Goal: Task Accomplishment & Management: Manage account settings

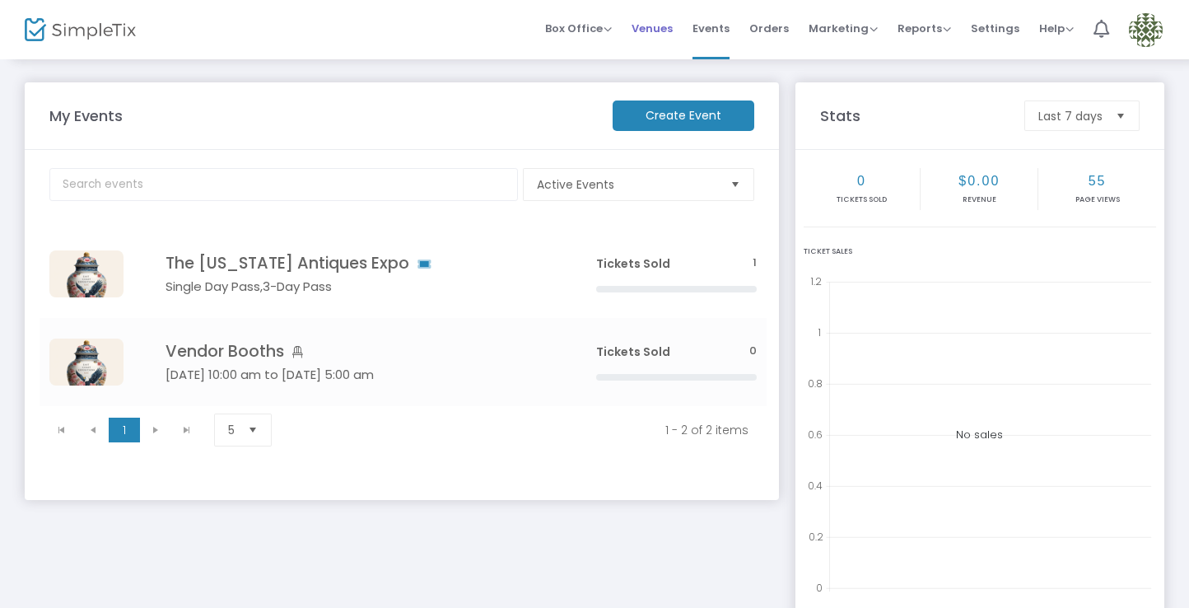
click at [664, 31] on span "Venues" at bounding box center [651, 28] width 41 height 42
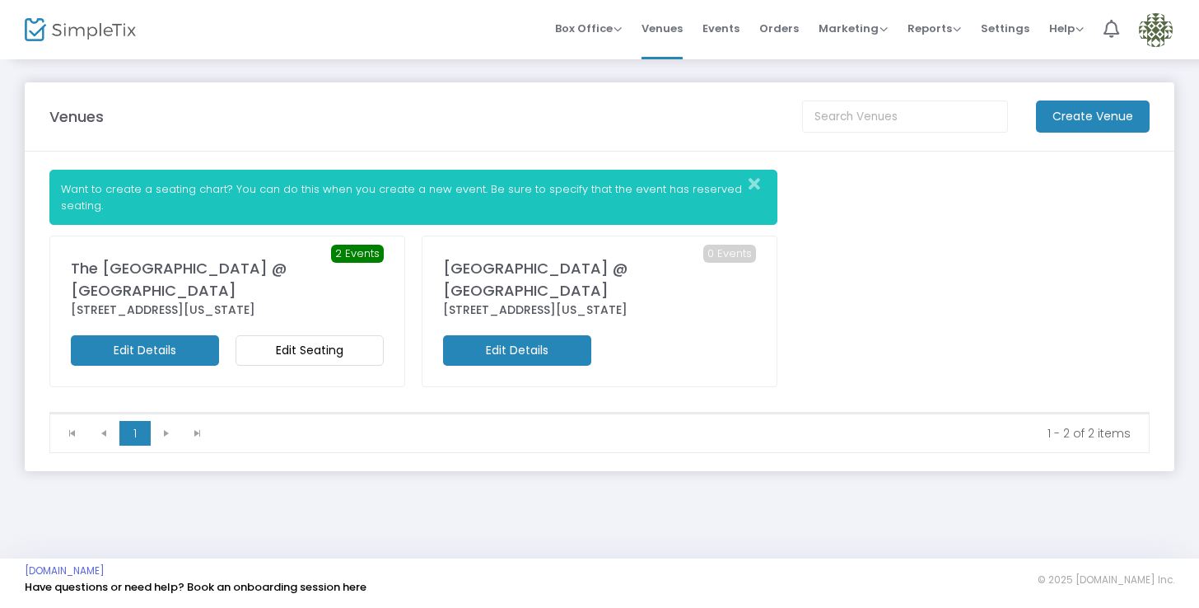
click at [320, 352] on m-button "Edit Seating" at bounding box center [309, 350] width 148 height 30
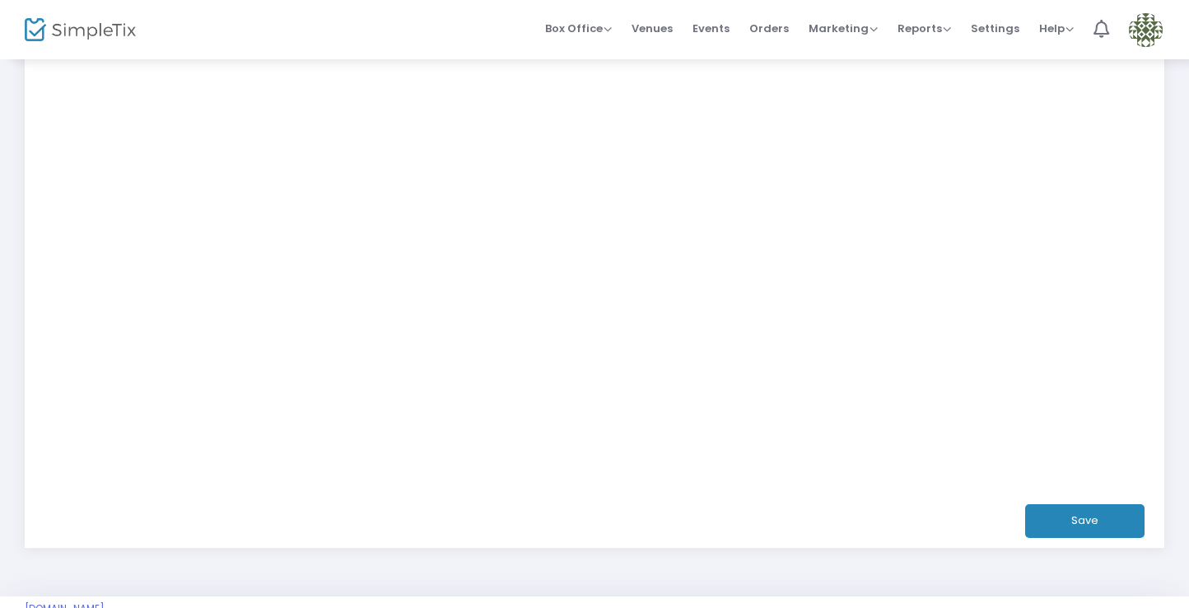
scroll to position [436, 0]
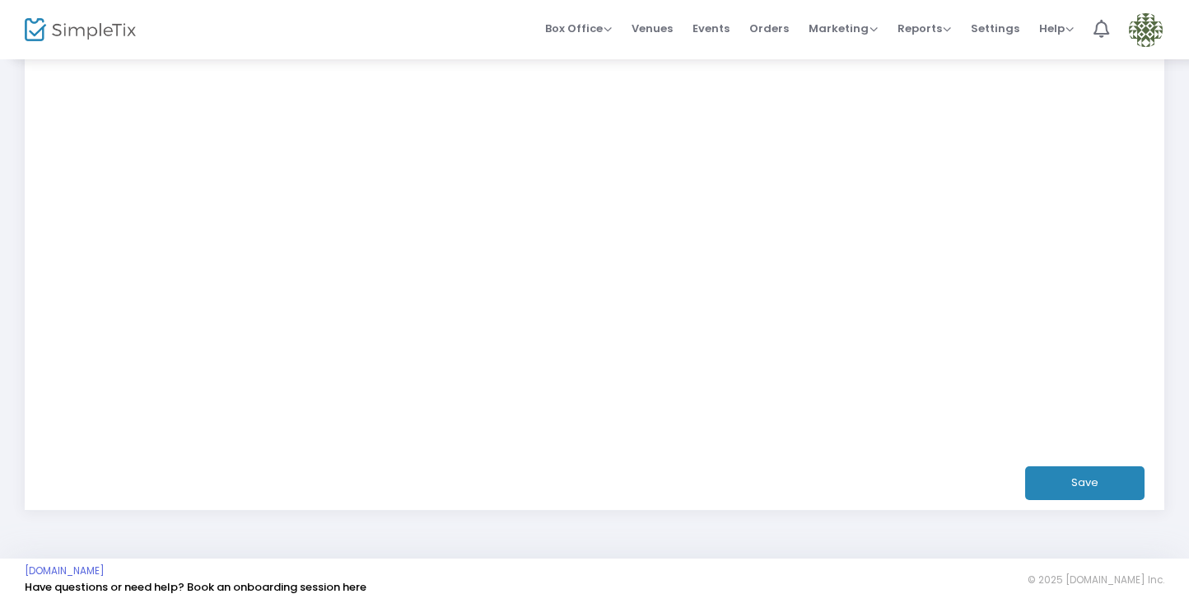
click at [1067, 475] on button "Save" at bounding box center [1084, 483] width 119 height 34
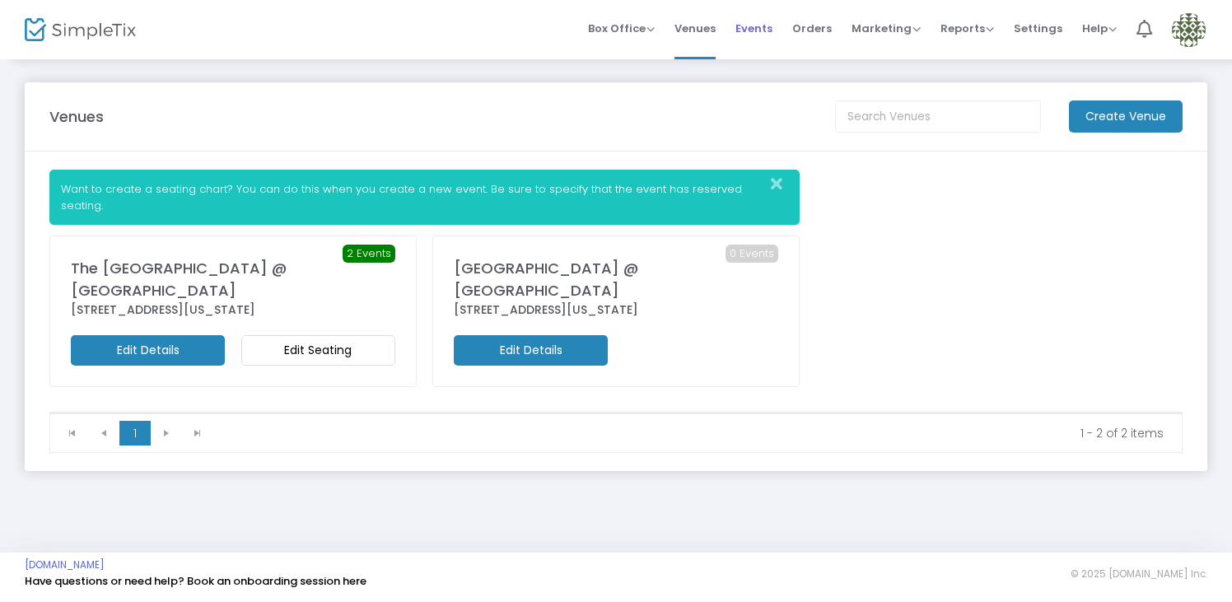
click at [766, 28] on span "Events" at bounding box center [753, 28] width 37 height 42
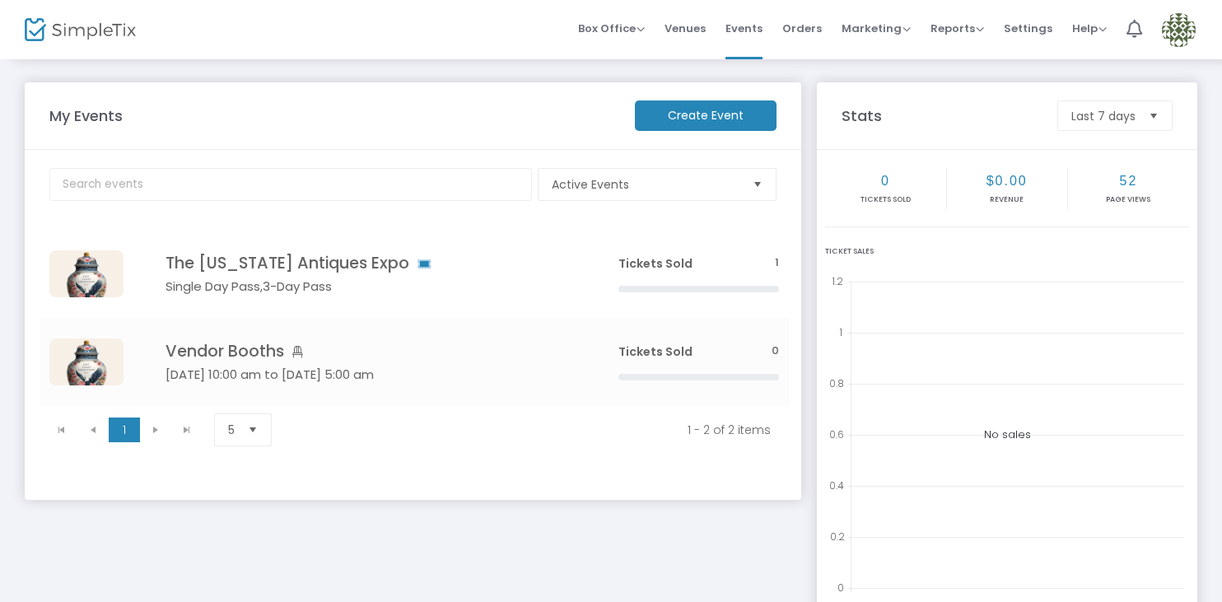
click at [1184, 35] on img at bounding box center [1179, 30] width 34 height 34
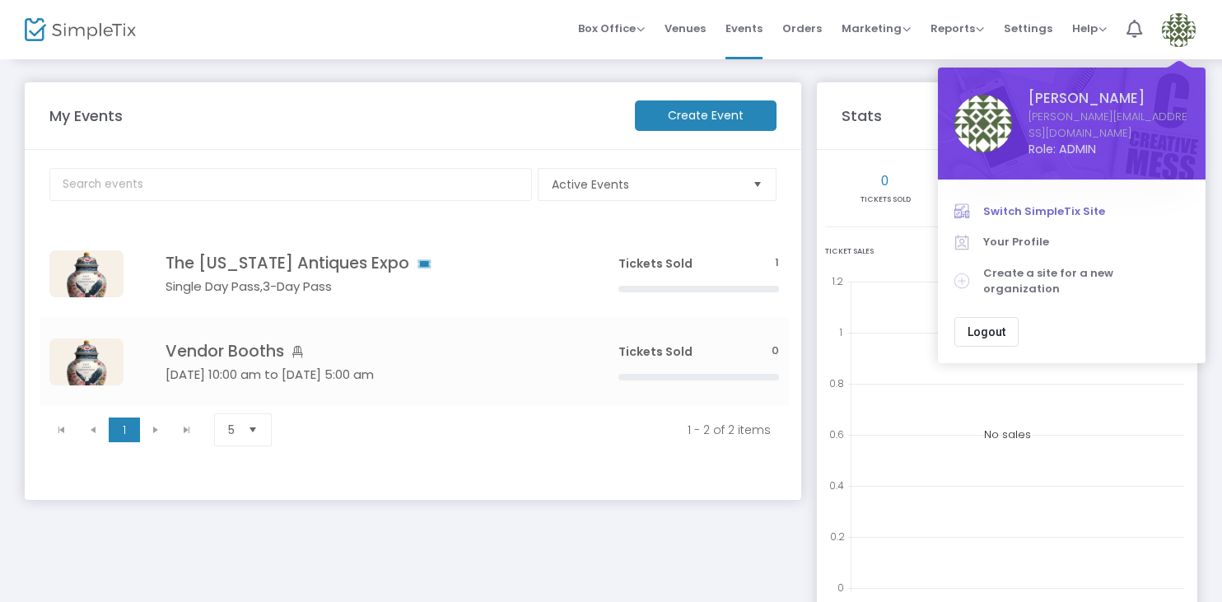
click at [1053, 203] on span "Switch SimpleTix Site" at bounding box center [1086, 211] width 206 height 16
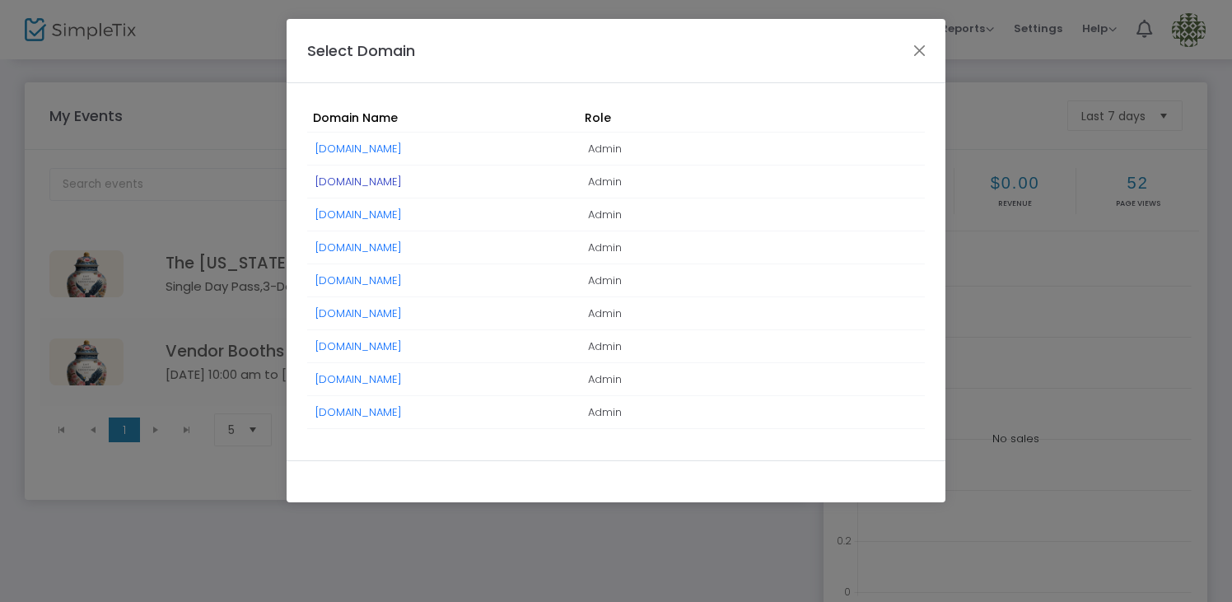
click at [402, 180] on link "[DOMAIN_NAME]" at bounding box center [358, 182] width 86 height 16
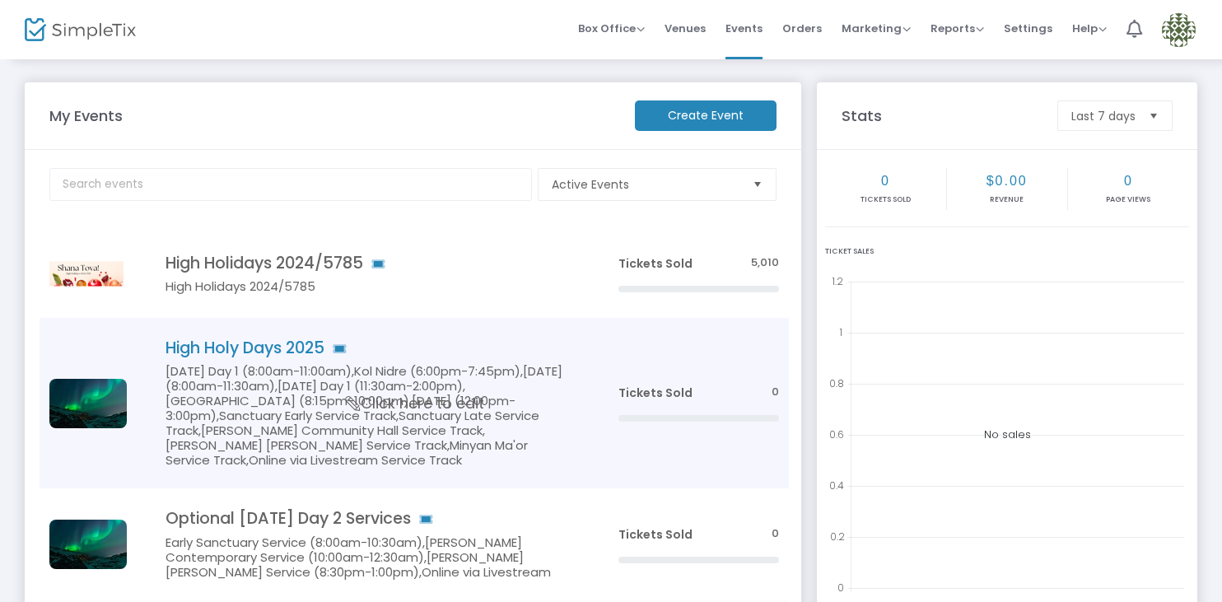
click at [610, 423] on td "Tickets Sold 0" at bounding box center [698, 403] width 181 height 170
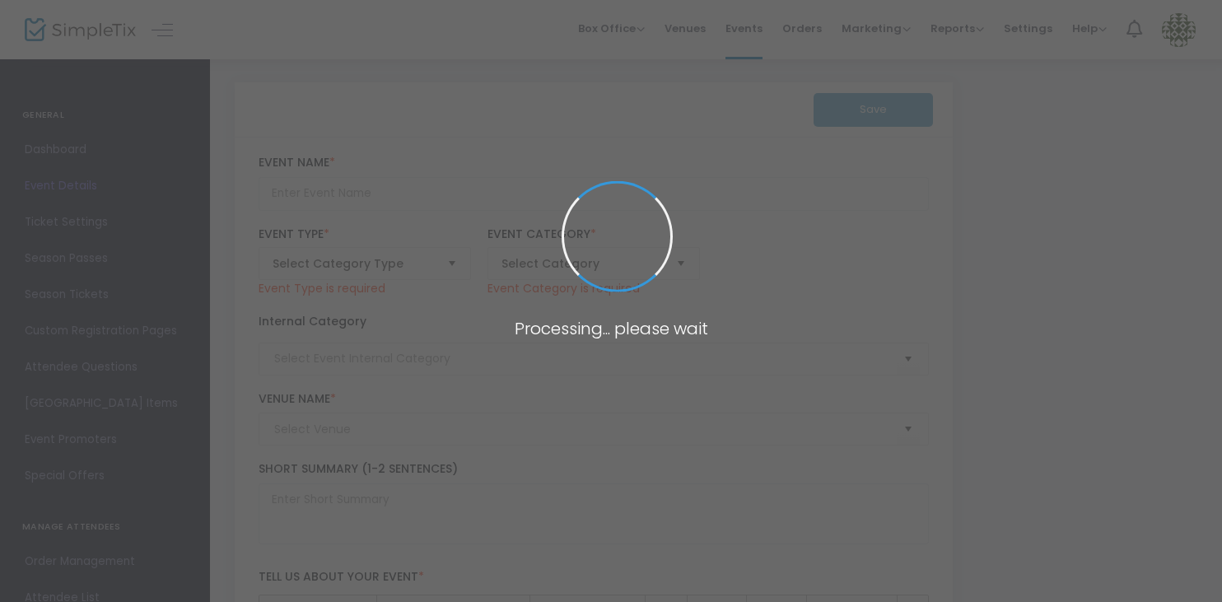
type input "High Holy Days 2025"
type textarea "text"
type input "Buy Tickets"
type input "[PERSON_NAME] of [PERSON_NAME]"
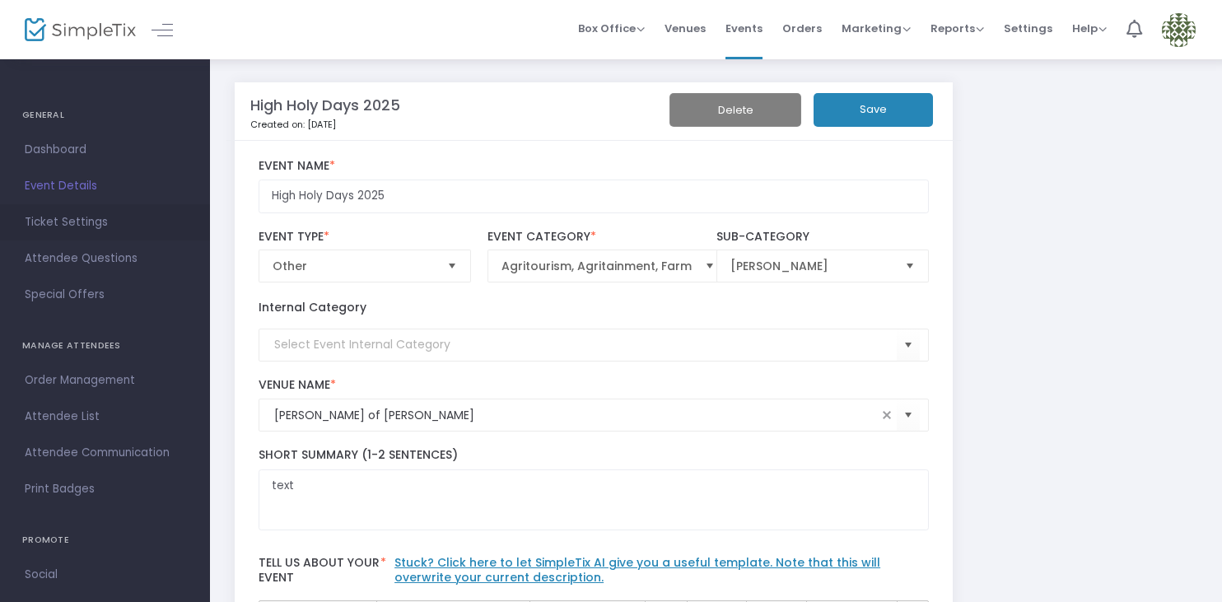
click at [105, 222] on span "Ticket Settings" at bounding box center [105, 222] width 161 height 21
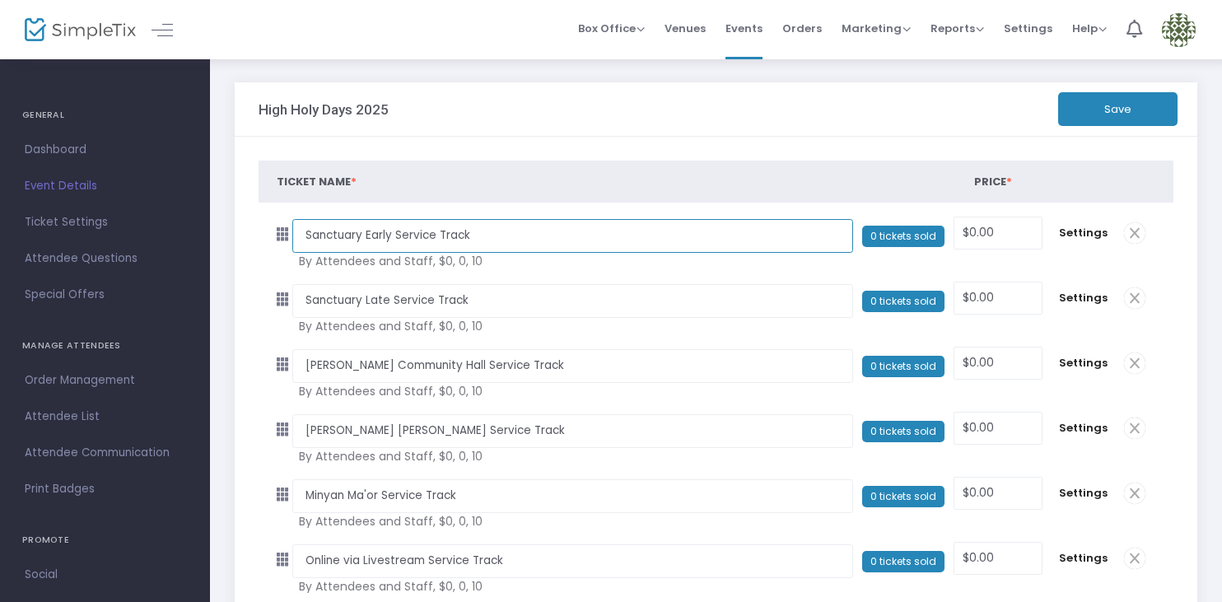
click at [483, 237] on input "Sanctuary Early Service Track" at bounding box center [572, 236] width 560 height 34
paste input "Services"
type input "Sanctuary Early Services"
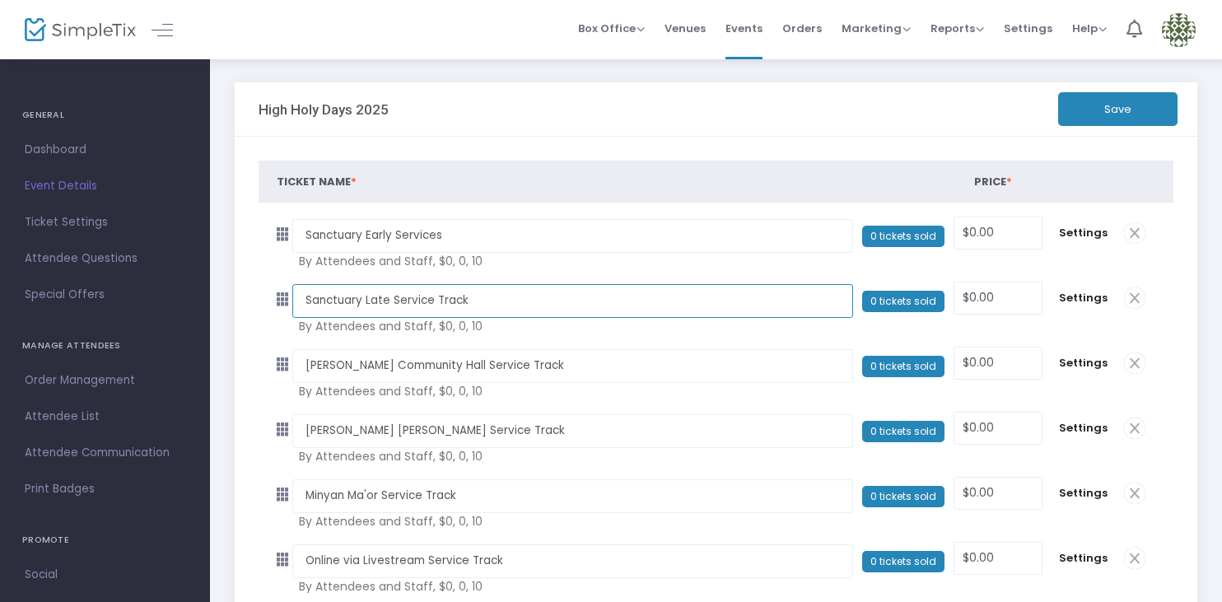
drag, startPoint x: 467, startPoint y: 300, endPoint x: 393, endPoint y: 305, distance: 73.4
click at [393, 305] on input "Sanctuary Late Service Track" at bounding box center [572, 301] width 560 height 34
paste input "s"
type input "Sanctuary Late Services"
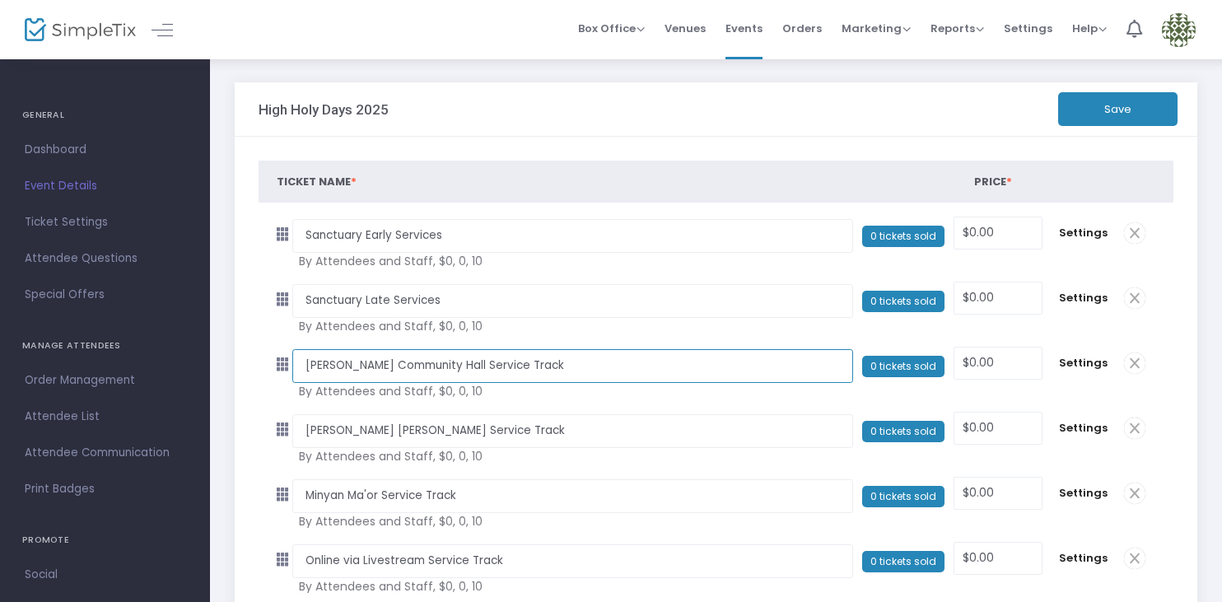
drag, startPoint x: 527, startPoint y: 366, endPoint x: 449, endPoint y: 370, distance: 78.4
click at [449, 370] on input "Adelson Community Hall Service Track" at bounding box center [572, 366] width 560 height 34
paste input "Services"
click at [448, 367] on input "Adelson Community Hall SServices" at bounding box center [572, 366] width 560 height 34
type input "Adelson Community Hall Services"
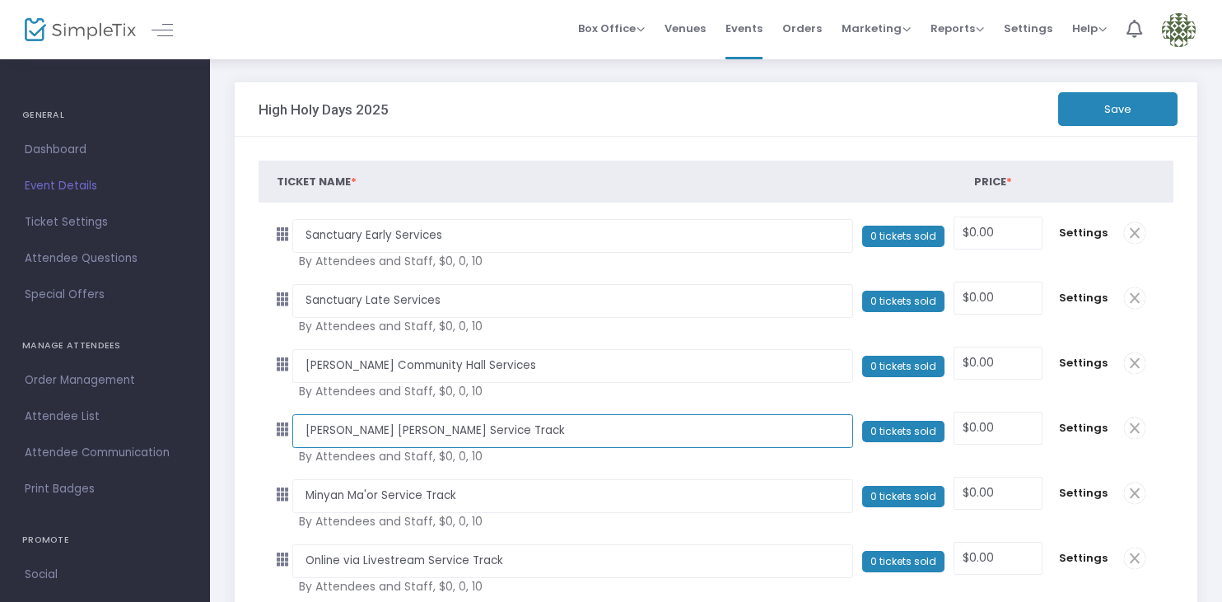
click at [493, 430] on input "Reisman Hall Service Track" at bounding box center [572, 431] width 560 height 34
paste input "Services"
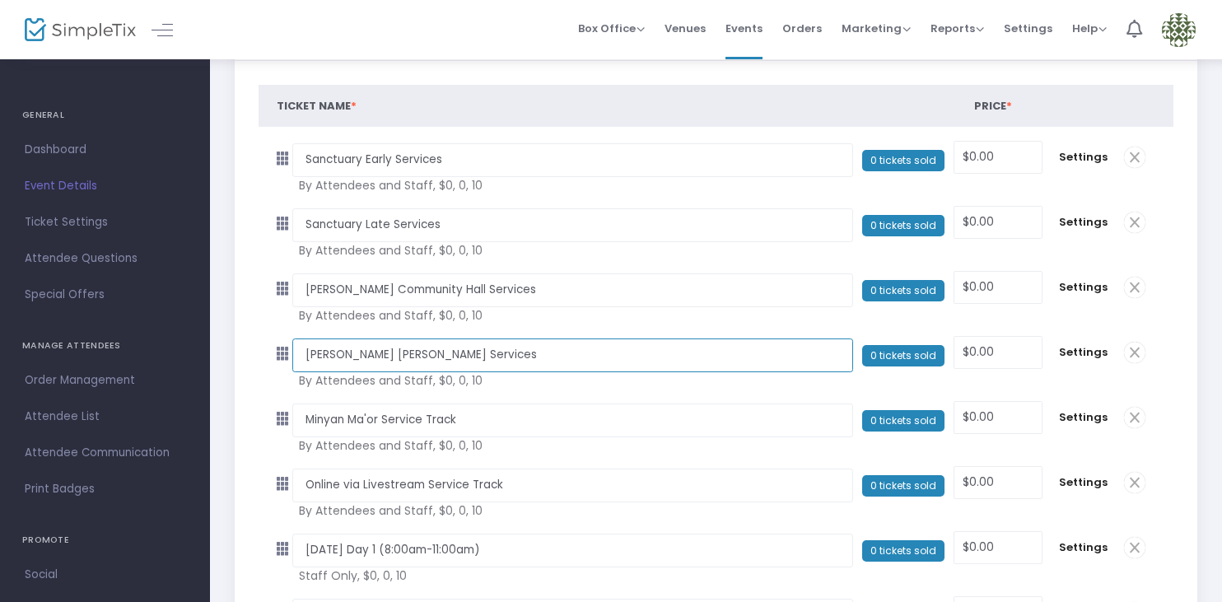
scroll to position [80, 0]
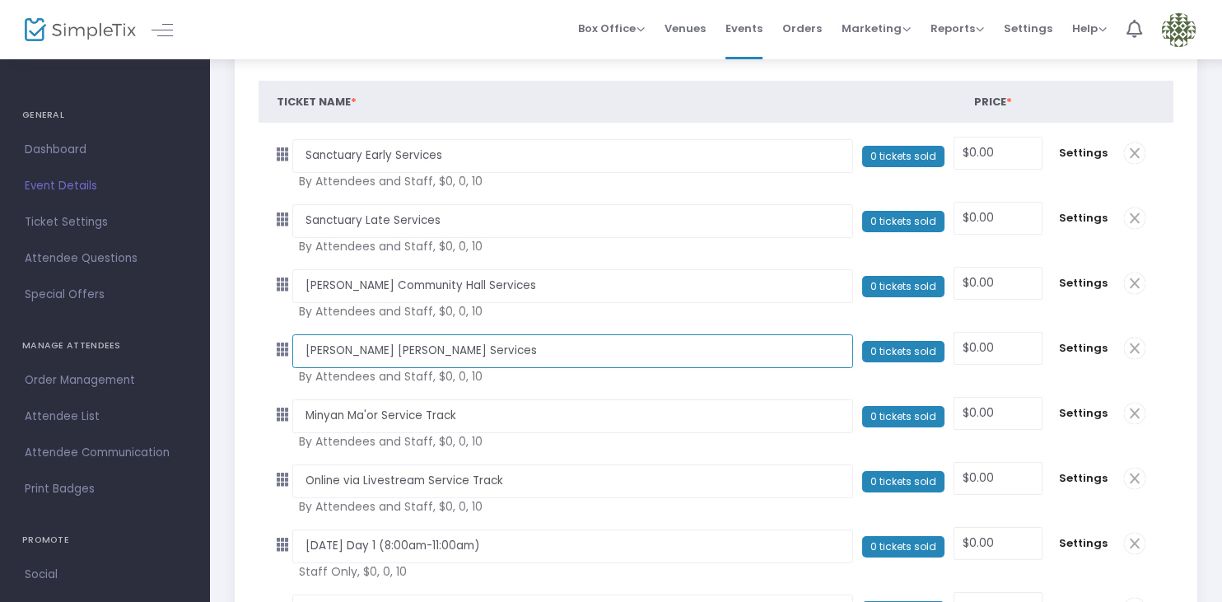
type input "Reisman Hall Services"
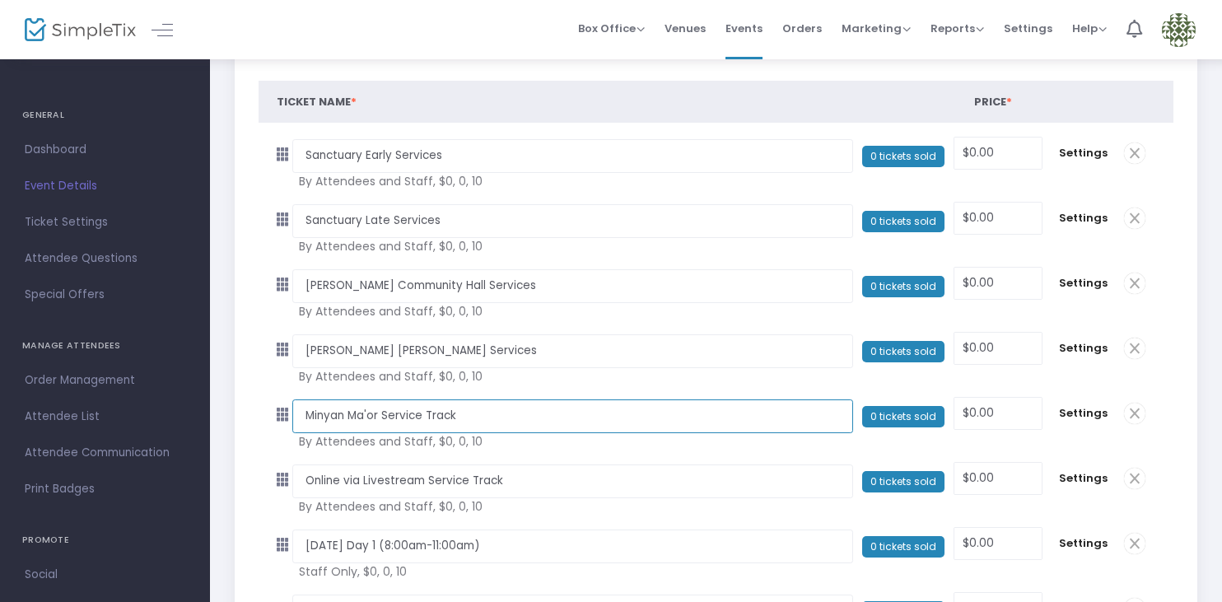
scroll to position [0, 0]
click at [469, 415] on input "Minyan Ma'or Service Track" at bounding box center [572, 416] width 560 height 34
paste input "Services"
type input "Minyan Ma'or Services"
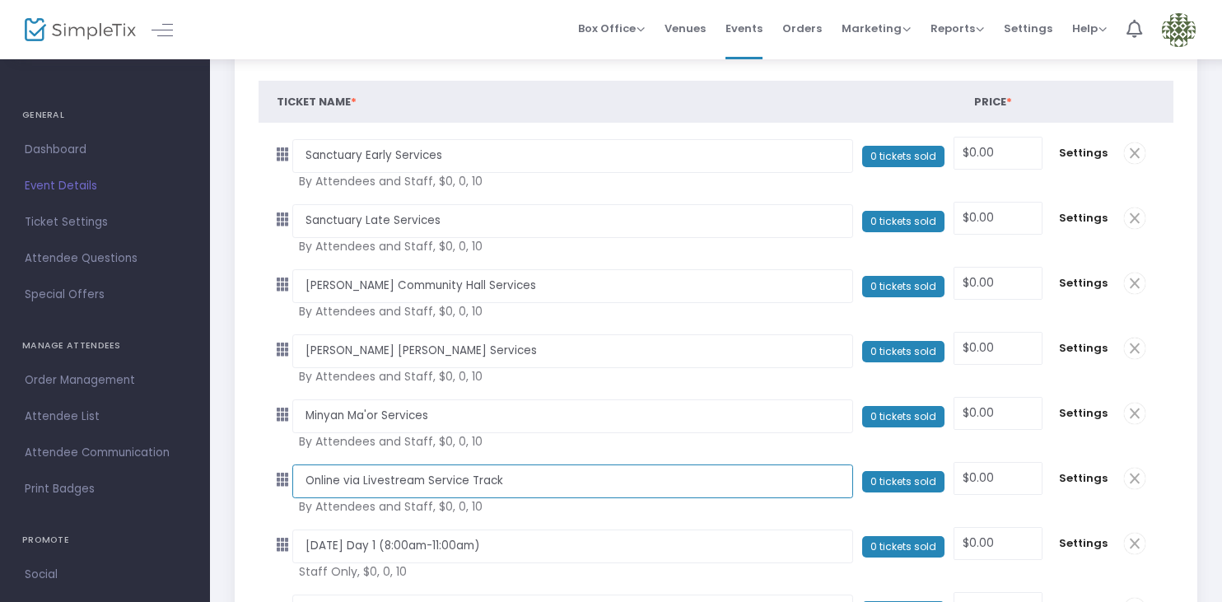
click at [553, 486] on input "Online via Livestream Service Track" at bounding box center [572, 481] width 560 height 34
paste input "Services"
type input "Online via Livestream Services"
click at [240, 531] on div "Ticket Name * Price * Settings Sanctuary Early Services Required. 0 tickets sol…" at bounding box center [716, 528] width 962 height 943
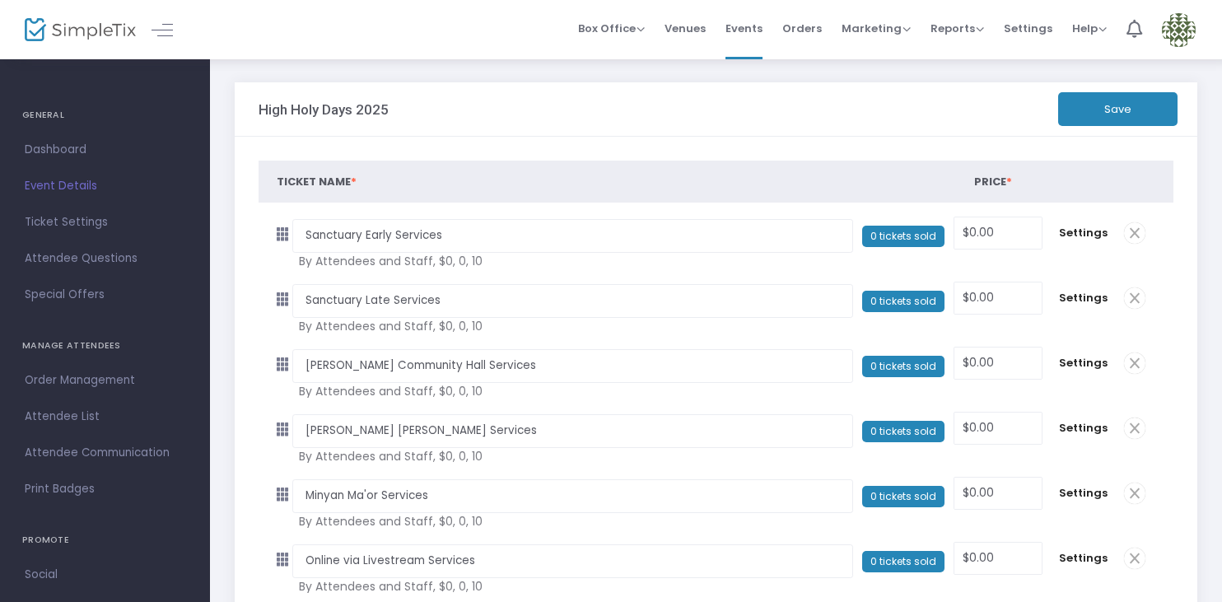
click at [1113, 102] on button "Save" at bounding box center [1117, 109] width 119 height 34
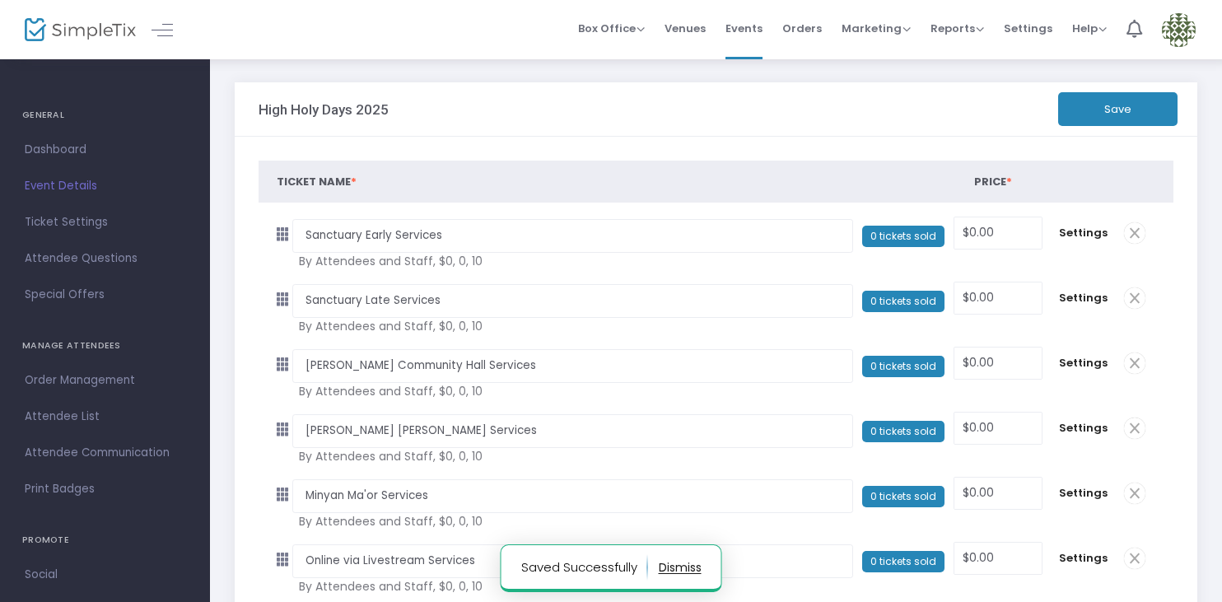
click at [1115, 96] on button "Save" at bounding box center [1117, 109] width 119 height 34
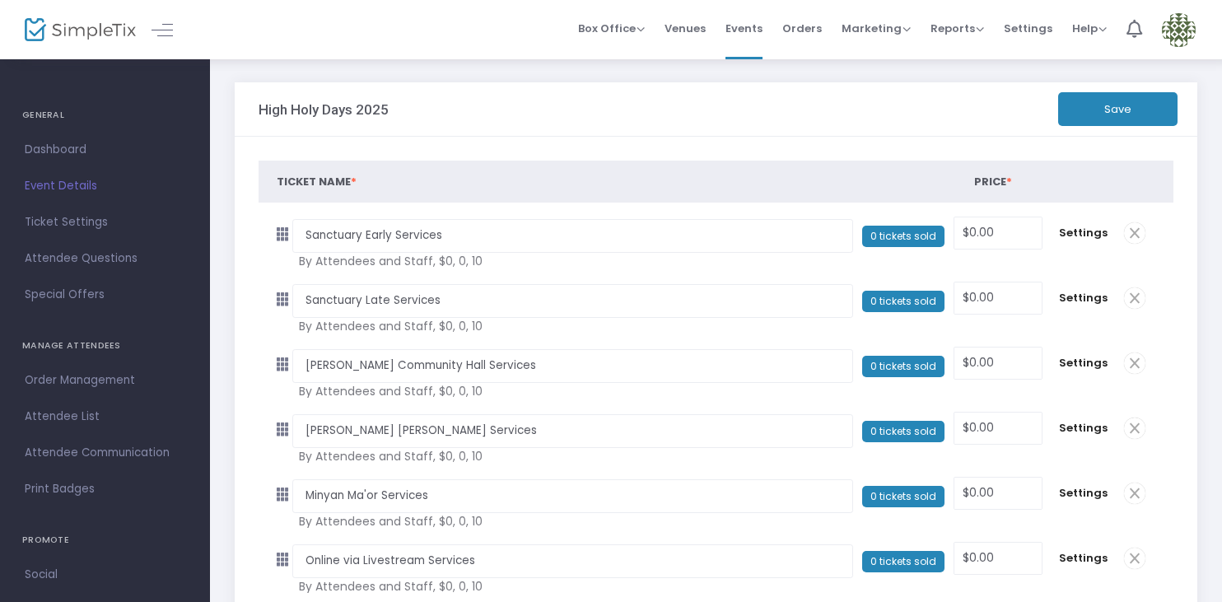
click at [1155, 110] on button "Save" at bounding box center [1117, 109] width 119 height 34
click at [1027, 23] on span "Settings" at bounding box center [1027, 28] width 49 height 42
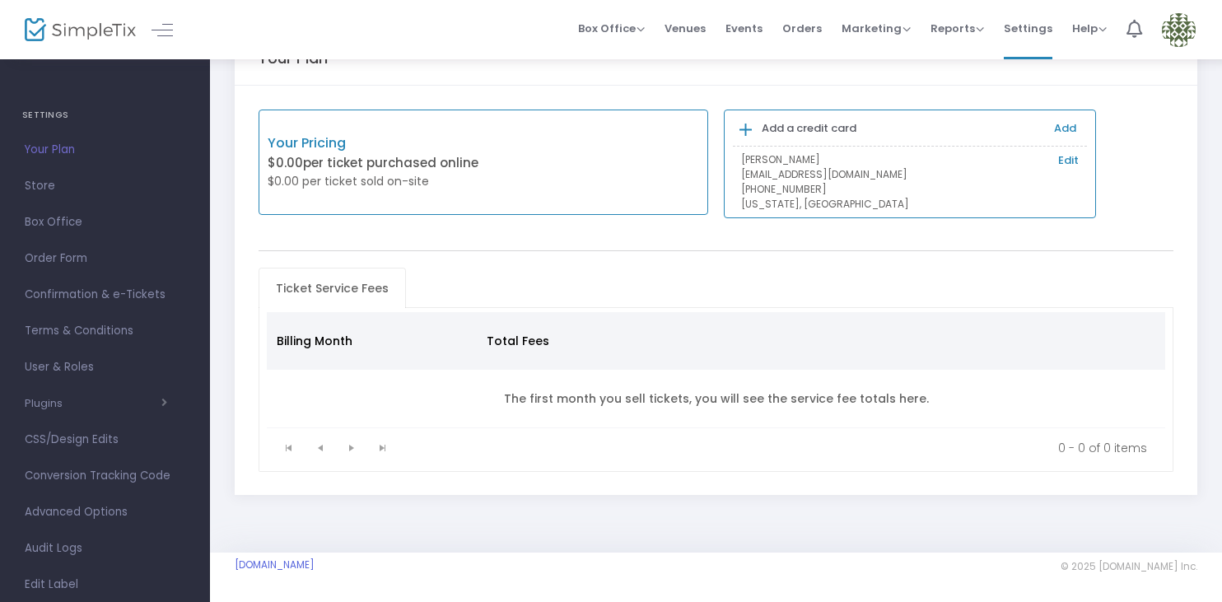
scroll to position [109, 0]
click at [81, 475] on span "Edit Label" at bounding box center [105, 475] width 161 height 21
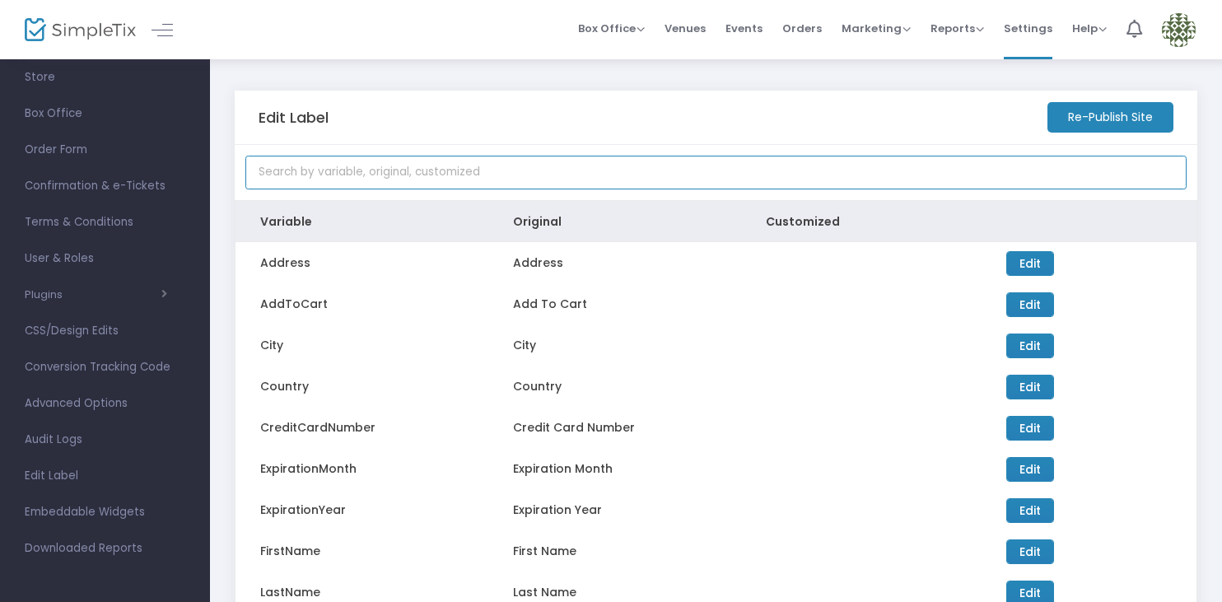
click at [654, 170] on input at bounding box center [715, 173] width 941 height 34
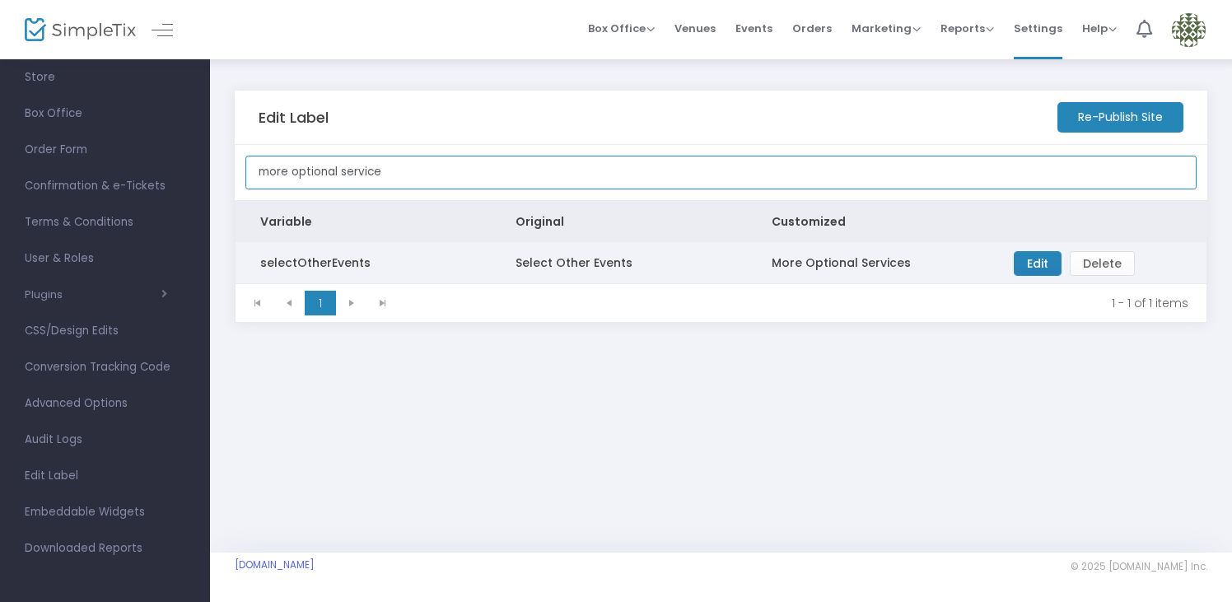
type input "more optional service"
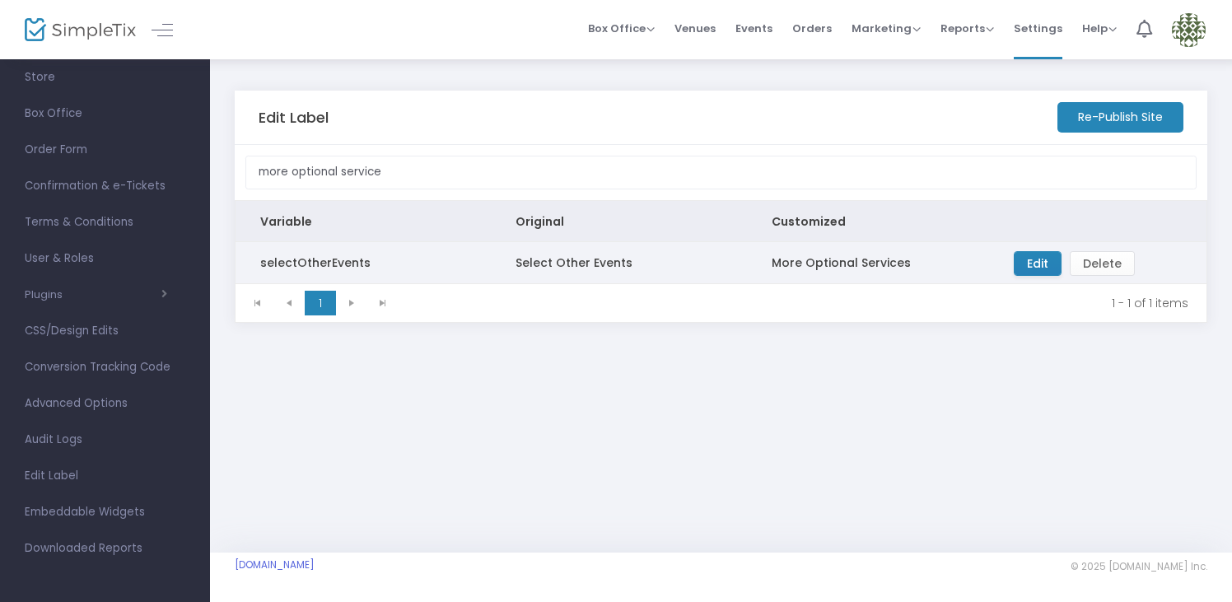
click at [1041, 263] on span "Edit" at bounding box center [1037, 263] width 21 height 16
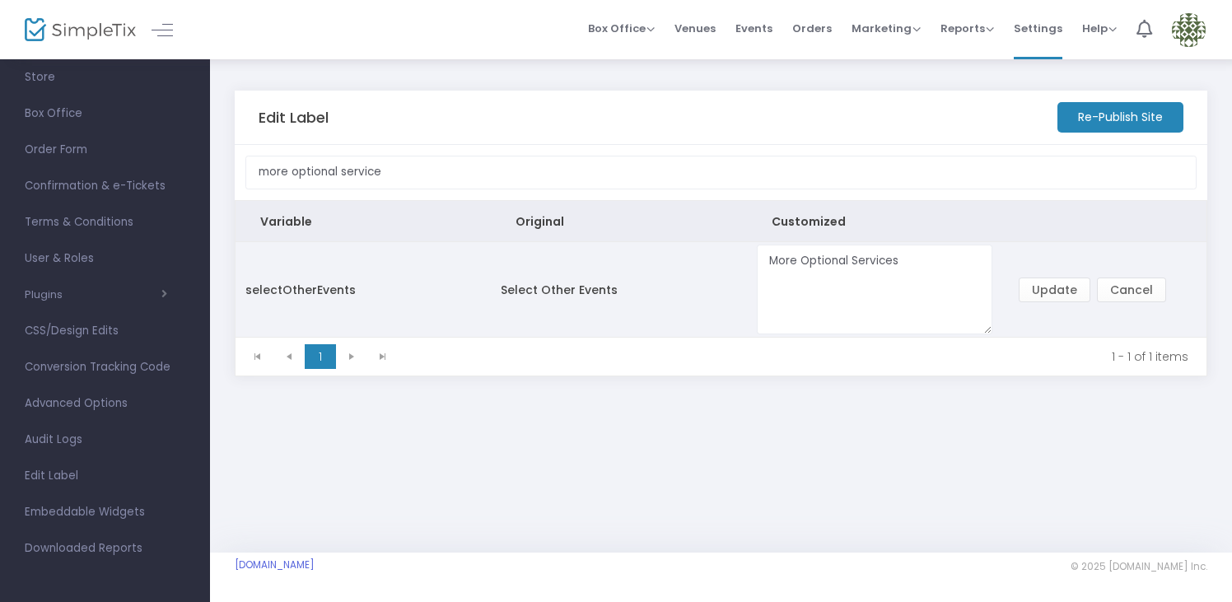
drag, startPoint x: 931, startPoint y: 256, endPoint x: 720, endPoint y: 255, distance: 210.7
click at [719, 256] on tr "selectOtherEvents Select Other Events More Optional Services Edit Update Cancel…" at bounding box center [720, 289] width 971 height 94
type textarea "v"
type textarea "Day 2 and Youth Services"
click at [1046, 283] on button "Update" at bounding box center [1054, 289] width 72 height 25
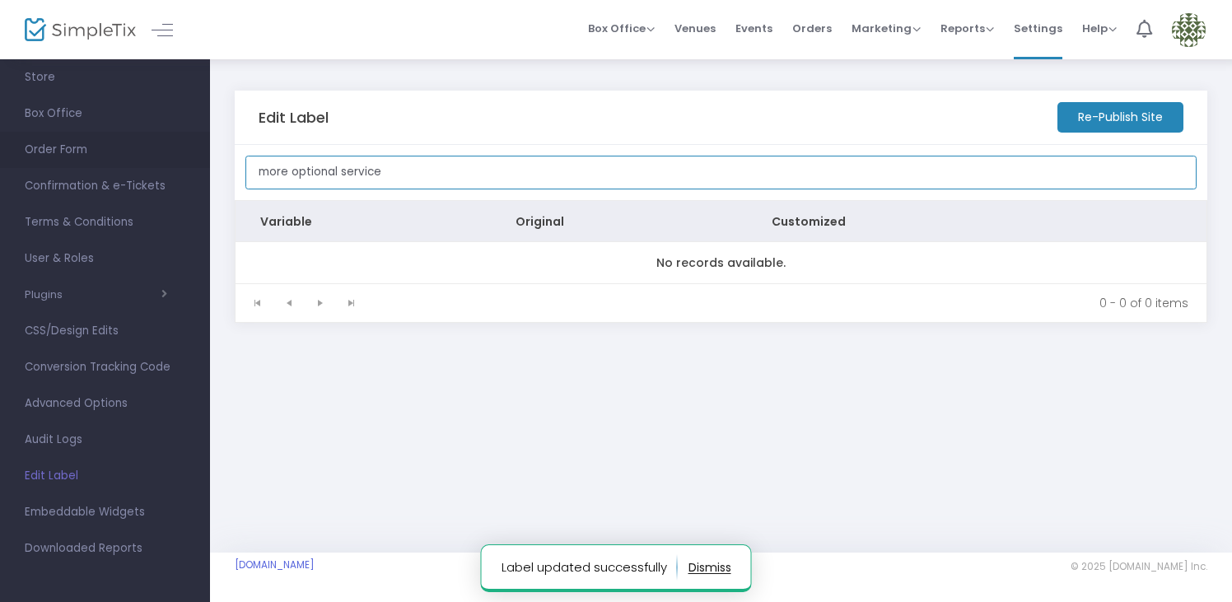
drag, startPoint x: 397, startPoint y: 164, endPoint x: 183, endPoint y: 148, distance: 214.6
click at [167, 156] on div "SETTINGS Your Plan Store Box Office Order Form Confirmation & e-Tickets Terms &…" at bounding box center [616, 301] width 1232 height 602
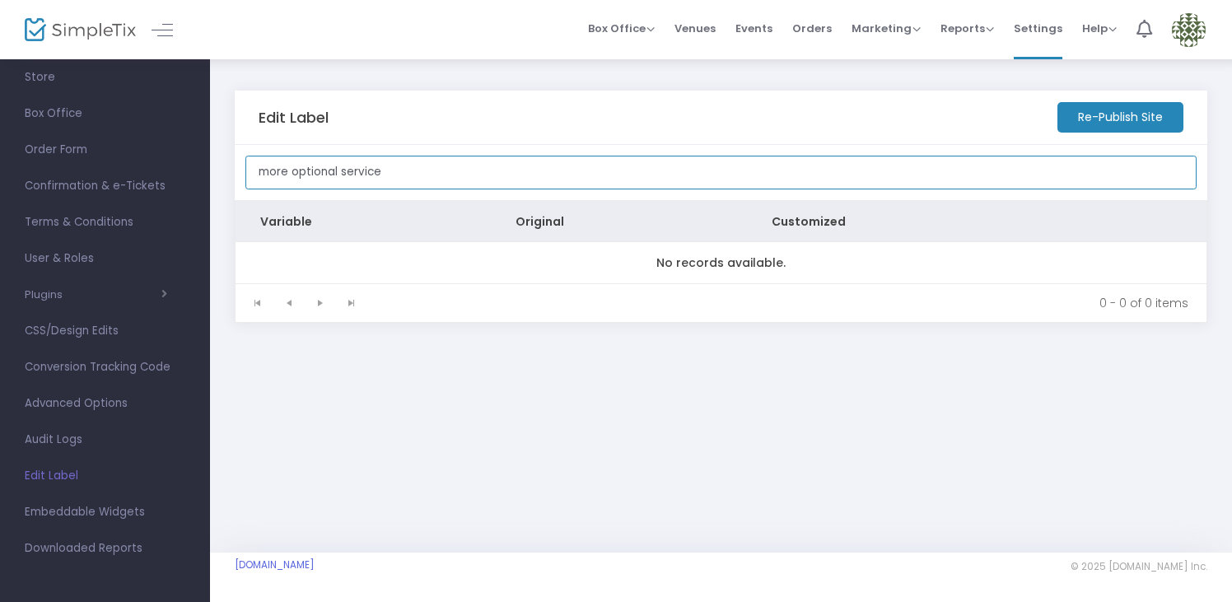
drag, startPoint x: 412, startPoint y: 175, endPoint x: 226, endPoint y: 169, distance: 186.2
click at [222, 172] on div "Edit Label Re-Publish Site more optional service Variable Original Customized N…" at bounding box center [721, 215] width 1022 height 314
paste input "Day 2 and Youth Services"
type input "Day 2 and Youth Services"
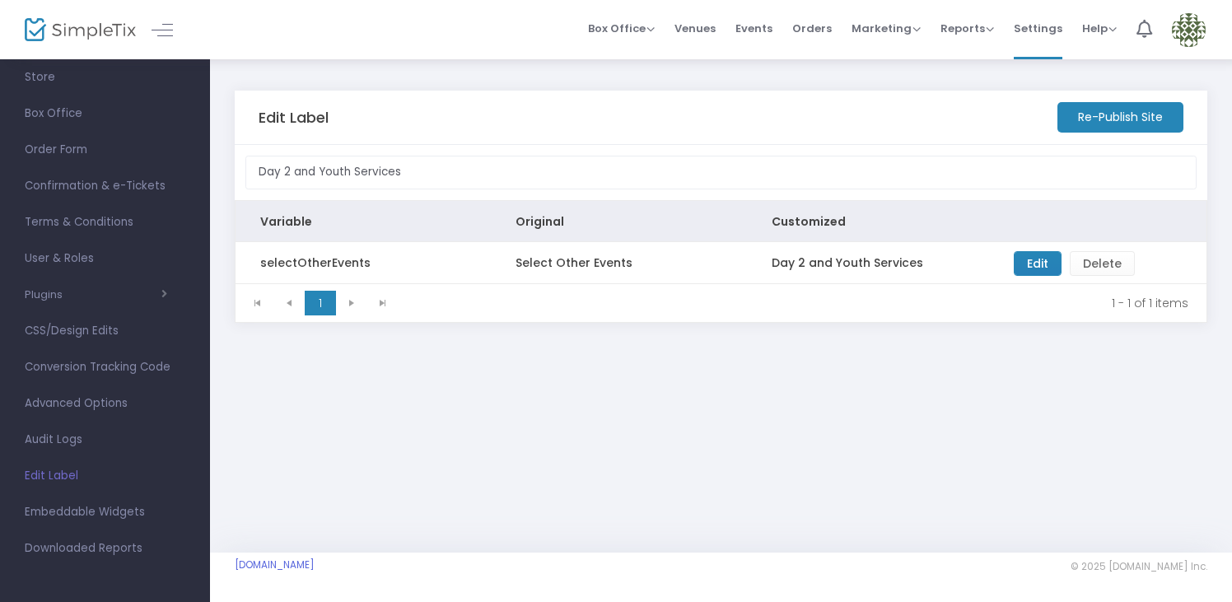
click at [1106, 122] on m-button "Re-Publish Site" at bounding box center [1120, 117] width 126 height 30
click at [769, 27] on span "Events" at bounding box center [753, 28] width 37 height 42
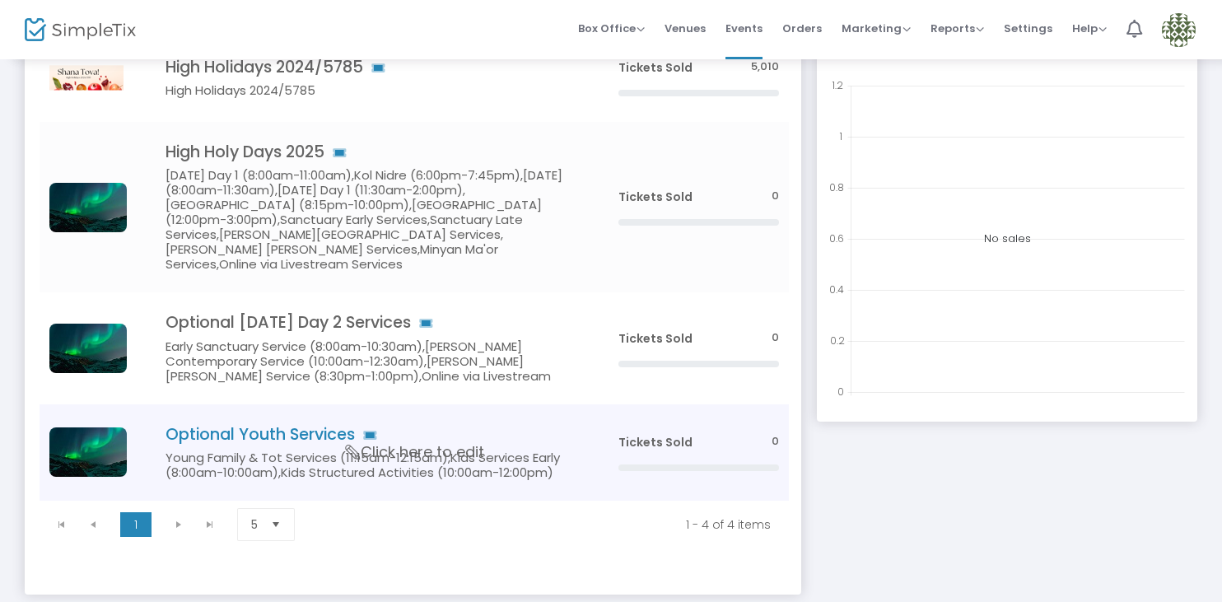
scroll to position [264, 0]
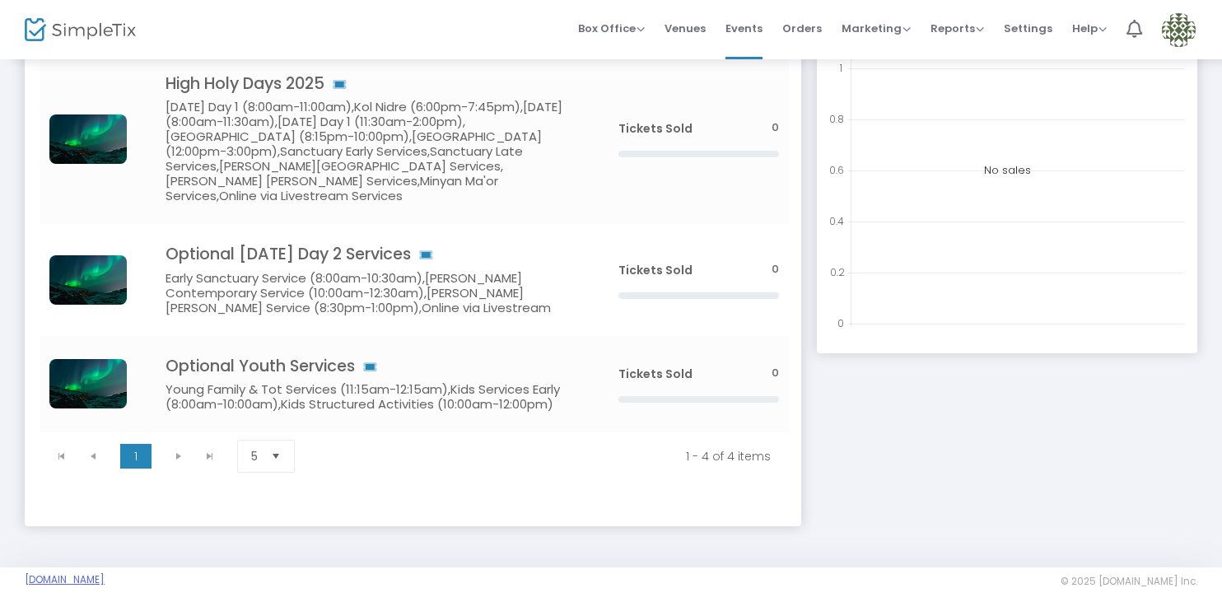
click at [105, 573] on link "TempleEmanuelNewton.SimpleTix.com" at bounding box center [65, 579] width 80 height 13
click at [393, 157] on h5 "Rosh Hashanah Day 1 (8:00am-11:00am),Kol Nidre (6:00pm-7:45pm),Yom Kippur (8:00…" at bounding box center [366, 152] width 403 height 104
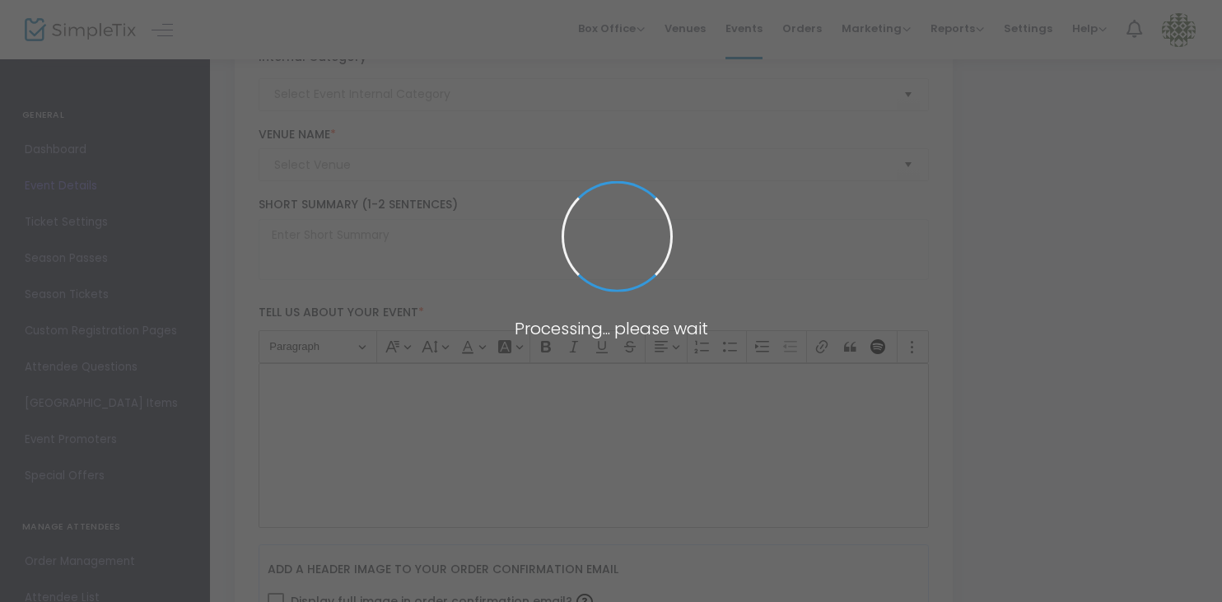
type input "High Holy Days 2025"
type textarea "text"
type input "Buy Tickets"
type input "Temple Emanuel of Newton"
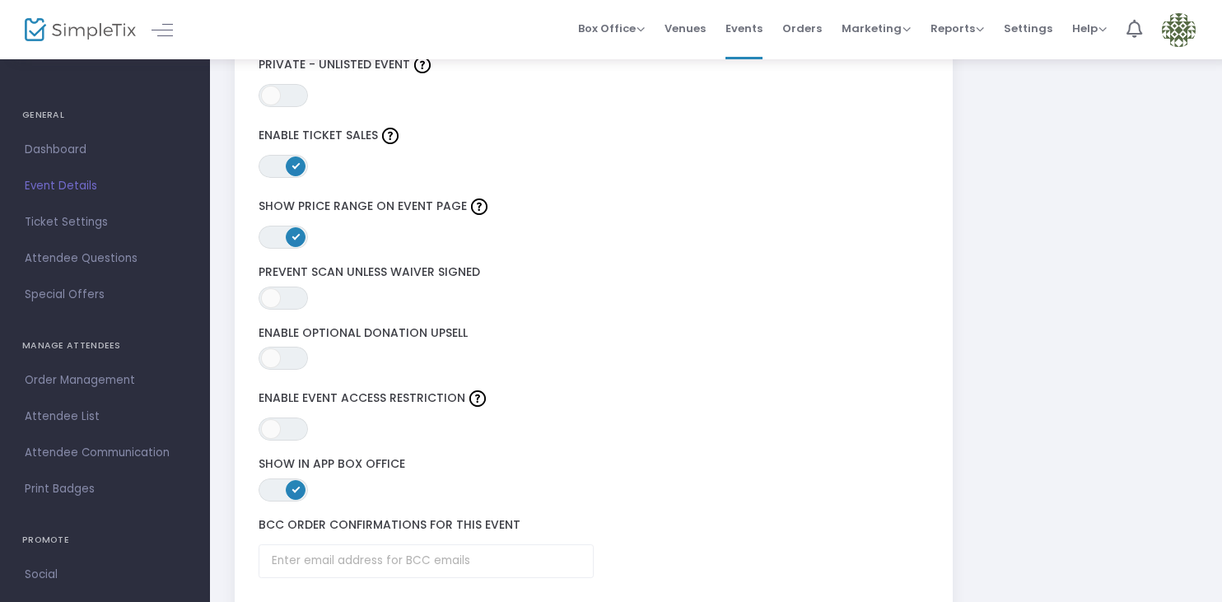
scroll to position [2052, 0]
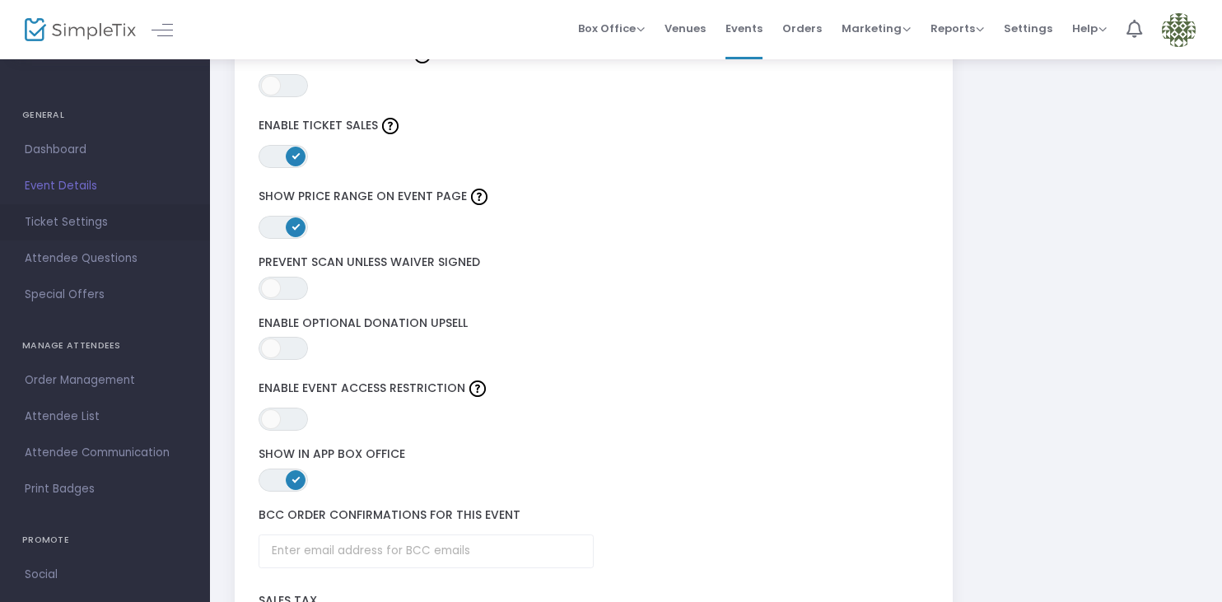
click at [105, 222] on span "Ticket Settings" at bounding box center [105, 222] width 161 height 21
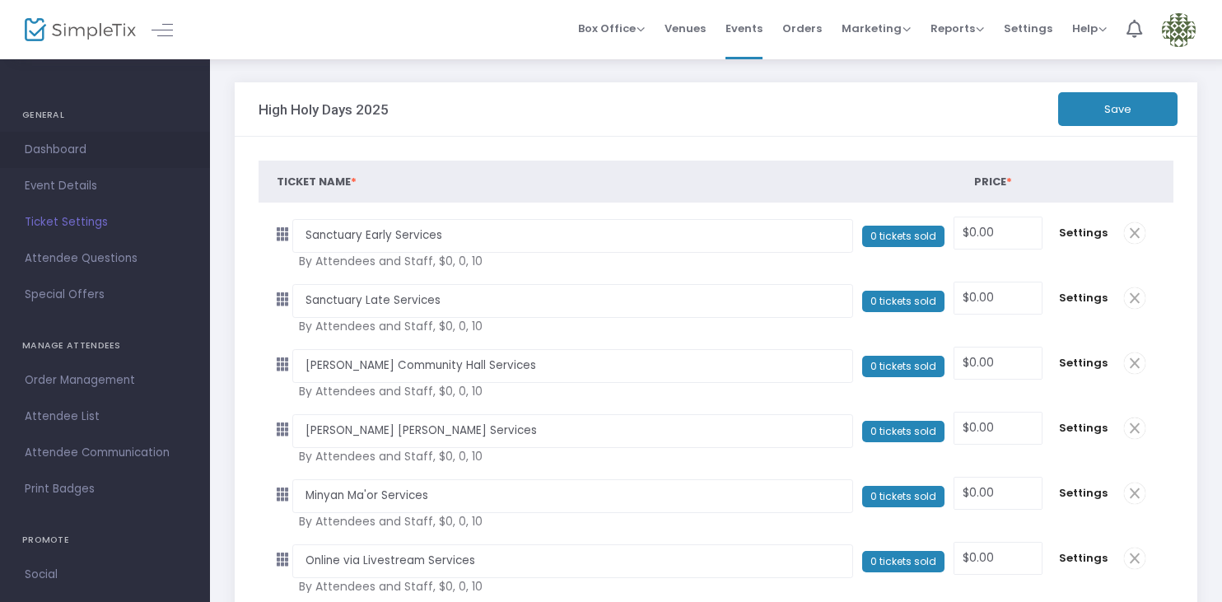
click at [70, 142] on span "Dashboard" at bounding box center [105, 149] width 161 height 21
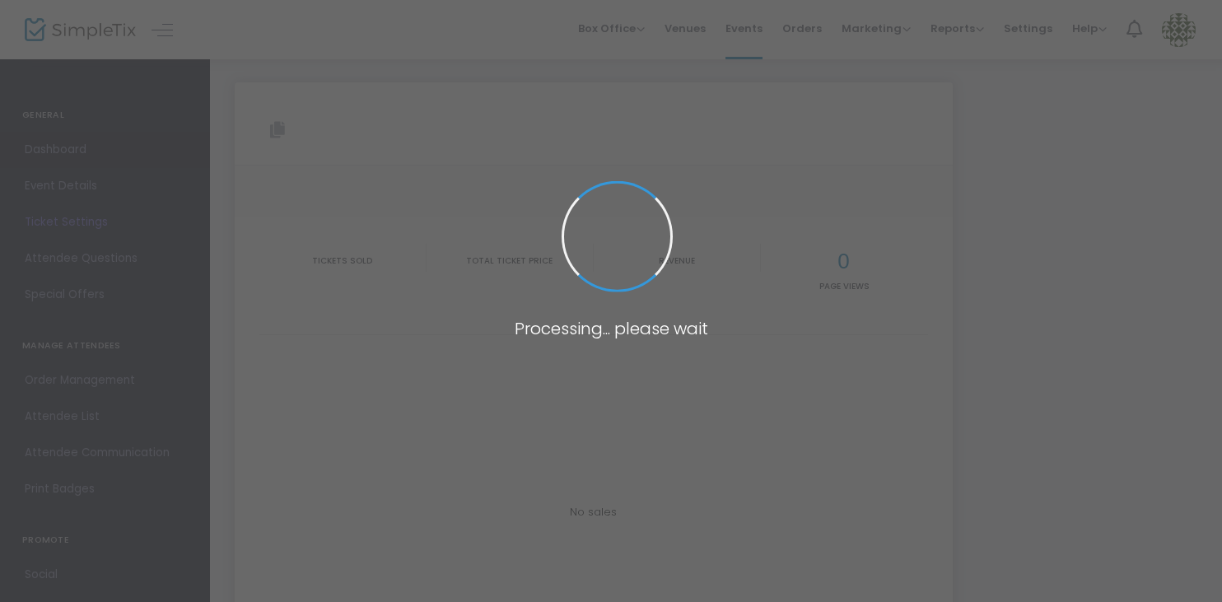
type input "https://www.simpletix.com/e/high-holy-days-2025-tickets-230369"
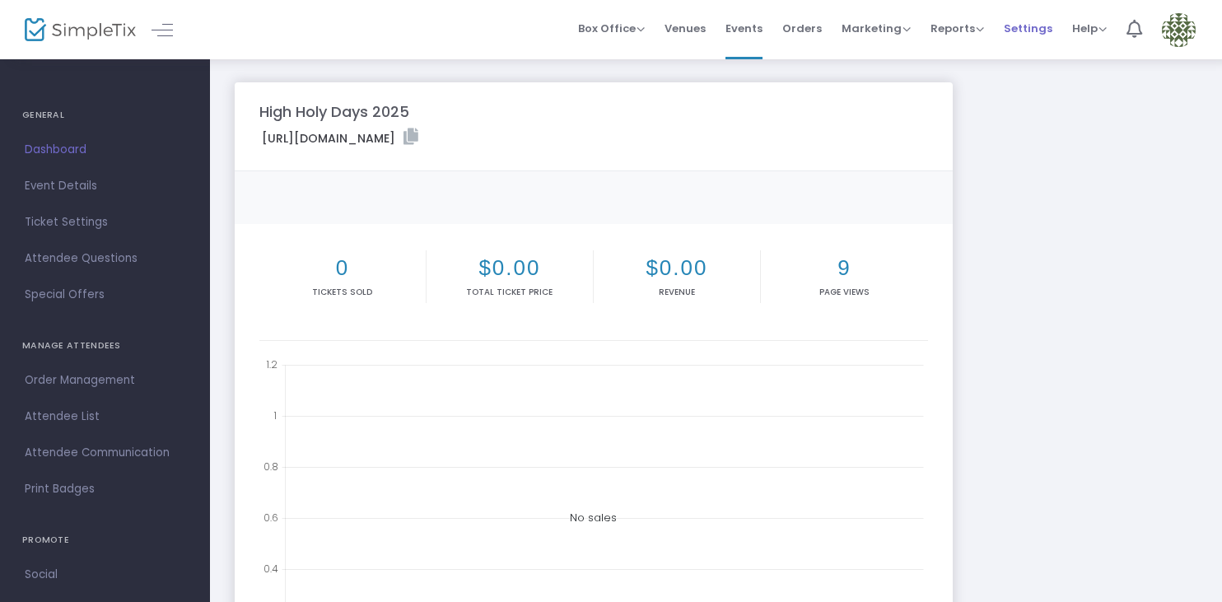
click at [1037, 25] on span "Settings" at bounding box center [1027, 28] width 49 height 42
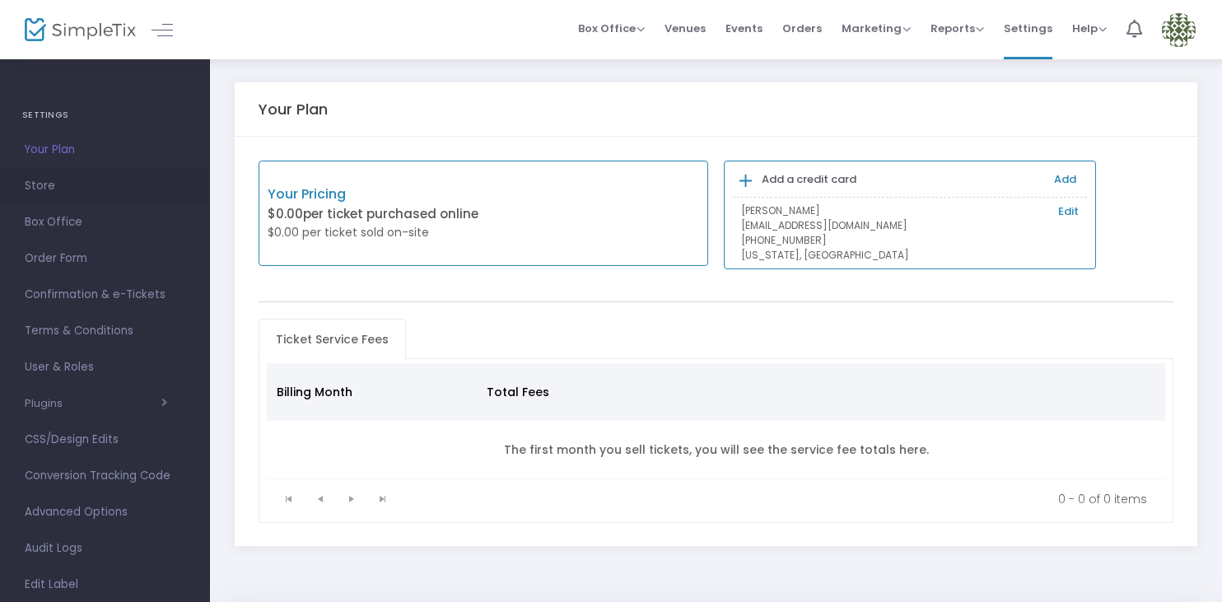
click at [77, 181] on span "Store" at bounding box center [105, 185] width 161 height 21
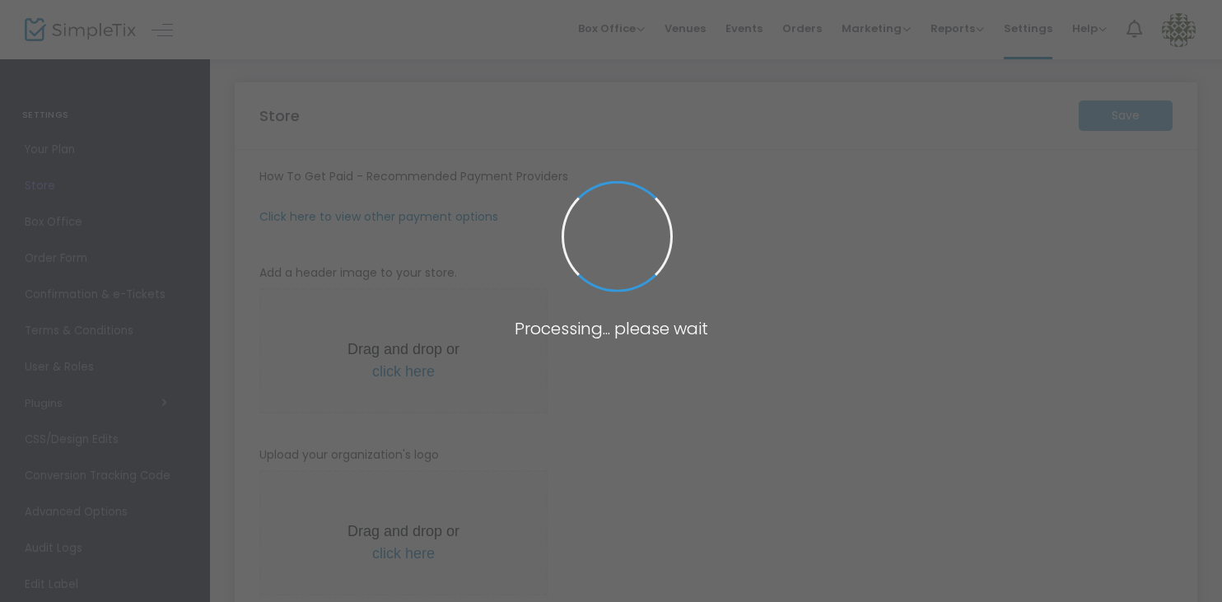
type input "https://TempleEmanuelNewton"
type input "Temple Emanuel Newton"
type input "6175588163"
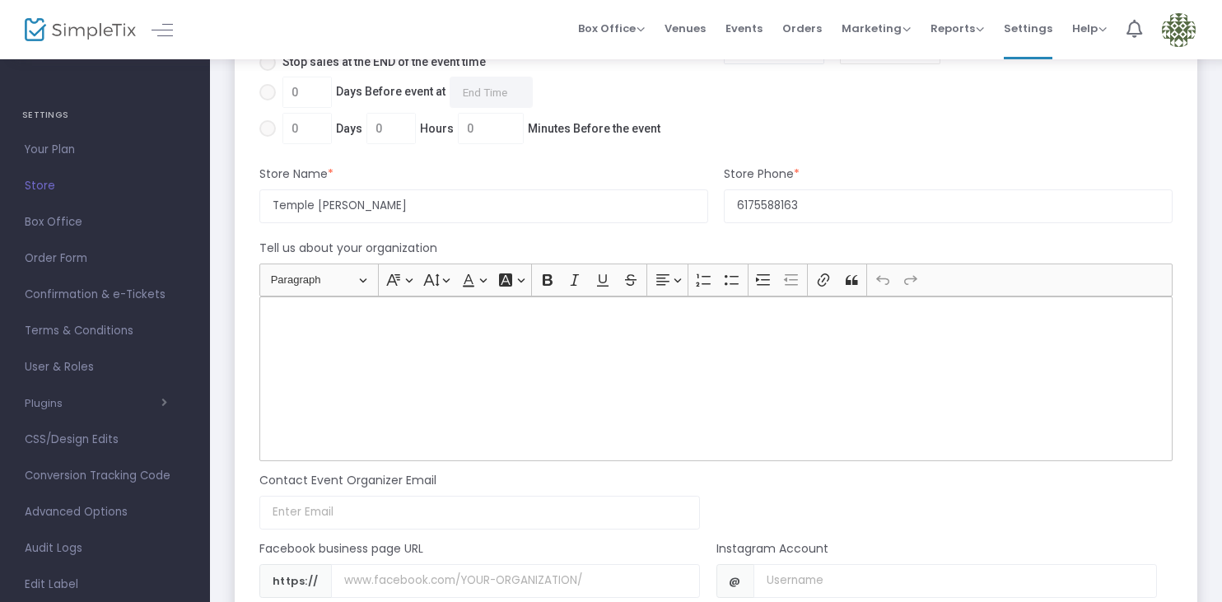
scroll to position [1363, 0]
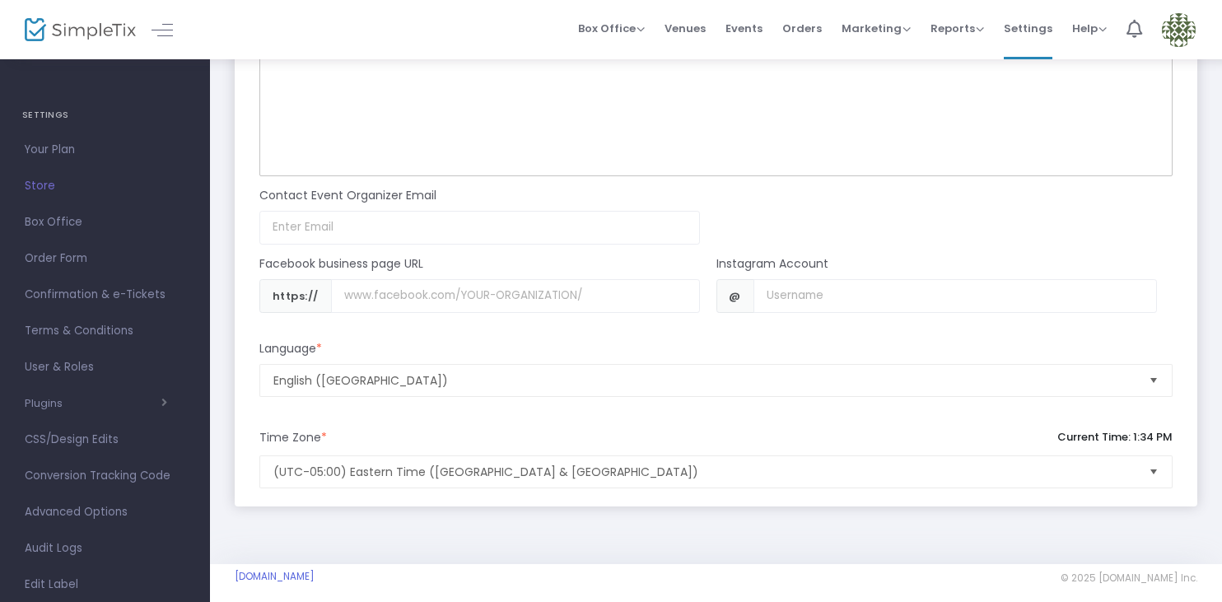
drag, startPoint x: 454, startPoint y: 564, endPoint x: 232, endPoint y: 564, distance: 222.3
click at [232, 564] on m-footer "TempleEmanuelNewton.SimpleTix.com © 2025 SimpleTix.com Inc. About Privacy T&C P…" at bounding box center [716, 588] width 1012 height 49
copy link "TempleEmanuelNewton.SimpleTix.com"
click at [742, 26] on span "Events" at bounding box center [743, 28] width 37 height 42
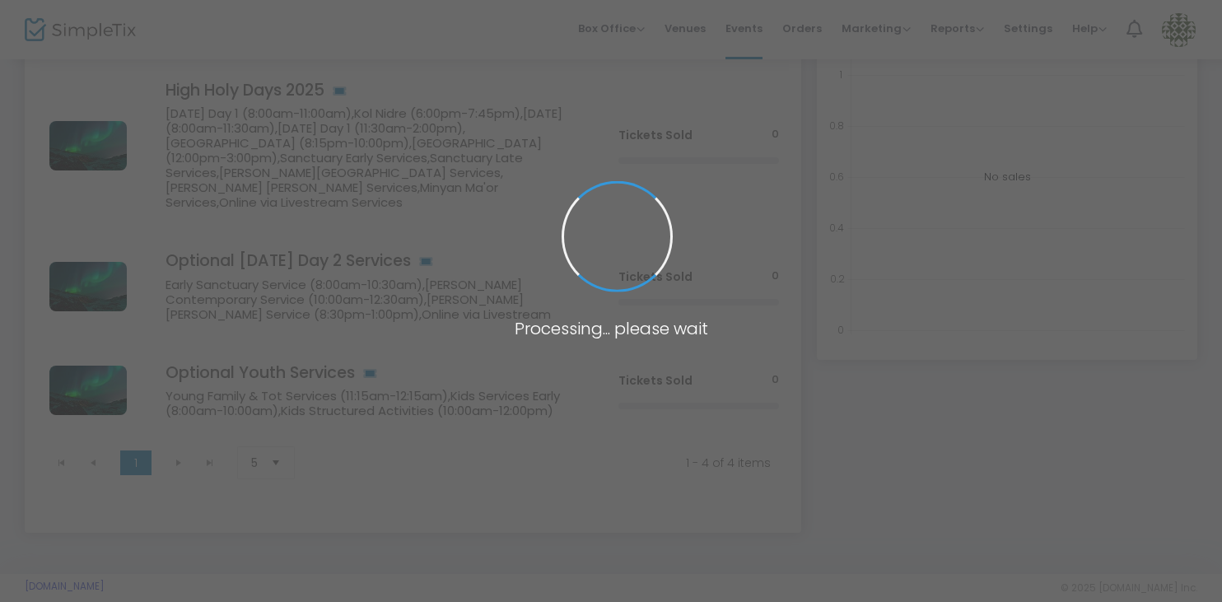
scroll to position [264, 0]
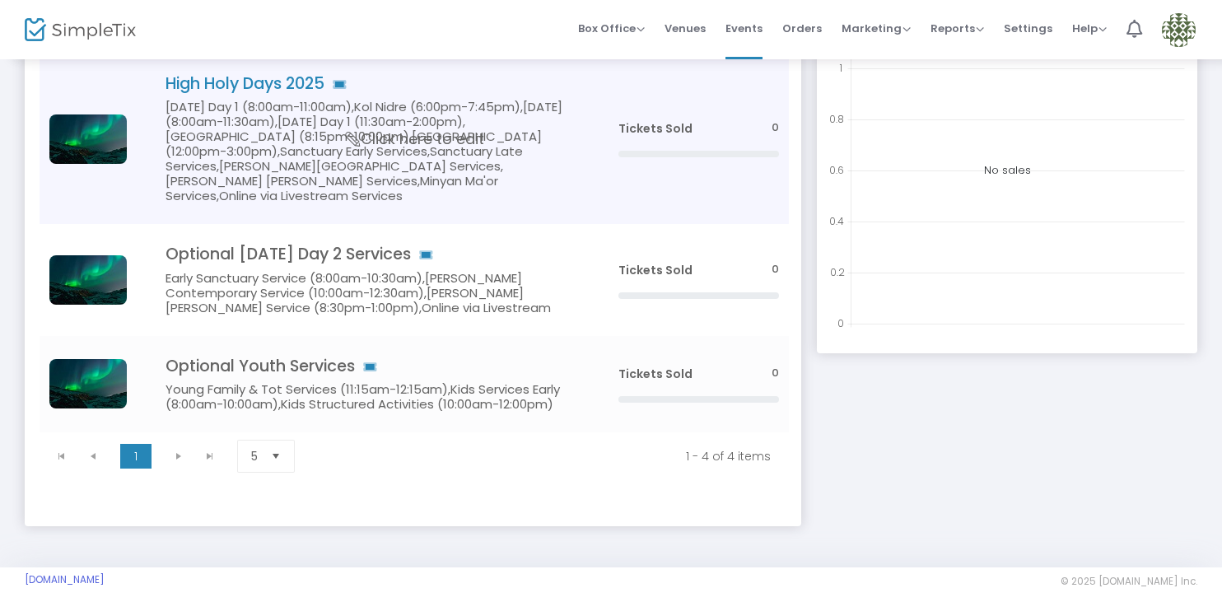
click at [473, 136] on span "Click here to edit" at bounding box center [415, 138] width 138 height 21
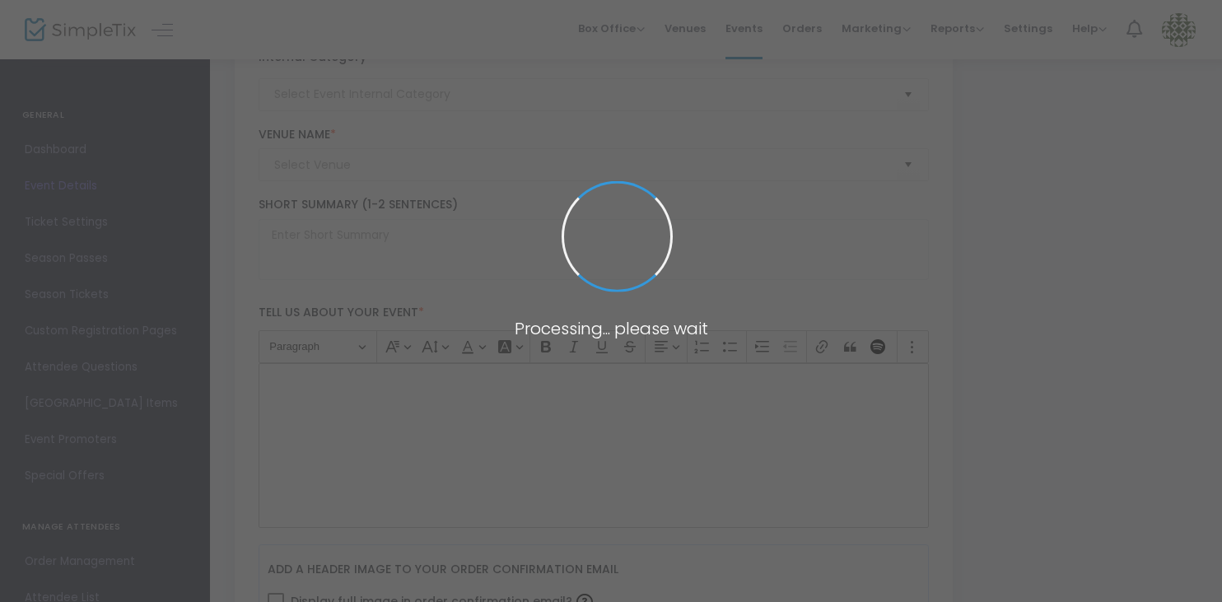
type input "High Holy Days 2025"
type textarea "text"
type input "Buy Tickets"
type input "Temple Emanuel of Newton"
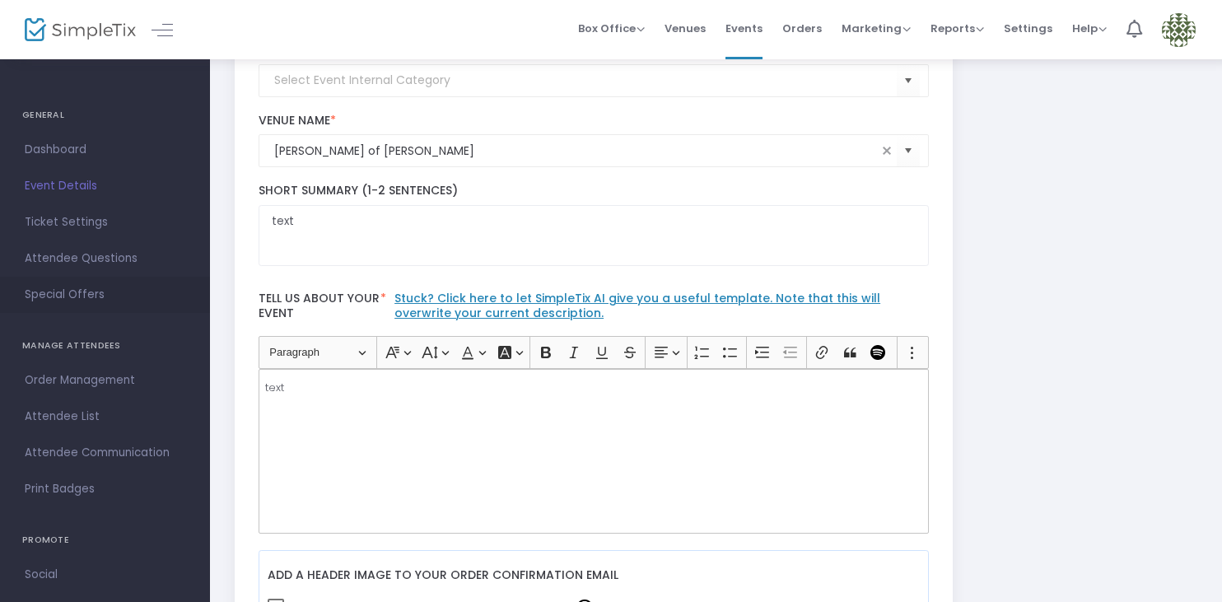
click at [103, 288] on span "Special Offers" at bounding box center [105, 294] width 161 height 21
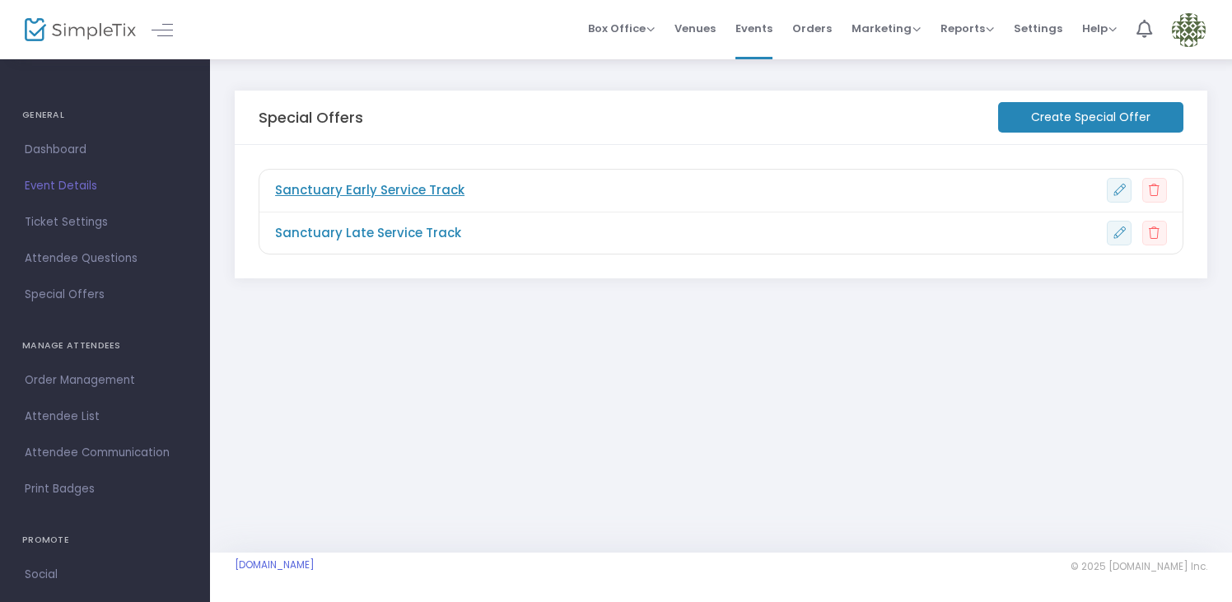
click at [415, 184] on span "Sanctuary Early Service Track" at bounding box center [369, 190] width 189 height 19
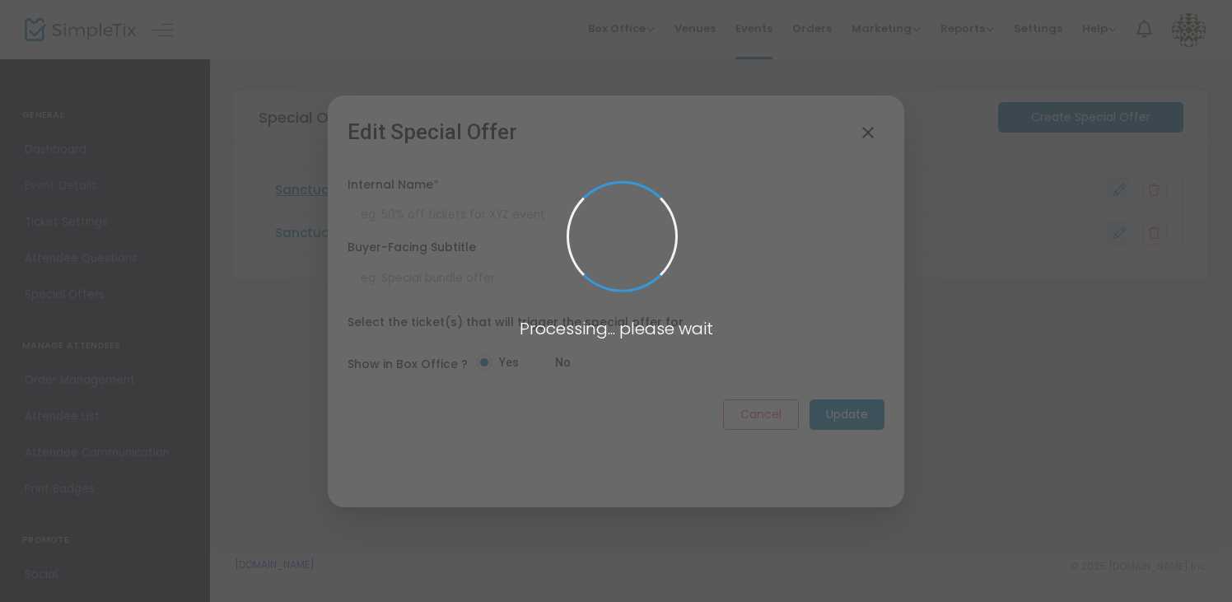
type input "Sanctuary Early Service Track"
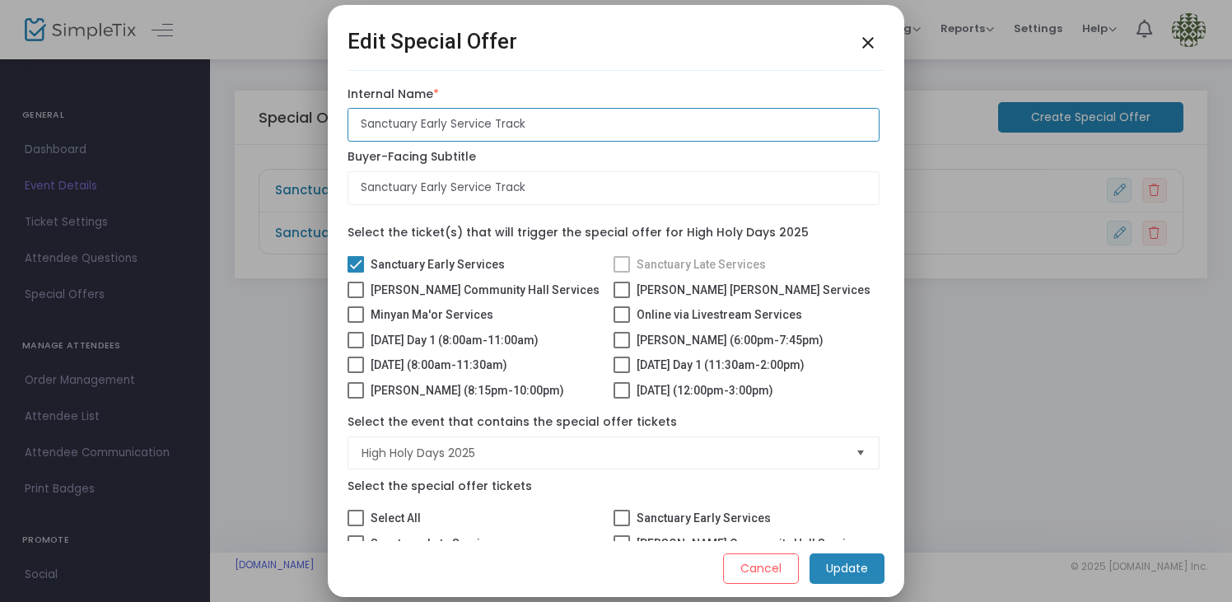
click at [549, 124] on input "Sanctuary Early Service Track" at bounding box center [613, 125] width 532 height 34
type input "Sanctuary Early Services"
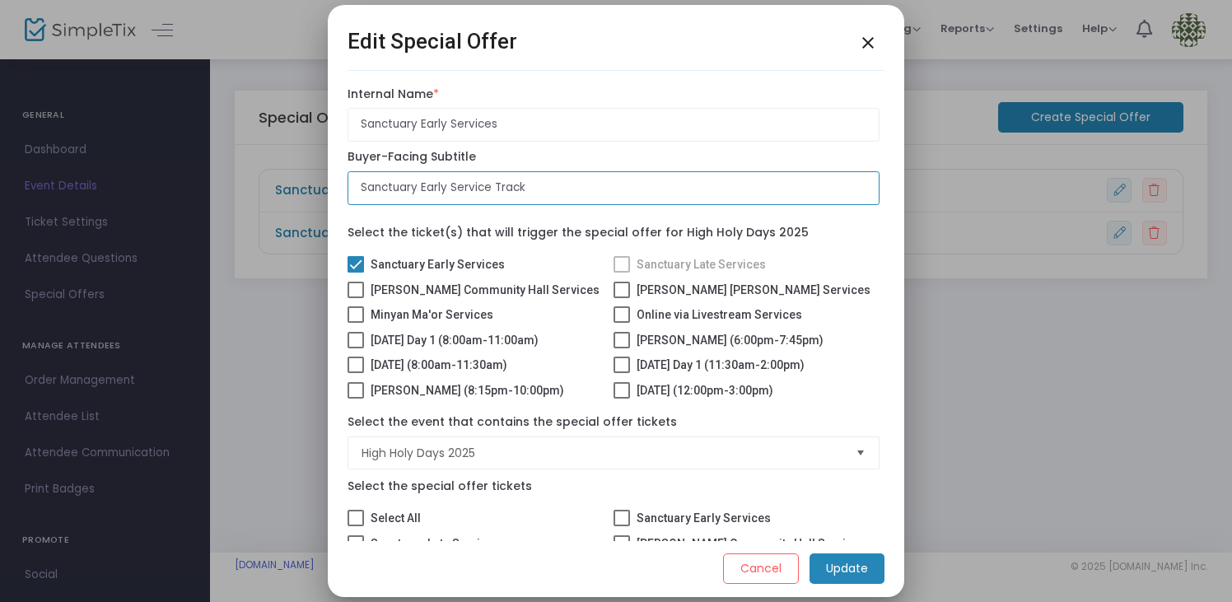
click at [555, 184] on input "Sanctuary Early Service Track" at bounding box center [613, 188] width 532 height 34
type input "Sanctuary Early Services"
click at [668, 147] on div "Internal Name * Sanctuary Early Services Internal name is required. Buyer-Facin…" at bounding box center [613, 150] width 532 height 126
click at [851, 573] on m-button "Update" at bounding box center [846, 568] width 75 height 30
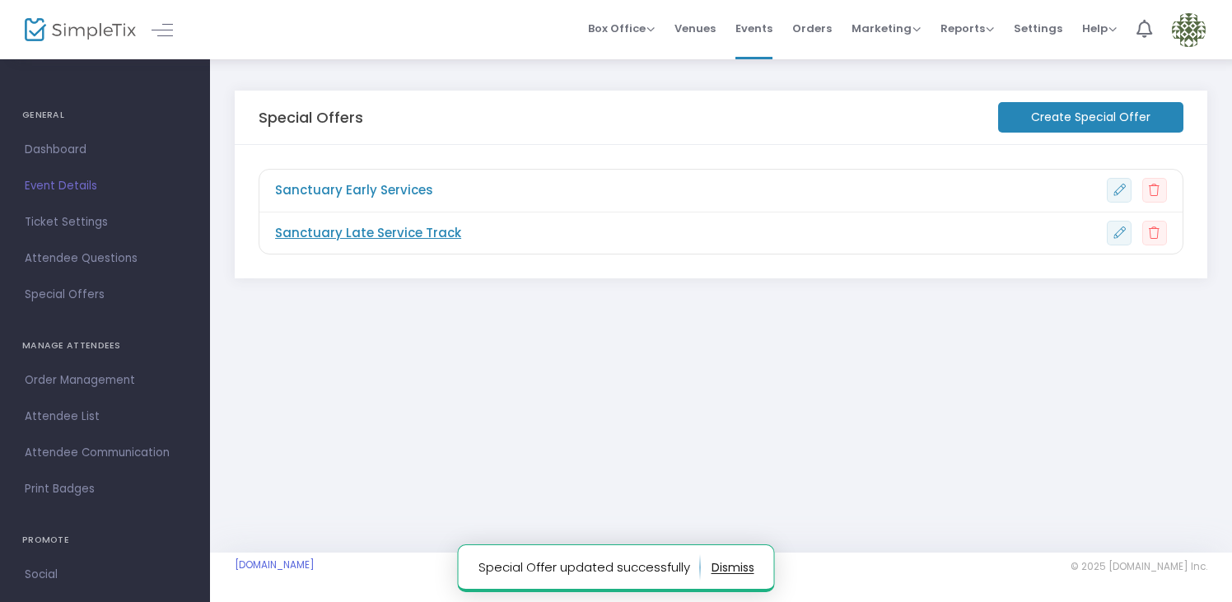
click at [444, 235] on span "Sanctuary Late Service Track" at bounding box center [368, 233] width 186 height 19
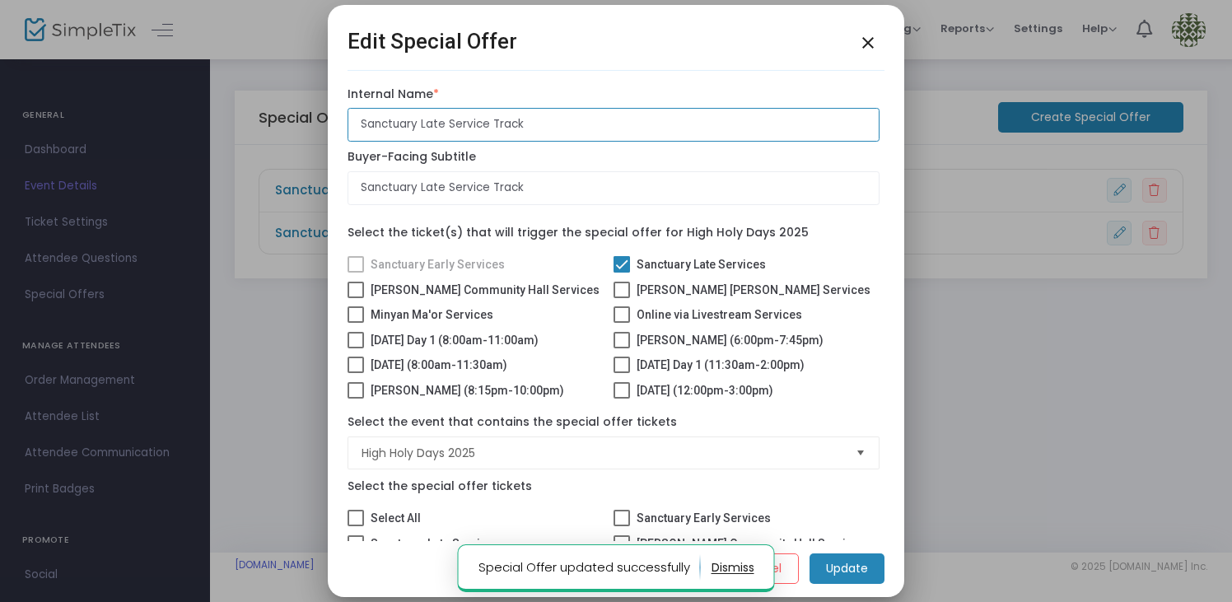
click at [574, 127] on input "Sanctuary Late Service Track" at bounding box center [613, 125] width 532 height 34
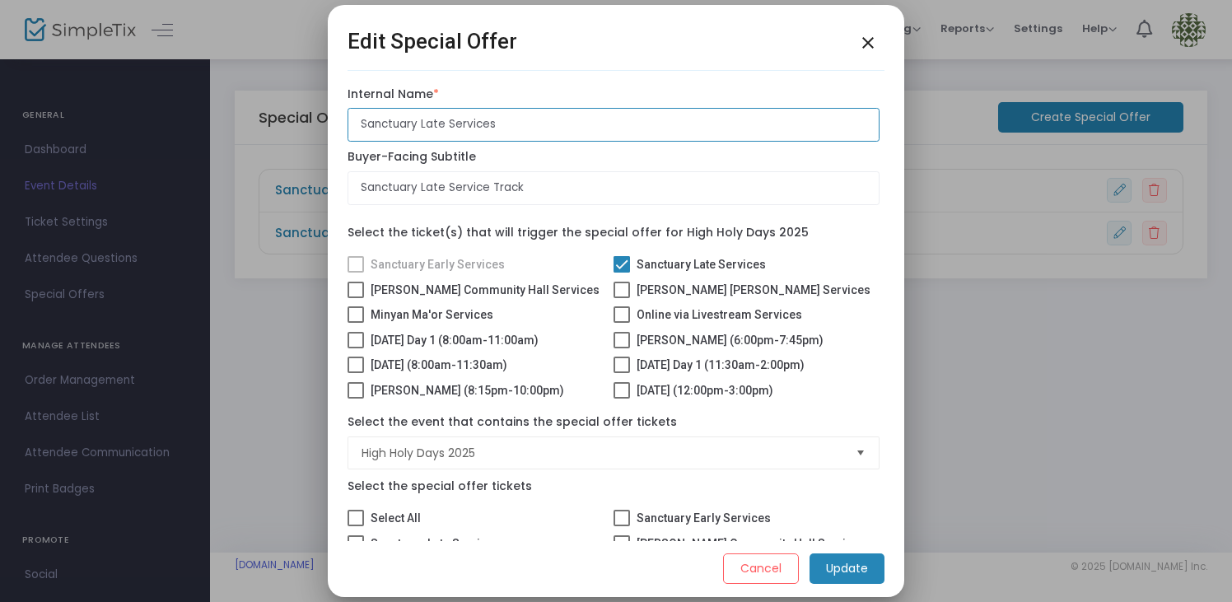
type input "Sanctuary Late Services"
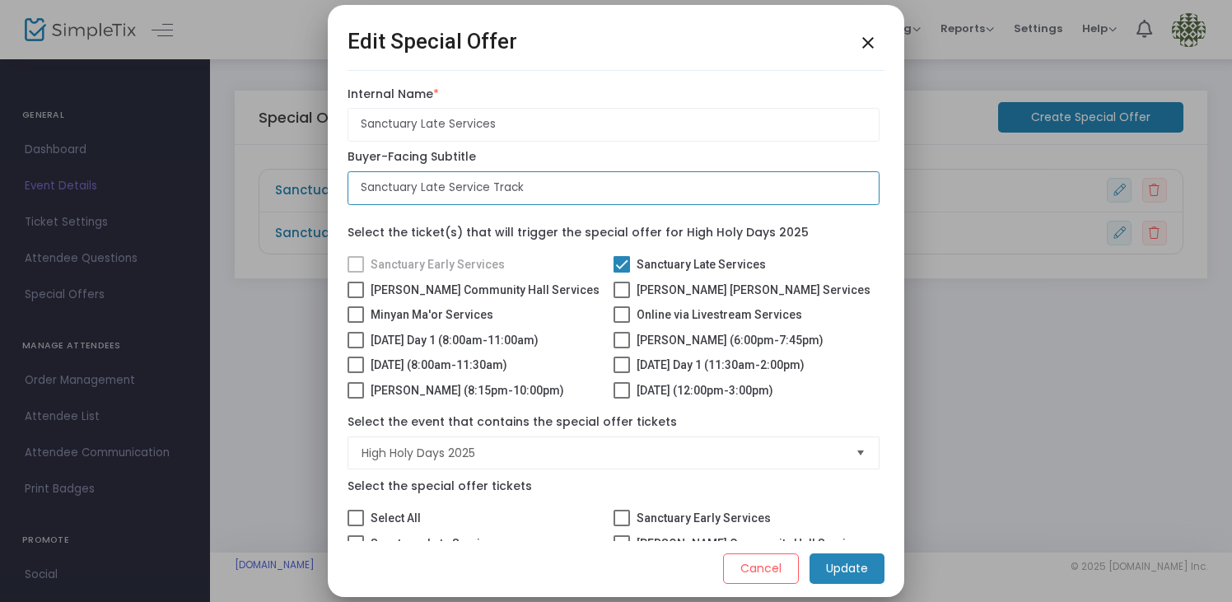
click at [594, 201] on input "Sanctuary Late Service Track" at bounding box center [613, 188] width 532 height 34
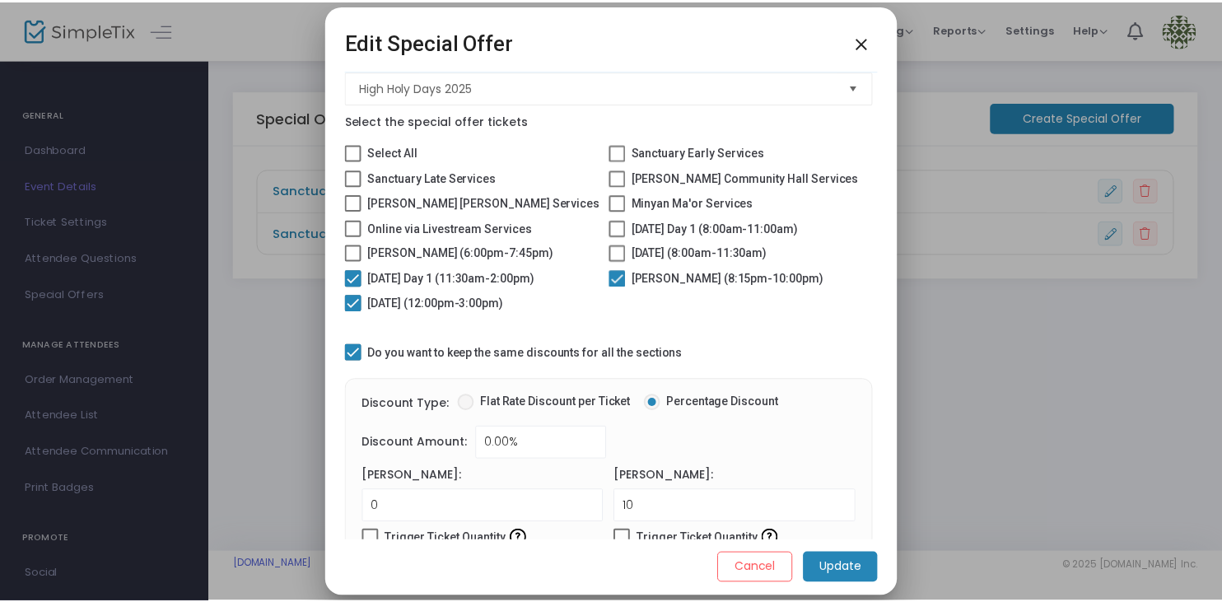
scroll to position [379, 0]
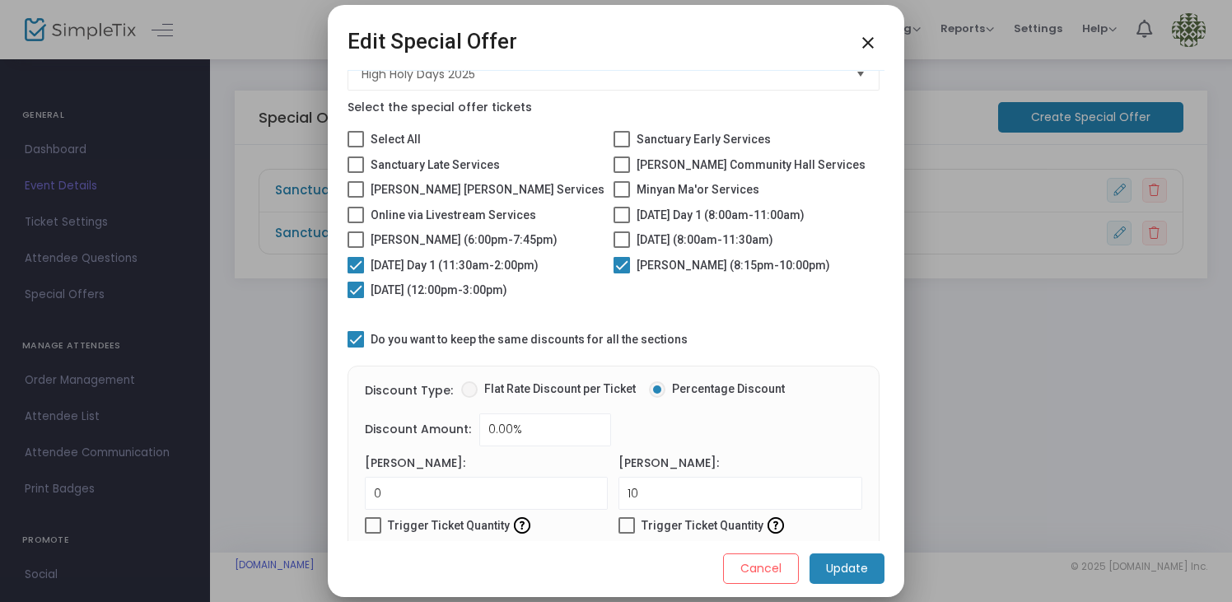
type input "Sanctuary Late Services"
click at [838, 568] on m-button "Update" at bounding box center [846, 568] width 75 height 30
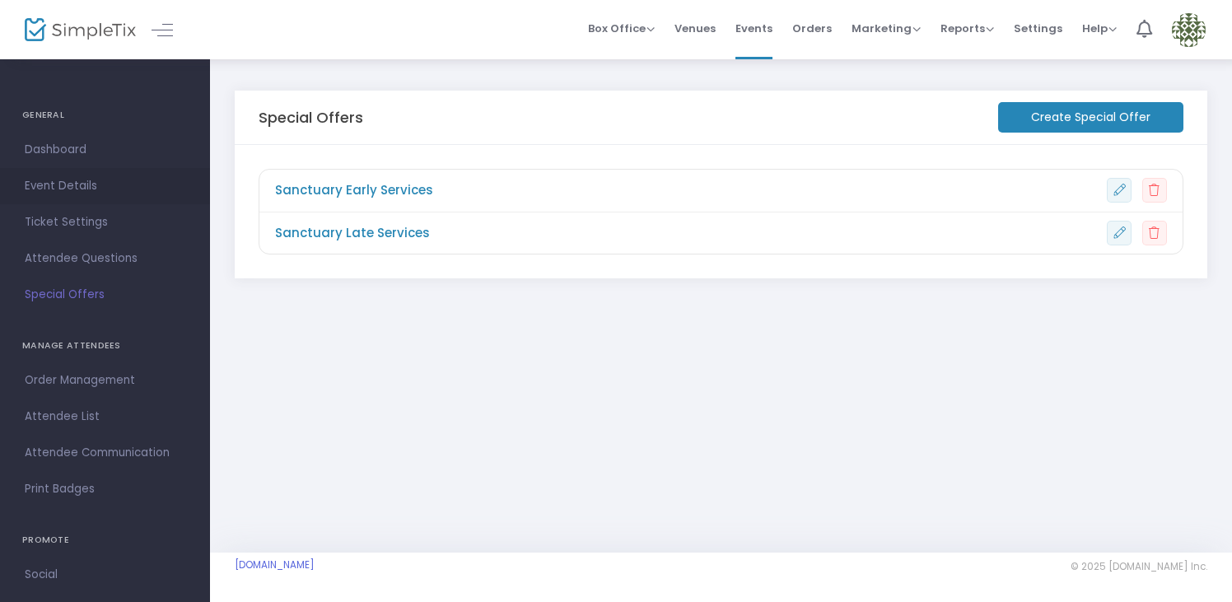
click at [86, 187] on span "Event Details" at bounding box center [105, 185] width 161 height 21
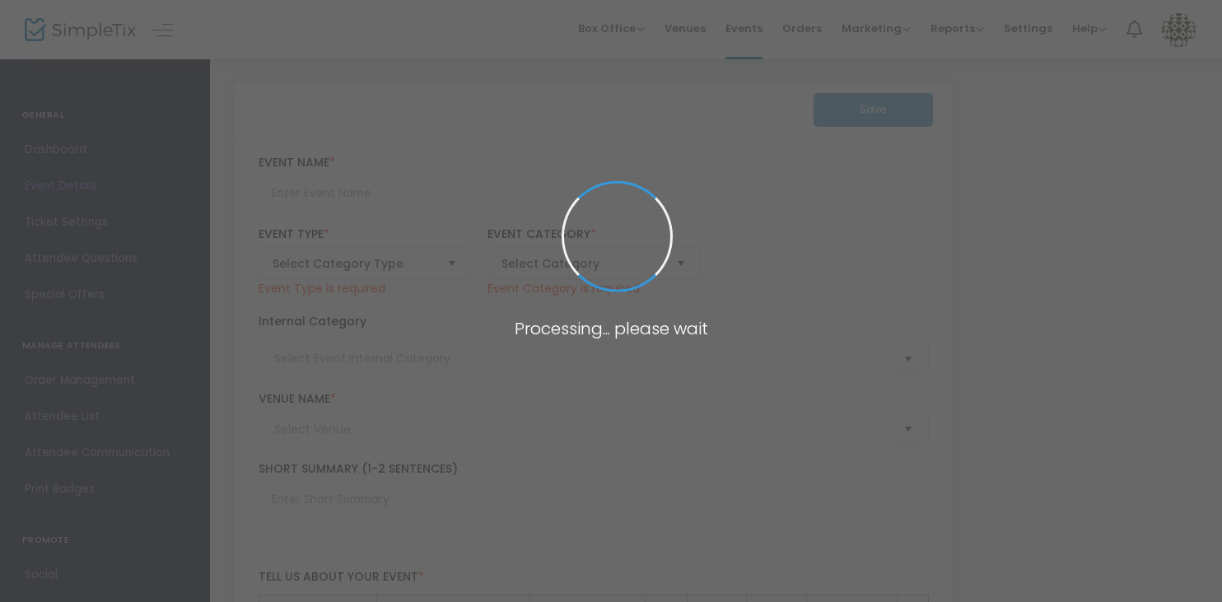
type input "High Holy Days 2025"
type textarea "text"
type input "Buy Tickets"
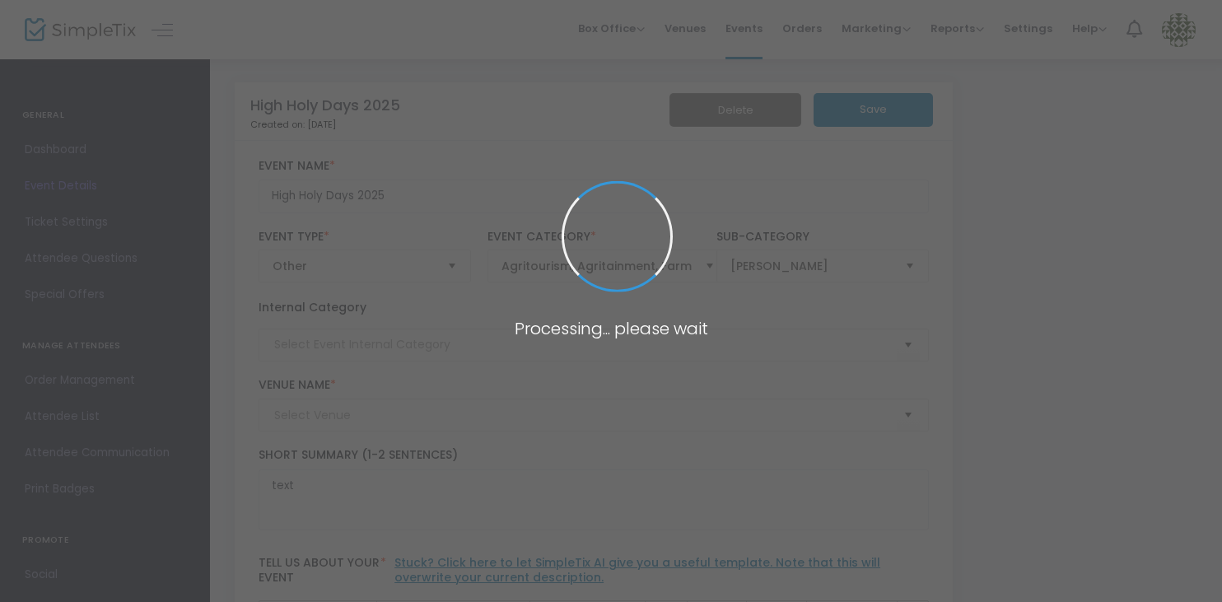
type input "Temple Emanuel of Newton"
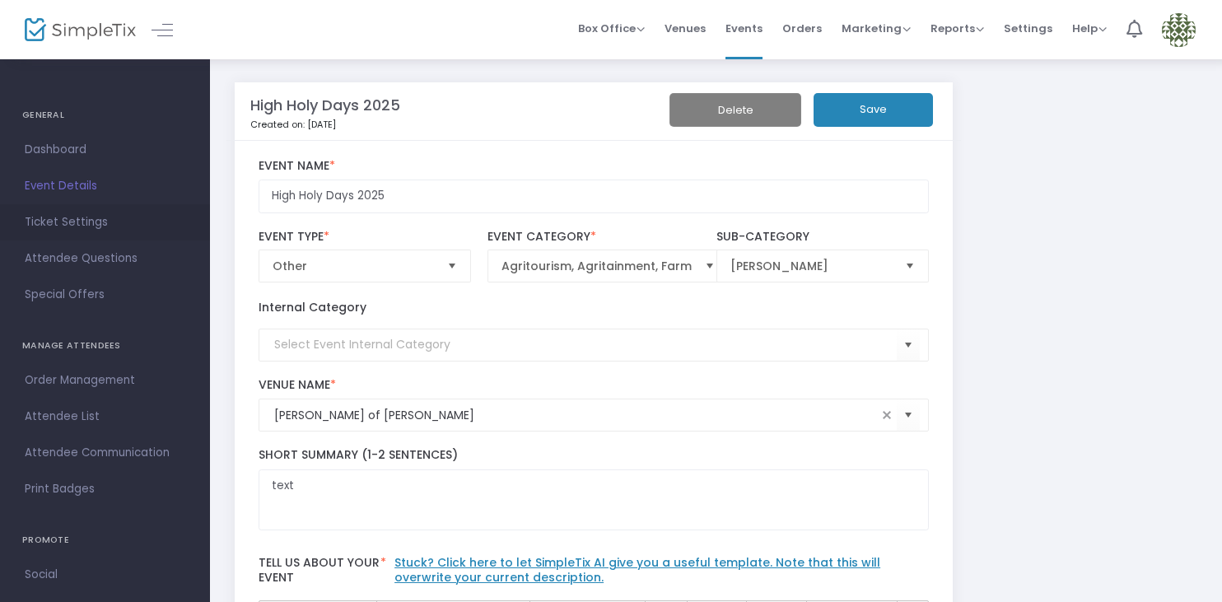
click at [76, 221] on span "Ticket Settings" at bounding box center [105, 222] width 161 height 21
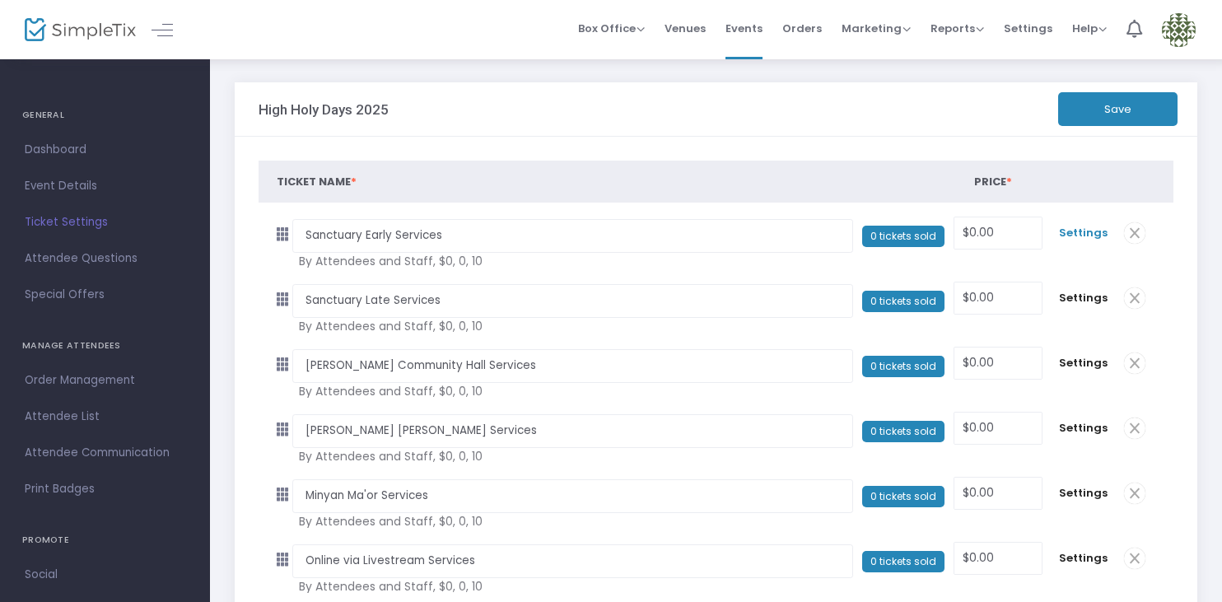
click at [1083, 230] on span "Settings" at bounding box center [1083, 233] width 49 height 16
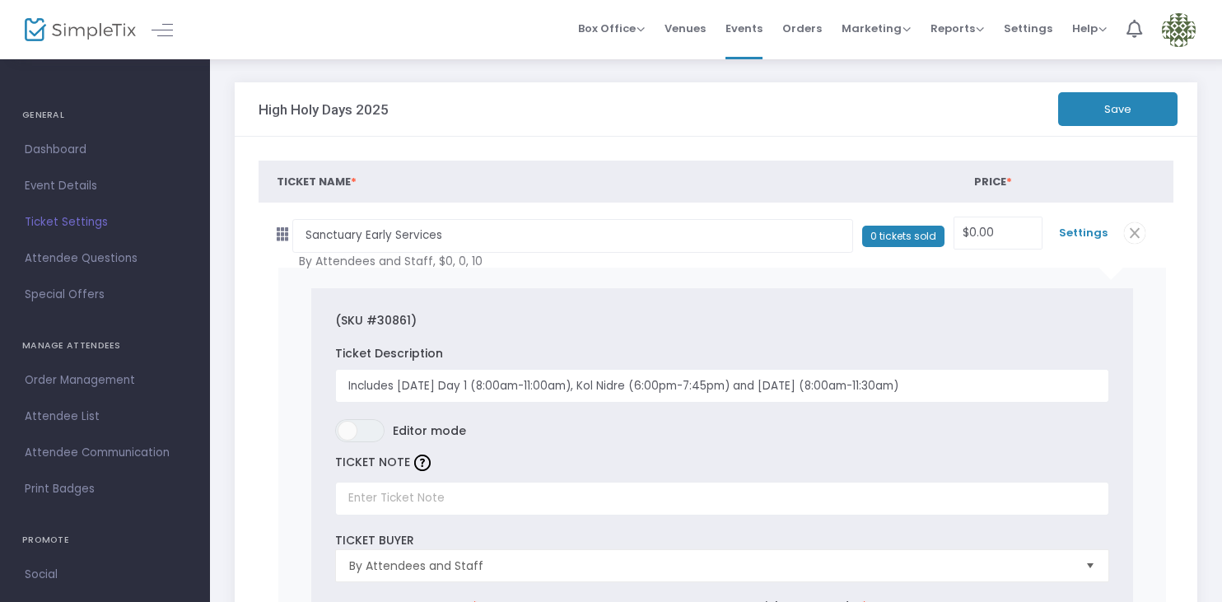
click at [1084, 230] on span "Settings" at bounding box center [1083, 233] width 49 height 16
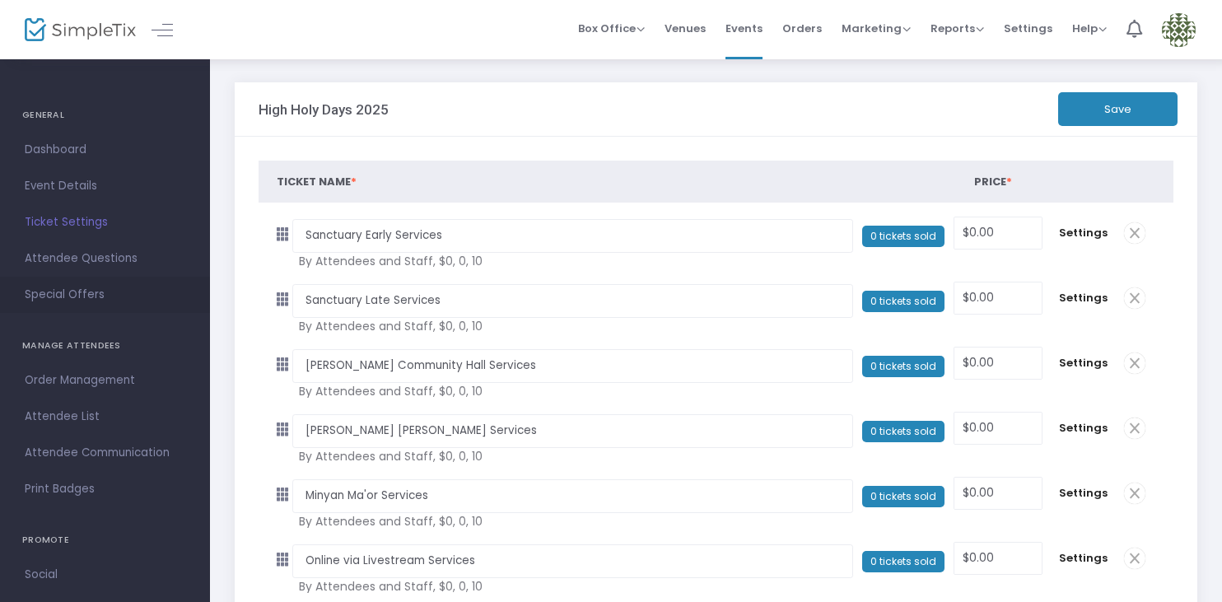
click at [111, 297] on span "Special Offers" at bounding box center [105, 294] width 161 height 21
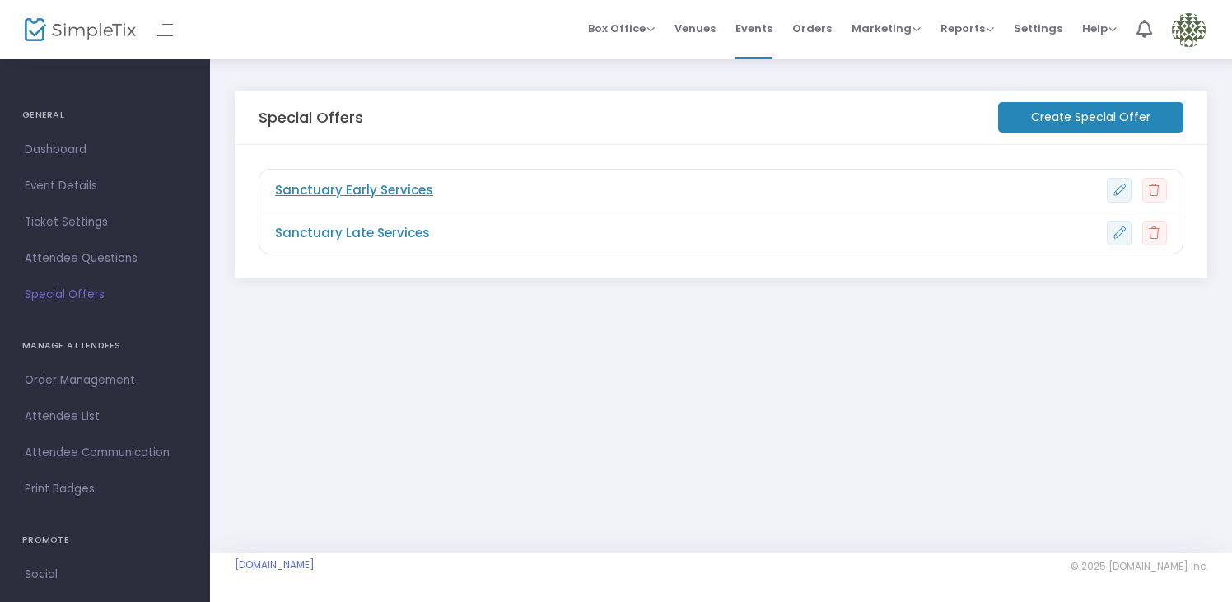
click at [411, 186] on span "Sanctuary Early Services" at bounding box center [354, 190] width 158 height 19
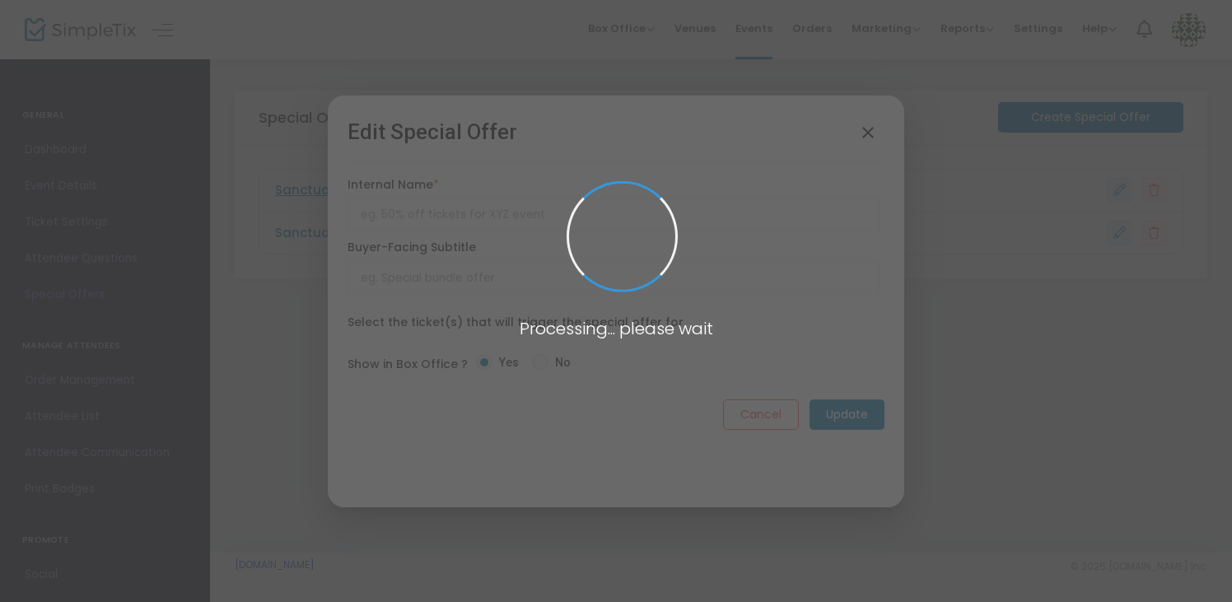
type input "Sanctuary Early Services"
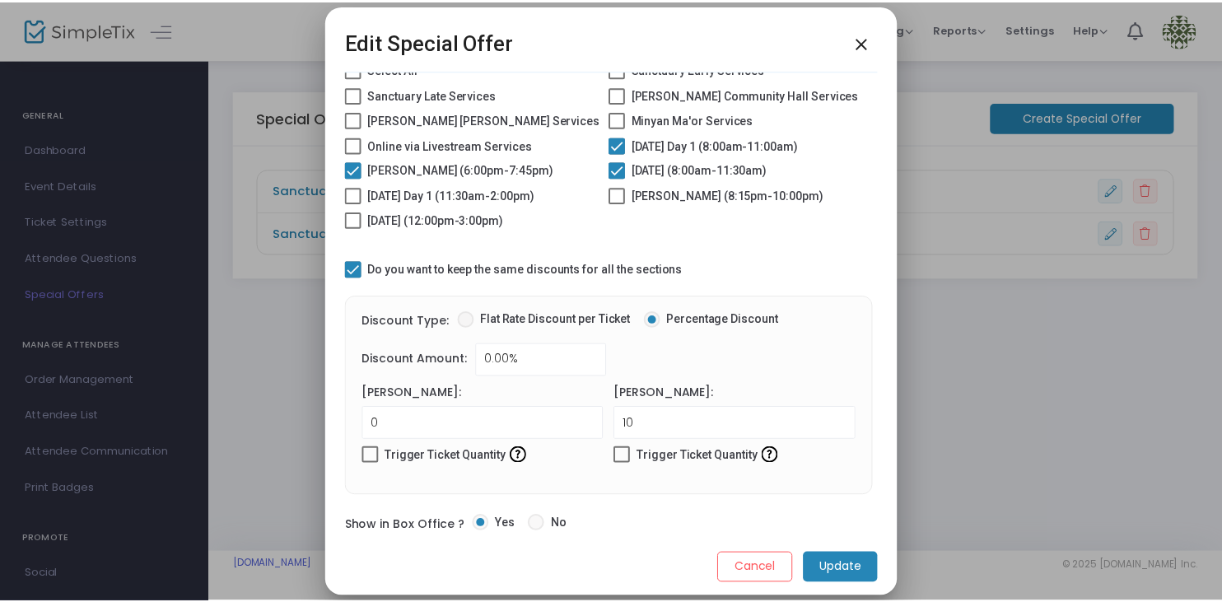
scroll to position [456, 0]
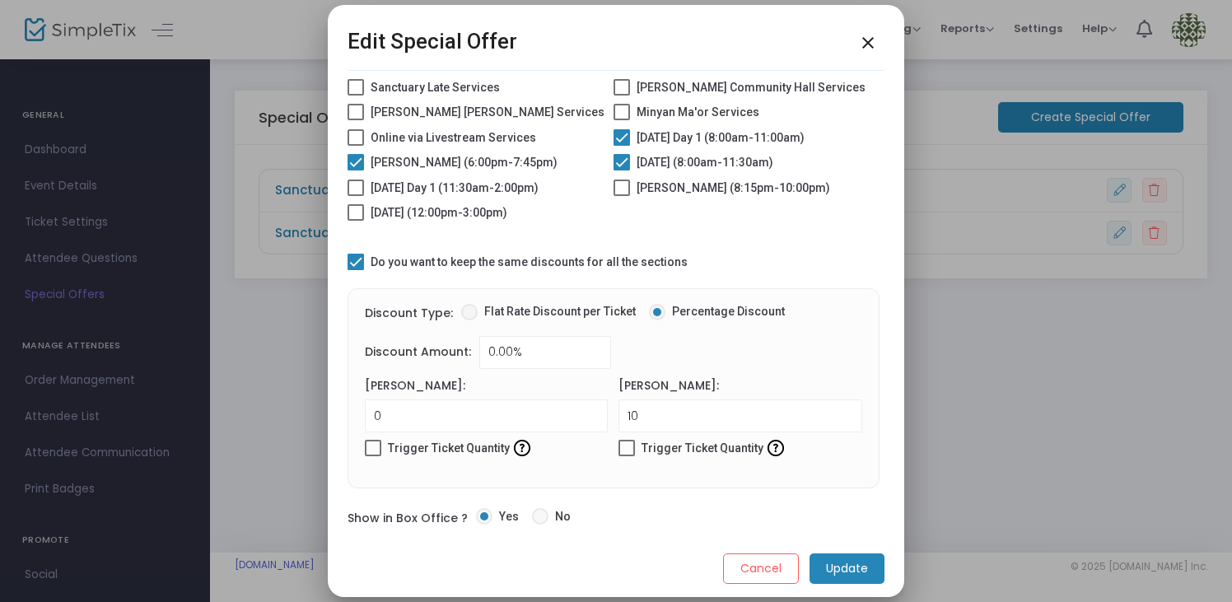
click at [862, 49] on mat-icon "close" at bounding box center [868, 43] width 20 height 20
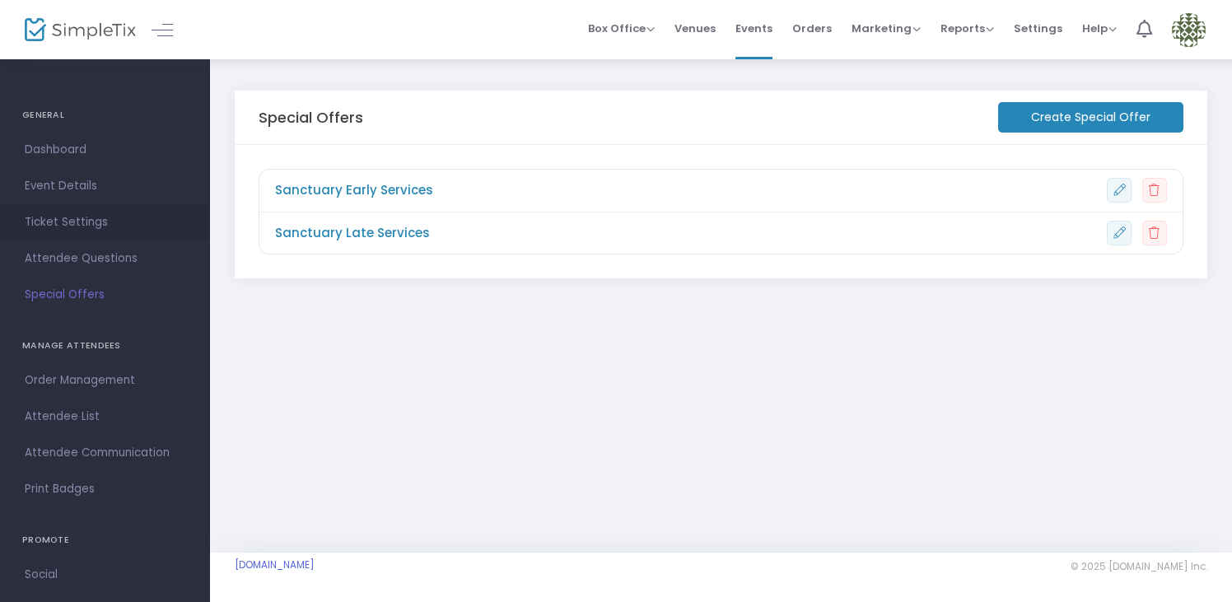
click at [81, 221] on span "Ticket Settings" at bounding box center [105, 222] width 161 height 21
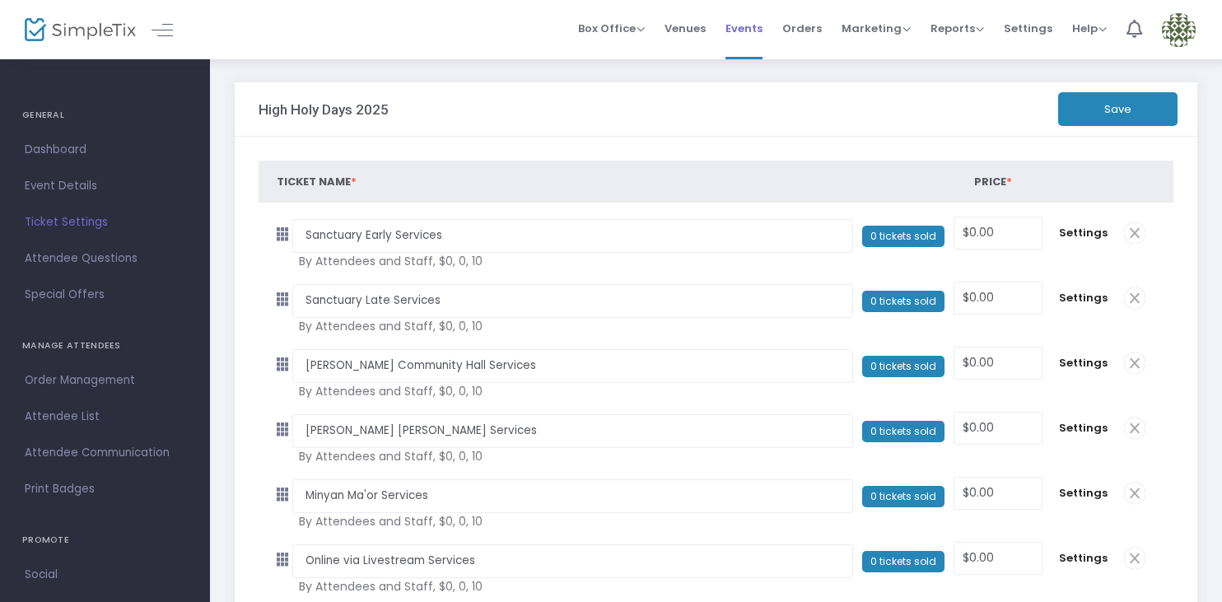
click at [760, 31] on span "Events" at bounding box center [743, 28] width 37 height 42
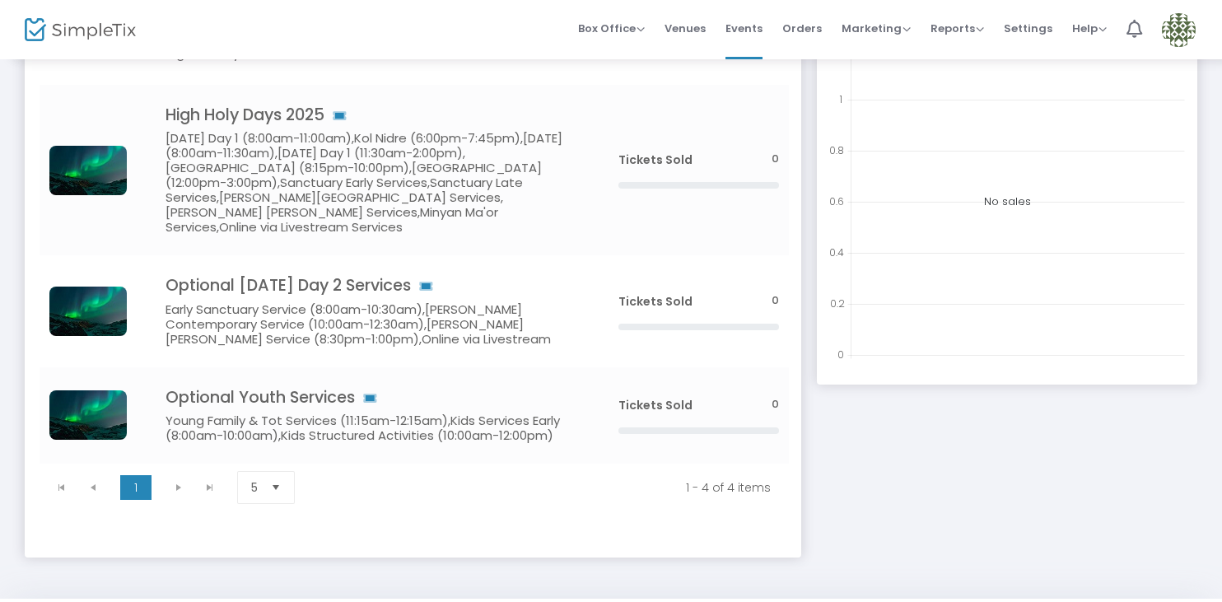
scroll to position [239, 0]
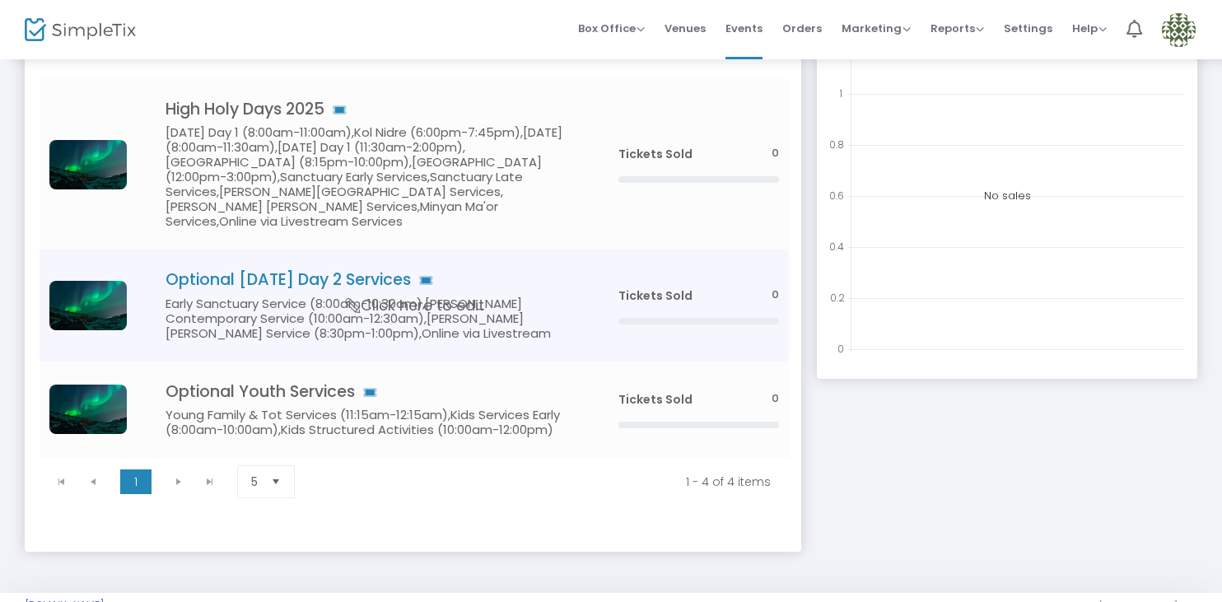
click at [499, 305] on h5 "Early Sanctuary Service (8:00am-10:30am),Adelson Contemporary Service (10:00am-…" at bounding box center [366, 318] width 403 height 44
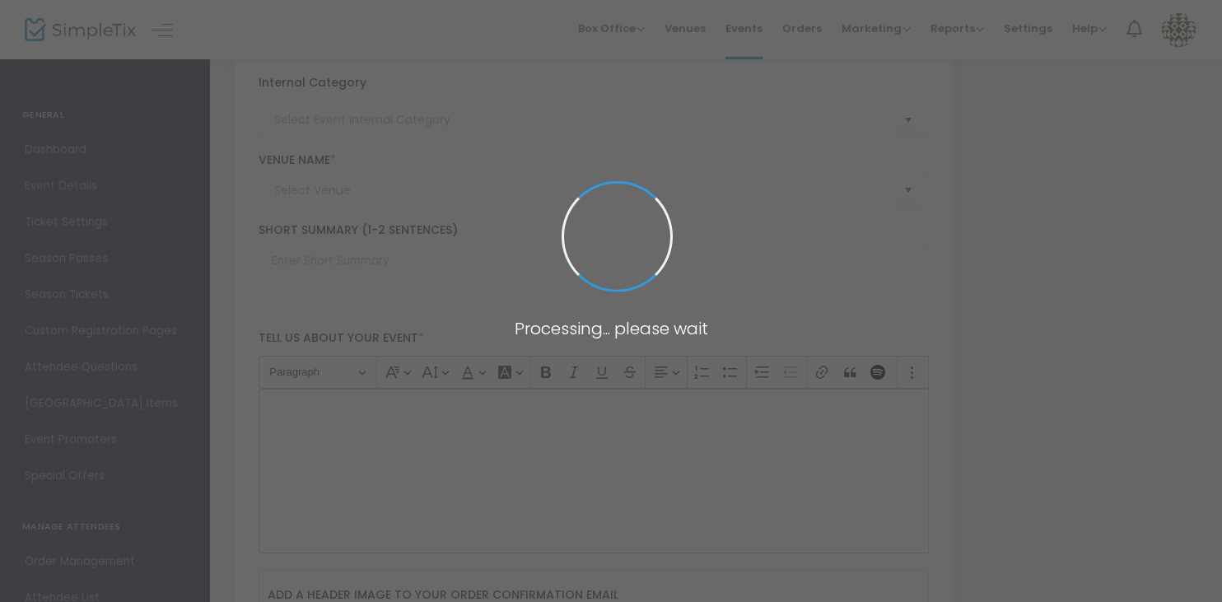
type input "Optional Rosh Hashanah Day 2 Services"
type textarea "text"
type input "Buy Tickets"
type input "Temple Emanuel of Newton"
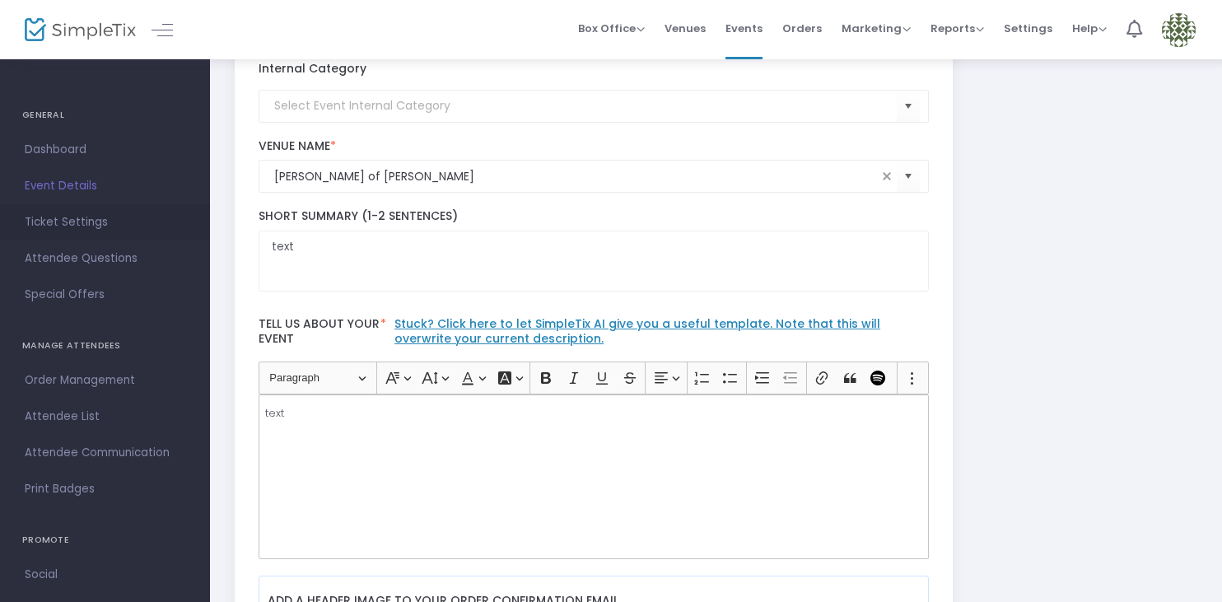
click at [98, 213] on span "Ticket Settings" at bounding box center [105, 222] width 161 height 21
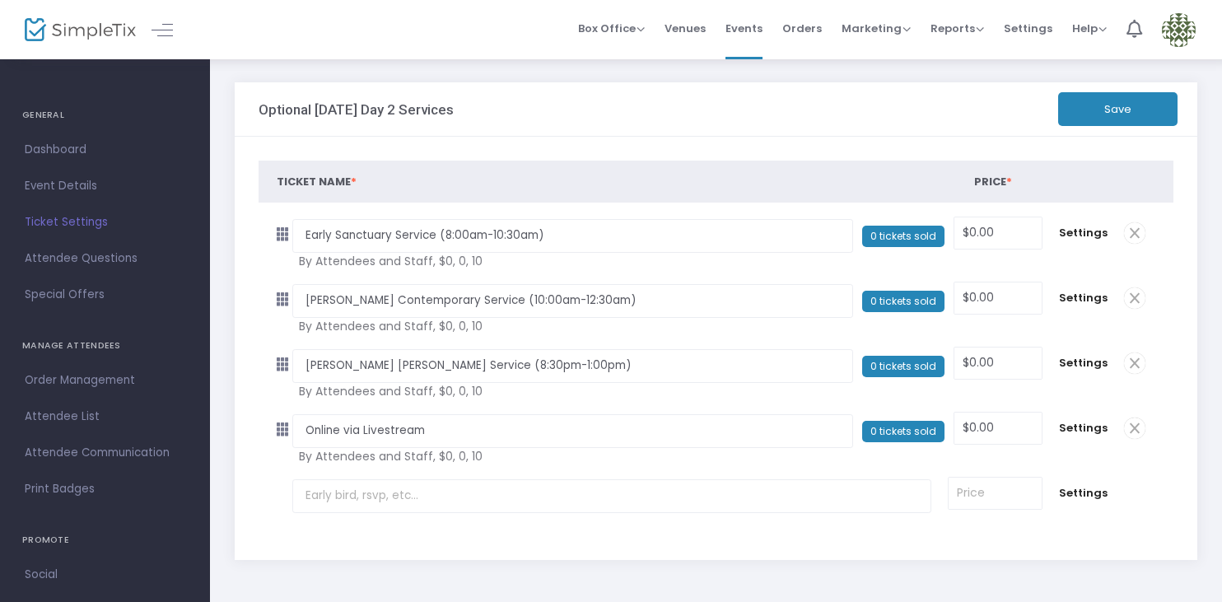
click at [1134, 363] on span at bounding box center [1134, 362] width 21 height 21
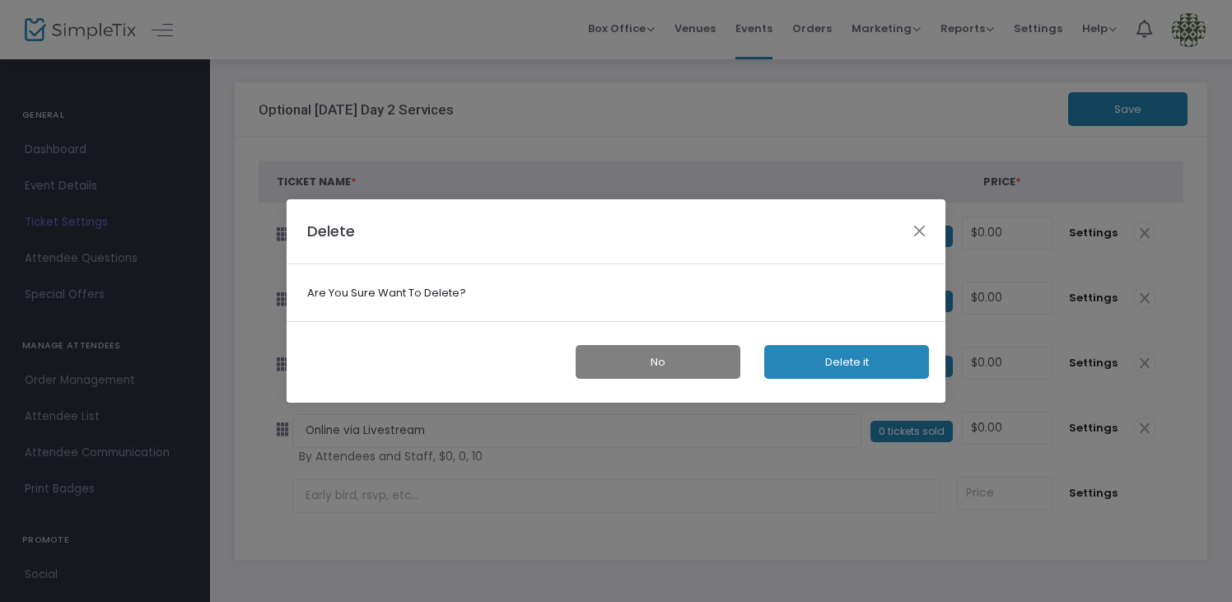
click at [900, 364] on button "Delete it" at bounding box center [846, 362] width 165 height 34
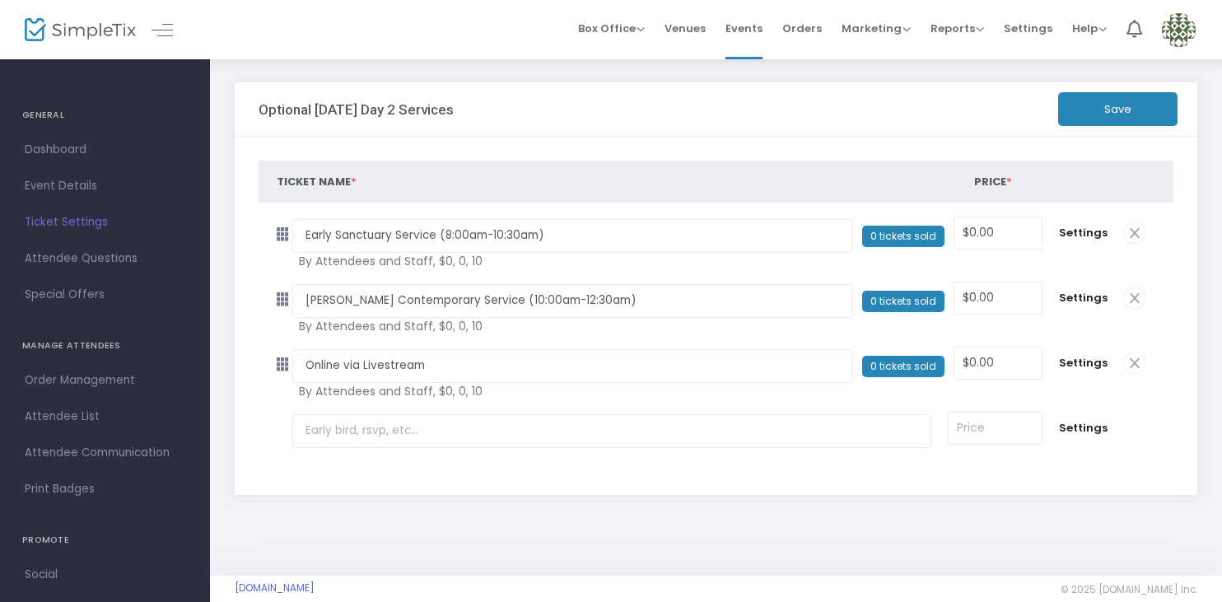
click at [1132, 361] on span at bounding box center [1134, 362] width 21 height 21
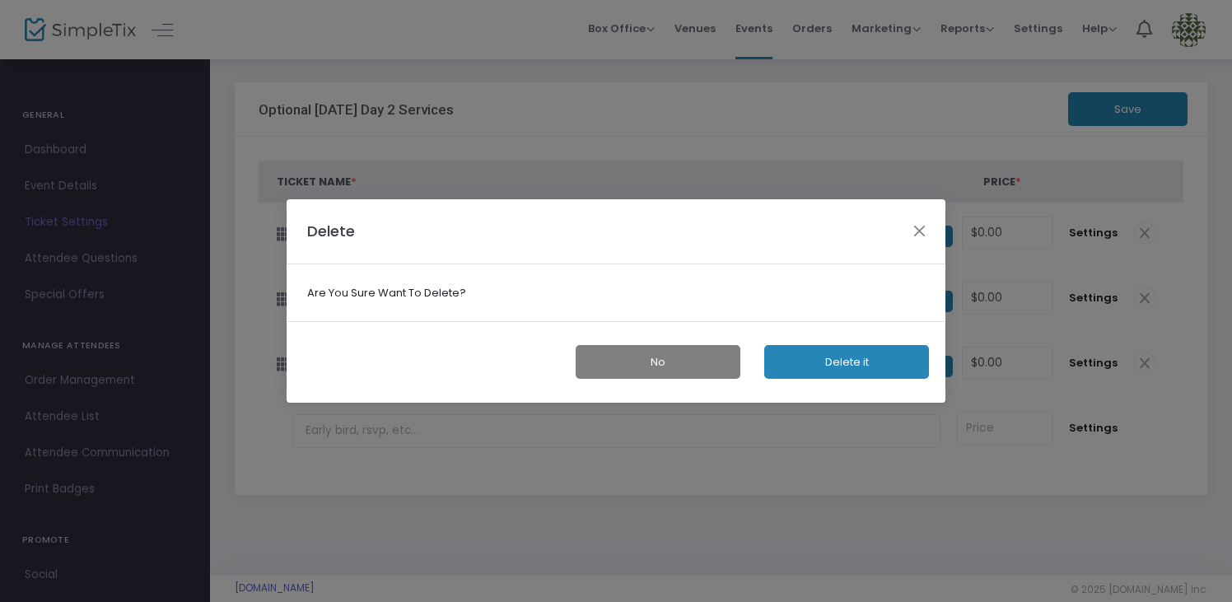
click at [883, 365] on button "Delete it" at bounding box center [846, 362] width 165 height 34
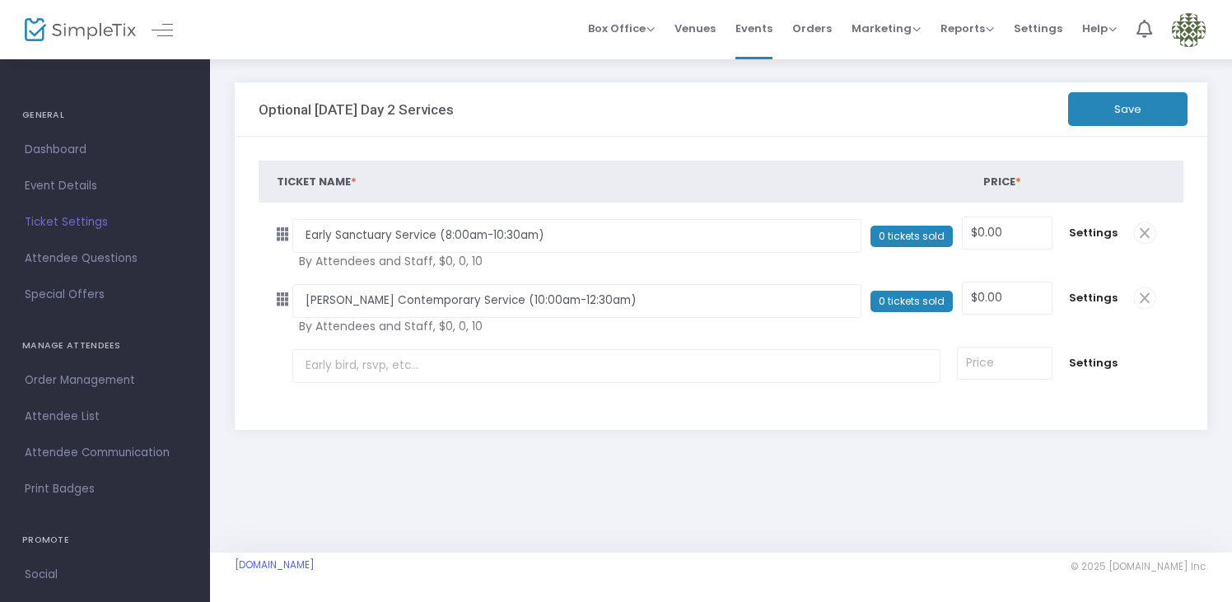
click at [1129, 114] on button "Save" at bounding box center [1127, 109] width 119 height 34
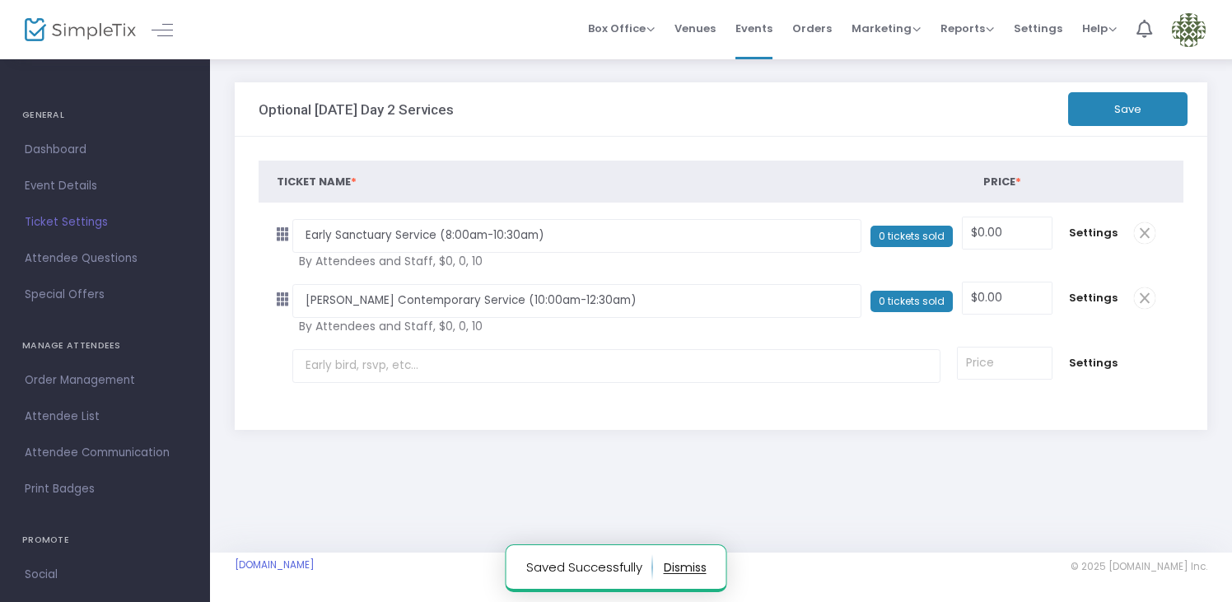
click at [1129, 114] on button "Save" at bounding box center [1127, 109] width 119 height 34
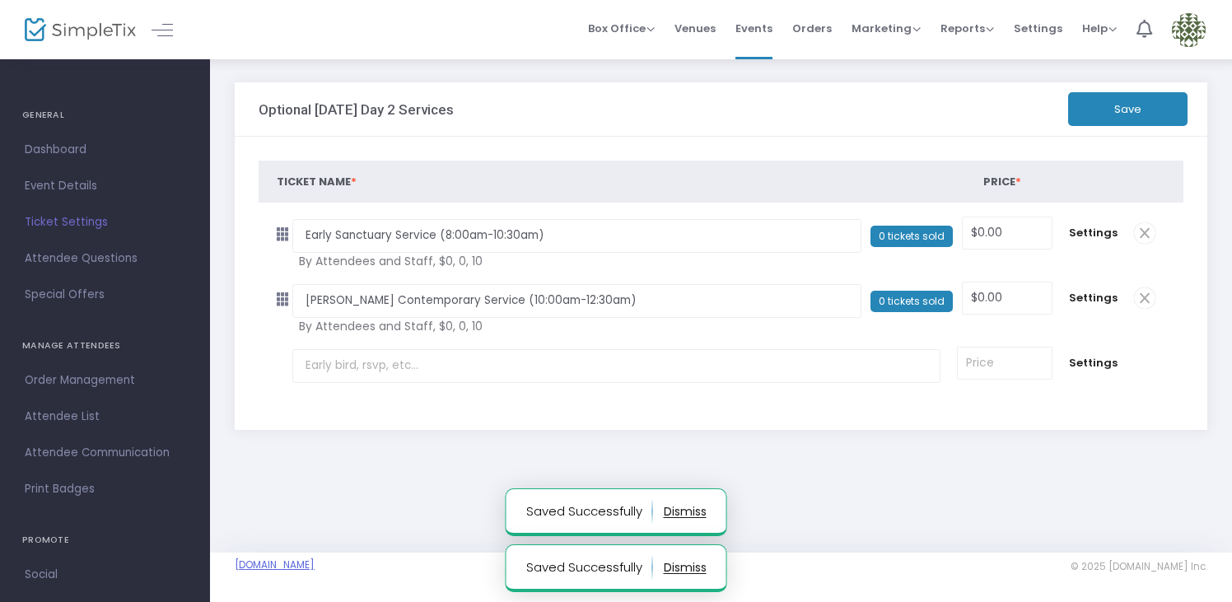
click at [296, 560] on link "TempleEmanuelNewton.SimpleTix.com" at bounding box center [275, 564] width 80 height 13
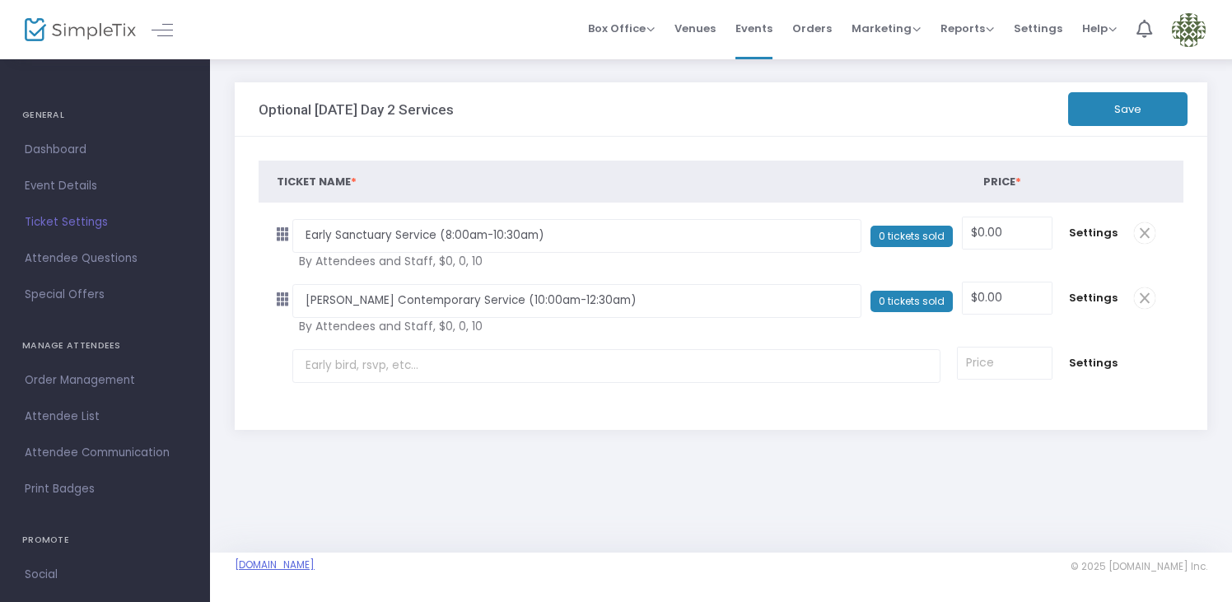
click at [314, 560] on link "TempleEmanuelNewton.SimpleTix.com" at bounding box center [275, 564] width 80 height 13
click at [304, 567] on link "TempleEmanuelNewton.SimpleTix.com" at bounding box center [275, 564] width 80 height 13
click at [765, 30] on span "Events" at bounding box center [753, 28] width 37 height 42
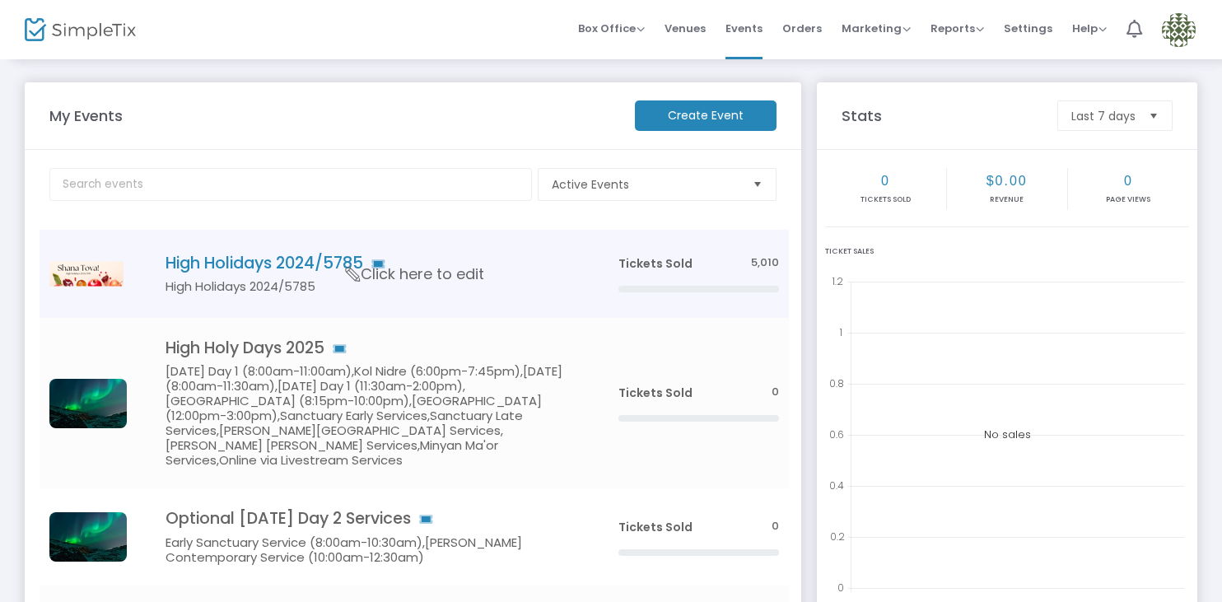
click at [491, 284] on h5 "High Holidays 2024/5785" at bounding box center [366, 286] width 403 height 15
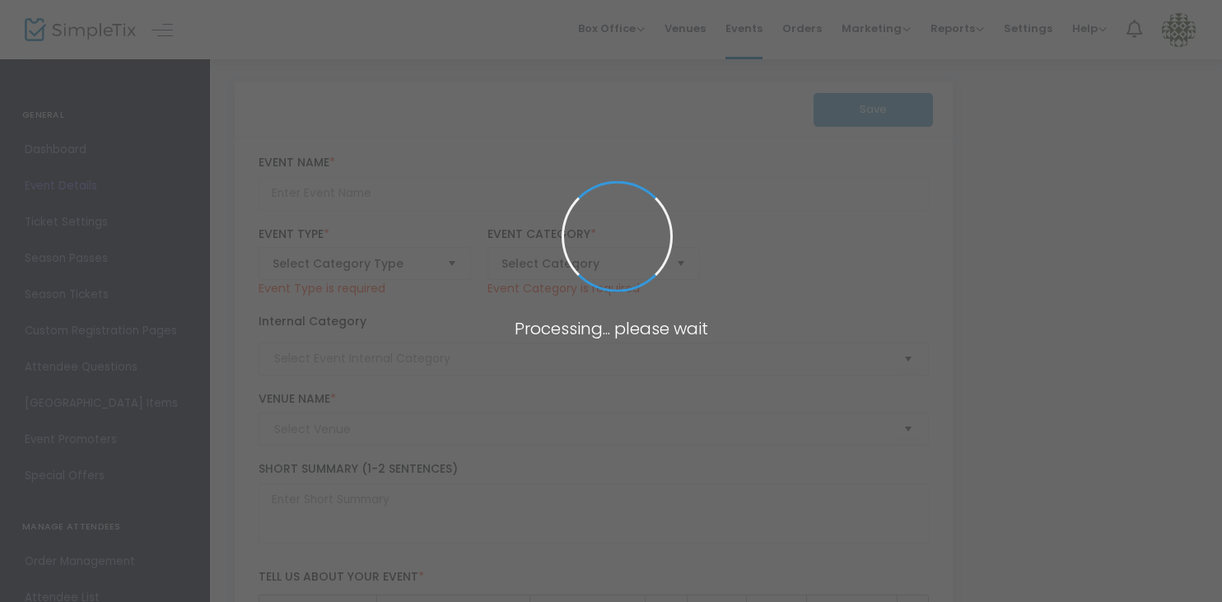
type input "High Holidays 2024/5785"
type textarea "High Holidays 2024"
checkbox input "true"
type input "Buy Tickets"
type input "Temple Emanuel of Newton"
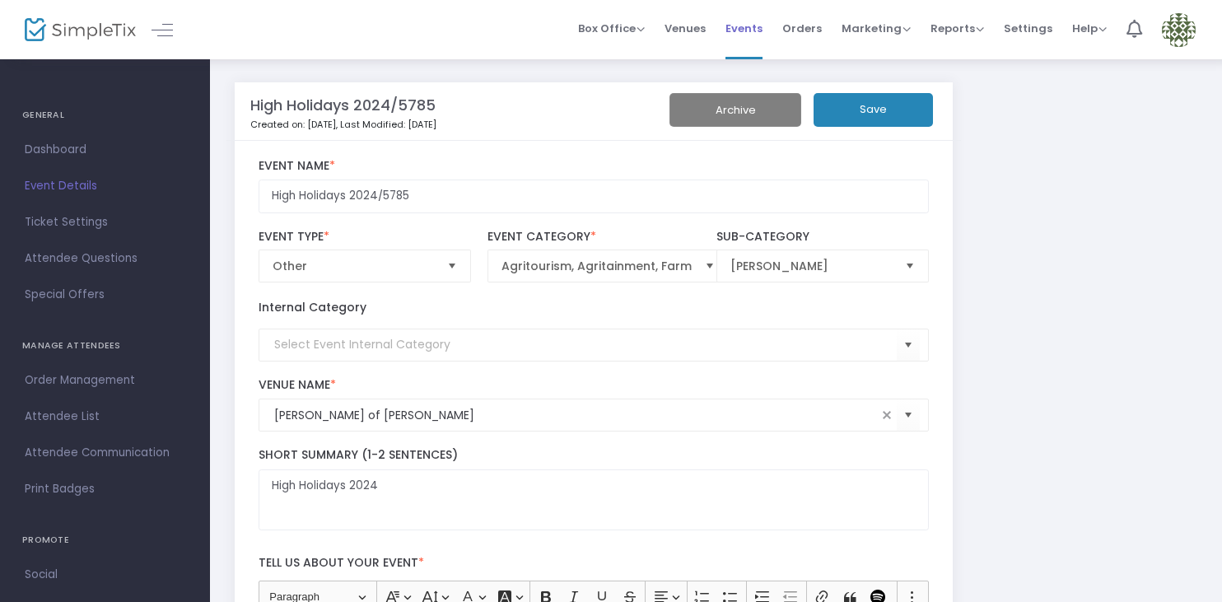
click at [758, 24] on span "Events" at bounding box center [743, 28] width 37 height 42
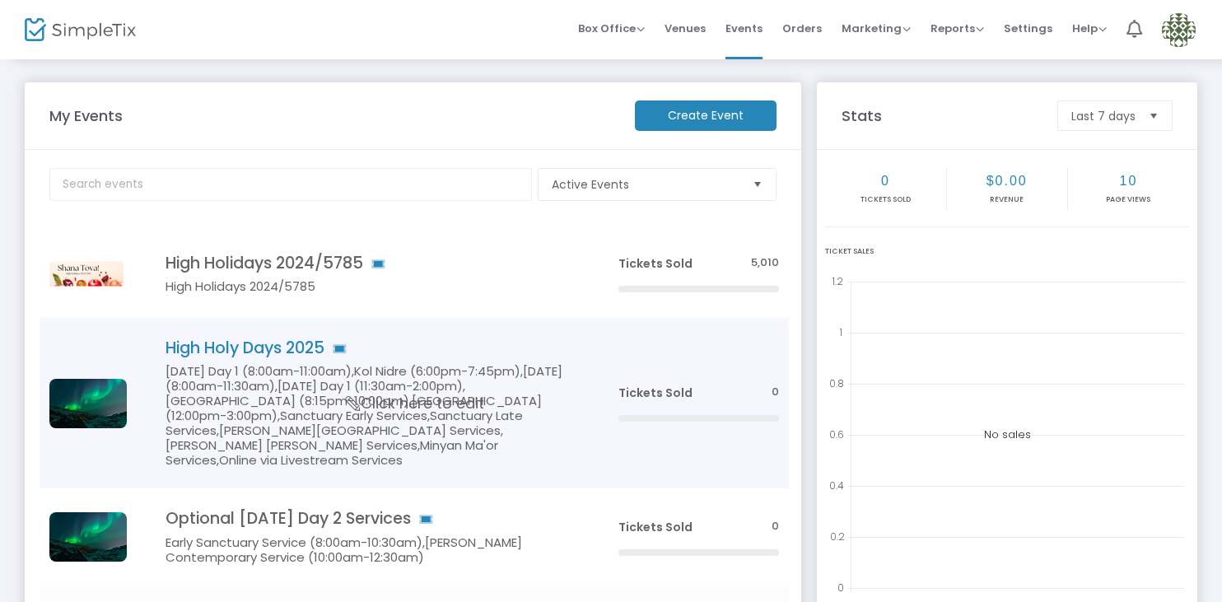
click at [498, 423] on h5 "Rosh Hashanah Day 1 (8:00am-11:00am),Kol Nidre (6:00pm-7:45pm),Yom Kippur (8:00…" at bounding box center [366, 416] width 403 height 104
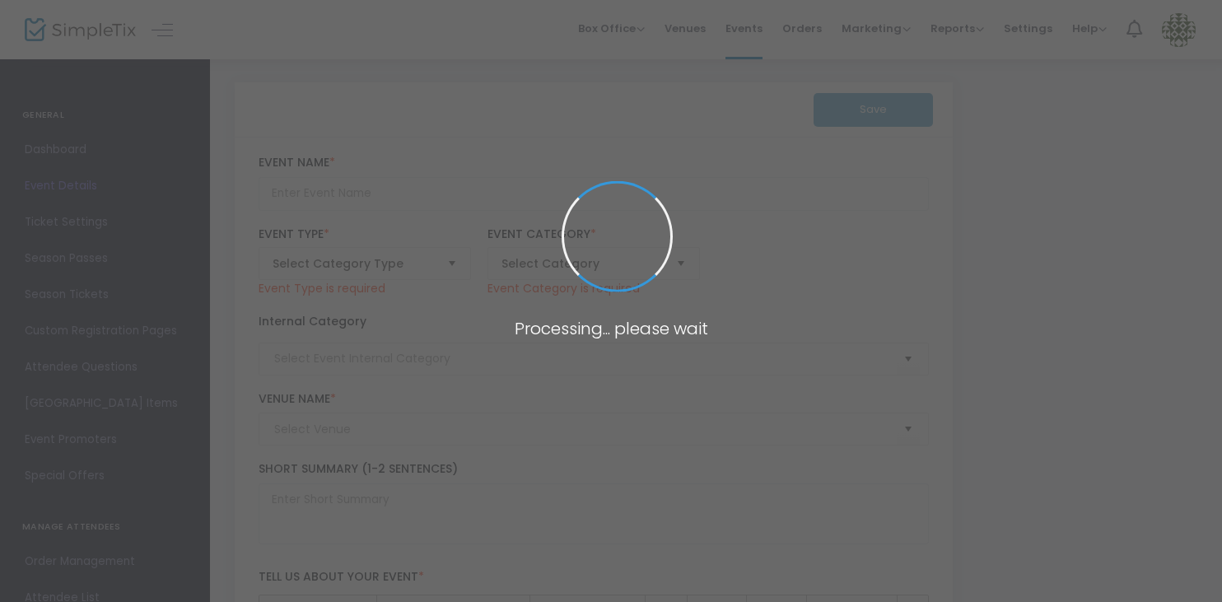
type input "High Holy Days 2025"
type textarea "text"
type input "Buy Tickets"
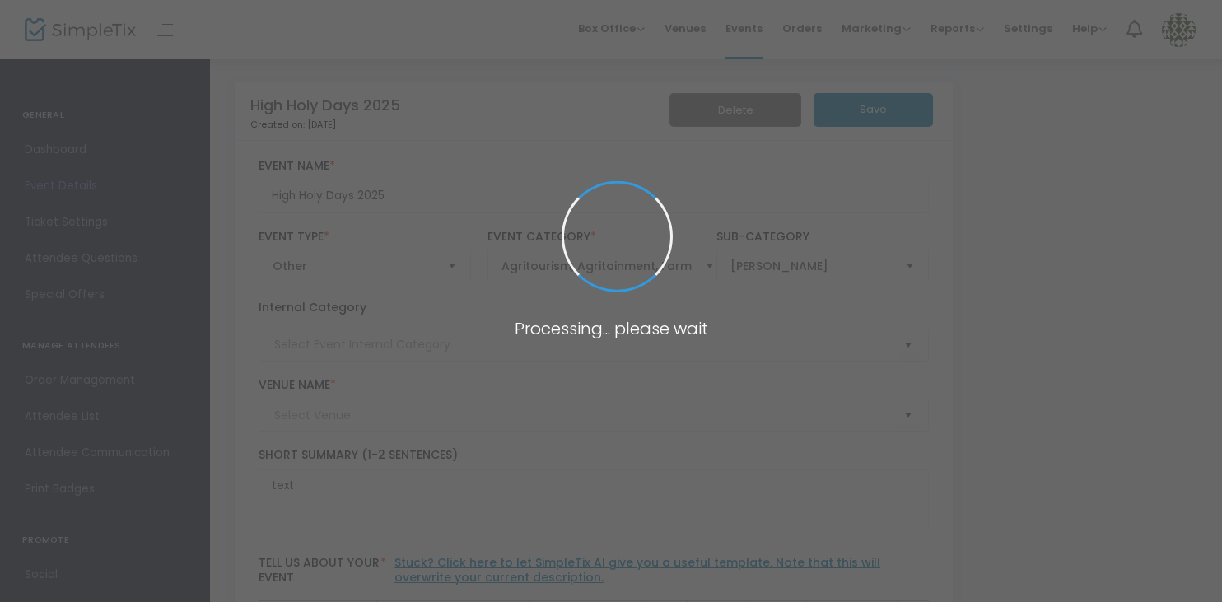
type input "Temple Emanuel of Newton"
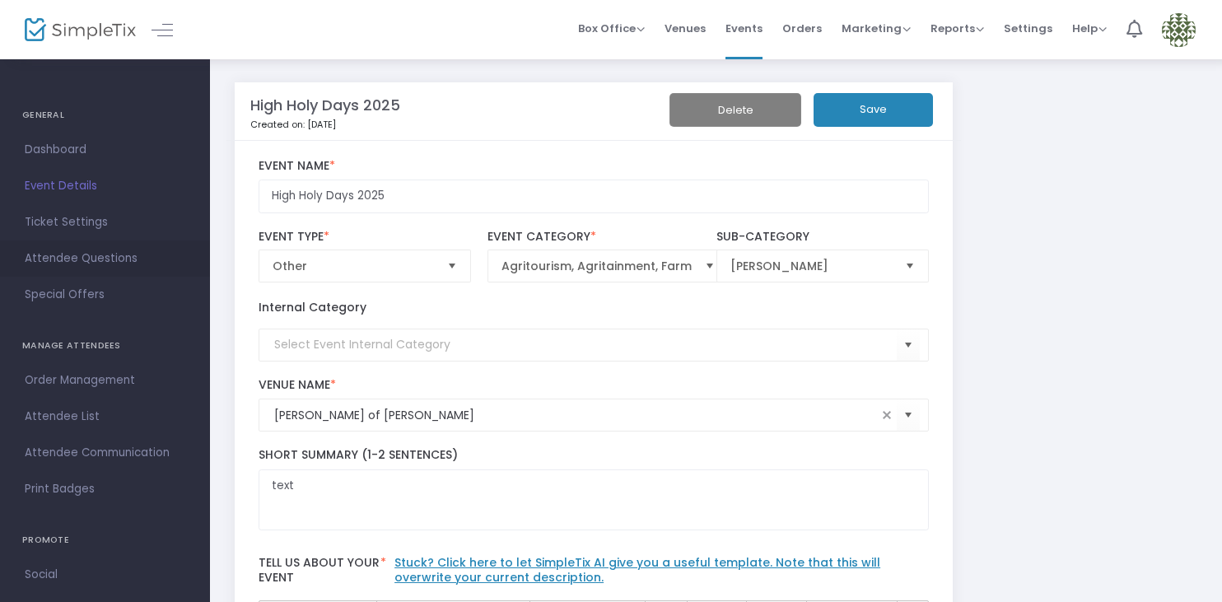
click at [137, 254] on span "Attendee Questions" at bounding box center [105, 258] width 161 height 21
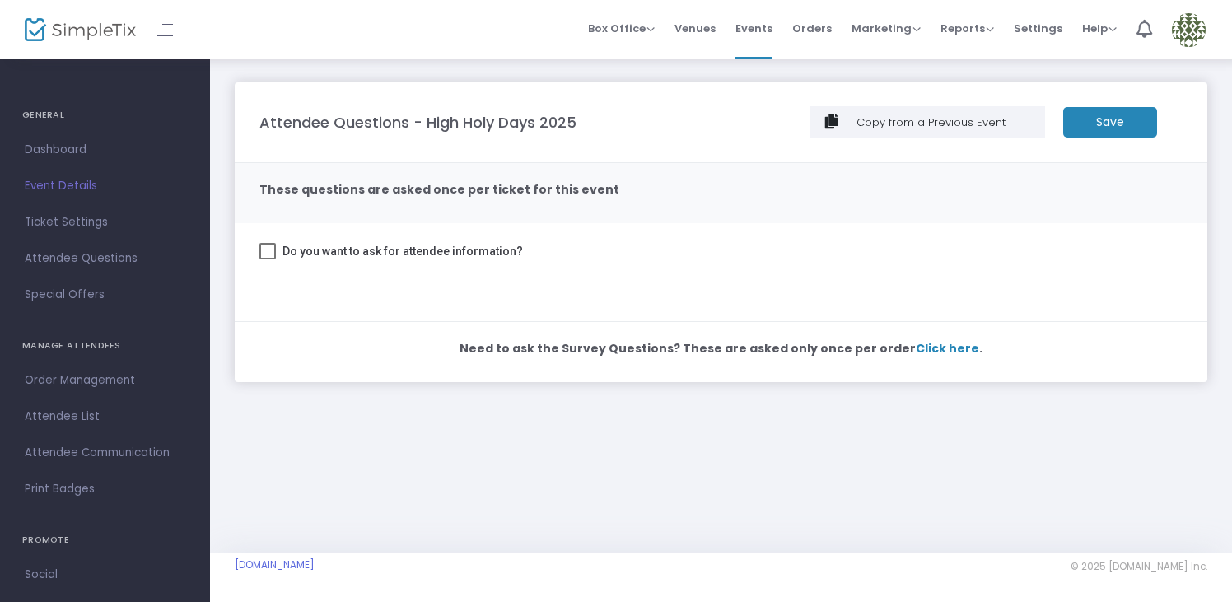
click at [266, 253] on span at bounding box center [267, 251] width 16 height 16
click at [267, 259] on input "Do you want to ask for attendee information?" at bounding box center [267, 259] width 1 height 1
checkbox input "true"
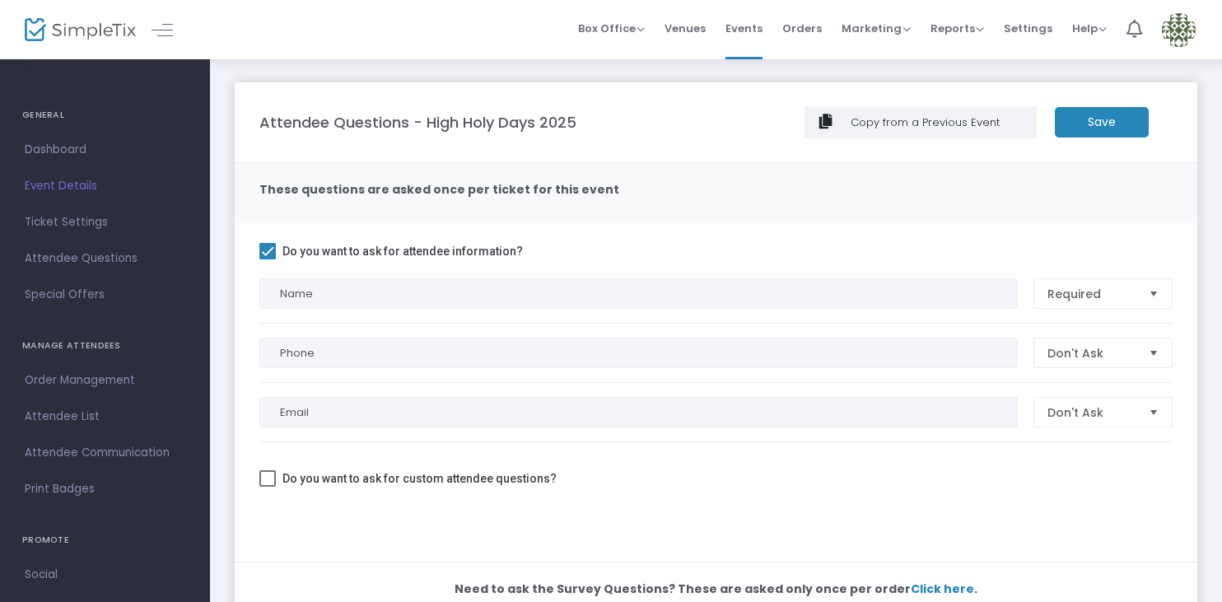
click at [1138, 109] on m-button "Save" at bounding box center [1102, 122] width 94 height 30
click at [739, 35] on span "Events" at bounding box center [743, 28] width 37 height 42
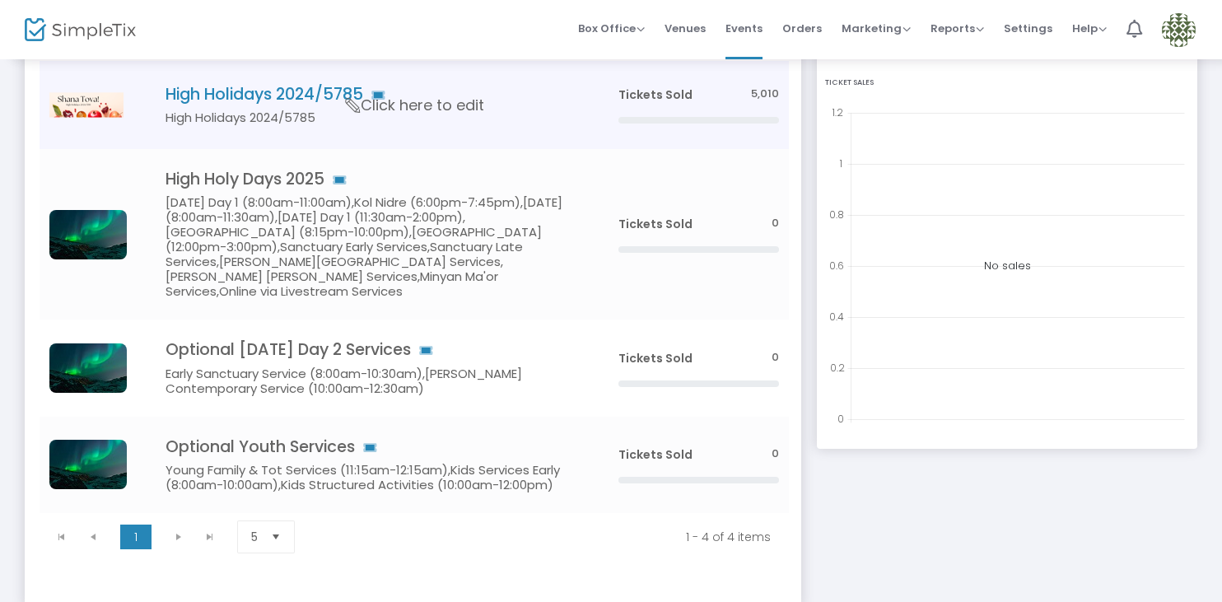
scroll to position [188, 0]
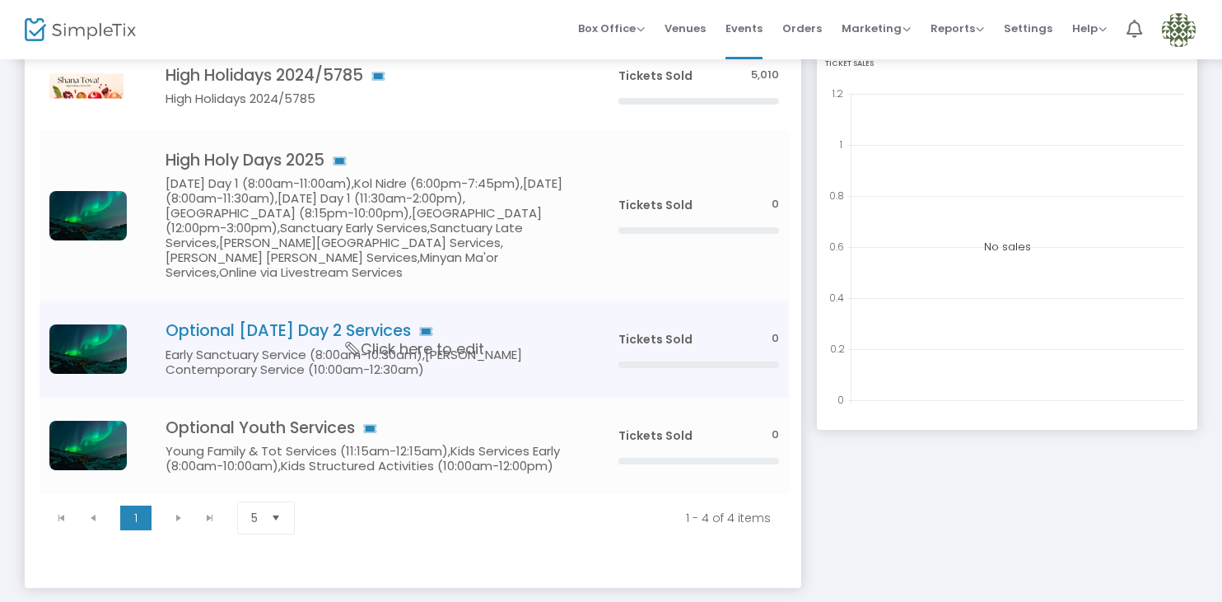
click at [575, 325] on td "Optional Rosh Hashanah Day 2 Services Early Sanctuary Service (8:00am-10:30am),…" at bounding box center [367, 348] width 482 height 96
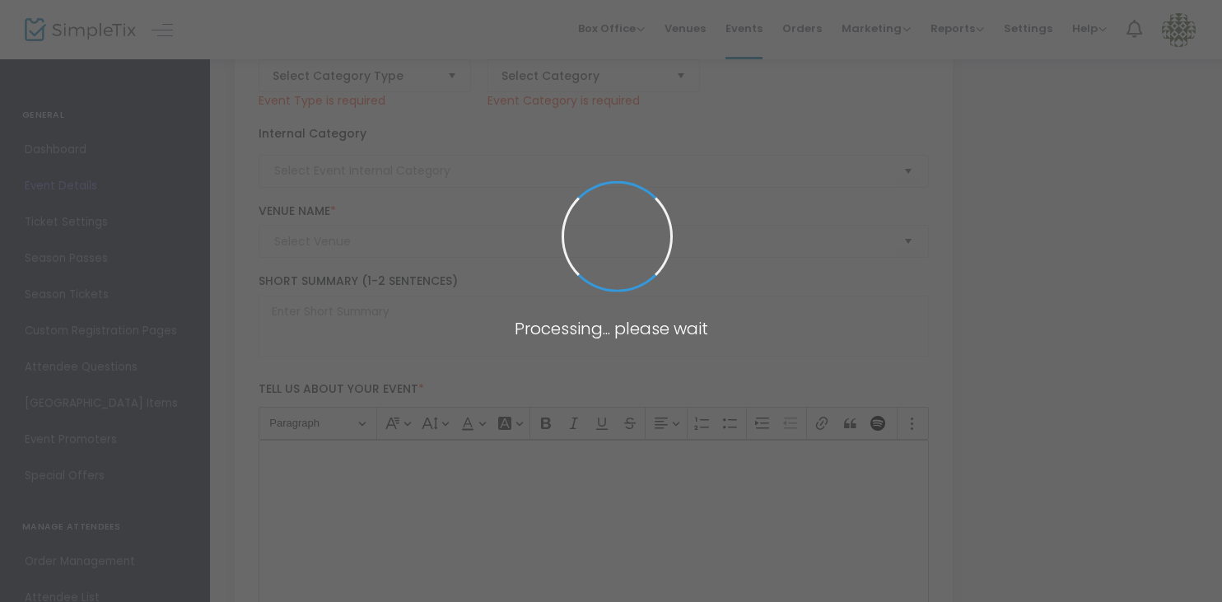
type input "Optional Rosh Hashanah Day 2 Services"
type textarea "text"
type input "Buy Tickets"
type input "Temple Emanuel of Newton"
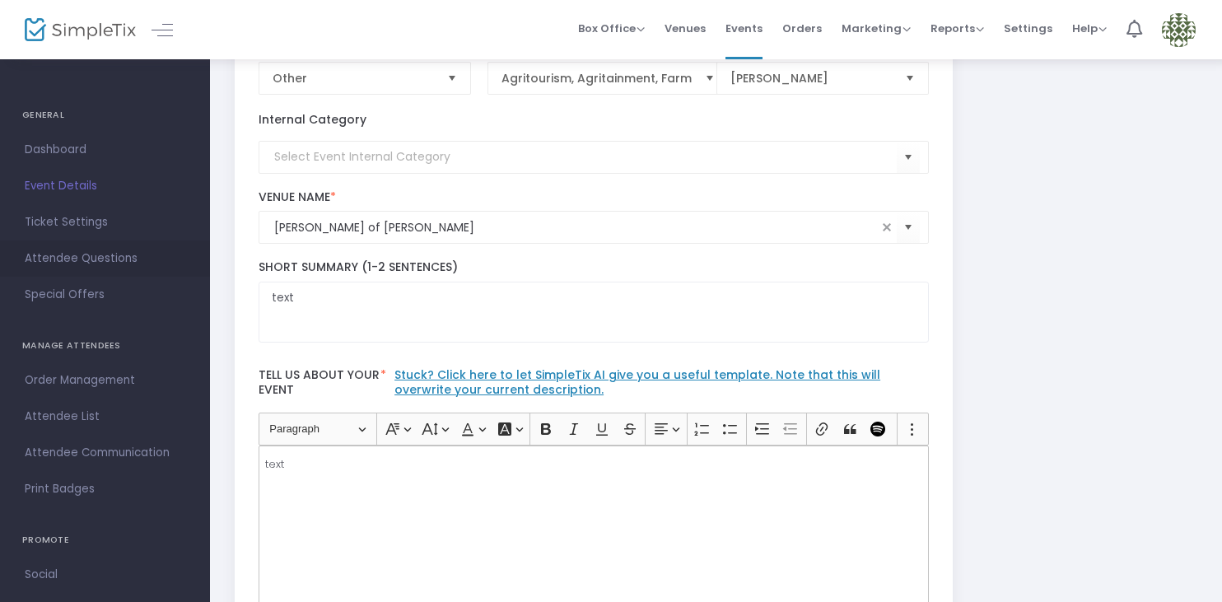
click at [128, 254] on span "Attendee Questions" at bounding box center [105, 258] width 161 height 21
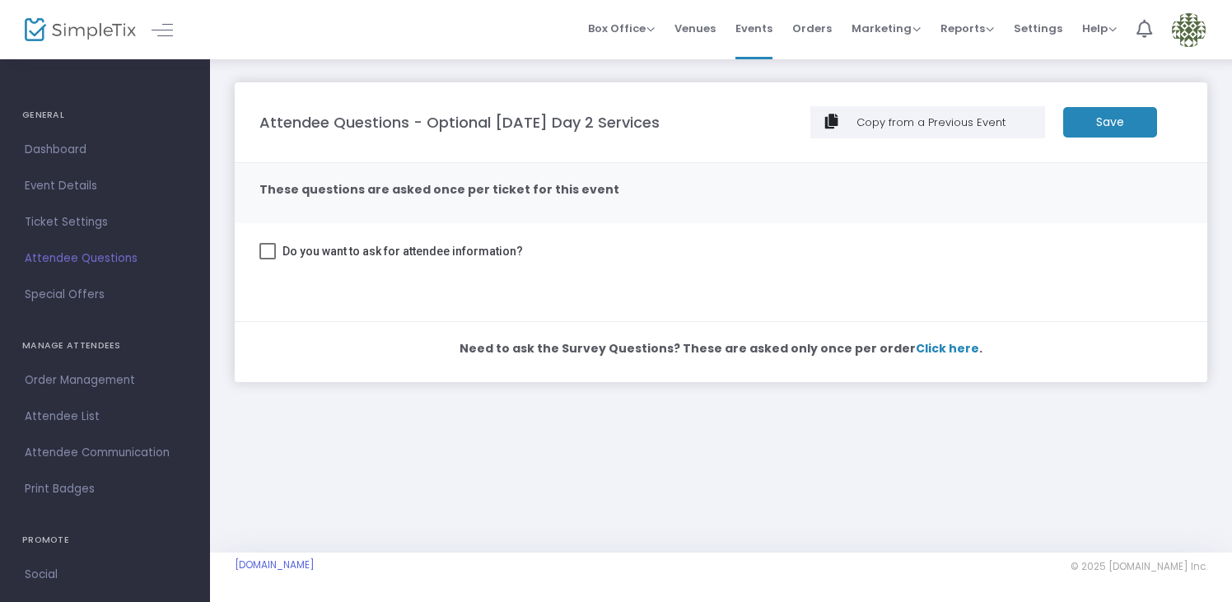
click at [275, 250] on span at bounding box center [267, 251] width 16 height 16
click at [268, 259] on input "Do you want to ask for attendee information?" at bounding box center [267, 259] width 1 height 1
checkbox input "true"
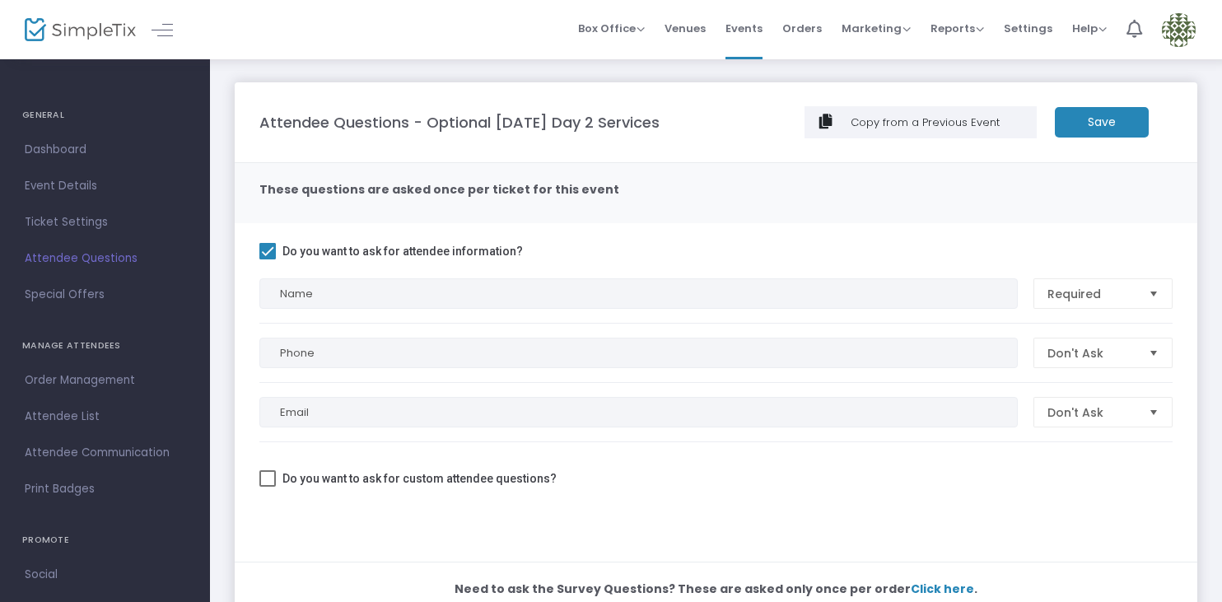
click at [1122, 107] on m-button "Save" at bounding box center [1102, 122] width 94 height 30
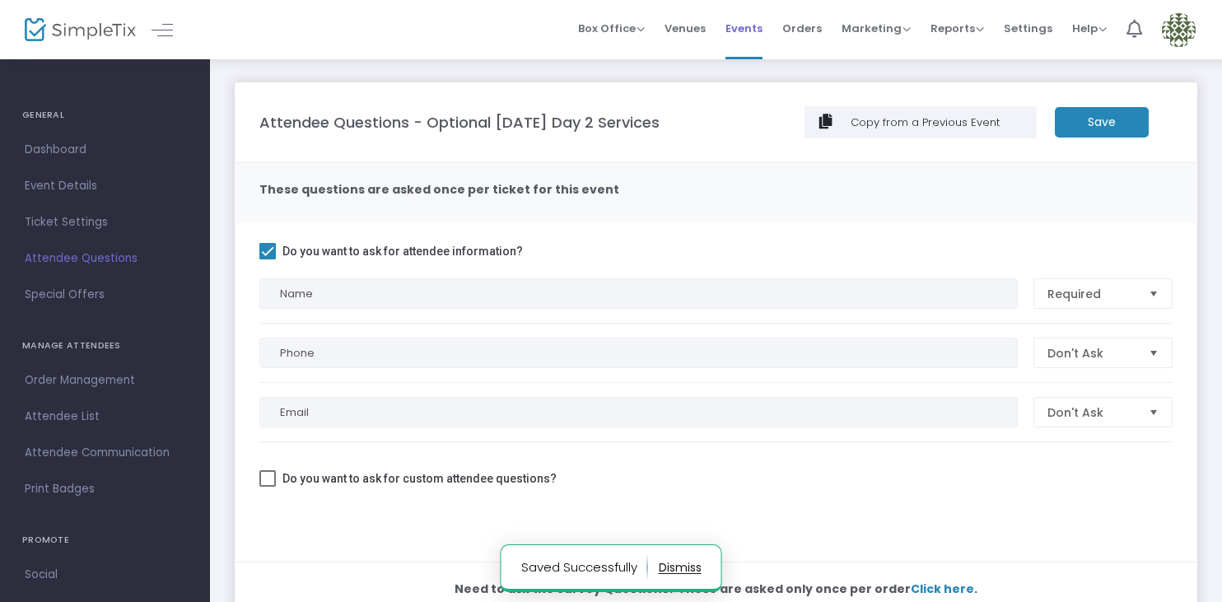
click at [762, 29] on span "Events" at bounding box center [743, 28] width 37 height 42
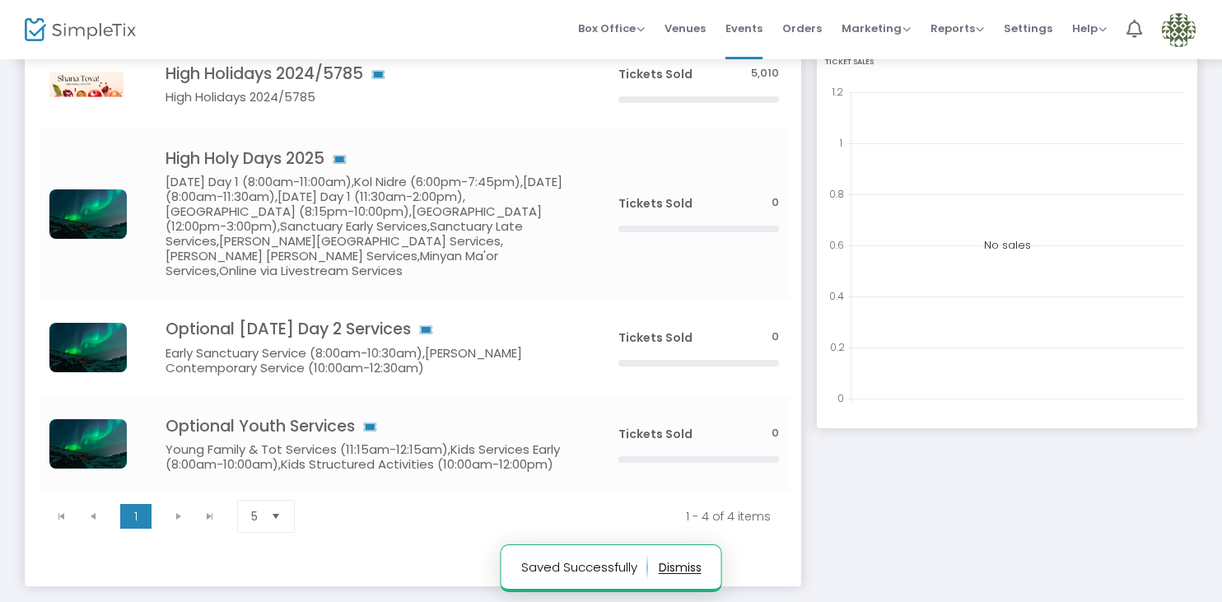
scroll to position [249, 0]
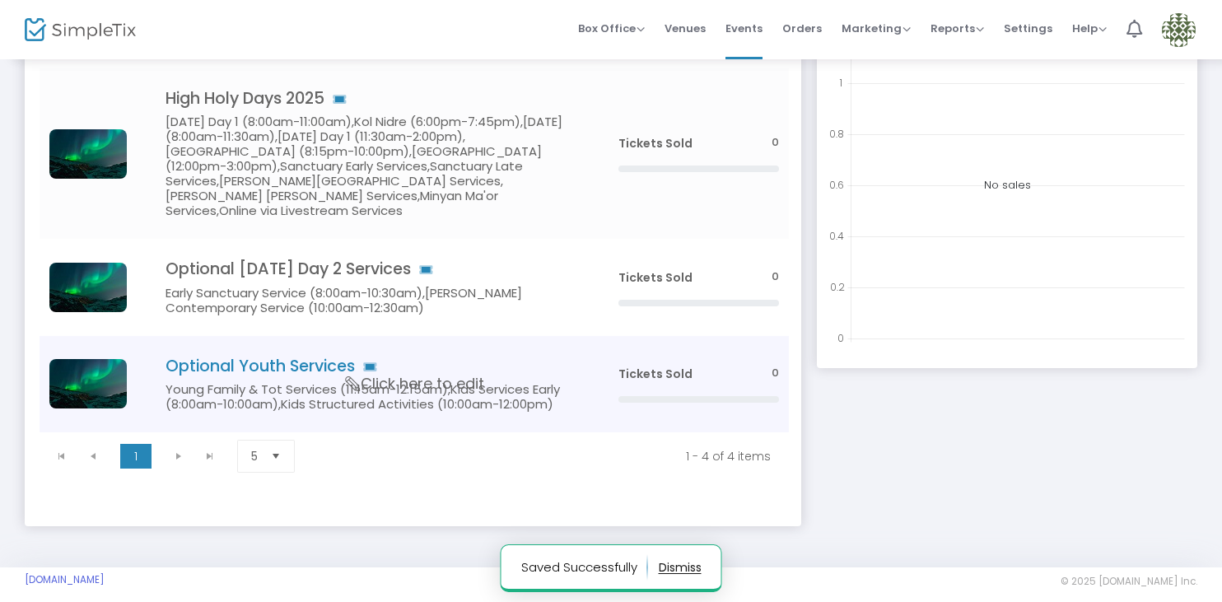
click at [287, 382] on h5 "Young Family & Tot Services (11:15am-12:15am),Kids Services Early (8:00am-10:00…" at bounding box center [366, 397] width 403 height 30
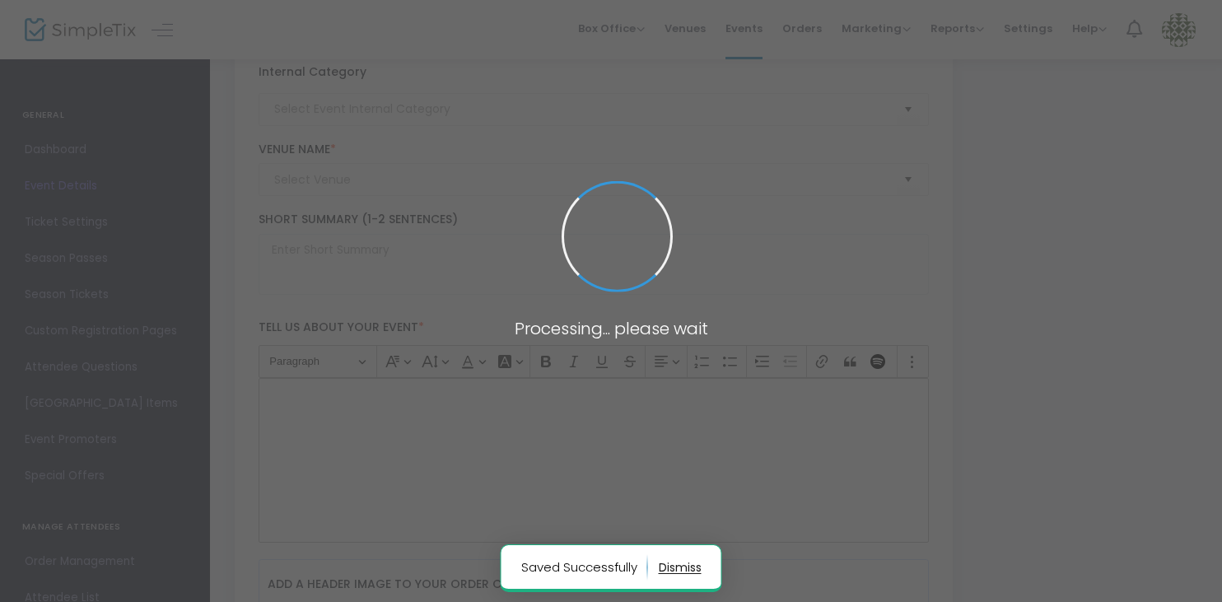
type input "Optional Youth Services"
type textarea "text"
type input "Buy Tickets"
type input "Temple Emanuel of Newton"
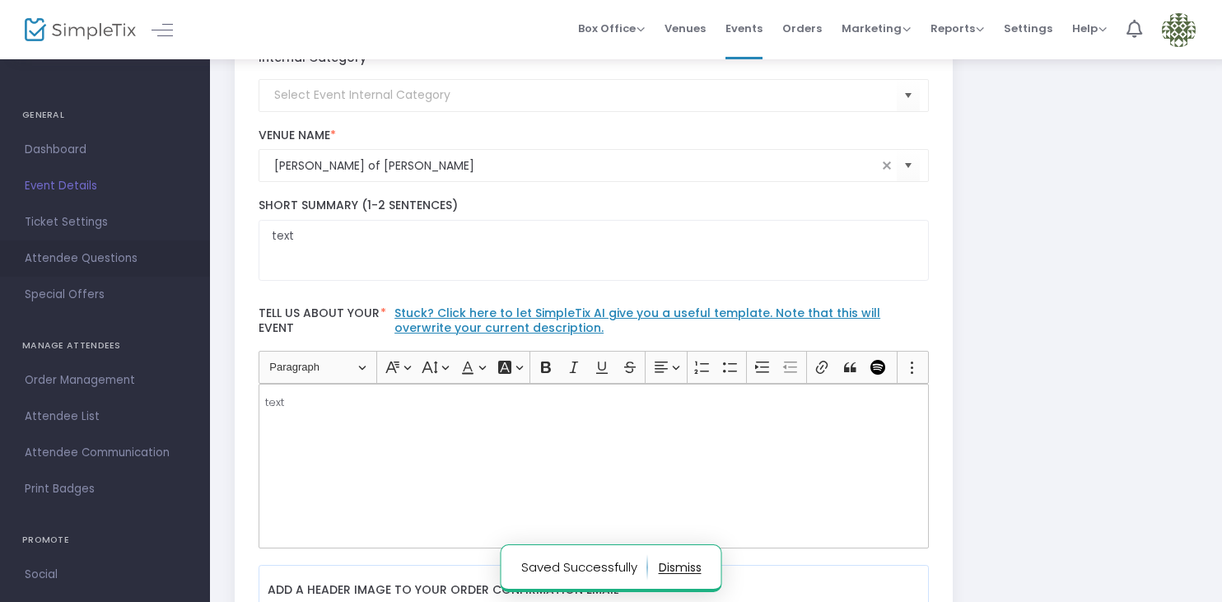
click at [103, 258] on span "Attendee Questions" at bounding box center [105, 258] width 161 height 21
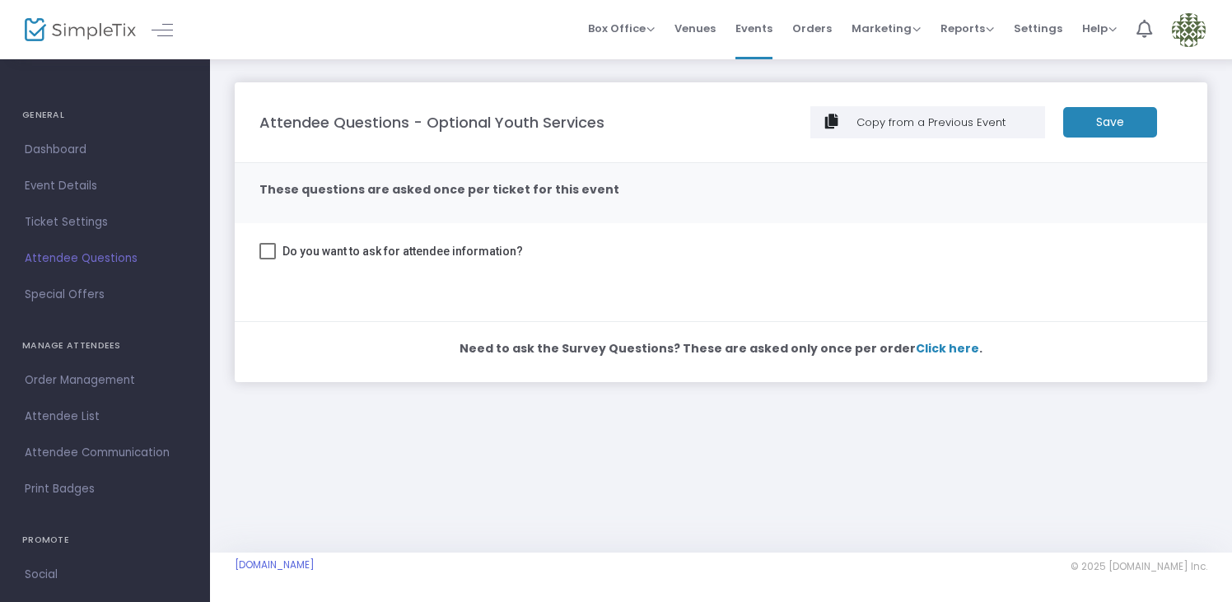
click at [263, 249] on span at bounding box center [267, 251] width 16 height 16
click at [267, 259] on input "Do you want to ask for attendee information?" at bounding box center [267, 259] width 1 height 1
checkbox input "true"
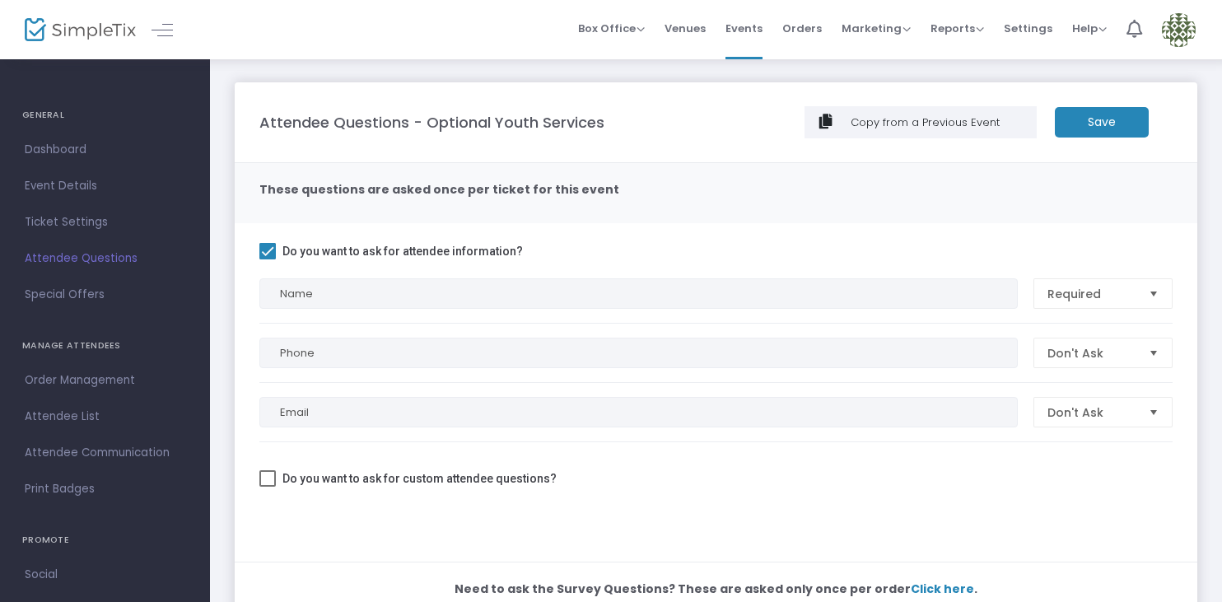
click at [1122, 125] on m-button "Save" at bounding box center [1102, 122] width 94 height 30
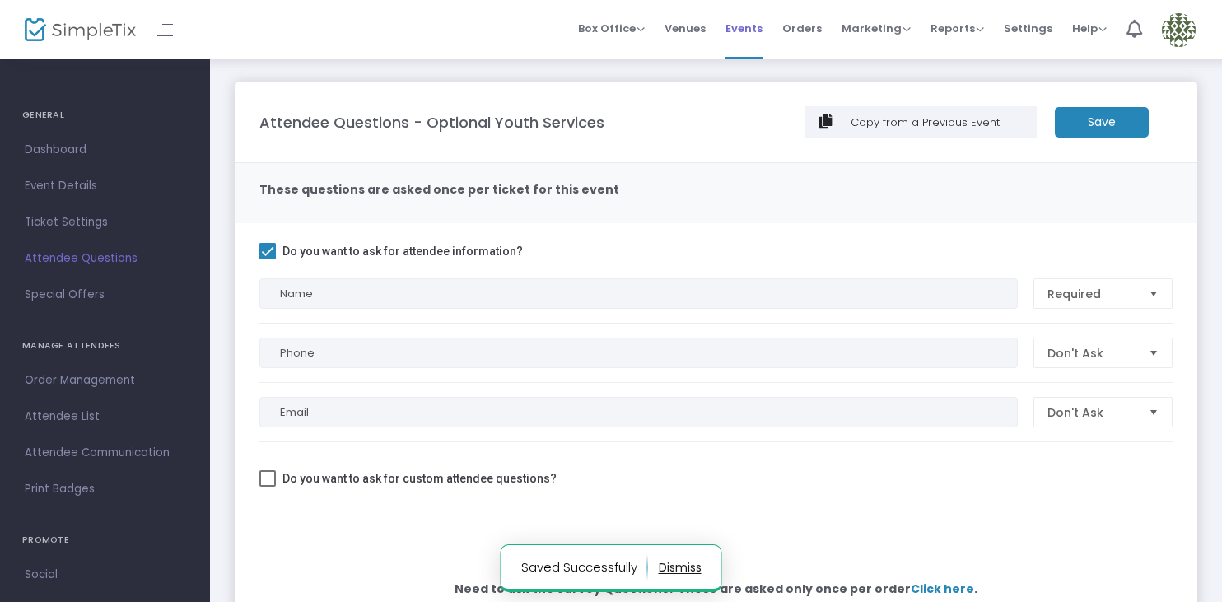
click at [744, 26] on span "Events" at bounding box center [743, 28] width 37 height 42
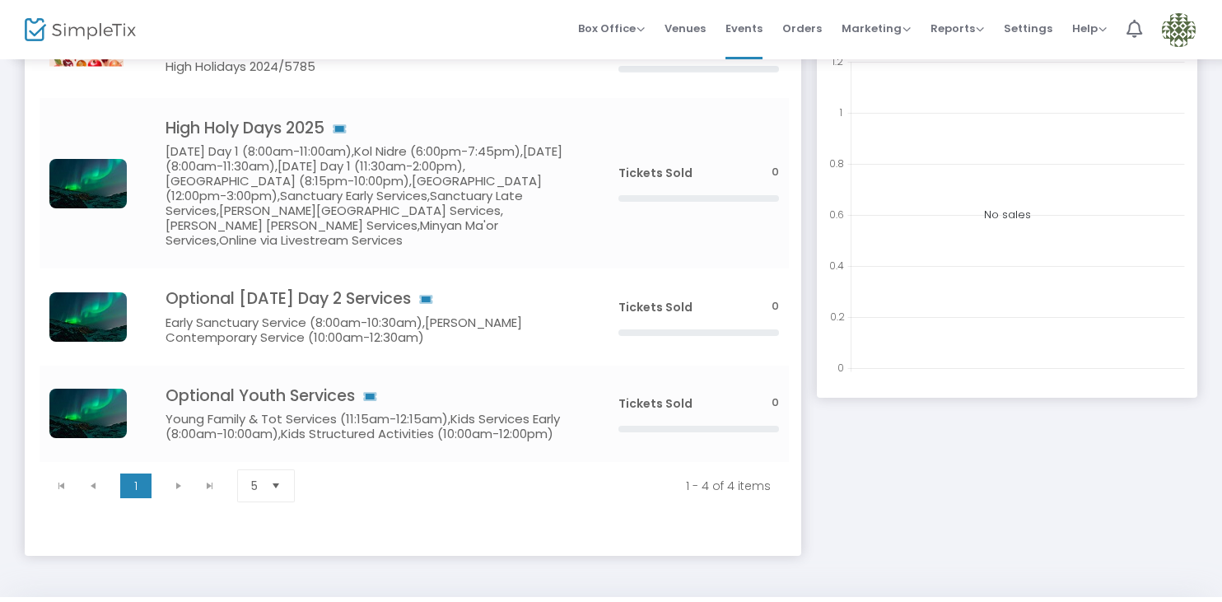
scroll to position [249, 0]
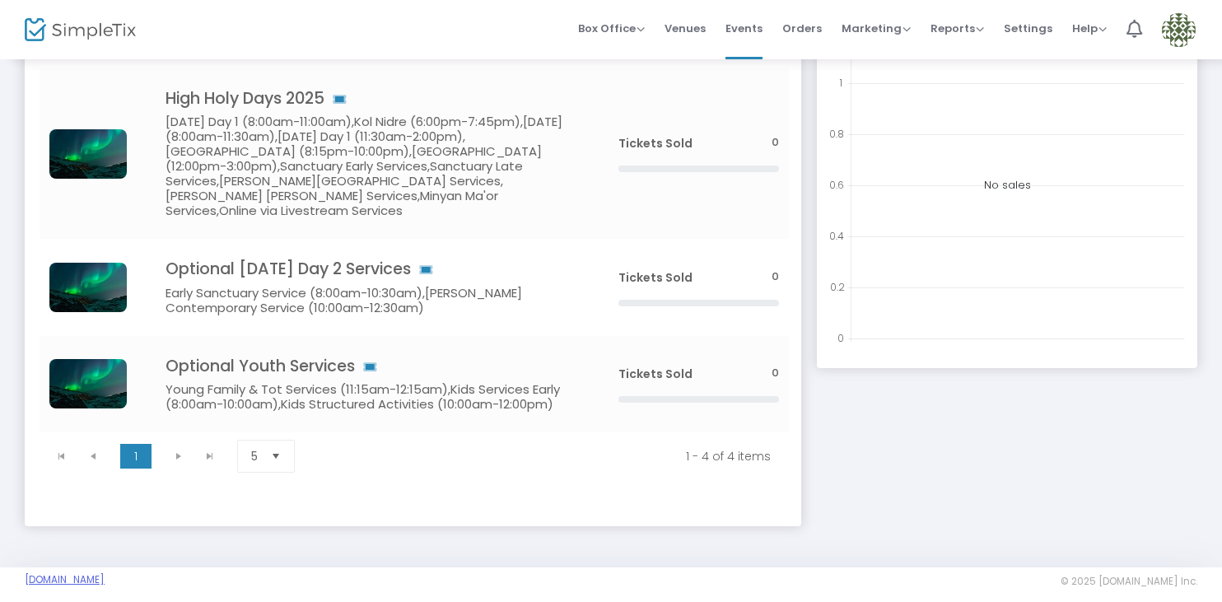
click at [105, 573] on link "TempleEmanuelNewton.SimpleTix.com" at bounding box center [65, 579] width 80 height 13
click at [1029, 26] on span "Settings" at bounding box center [1027, 28] width 49 height 42
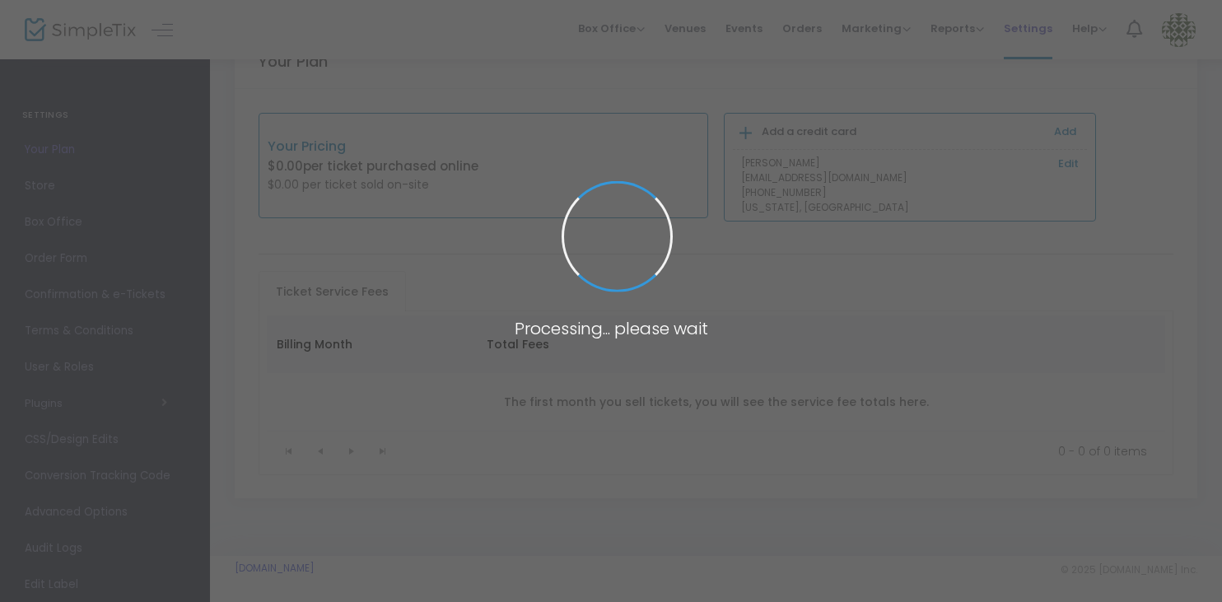
scroll to position [51, 0]
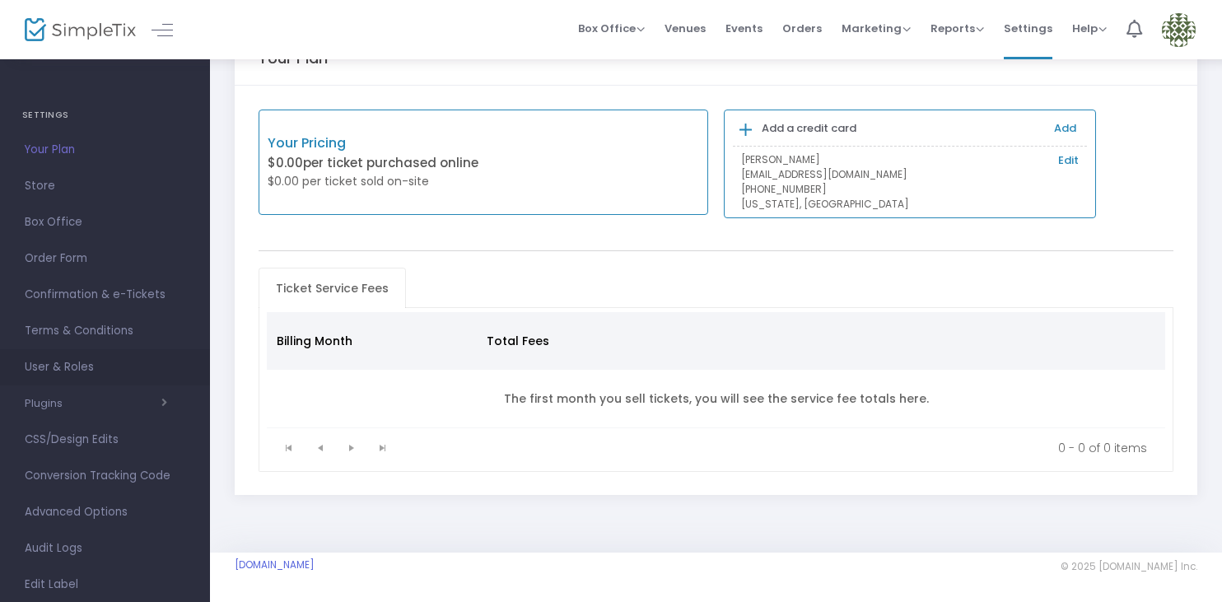
click at [113, 365] on span "User & Roles" at bounding box center [105, 366] width 161 height 21
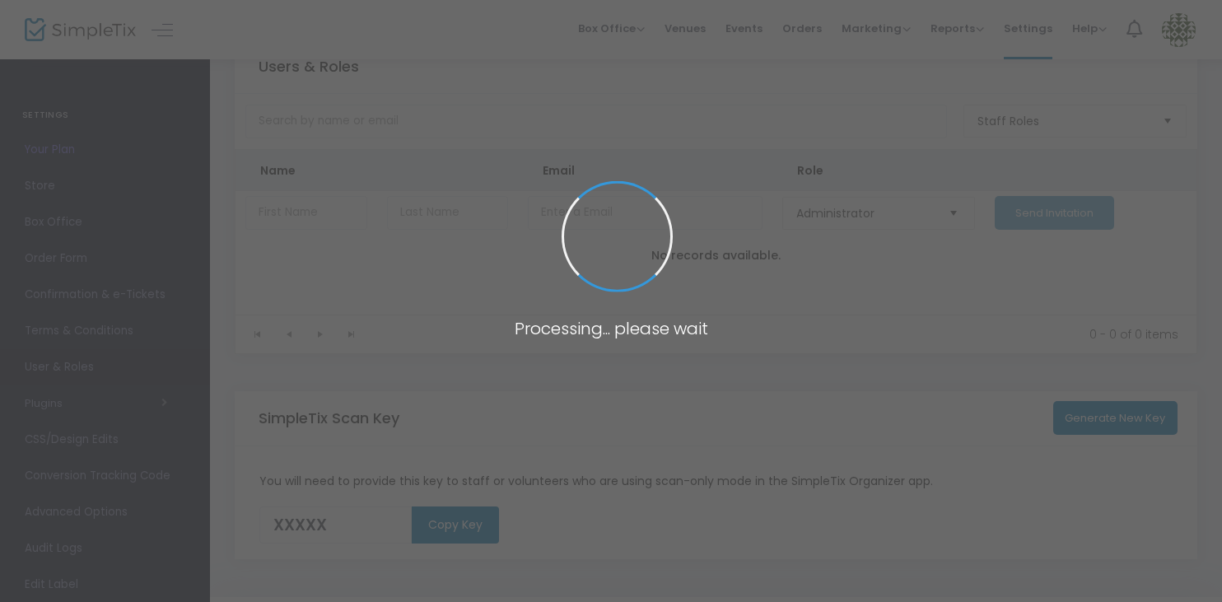
type input "TJ31A"
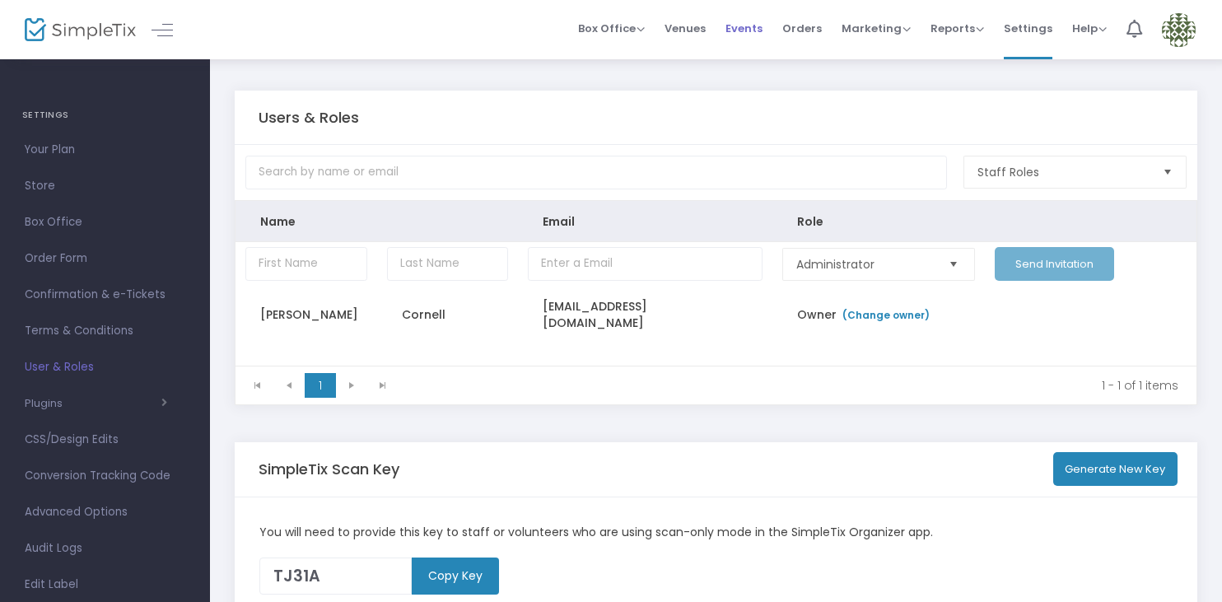
click at [757, 29] on span "Events" at bounding box center [743, 28] width 37 height 42
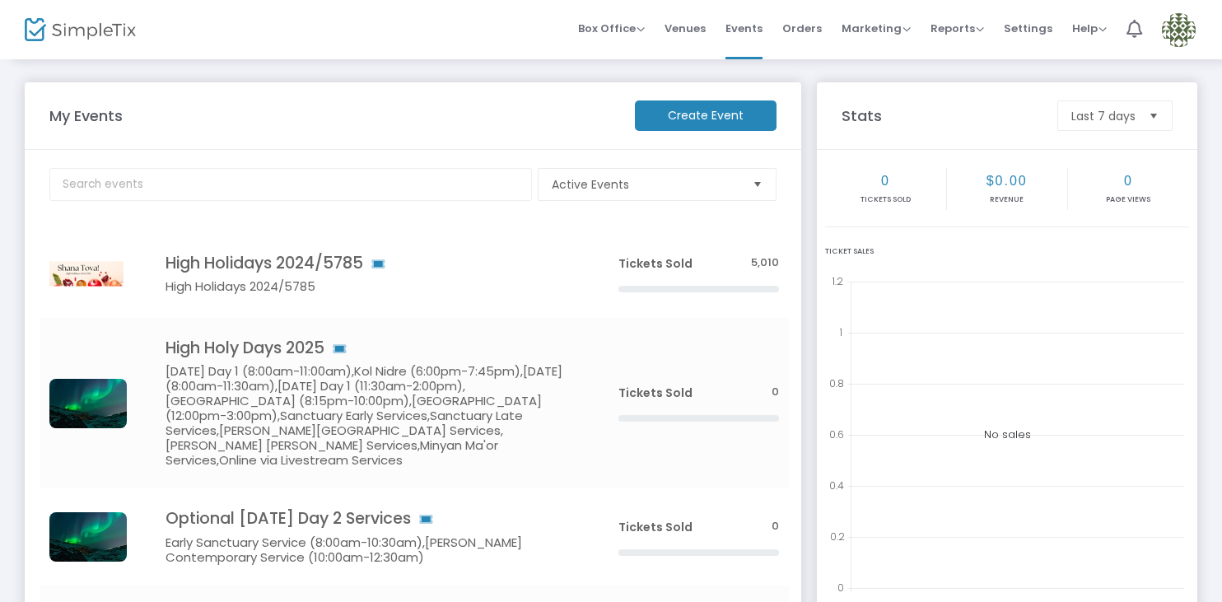
click at [1185, 32] on img at bounding box center [1179, 30] width 34 height 34
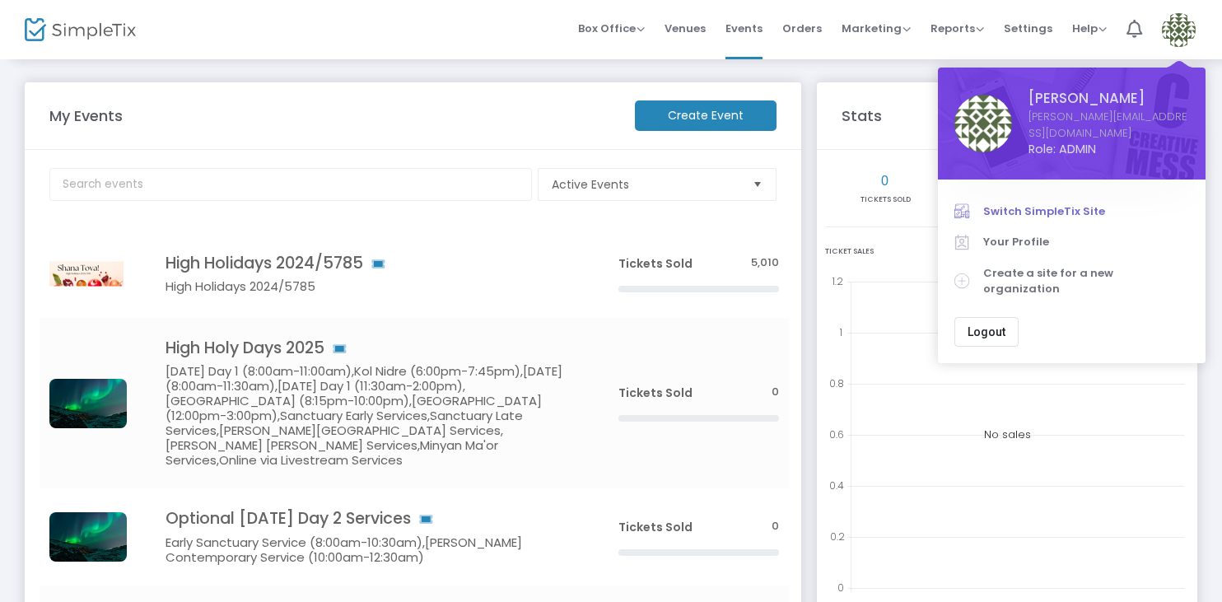
click at [1074, 203] on span "Switch SimpleTix Site" at bounding box center [1086, 211] width 206 height 16
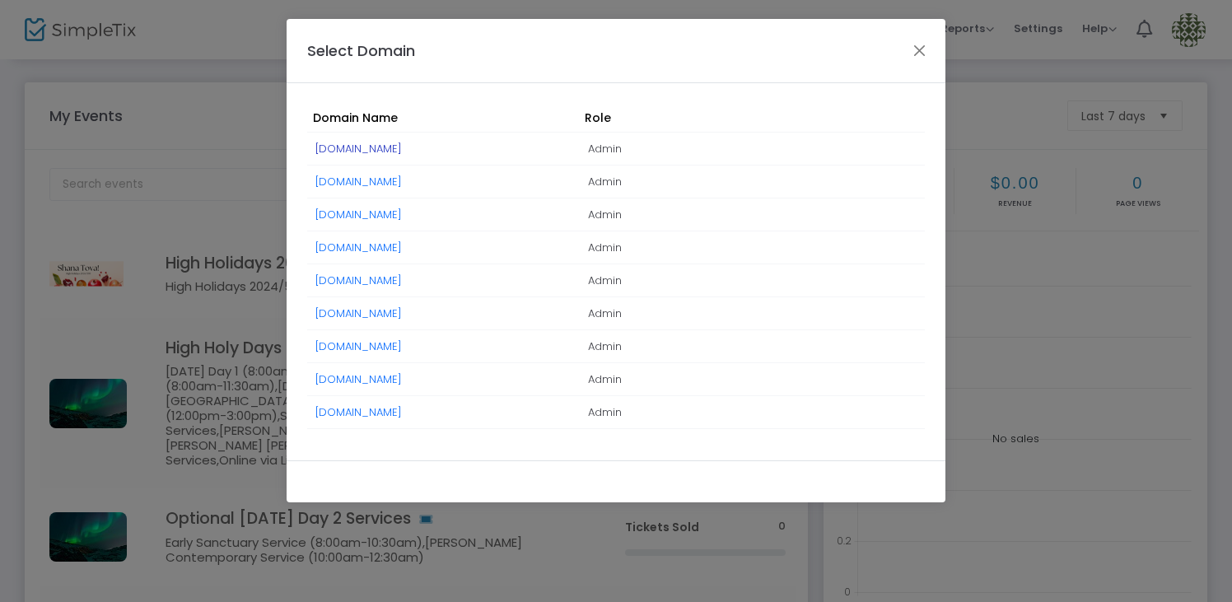
click at [386, 147] on link "[DOMAIN_NAME]" at bounding box center [358, 149] width 86 height 16
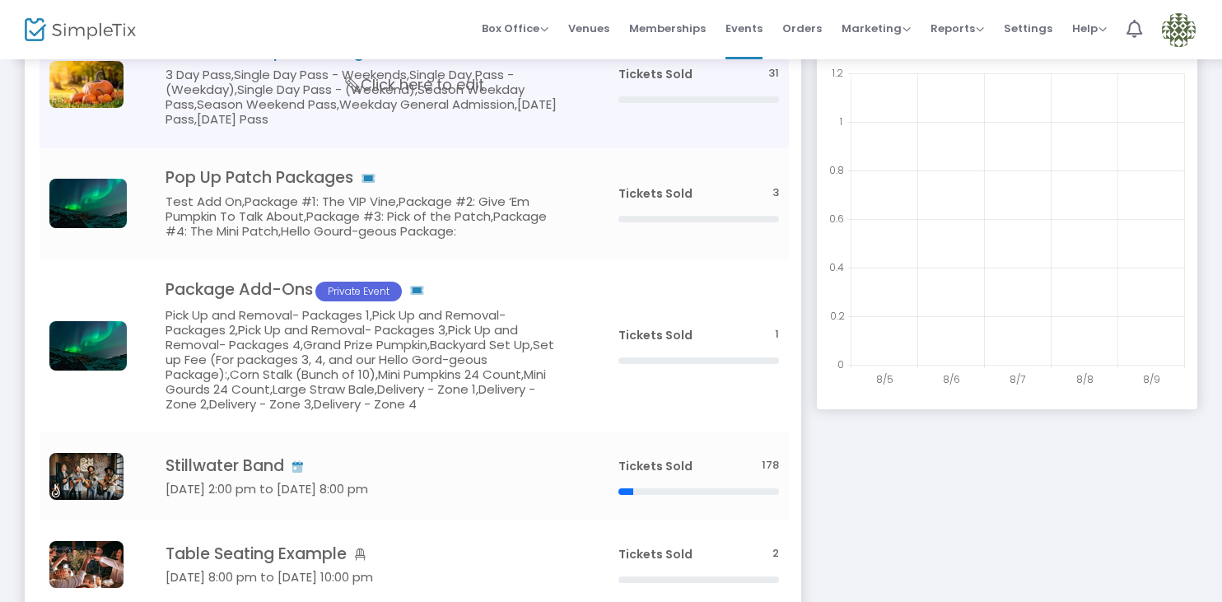
scroll to position [183, 0]
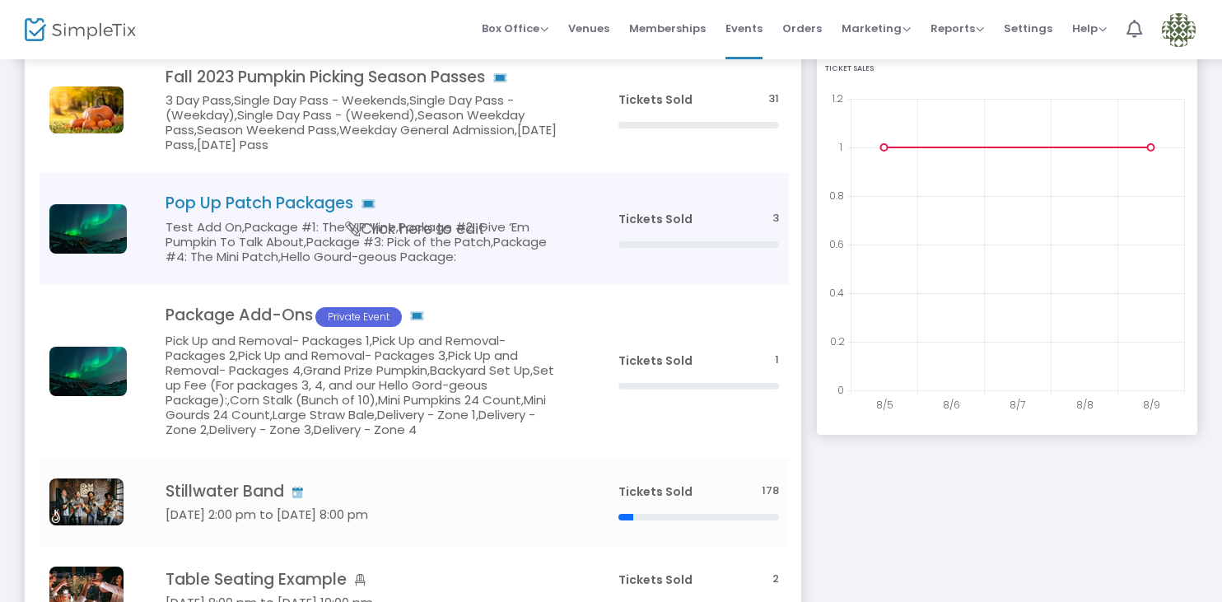
click at [515, 224] on h5 "Test Add On,Package #1: The VIP Vine,Package #2: Give ‘Em Pumpkin To Talk About…" at bounding box center [366, 242] width 403 height 44
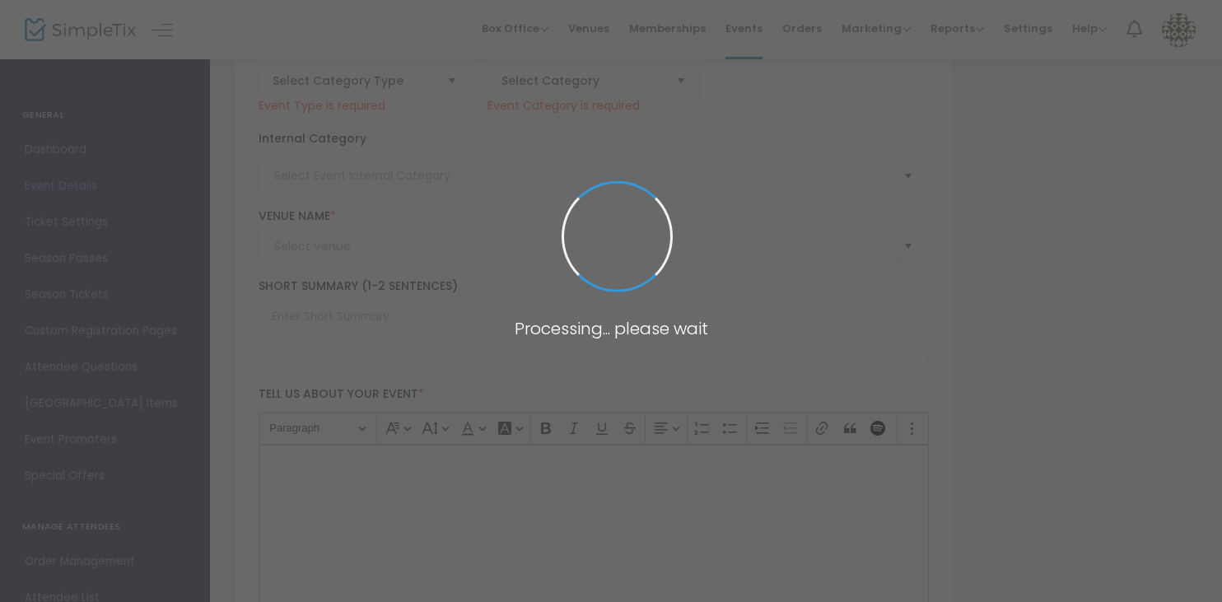
type input "Pop Up Patch Packages"
type textarea "test"
type input "Buy Tickets"
type input "Geffen Playhouse"
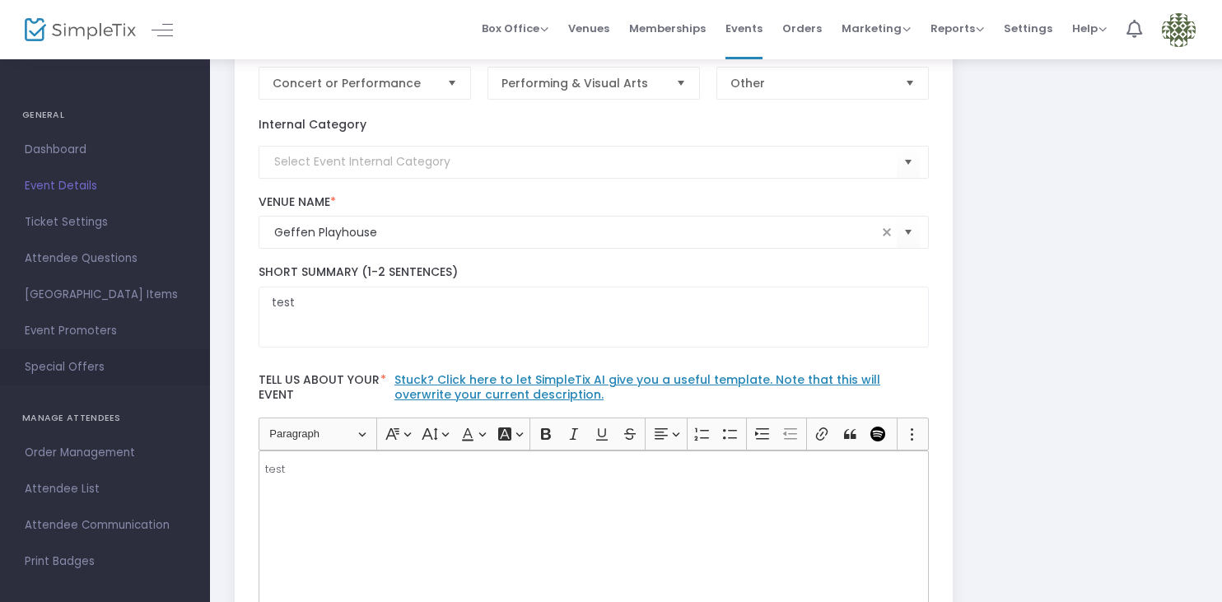
click at [98, 366] on span "Special Offers" at bounding box center [105, 366] width 161 height 21
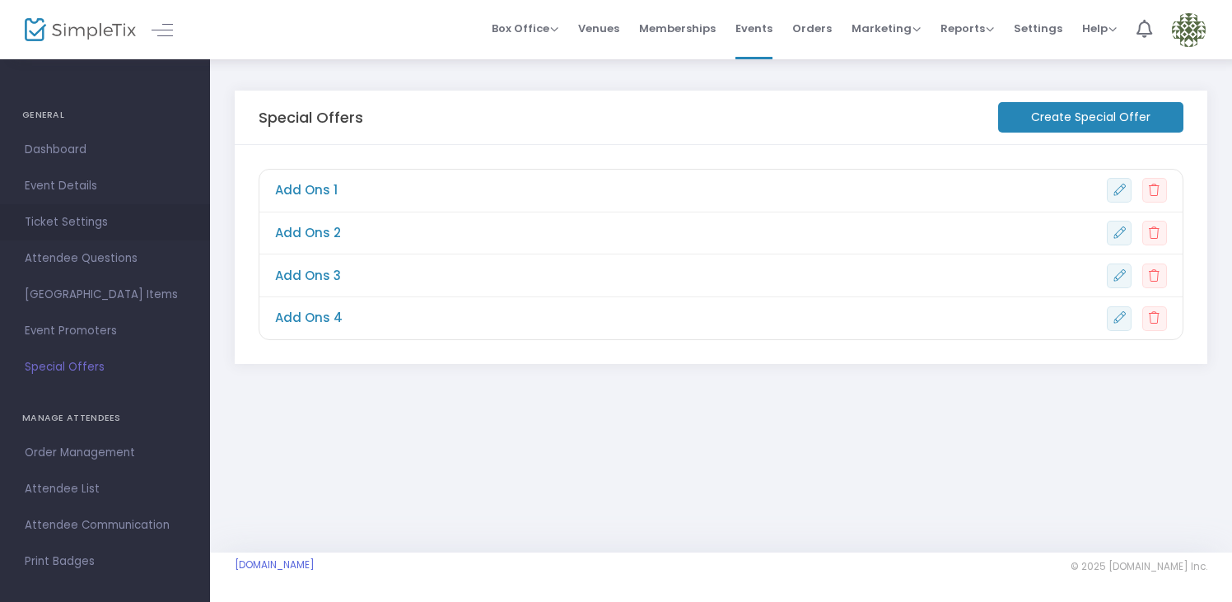
click at [89, 220] on span "Ticket Settings" at bounding box center [105, 222] width 161 height 21
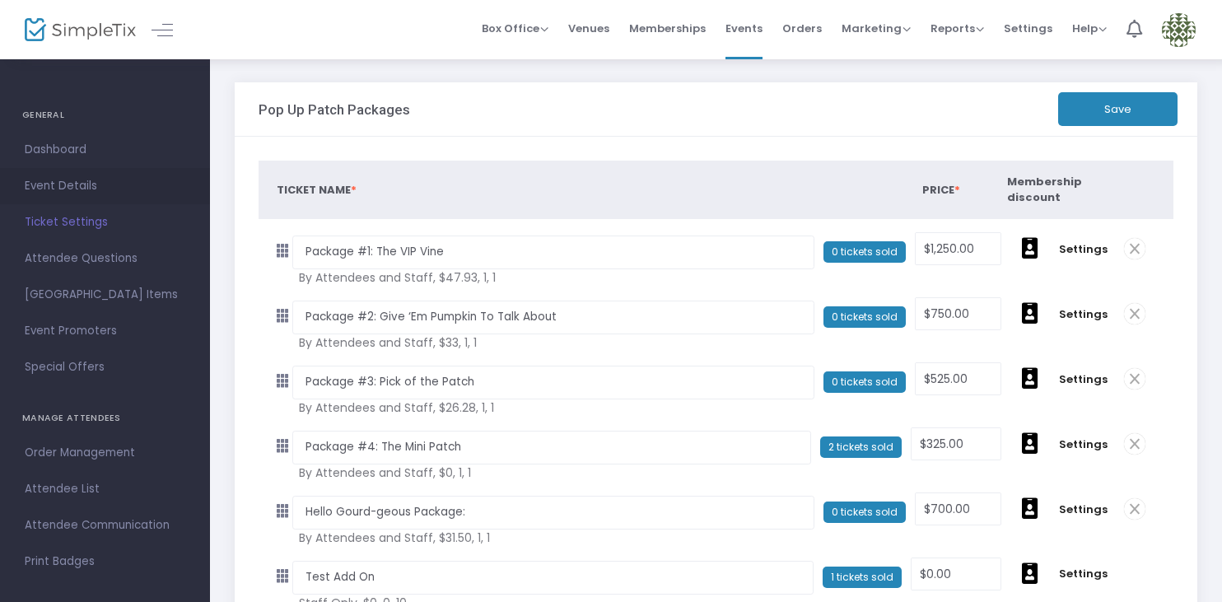
click at [78, 187] on span "Event Details" at bounding box center [105, 185] width 161 height 21
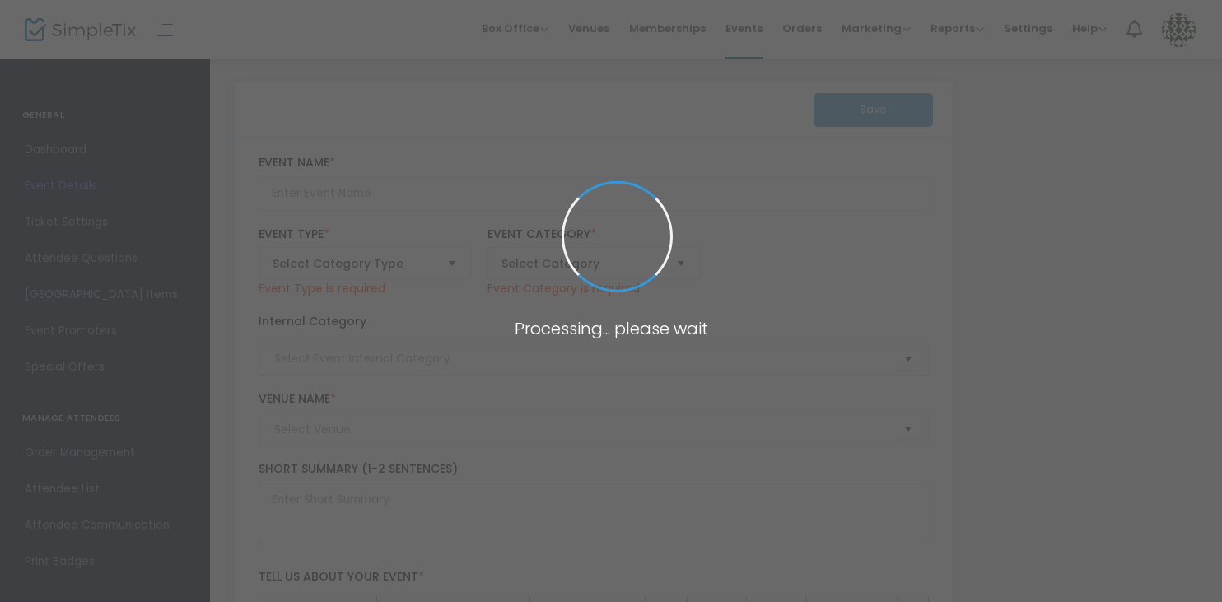
type input "Pop Up Patch Packages"
type textarea "test"
type input "Buy Tickets"
type input "Geffen Playhouse"
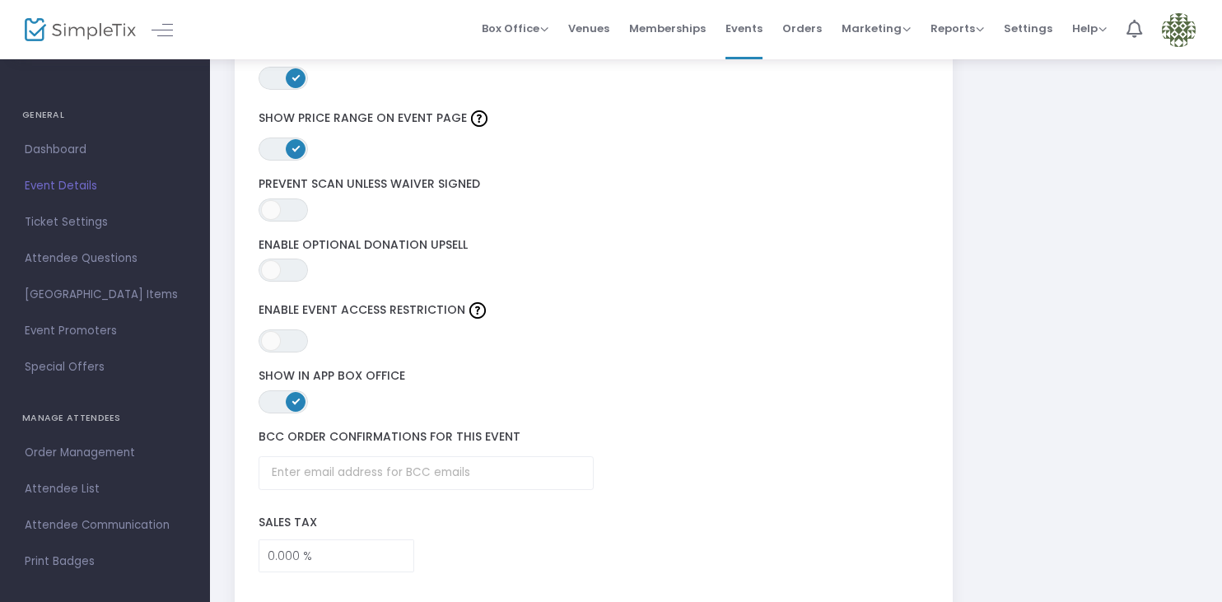
scroll to position [2979, 0]
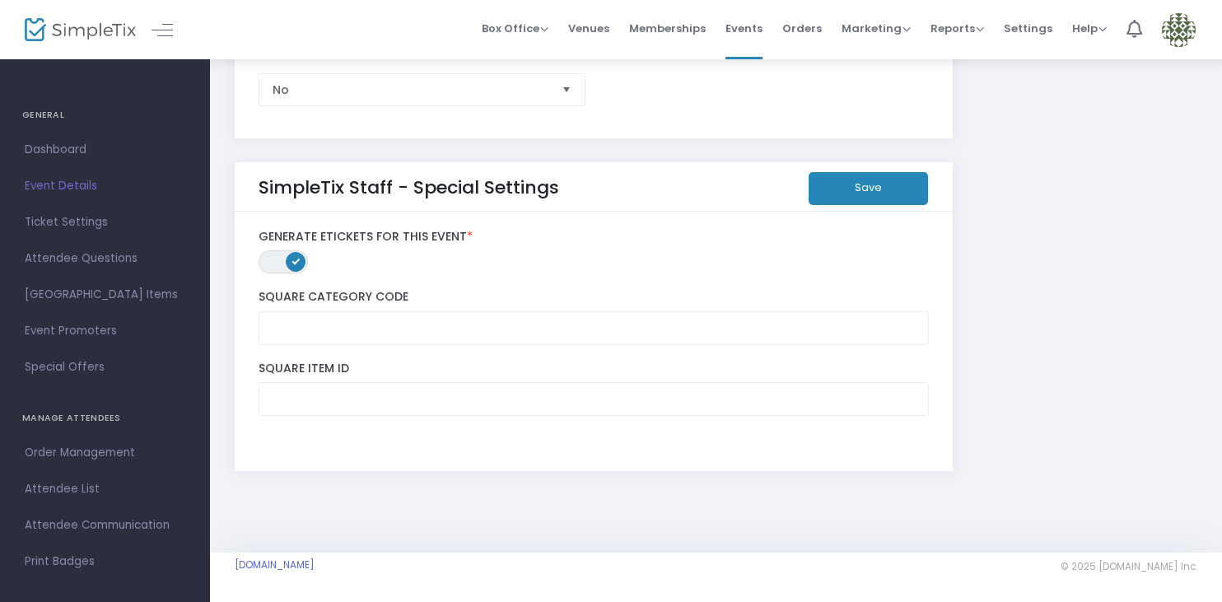
click at [271, 258] on span "ON OFF" at bounding box center [282, 261] width 49 height 23
click at [853, 179] on button "Save" at bounding box center [867, 188] width 119 height 33
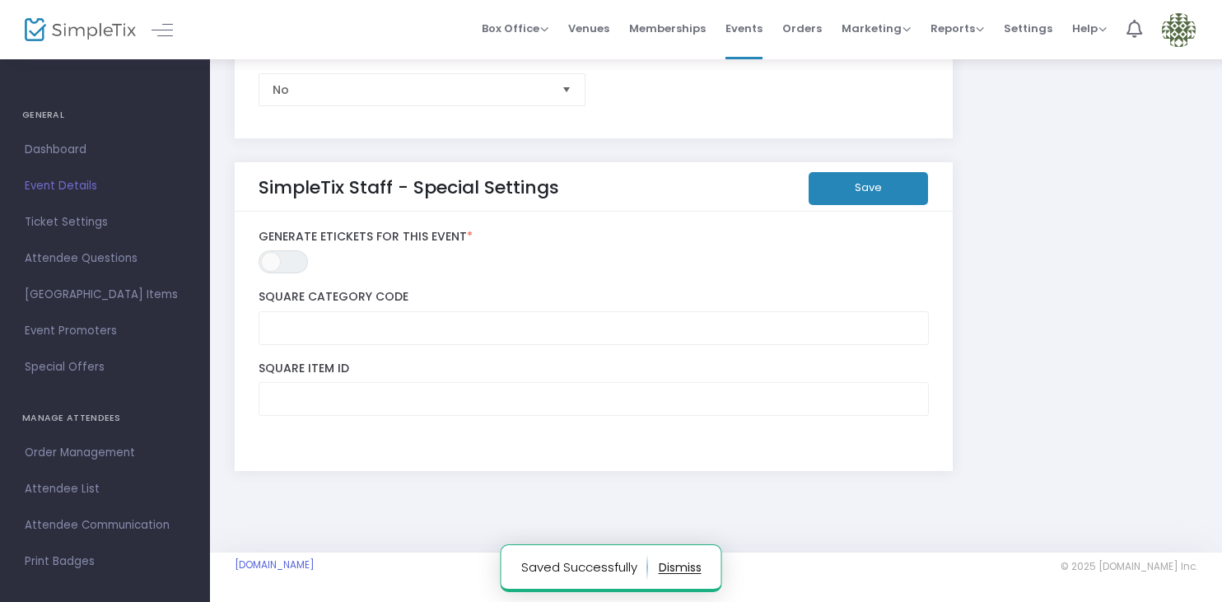
click at [858, 182] on button "Save" at bounding box center [867, 188] width 119 height 33
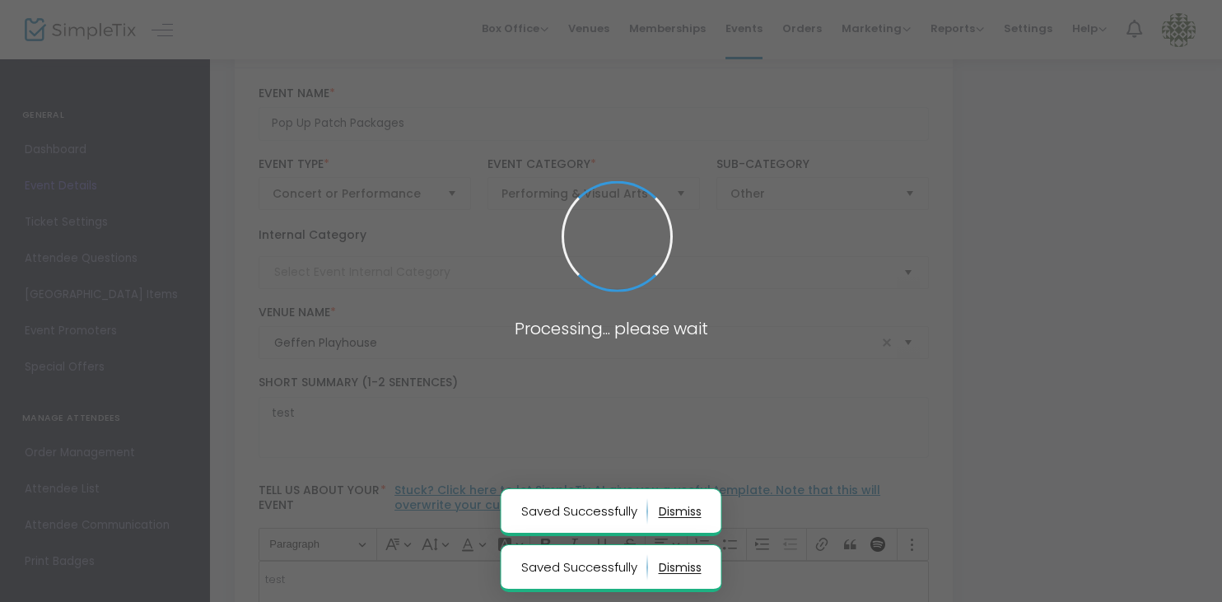
scroll to position [0, 0]
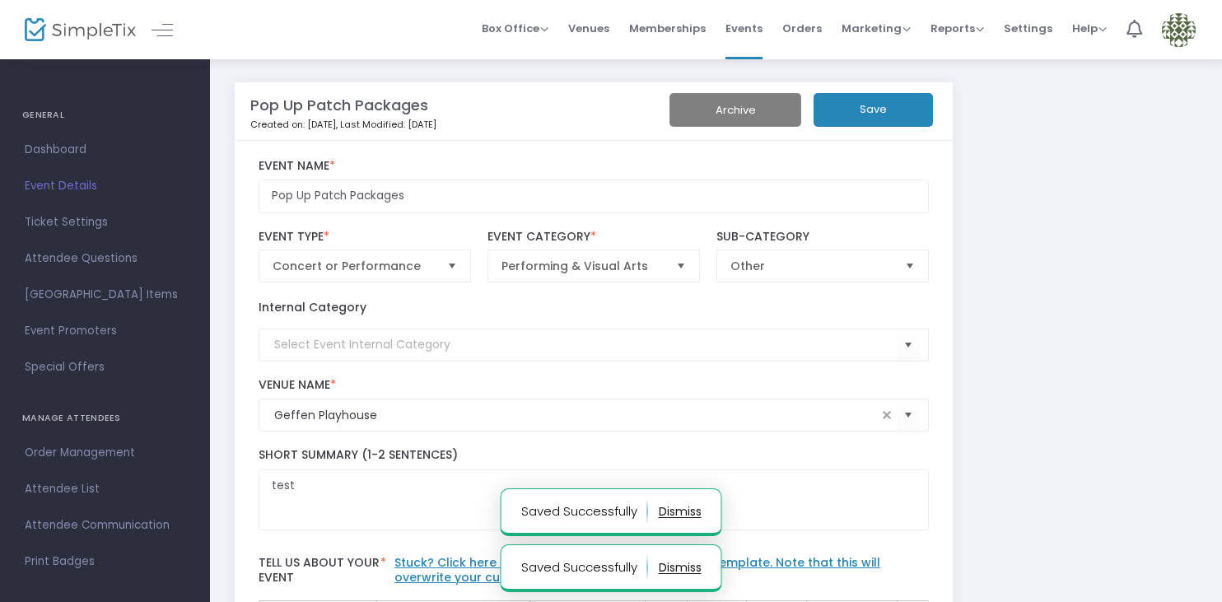
click at [906, 107] on button "Save" at bounding box center [872, 110] width 119 height 34
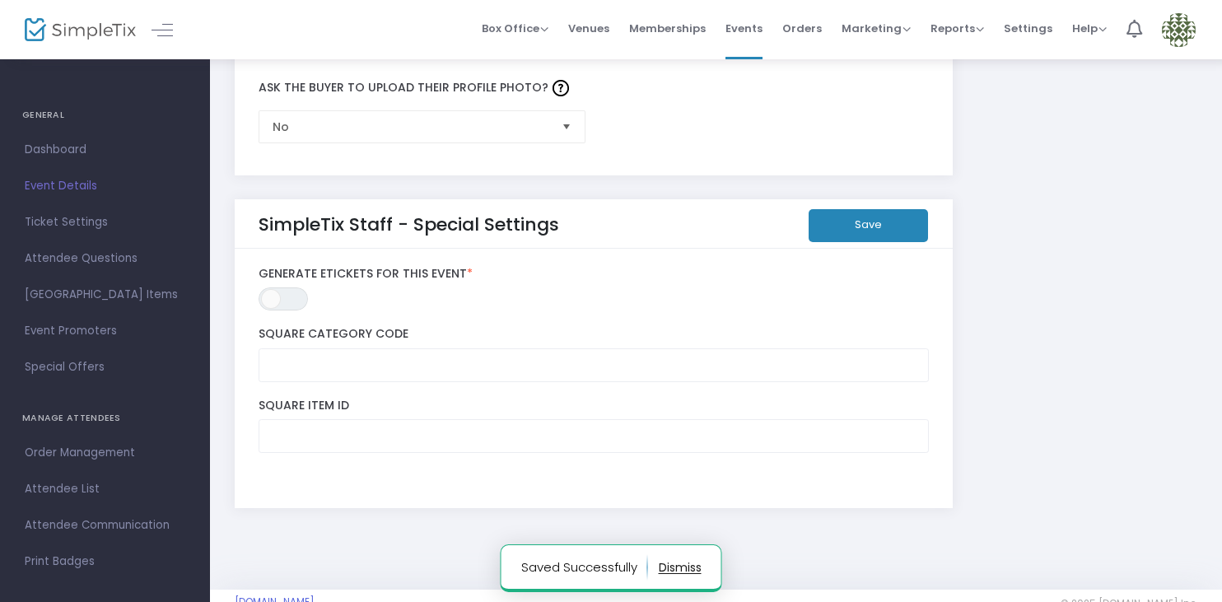
scroll to position [2979, 0]
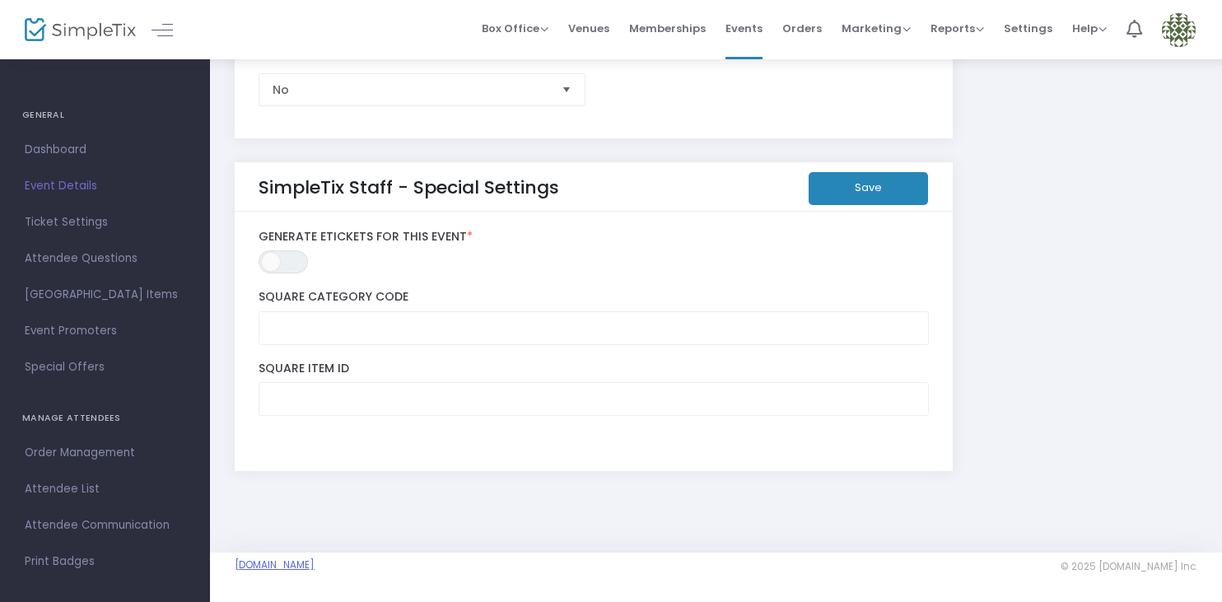
click at [296, 563] on link "[DOMAIN_NAME]" at bounding box center [275, 564] width 80 height 13
click at [93, 224] on span "Ticket Settings" at bounding box center [105, 222] width 161 height 21
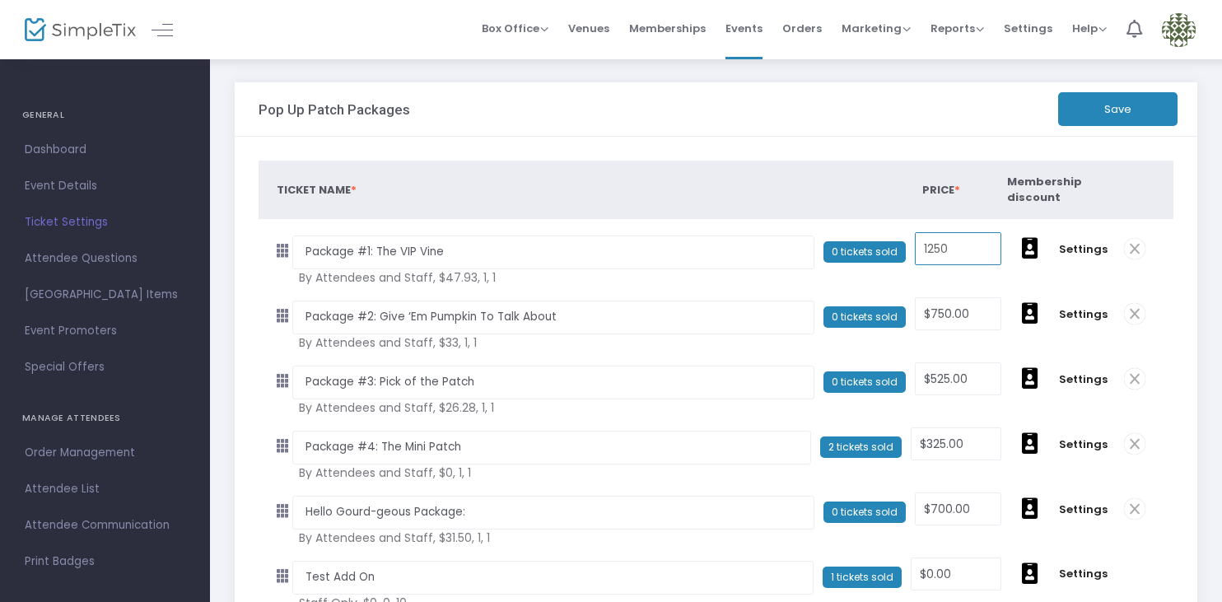
click at [989, 244] on input "1250" at bounding box center [957, 248] width 85 height 31
type input "$0.00"
click at [802, 147] on div "Ticket Name * Price * Membership discount Settings Package #1: The VIP Vine Req…" at bounding box center [716, 421] width 962 height 569
click at [1126, 108] on button "Save" at bounding box center [1117, 109] width 119 height 34
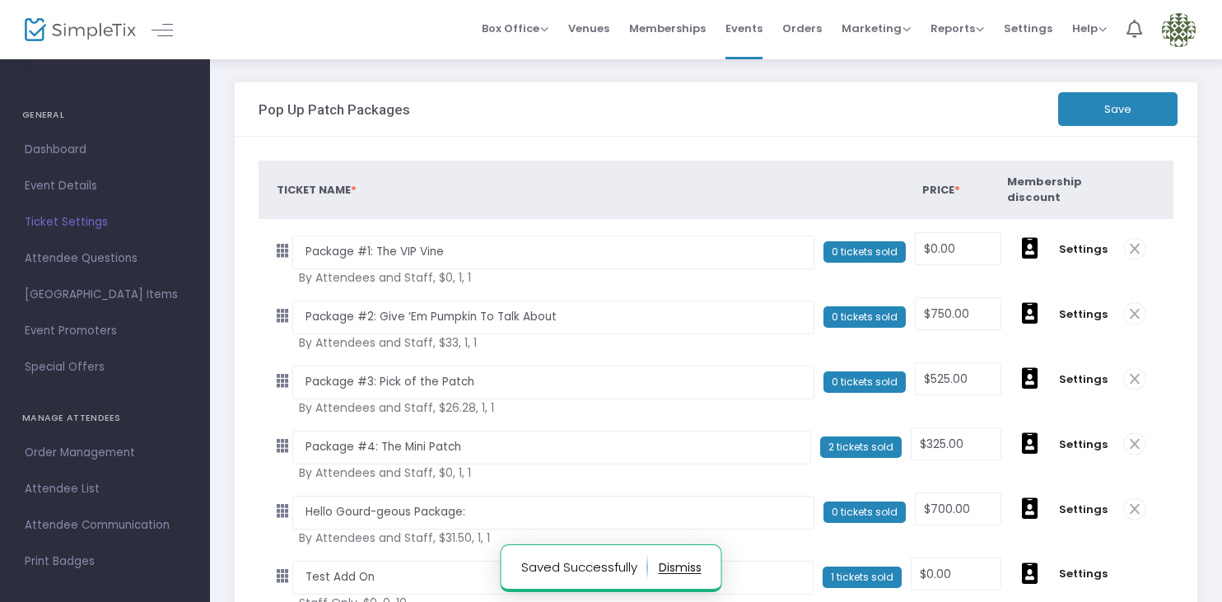
click at [1126, 108] on button "Save" at bounding box center [1117, 109] width 119 height 34
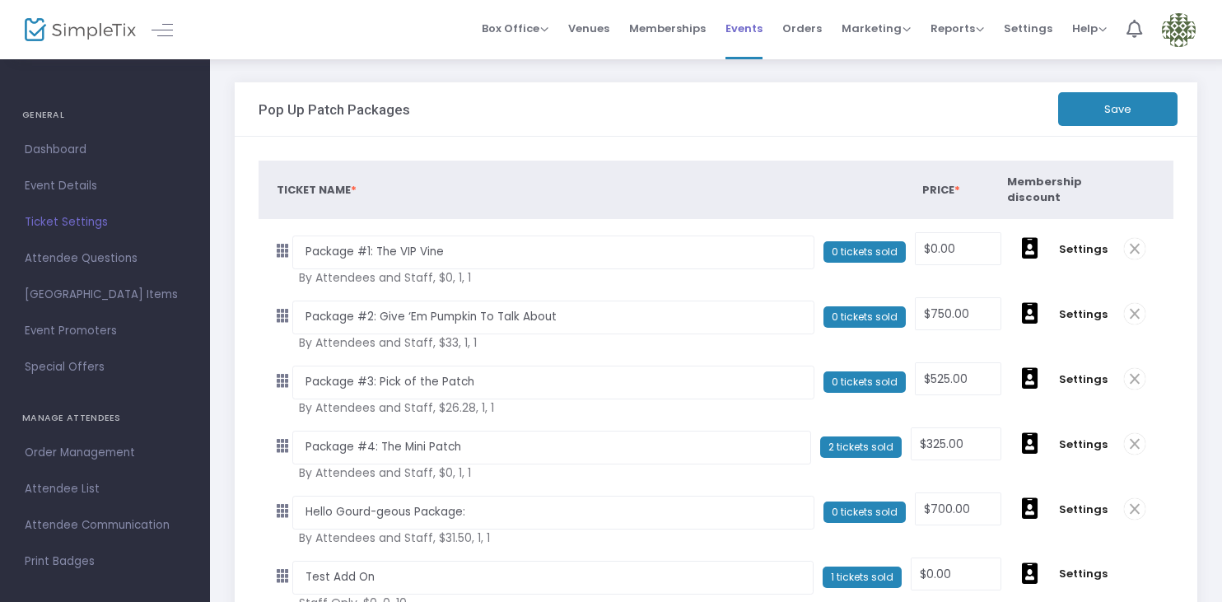
click at [755, 19] on span "Events" at bounding box center [743, 28] width 37 height 42
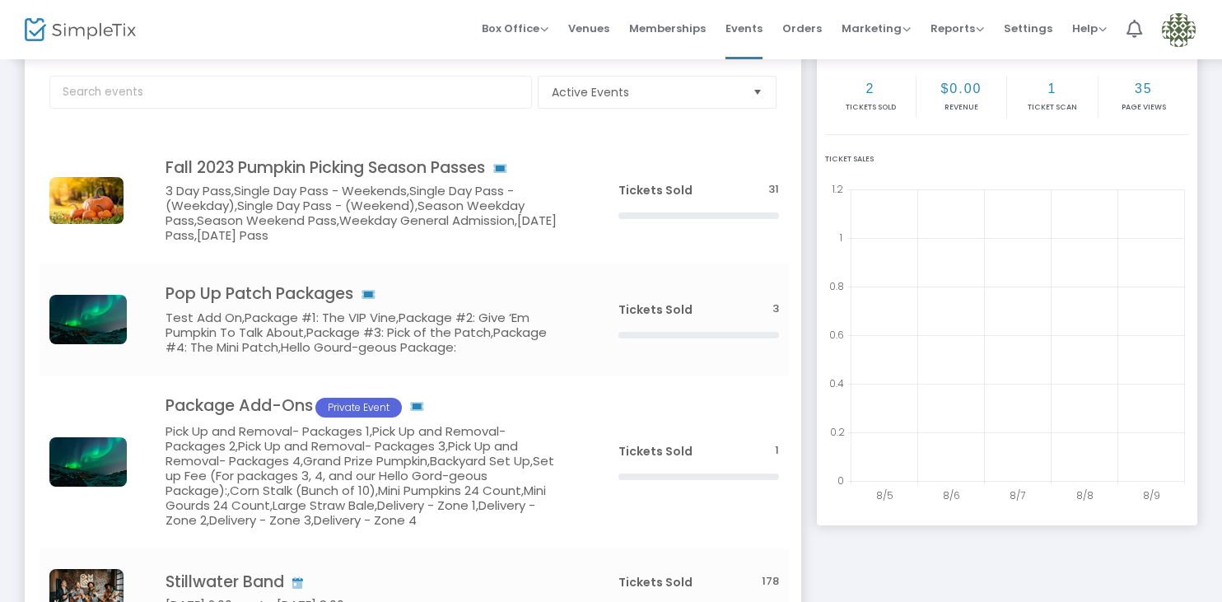
scroll to position [151, 0]
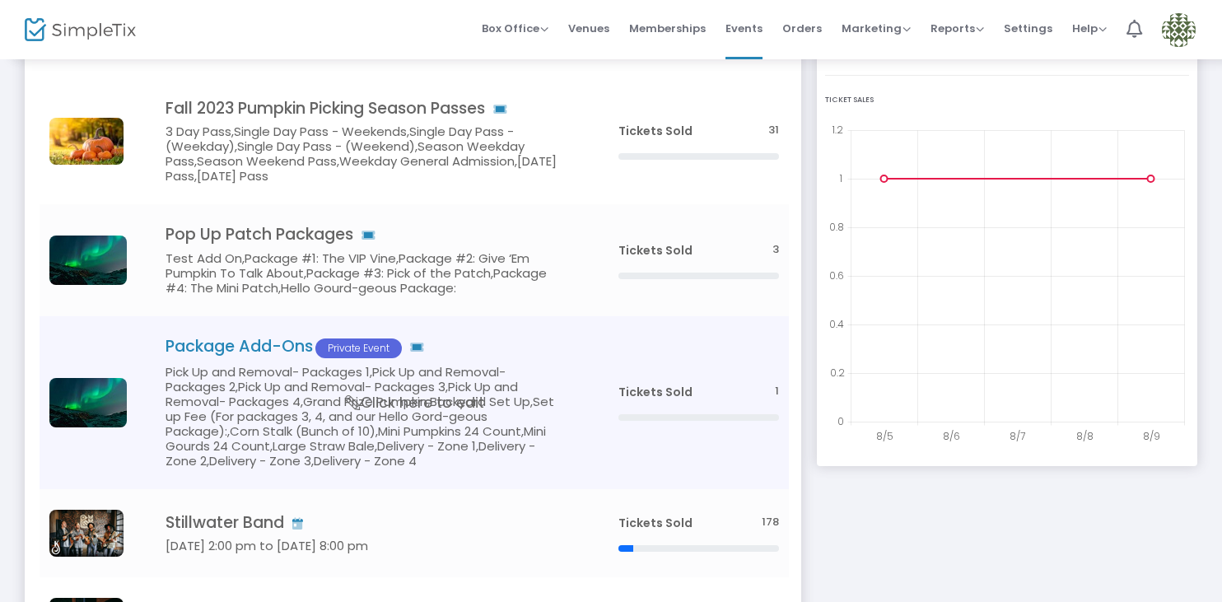
click at [485, 365] on h5 "Pick Up and Removal- Packages 1,Pick Up and Removal- Packages 2,Pick Up and Rem…" at bounding box center [366, 417] width 403 height 104
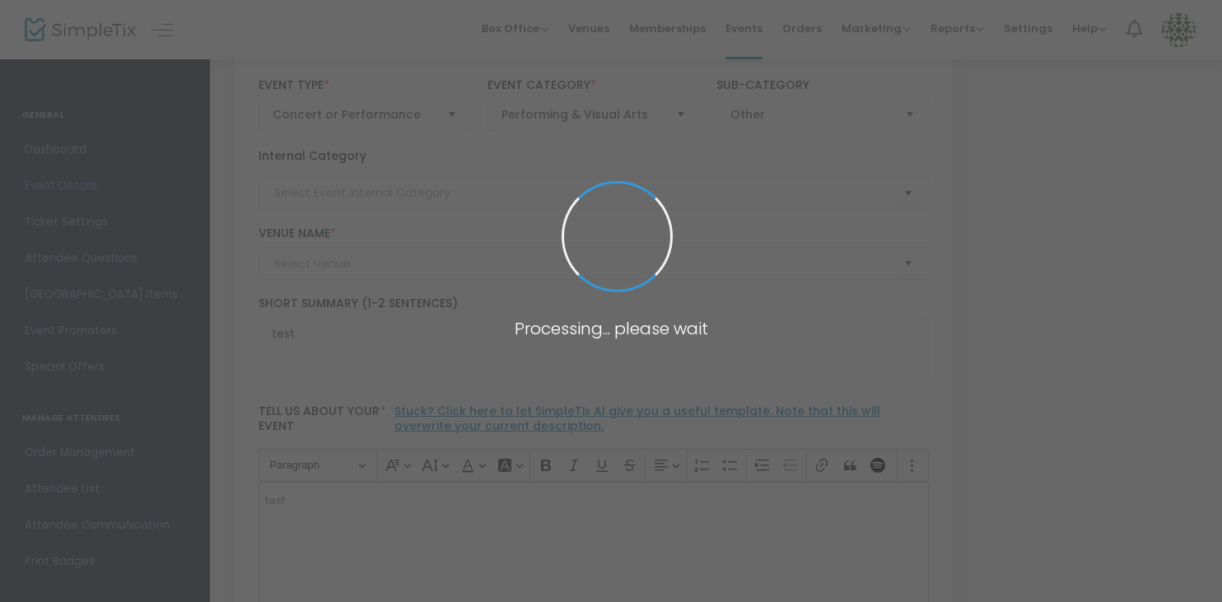
type input "Geffen Playhouse"
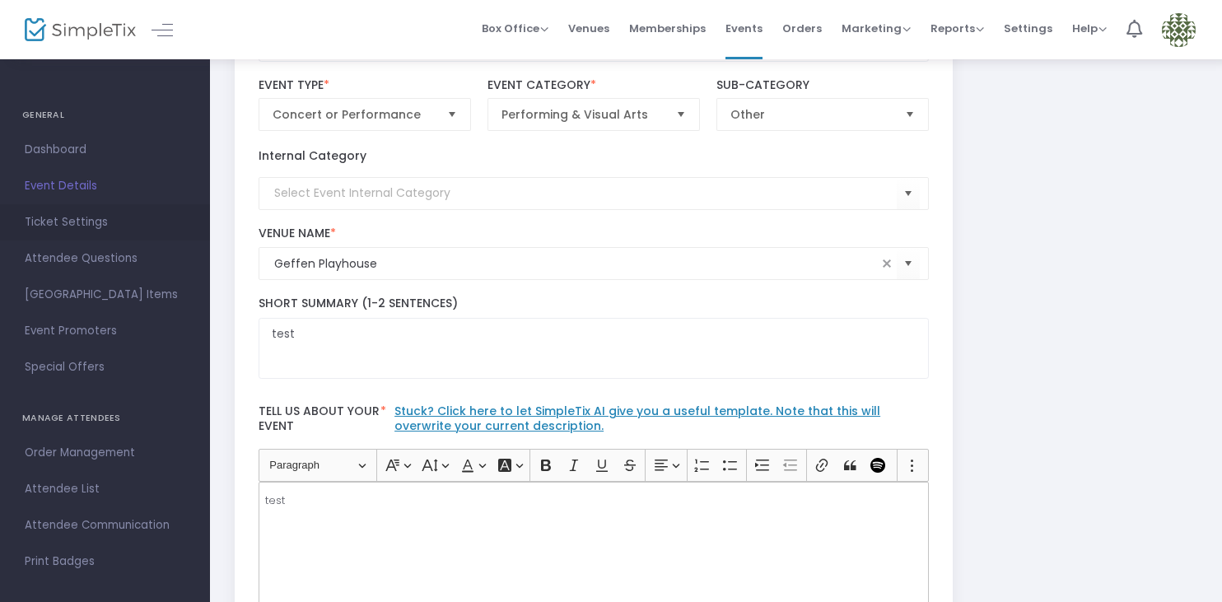
click at [101, 212] on span "Ticket Settings" at bounding box center [105, 222] width 161 height 21
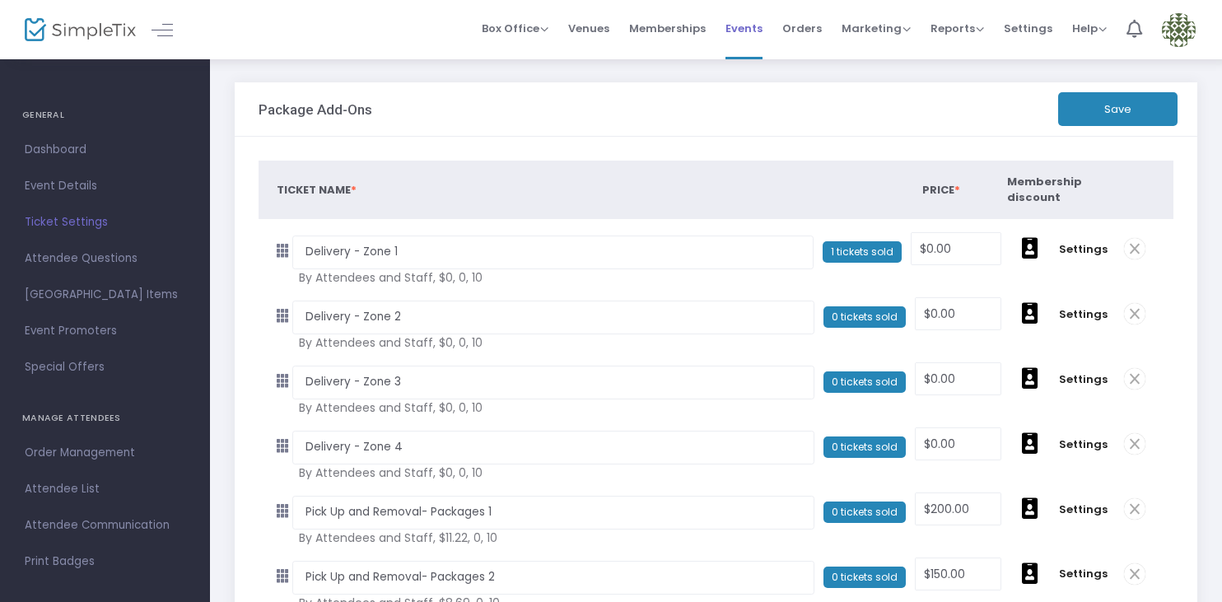
click at [758, 35] on span "Events" at bounding box center [743, 28] width 37 height 42
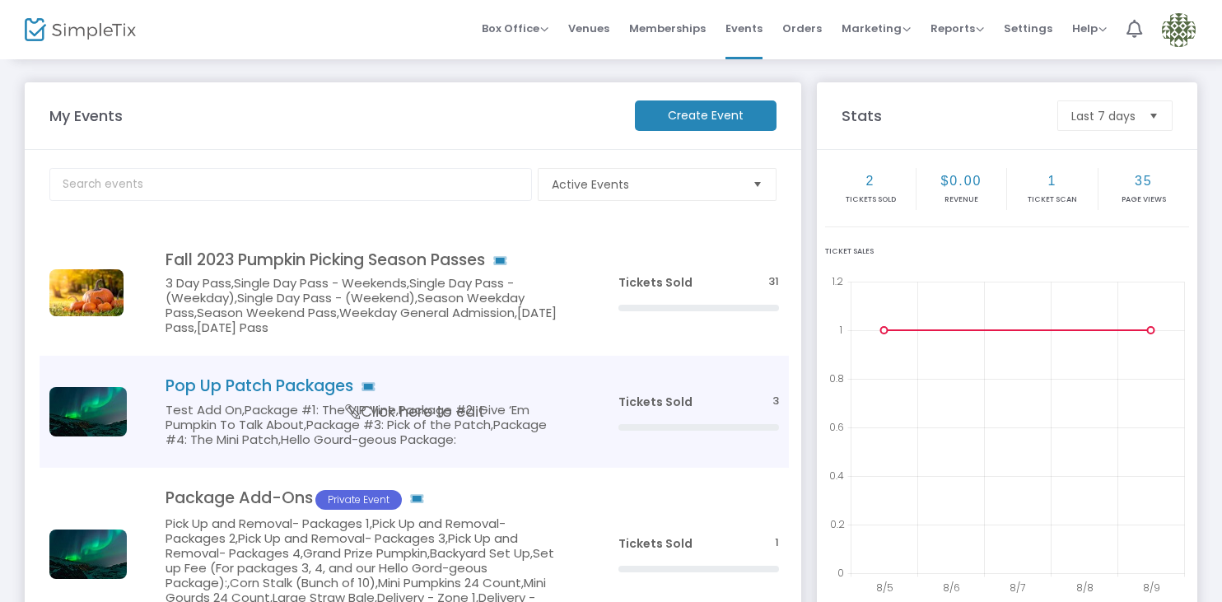
click at [464, 415] on span "Click here to edit" at bounding box center [415, 411] width 138 height 21
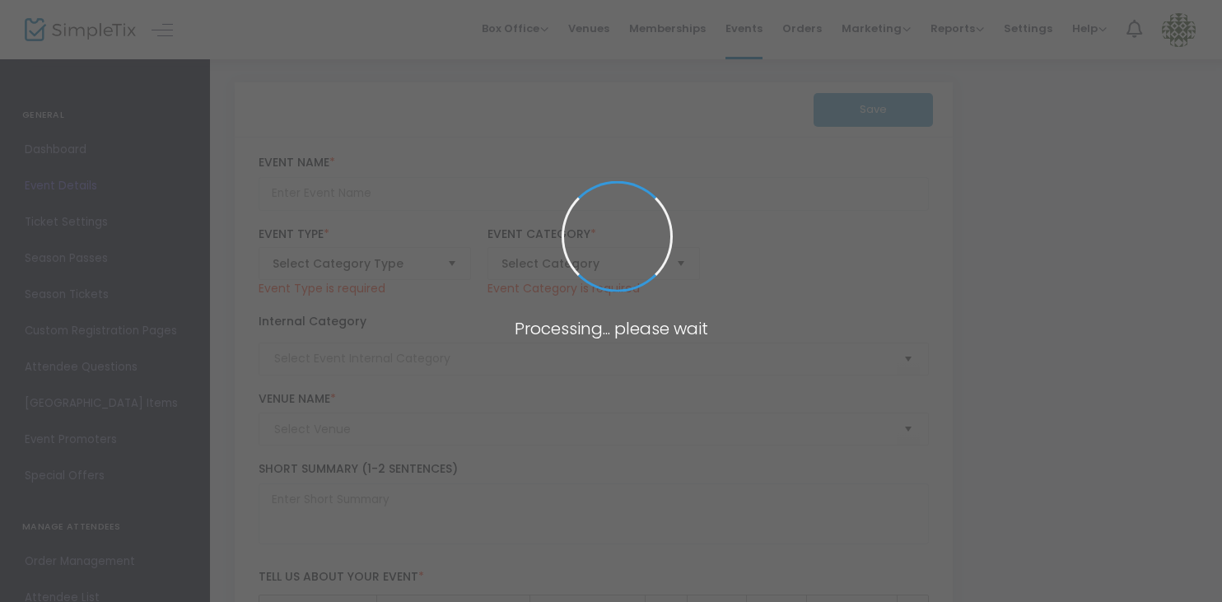
type input "Pop Up Patch Packages"
type textarea "test"
type input "Buy Tickets"
type input "Geffen Playhouse"
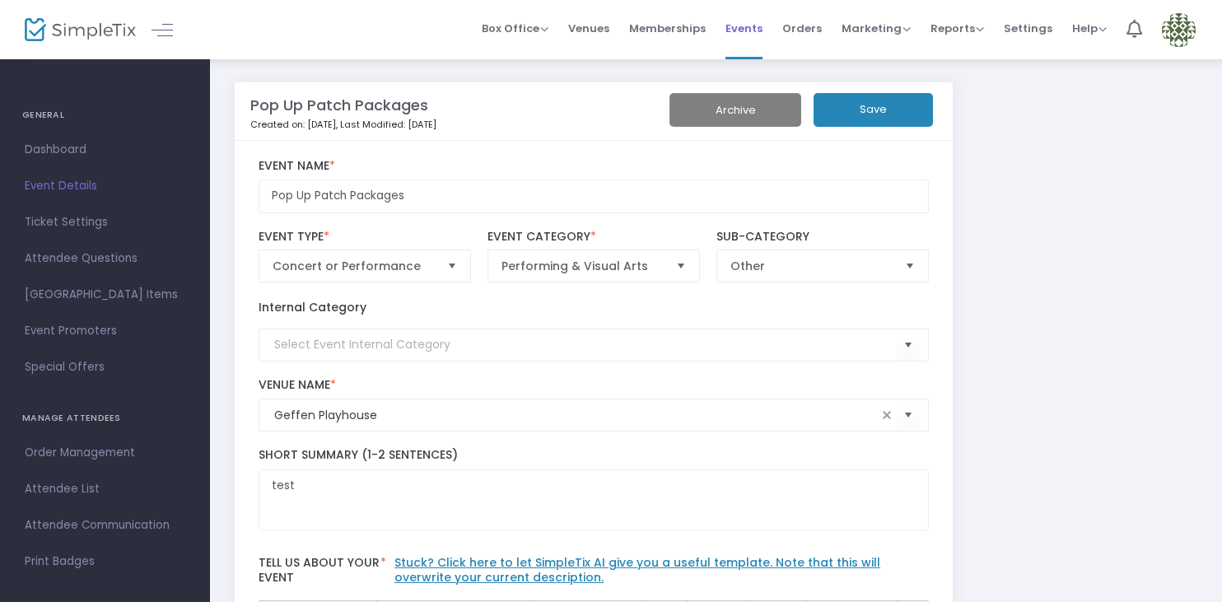
click at [742, 24] on span "Events" at bounding box center [743, 28] width 37 height 42
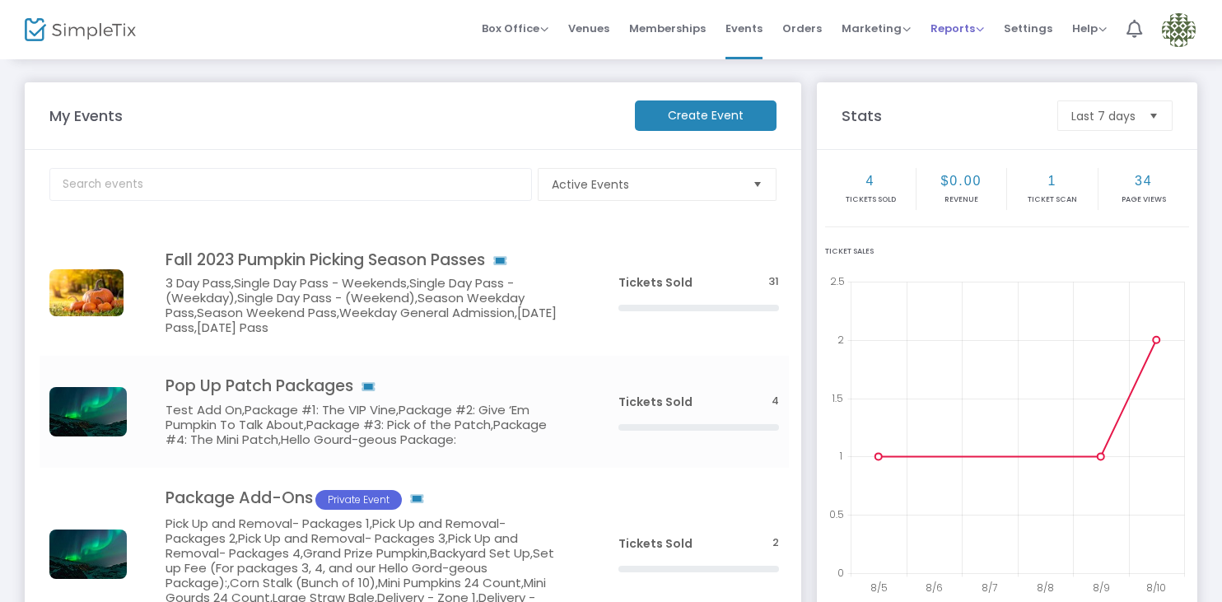
click at [954, 34] on span "Reports" at bounding box center [957, 29] width 54 height 16
click at [965, 83] on li "Sales Reports" at bounding box center [983, 88] width 107 height 32
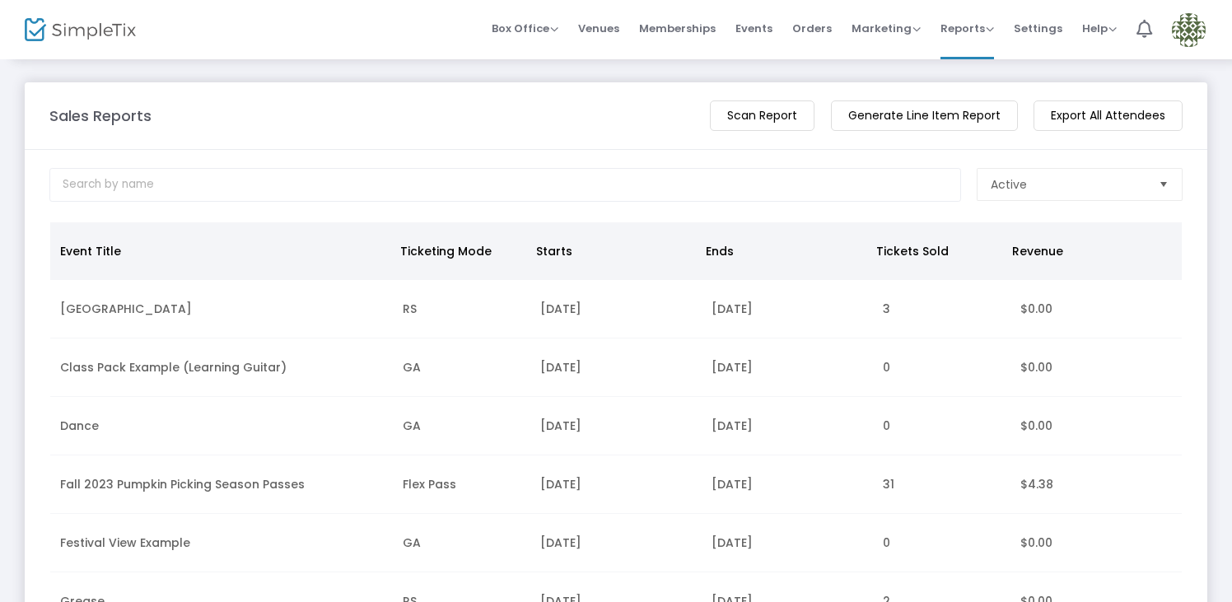
click at [969, 107] on m-button "Generate Line Item Report" at bounding box center [924, 115] width 187 height 30
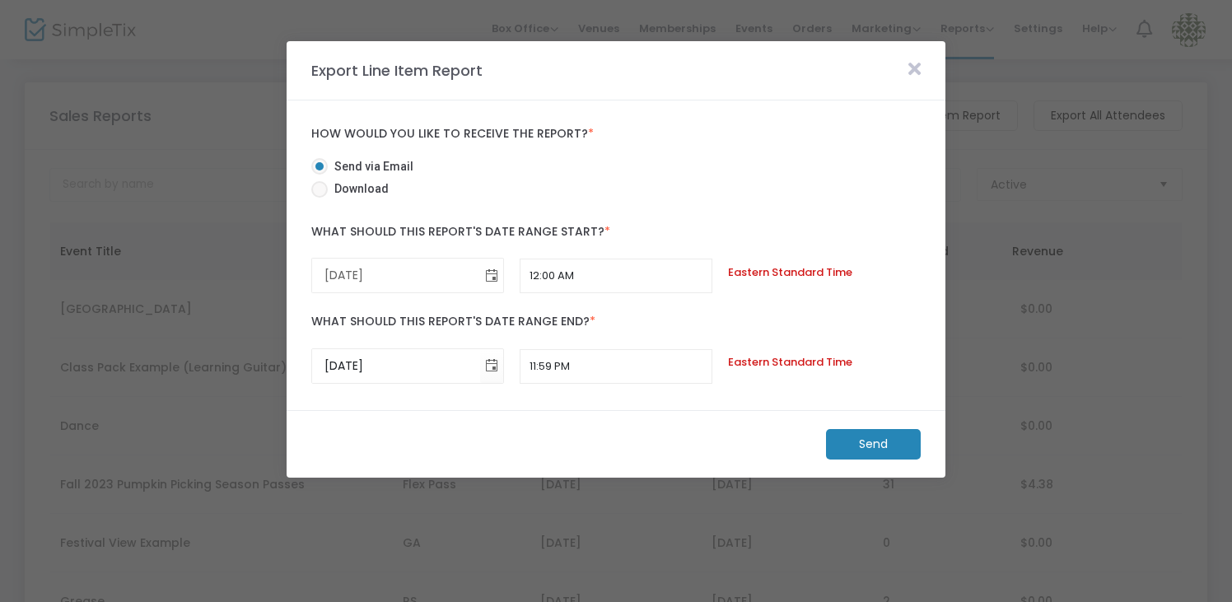
click at [498, 273] on span "Toggle calendar" at bounding box center [490, 275] width 27 height 27
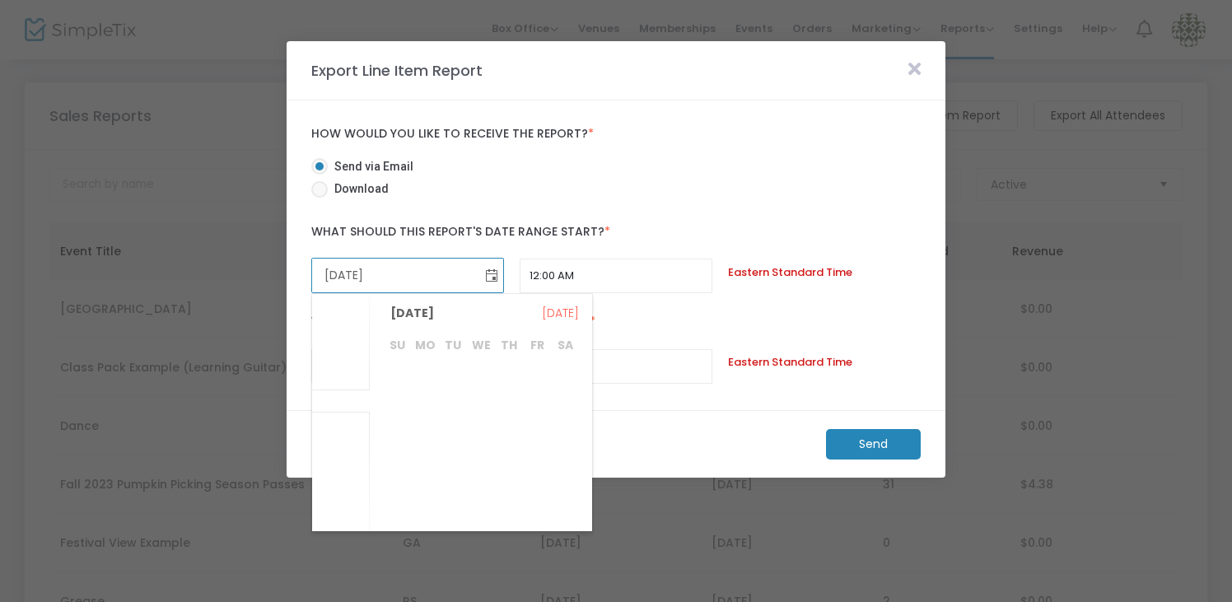
scroll to position [320008, 0]
click at [916, 66] on icon at bounding box center [914, 69] width 12 height 18
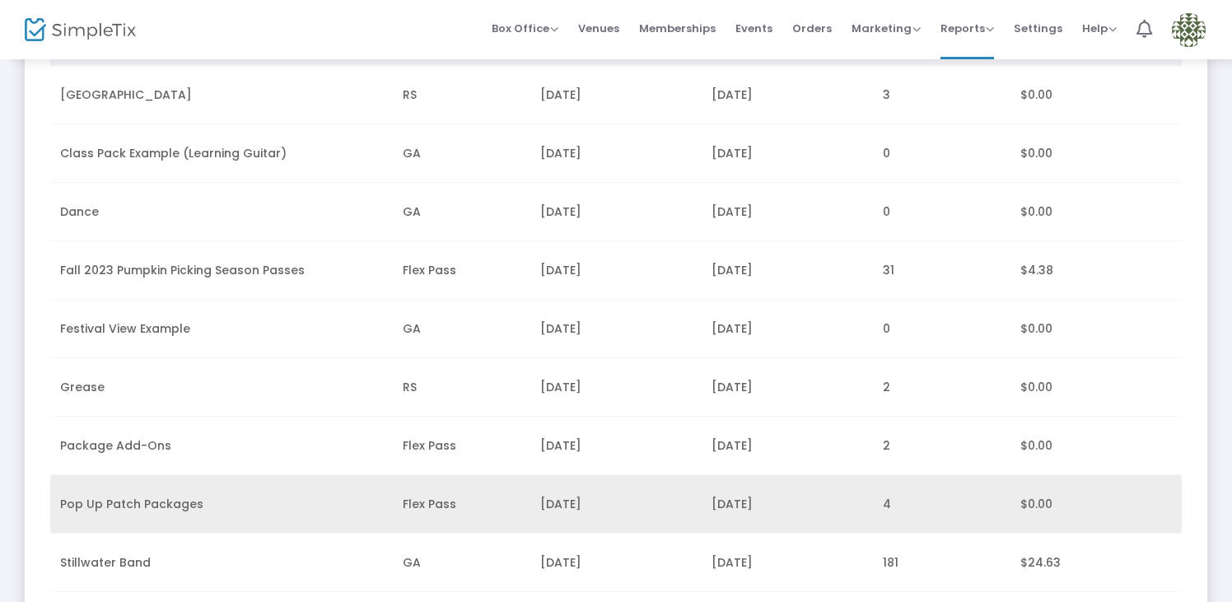
scroll to position [0, 0]
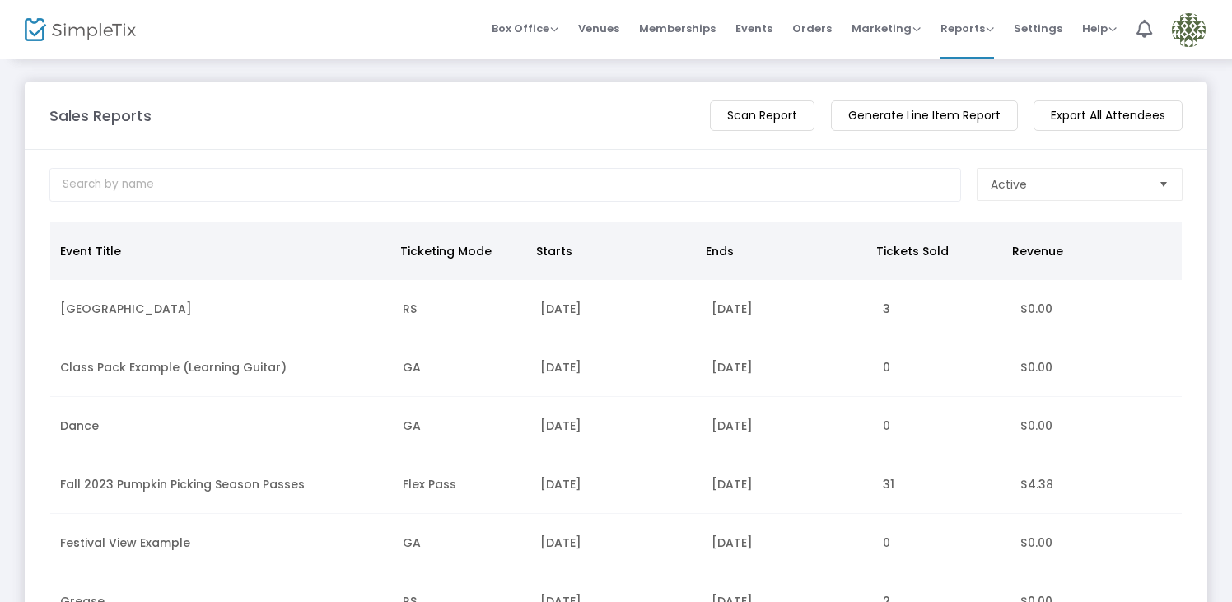
click at [935, 120] on m-button "Generate Line Item Report" at bounding box center [924, 115] width 187 height 30
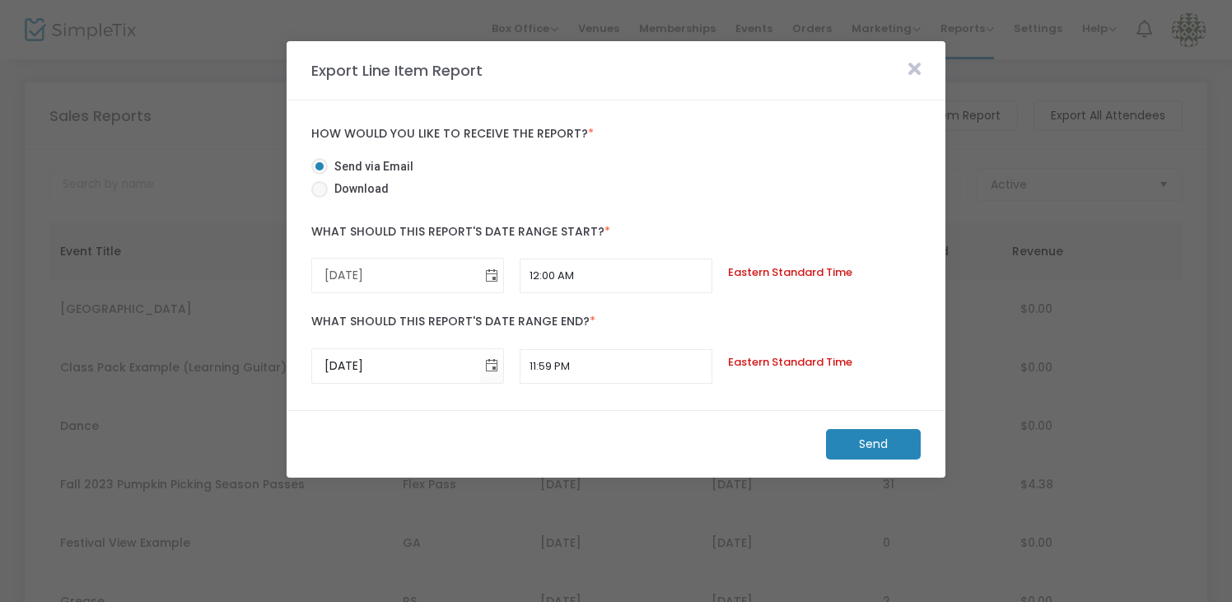
click at [500, 279] on span "Toggle calendar" at bounding box center [490, 275] width 27 height 27
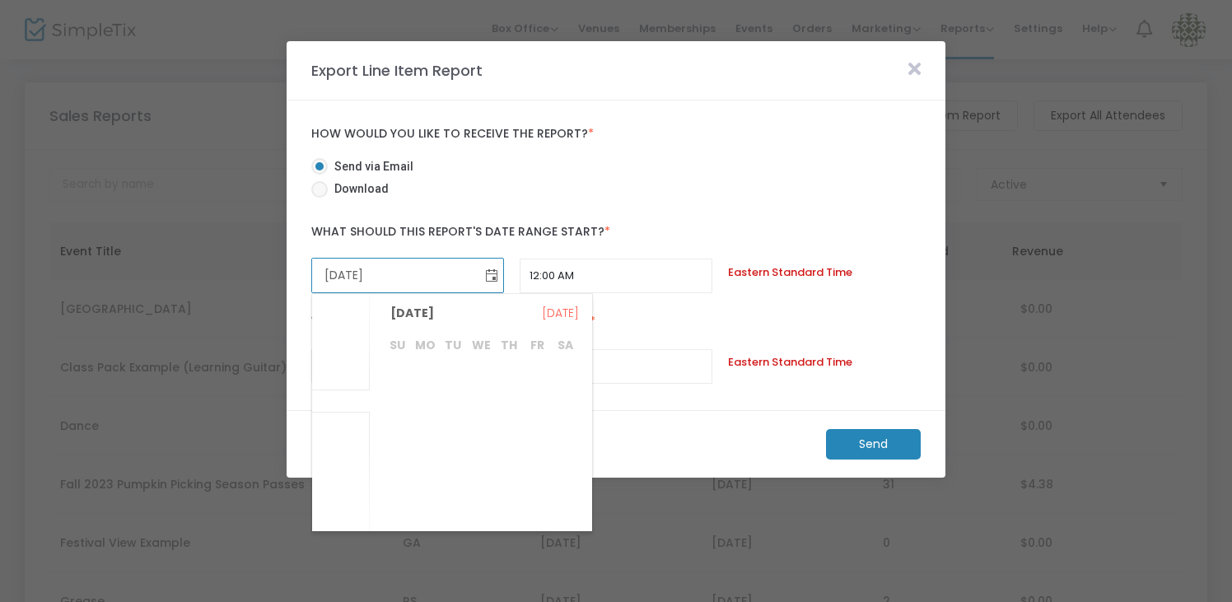
scroll to position [320008, 0]
click at [347, 372] on span "Jul" at bounding box center [342, 378] width 37 height 16
click at [463, 379] on span "1" at bounding box center [453, 378] width 28 height 28
type input "7/1/2025"
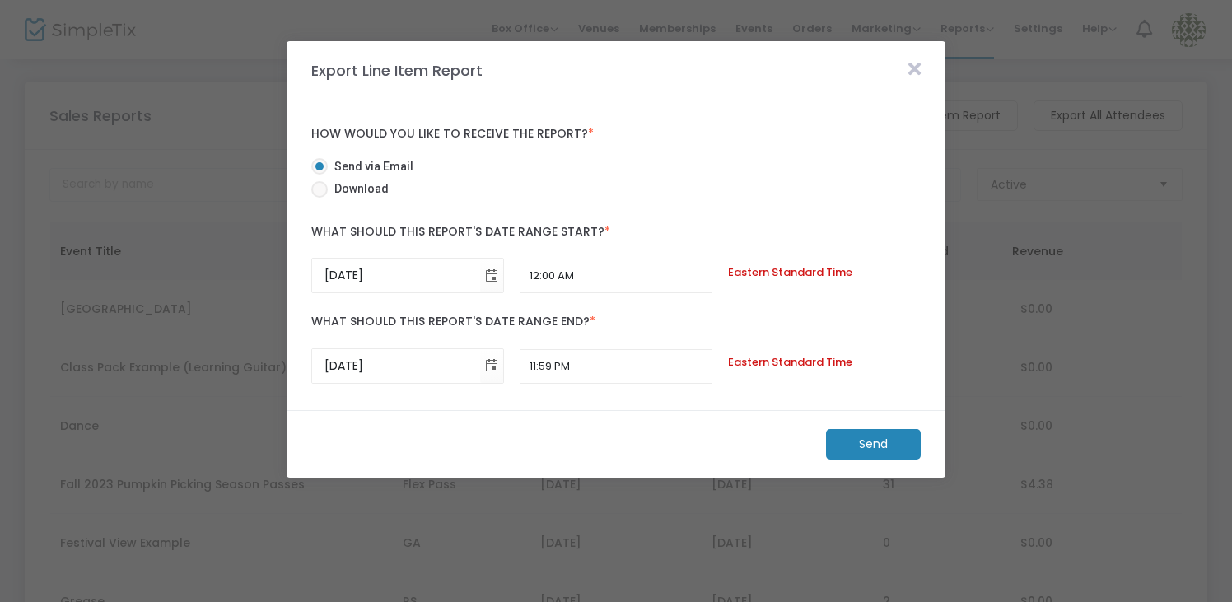
click at [890, 439] on m-button "Send" at bounding box center [873, 444] width 95 height 30
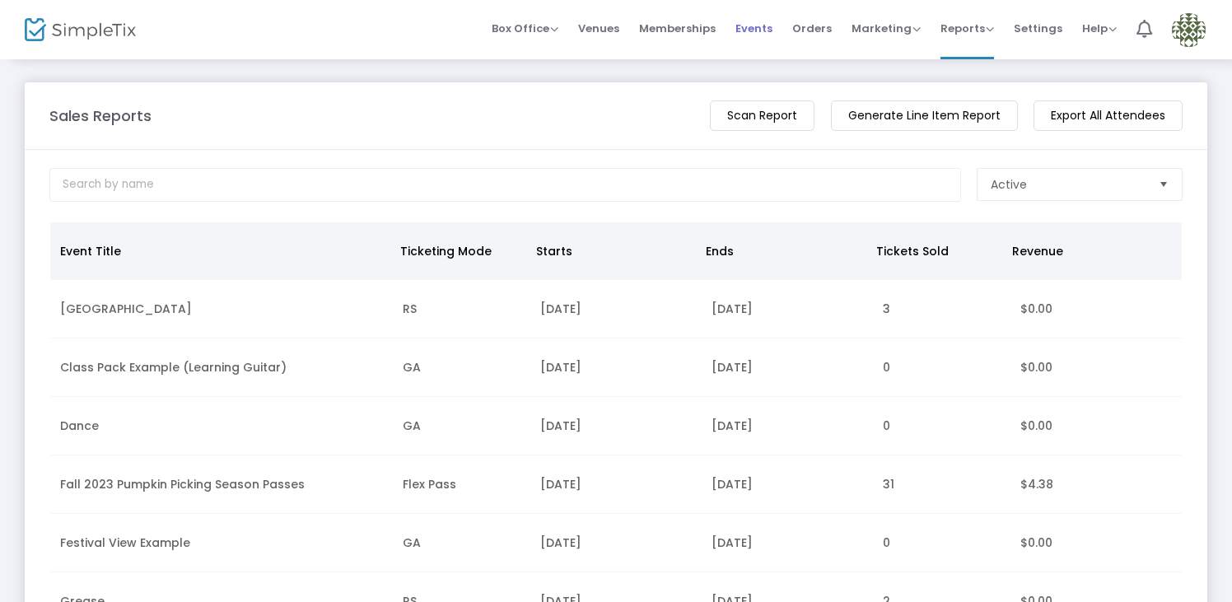
click at [766, 31] on span "Events" at bounding box center [753, 28] width 37 height 42
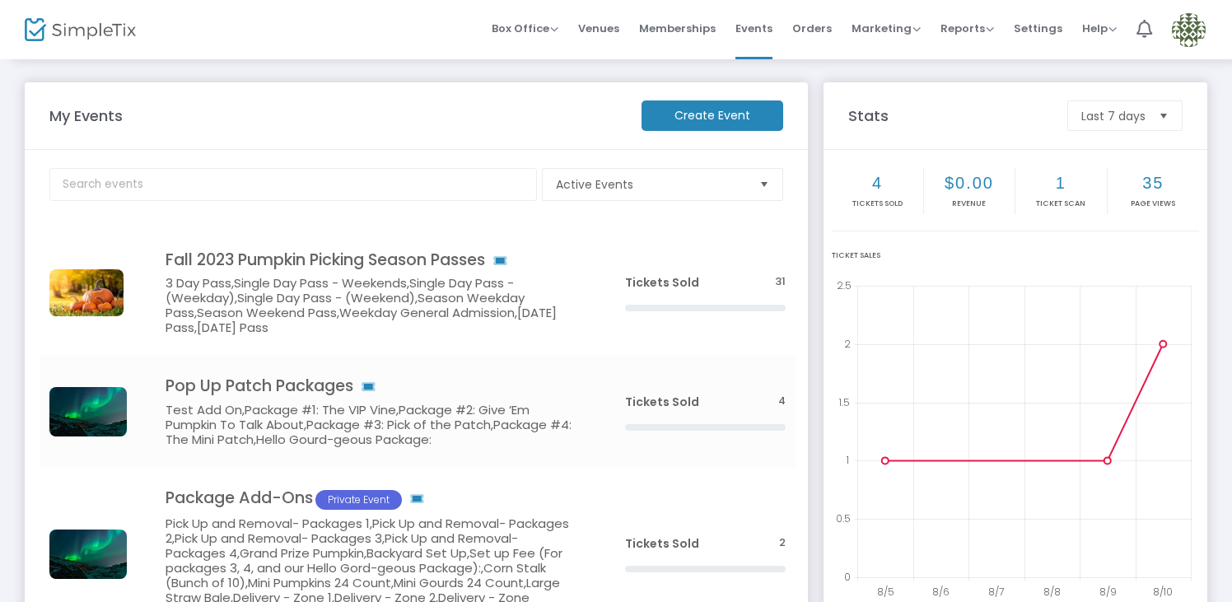
click at [1196, 24] on img at bounding box center [1188, 30] width 34 height 34
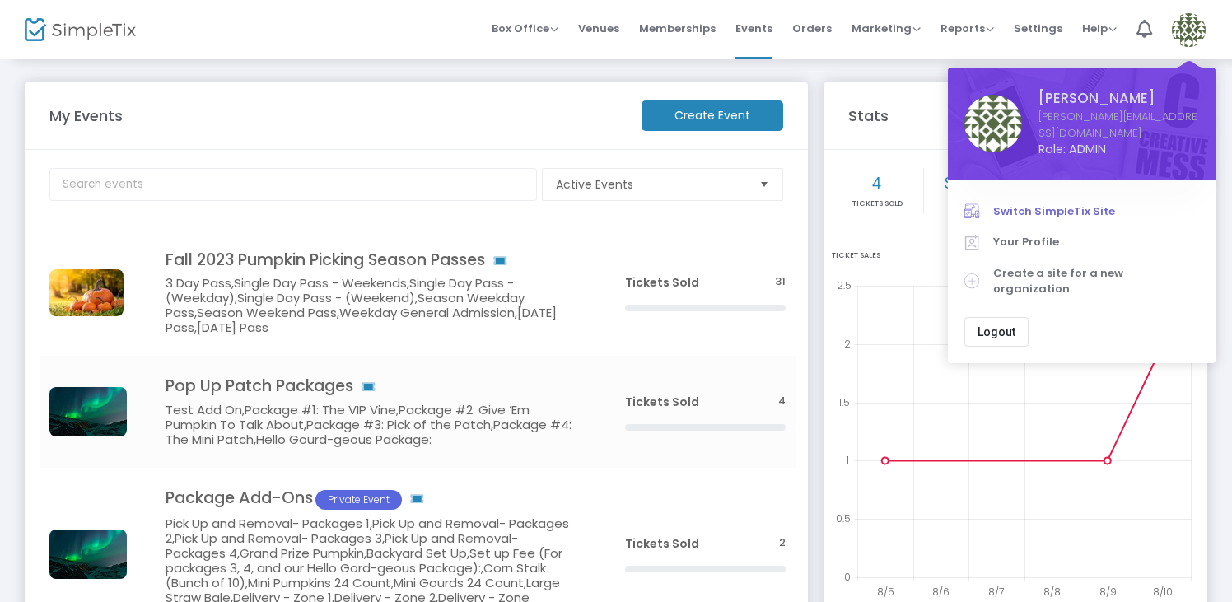
click at [1078, 203] on span "Switch SimpleTix Site" at bounding box center [1096, 211] width 206 height 16
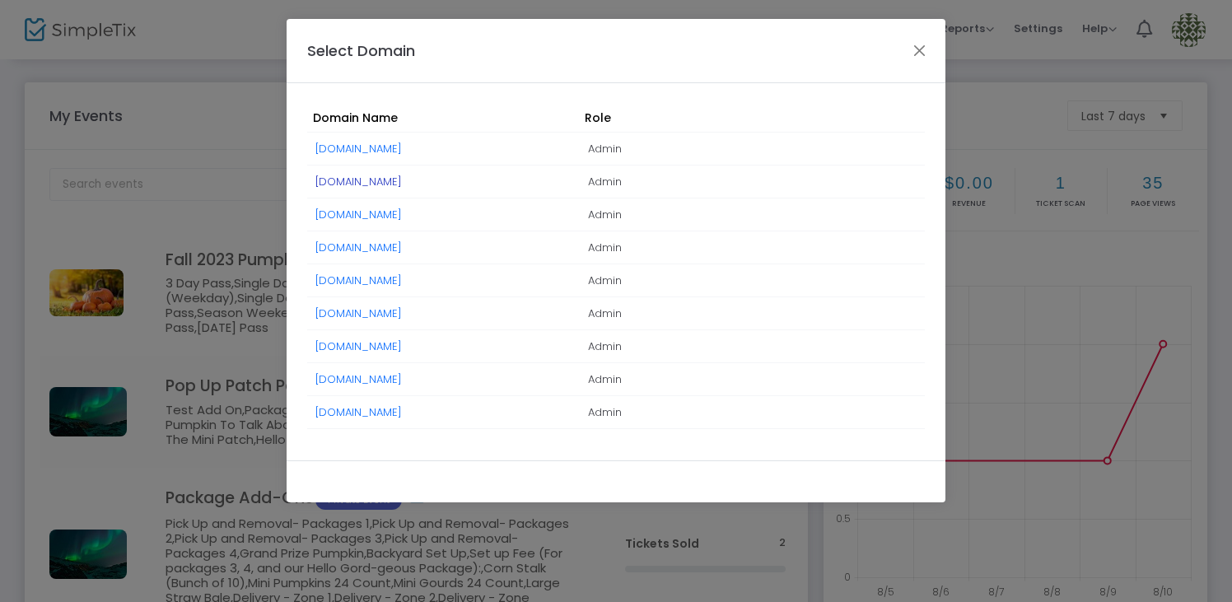
click at [402, 184] on link "TempleEmanuelNewton.SimpleTix.com" at bounding box center [358, 182] width 86 height 16
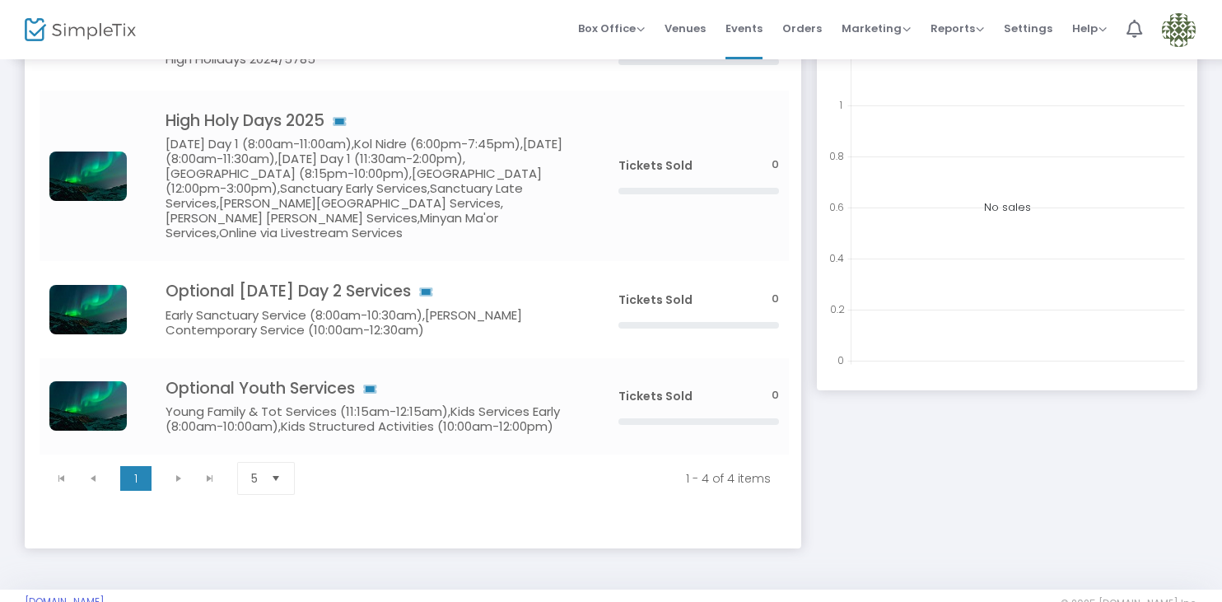
scroll to position [249, 0]
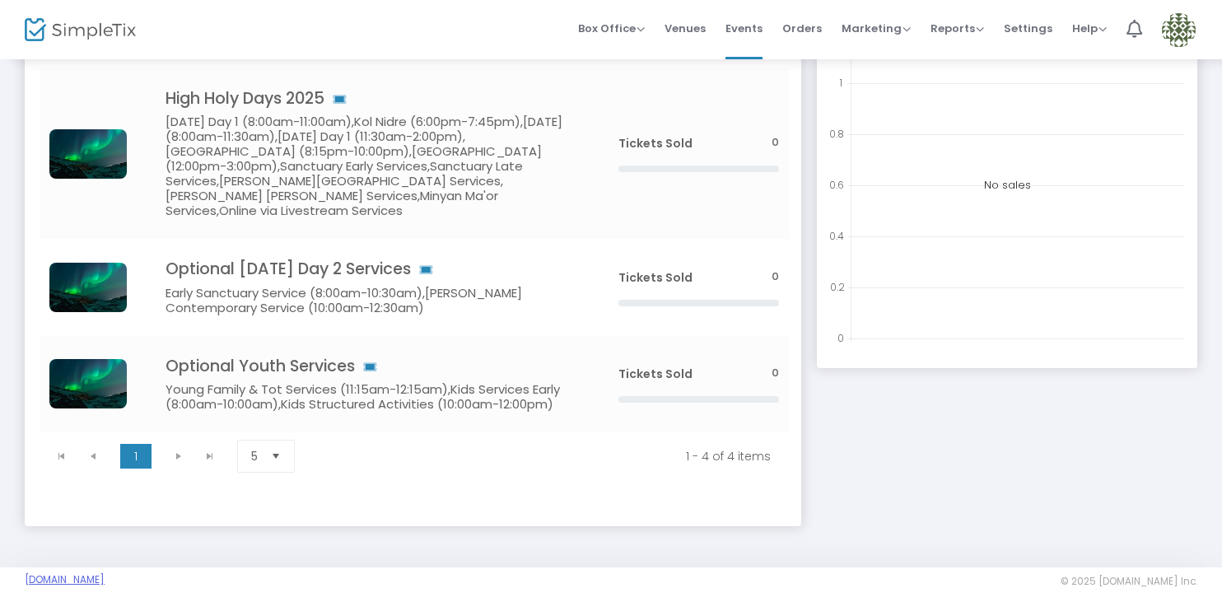
click at [105, 573] on link "[DOMAIN_NAME]" at bounding box center [65, 579] width 80 height 13
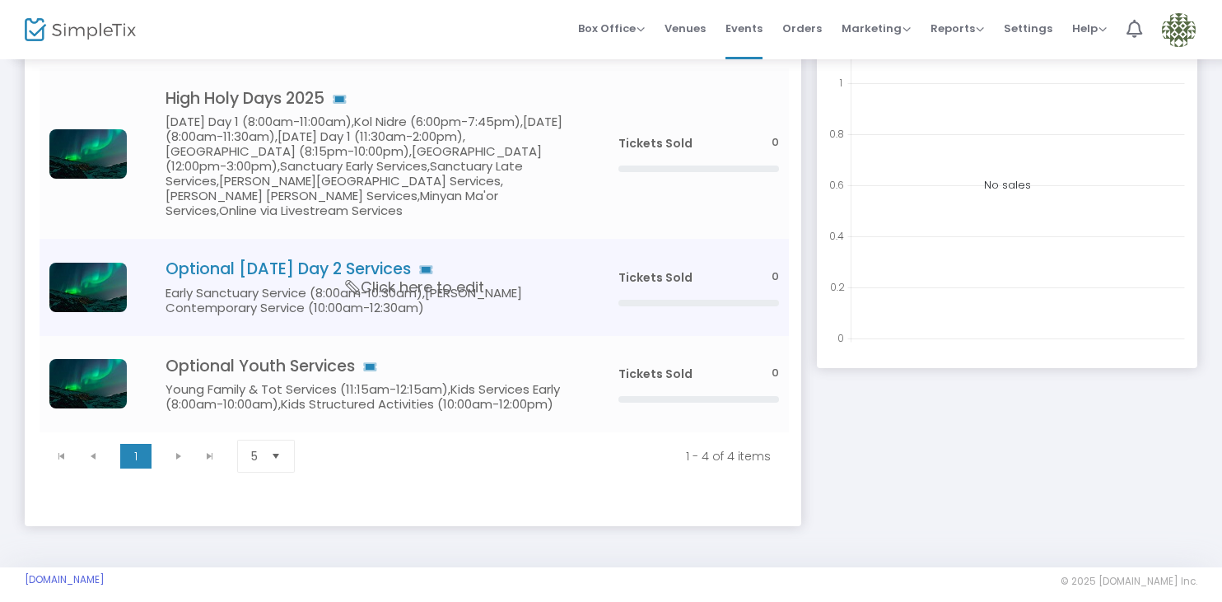
click at [456, 277] on span "Click here to edit" at bounding box center [415, 287] width 138 height 21
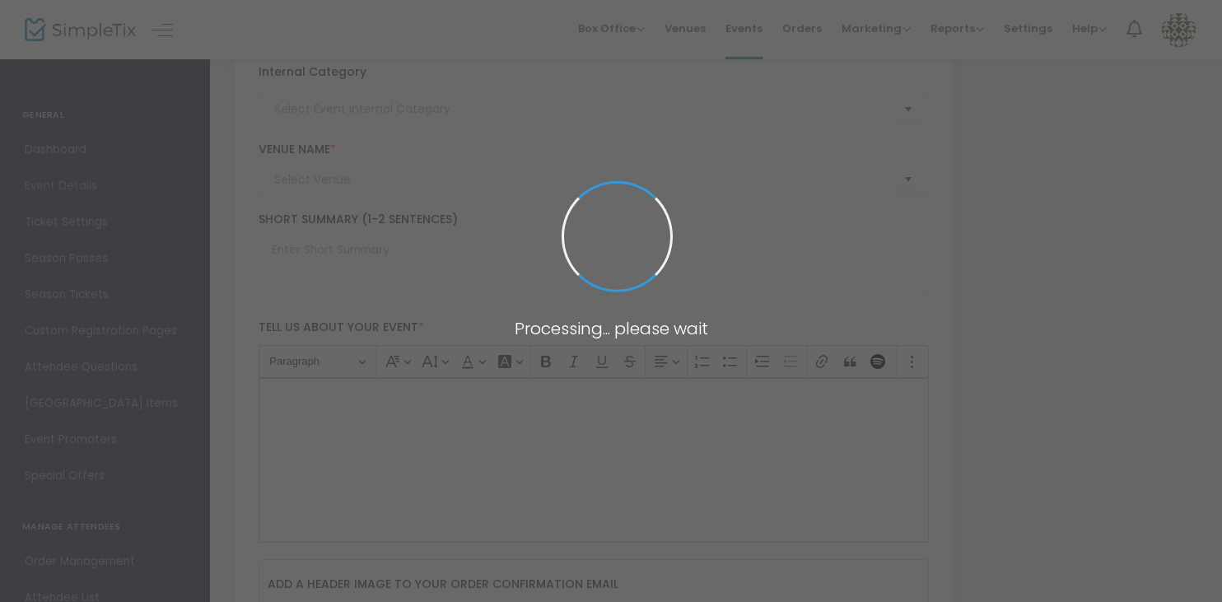
type input "Optional Rosh Hashanah Day 2 Services"
type textarea "text"
type input "Buy Tickets"
type input "Temple Emanuel of Newton"
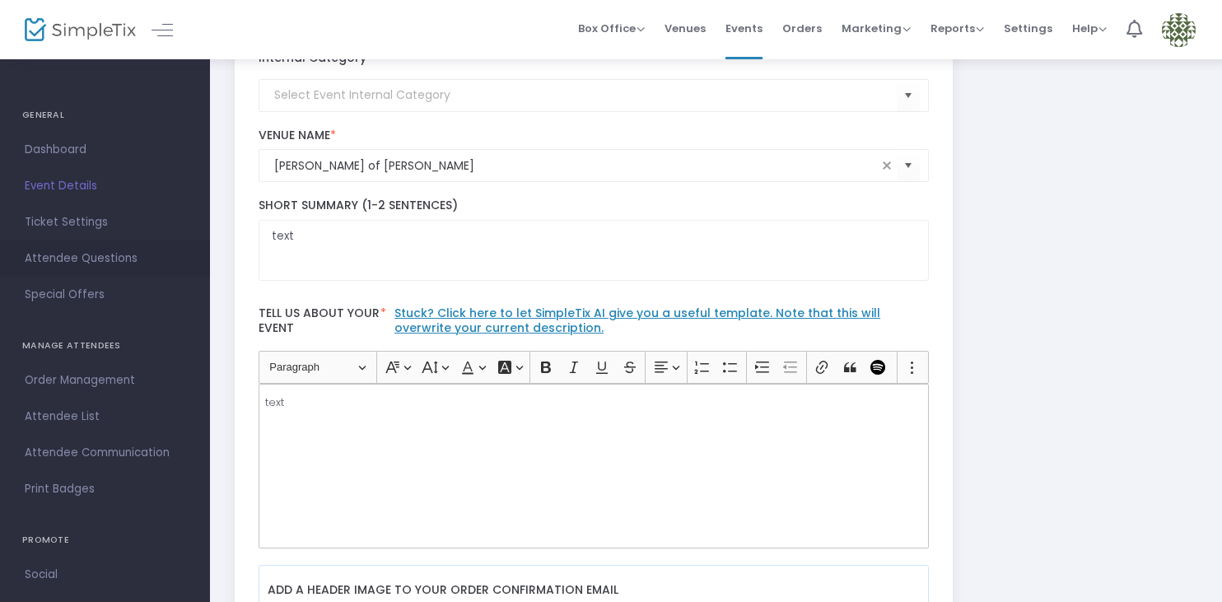
click at [81, 254] on span "Attendee Questions" at bounding box center [105, 258] width 161 height 21
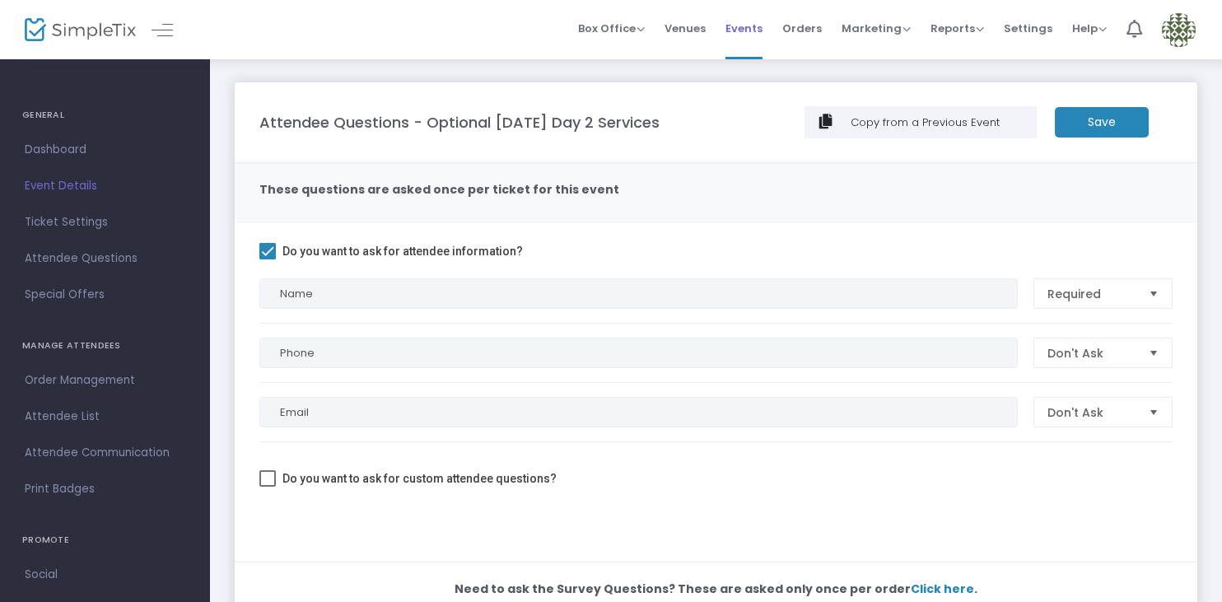
click at [743, 28] on span "Events" at bounding box center [743, 28] width 37 height 42
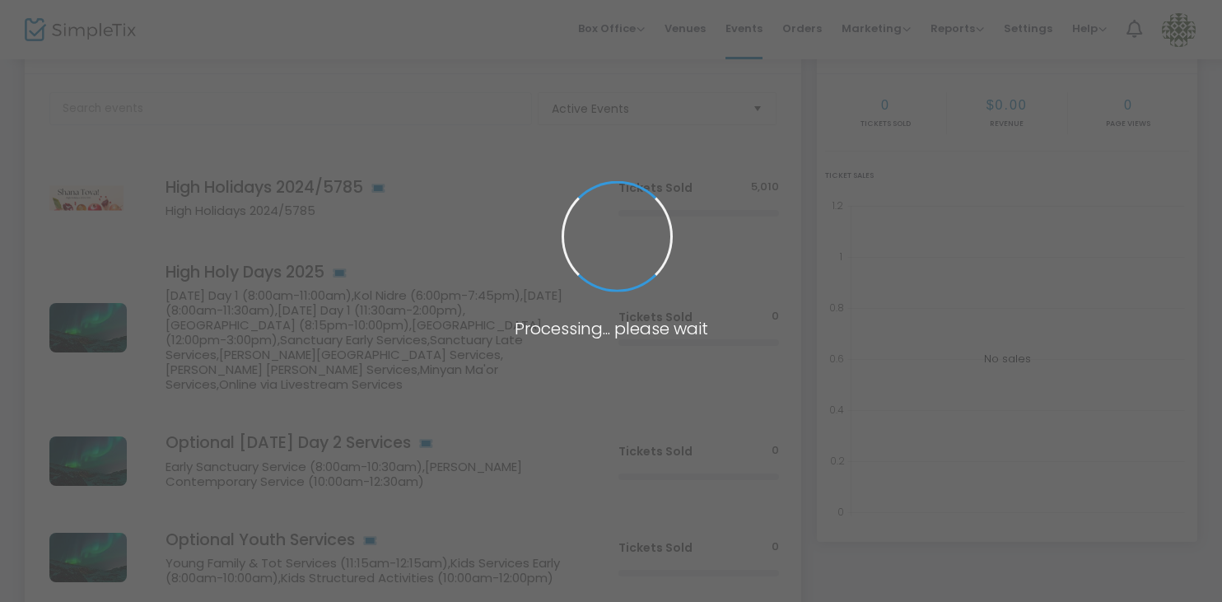
scroll to position [249, 0]
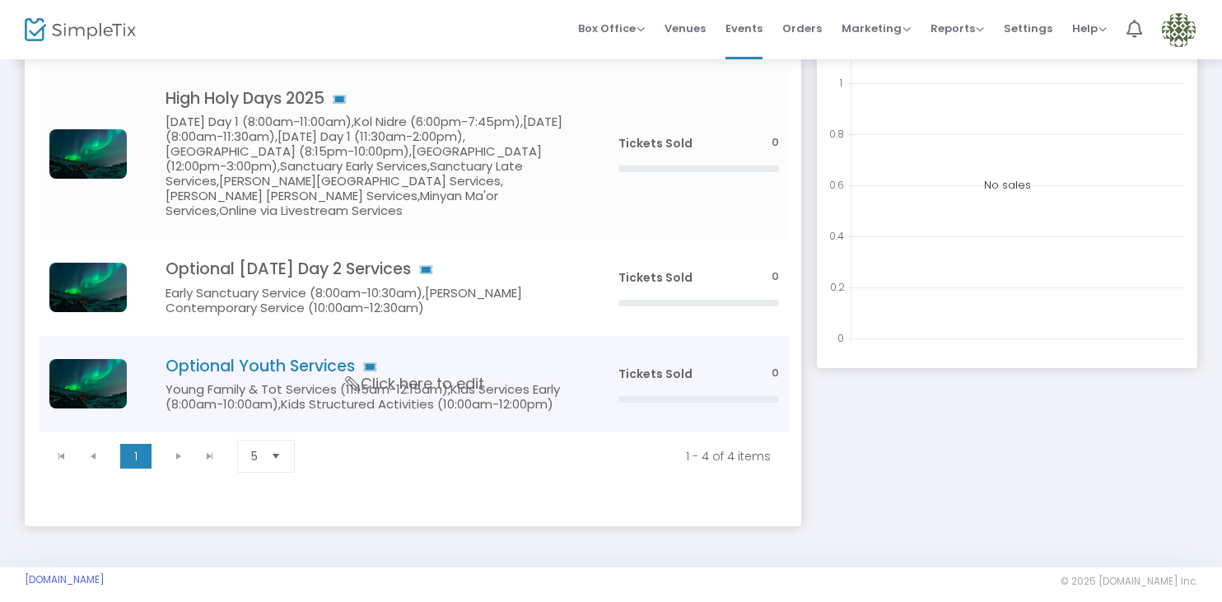
click at [343, 376] on icon "Data table" at bounding box center [352, 383] width 21 height 15
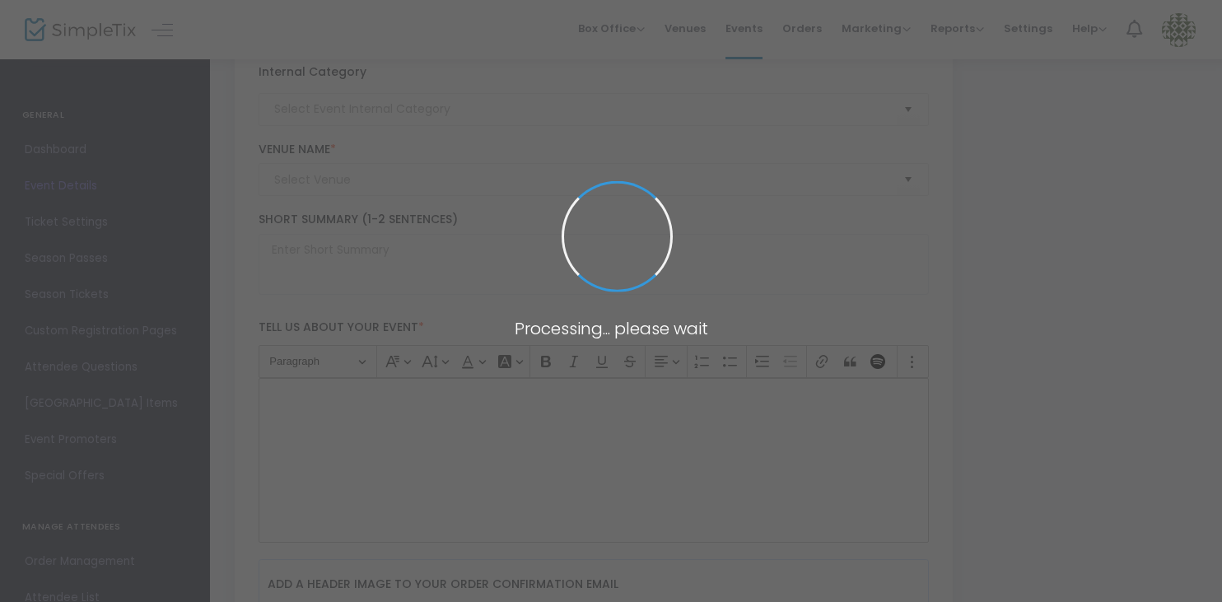
type input "Optional Youth Services"
type textarea "text"
type input "Buy Tickets"
type input "[PERSON_NAME] of [PERSON_NAME]"
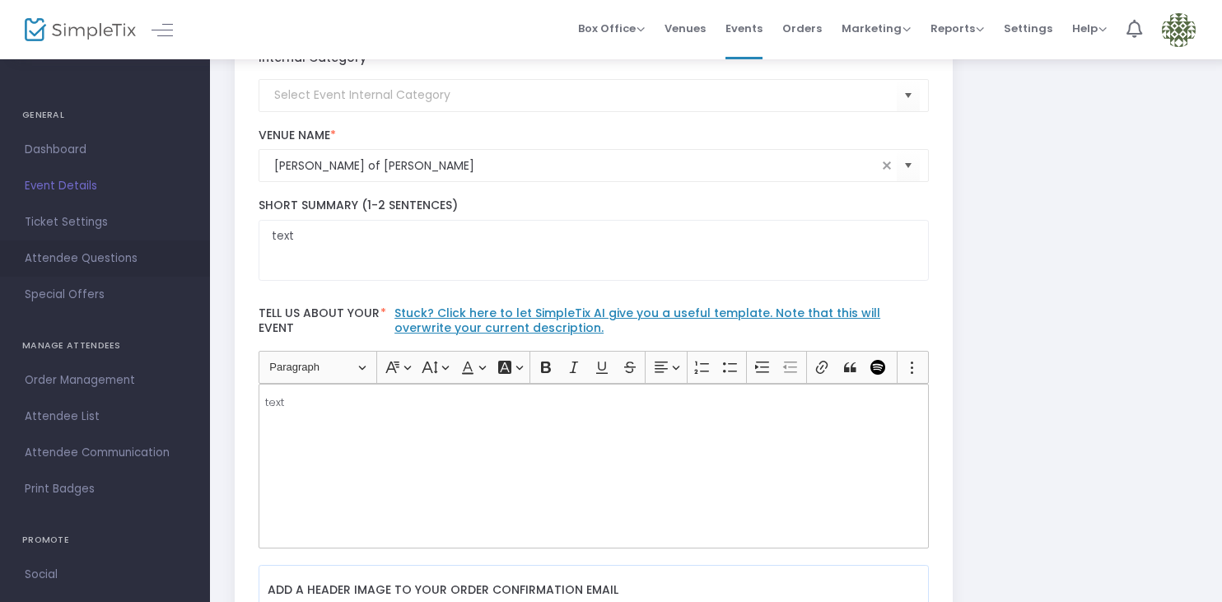
click at [102, 258] on span "Attendee Questions" at bounding box center [105, 258] width 161 height 21
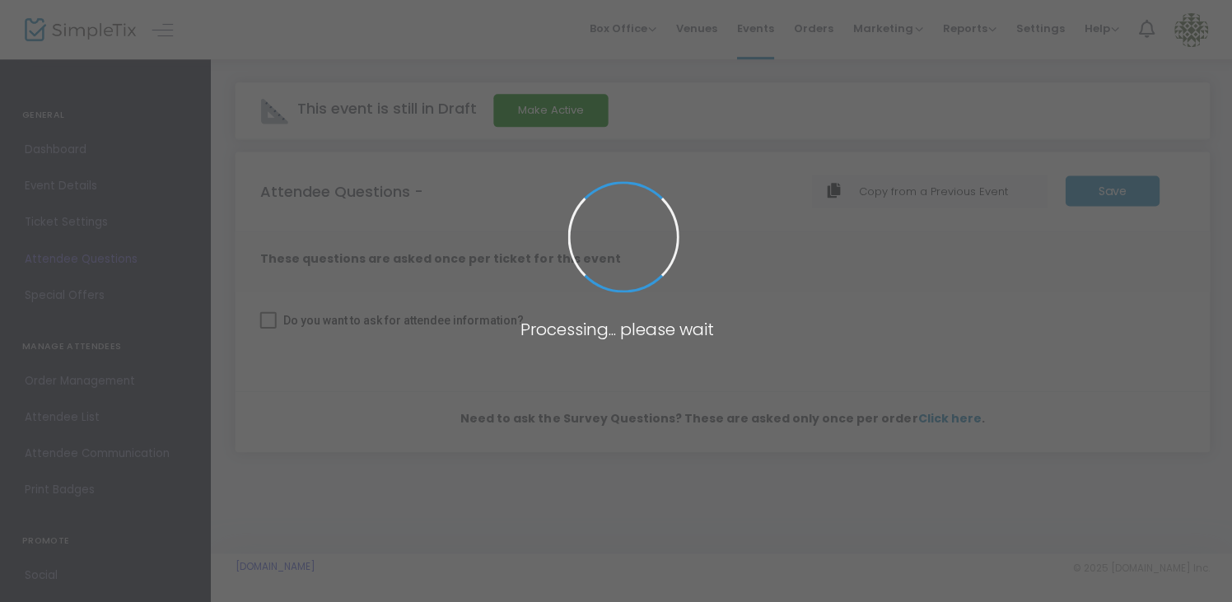
checkbox input "true"
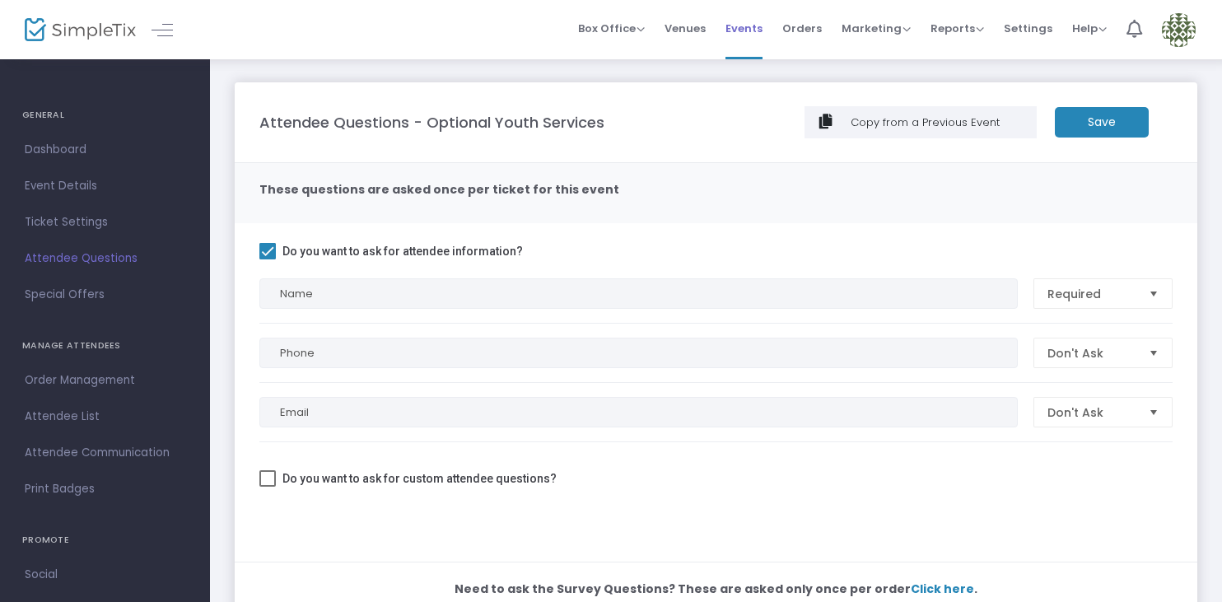
click at [762, 20] on span "Events" at bounding box center [743, 28] width 37 height 42
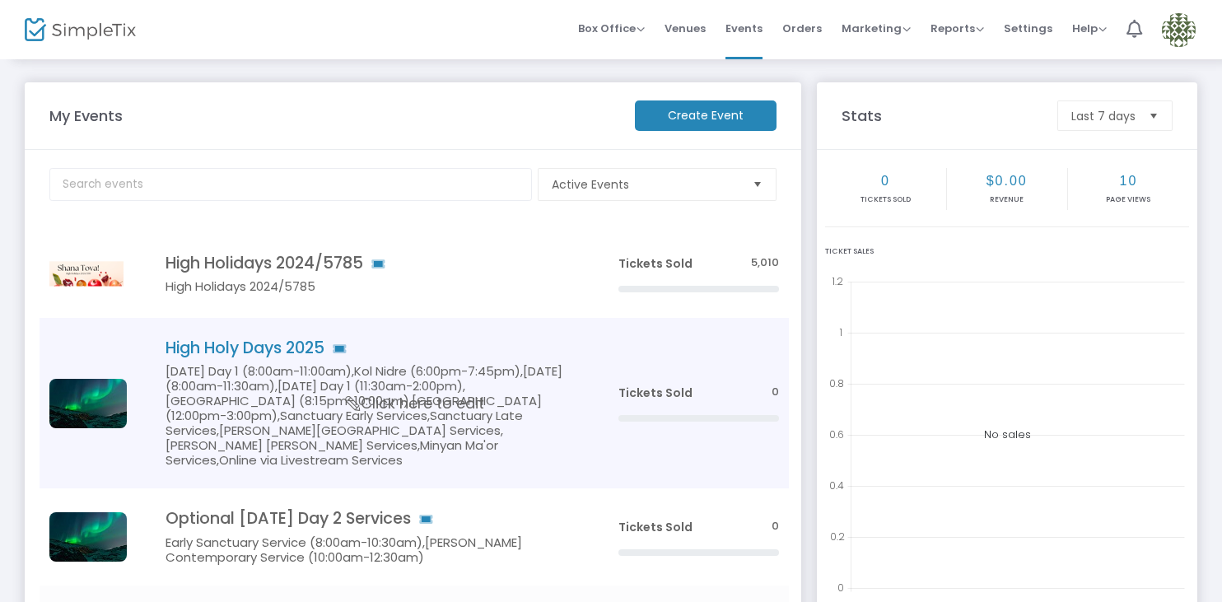
click at [391, 375] on h5 "[DATE] Day 1 (8:00am-11:00am),Kol Nidre (6:00pm-7:45pm),[DATE] (8:00am-11:30am)…" at bounding box center [366, 416] width 403 height 104
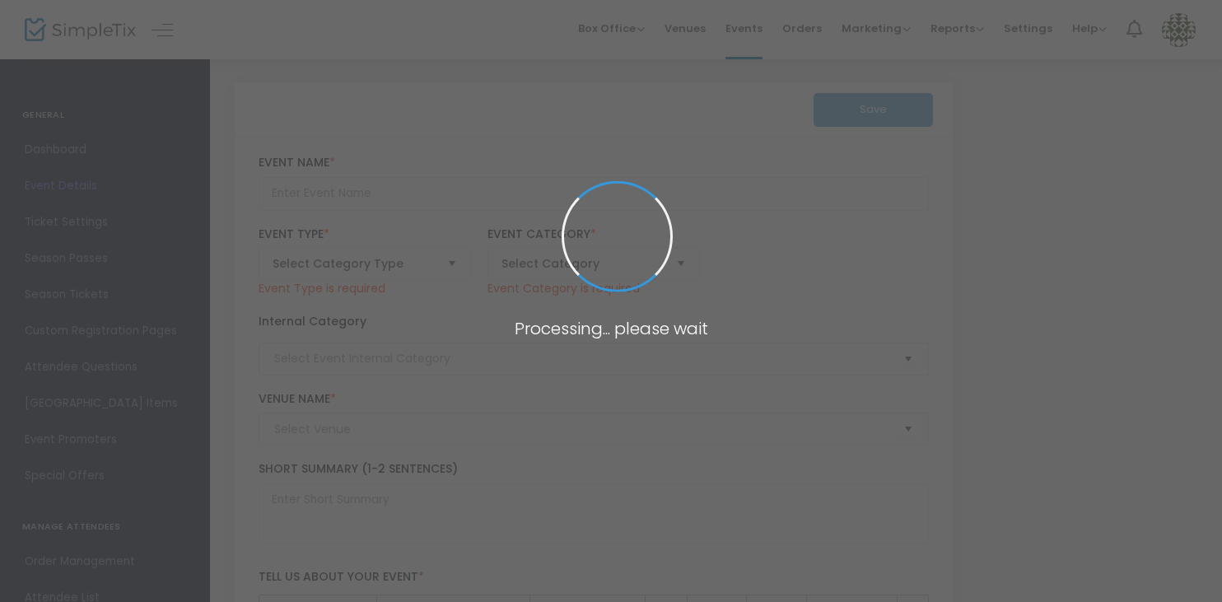
type input "High Holy Days 2025"
type textarea "text"
type input "Buy Tickets"
type input "[PERSON_NAME] of [PERSON_NAME]"
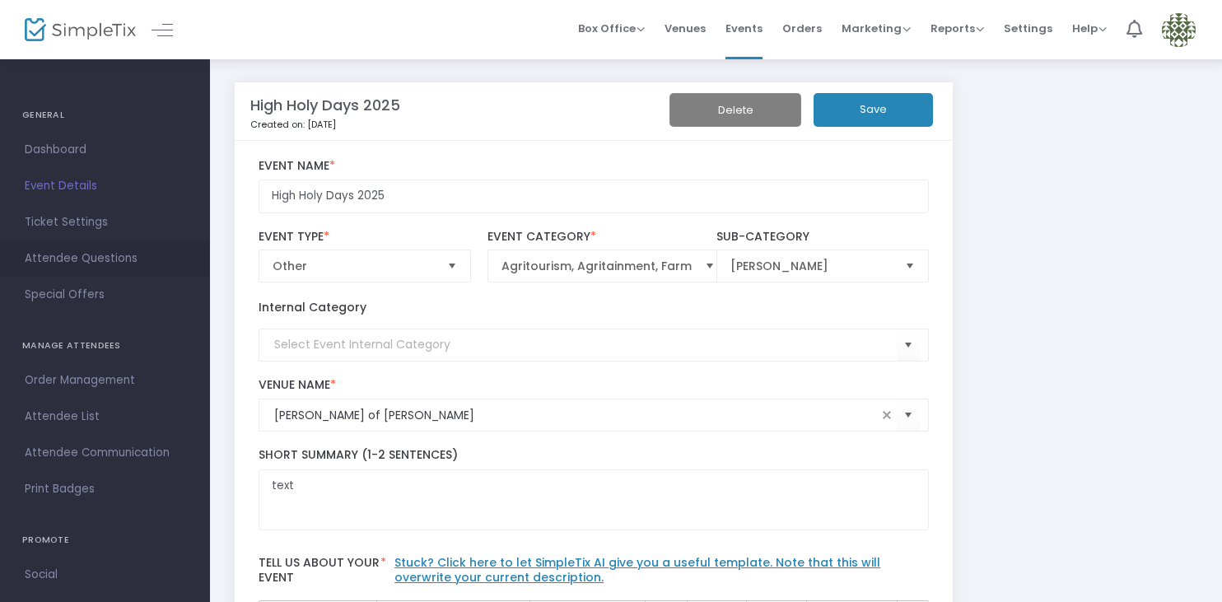
click at [113, 258] on span "Attendee Questions" at bounding box center [105, 258] width 161 height 21
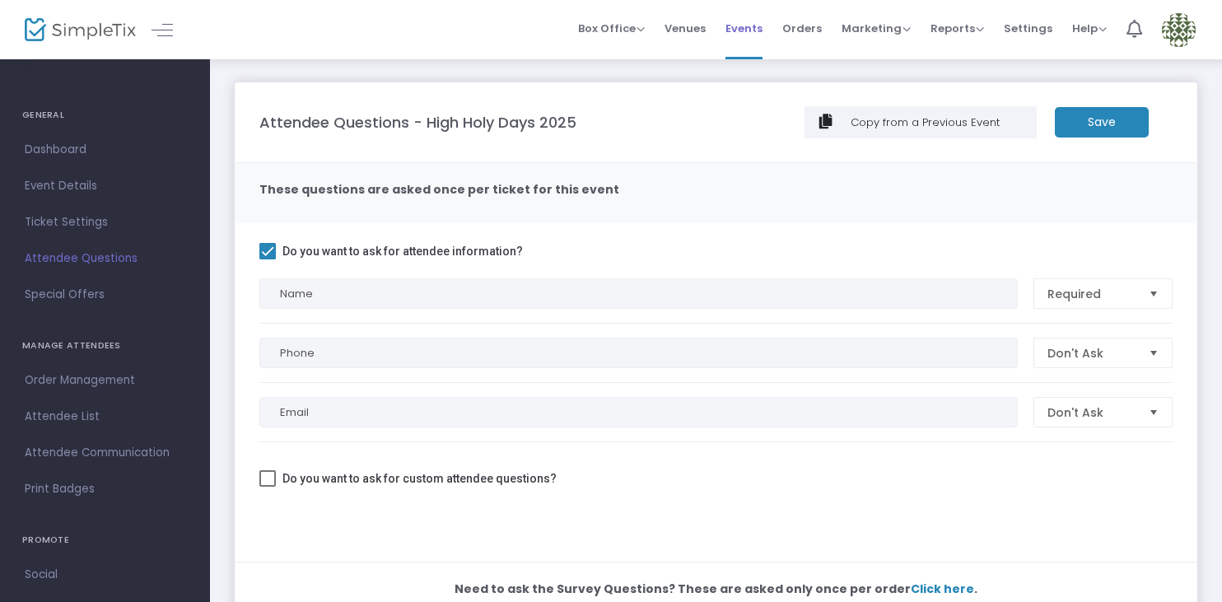
click at [750, 30] on span "Events" at bounding box center [743, 28] width 37 height 42
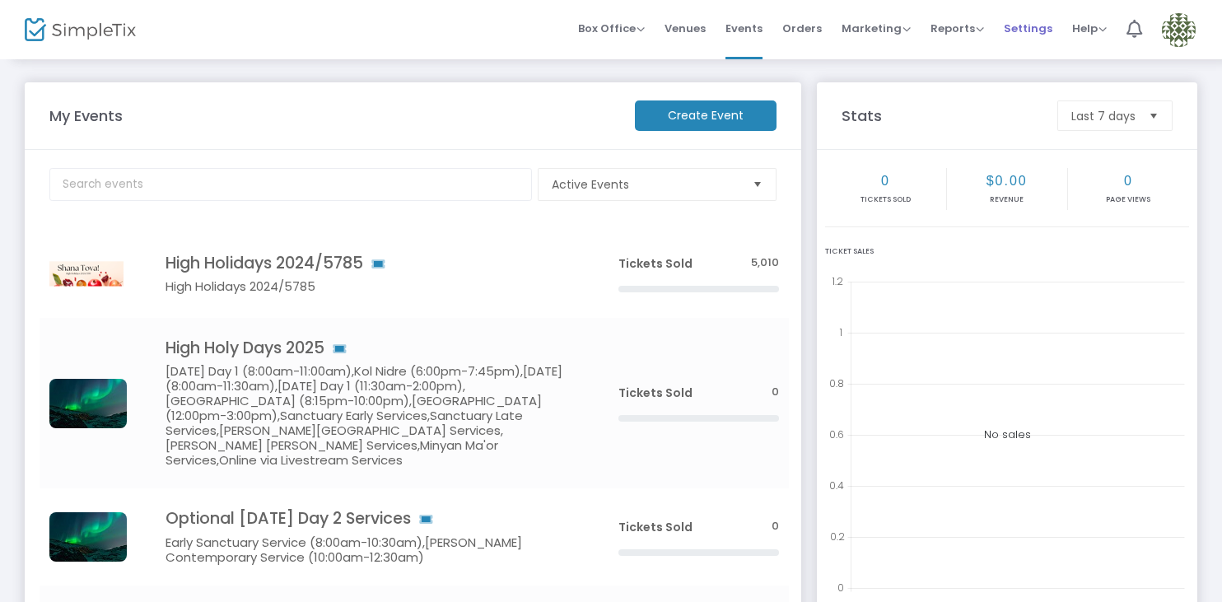
click at [1021, 30] on span "Settings" at bounding box center [1027, 28] width 49 height 42
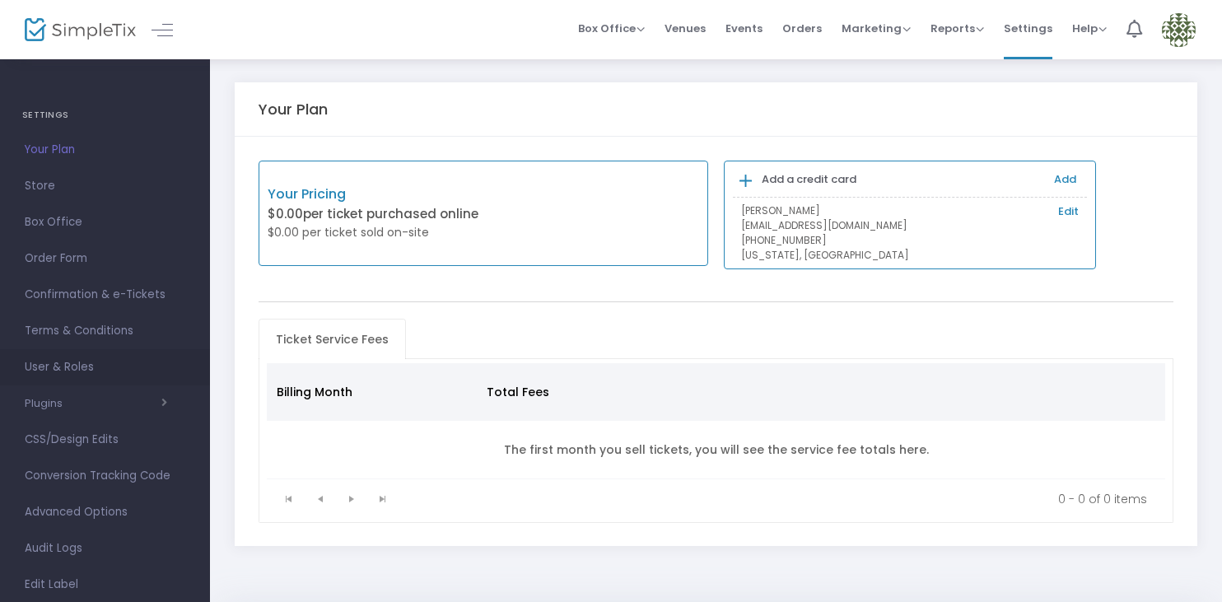
click at [137, 355] on link "User & Roles" at bounding box center [105, 367] width 210 height 36
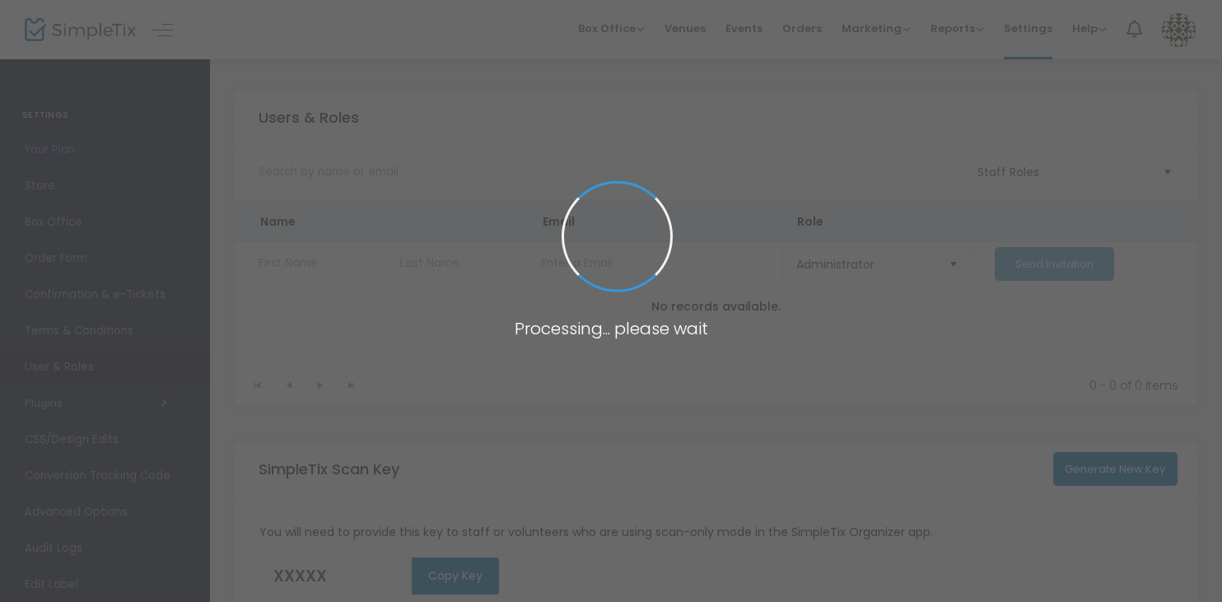
type input "TJ31A"
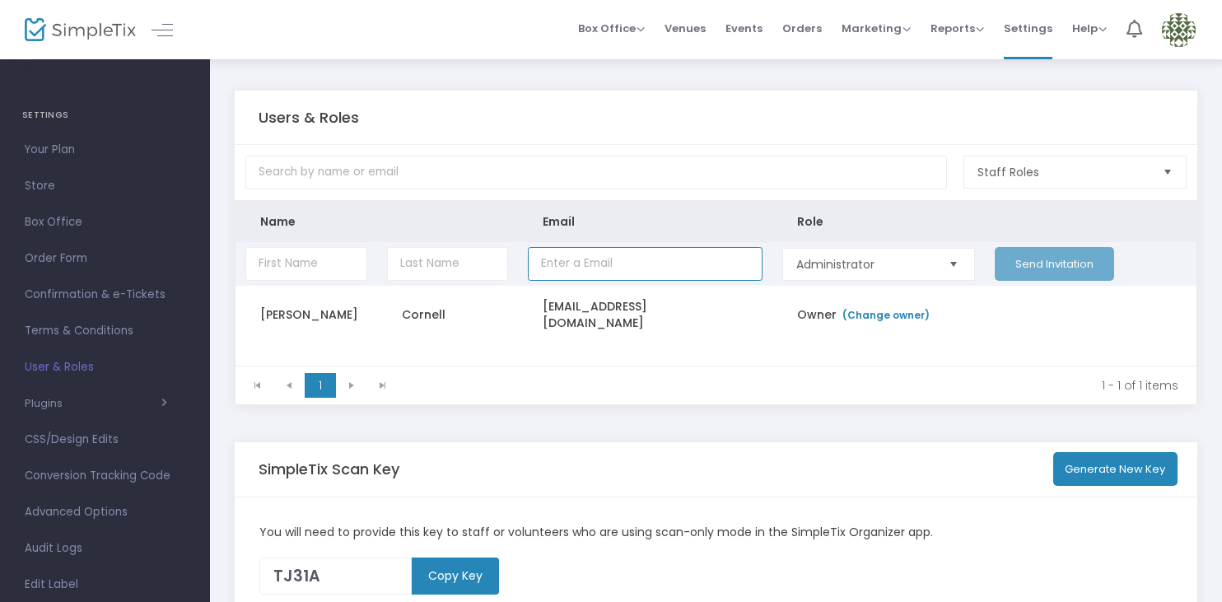
click at [542, 267] on input "Data table" at bounding box center [645, 264] width 235 height 34
paste input "ssander@templeemanuel.com"
type input "ssander@templeemanuel.com"
click at [320, 268] on input "Data table" at bounding box center [306, 264] width 122 height 34
type input "Shaun"
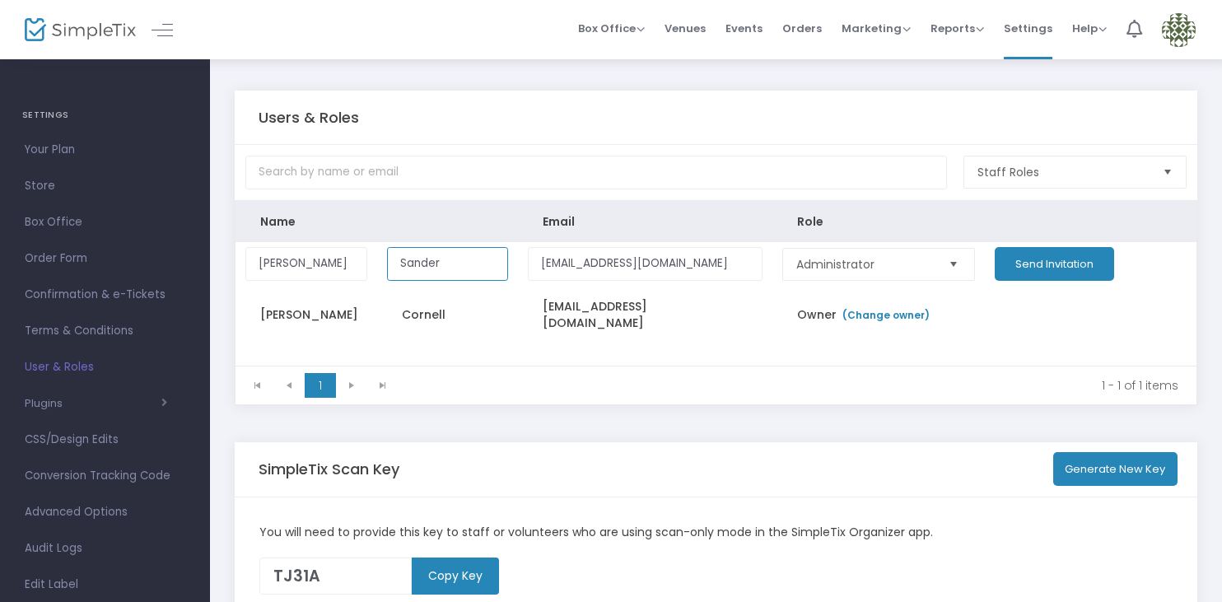
type input "Sander"
click at [571, 100] on div "Users & Roles" at bounding box center [715, 118] width 915 height 54
click at [1078, 263] on button "Send Invitation" at bounding box center [1053, 264] width 119 height 34
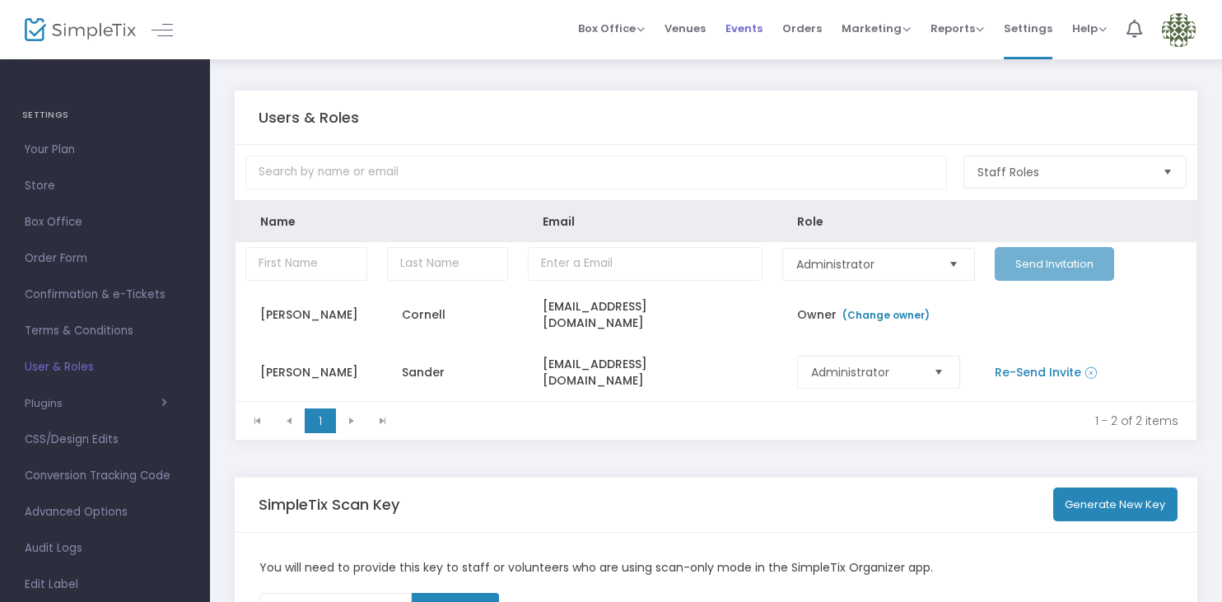
click at [760, 31] on span "Events" at bounding box center [743, 28] width 37 height 42
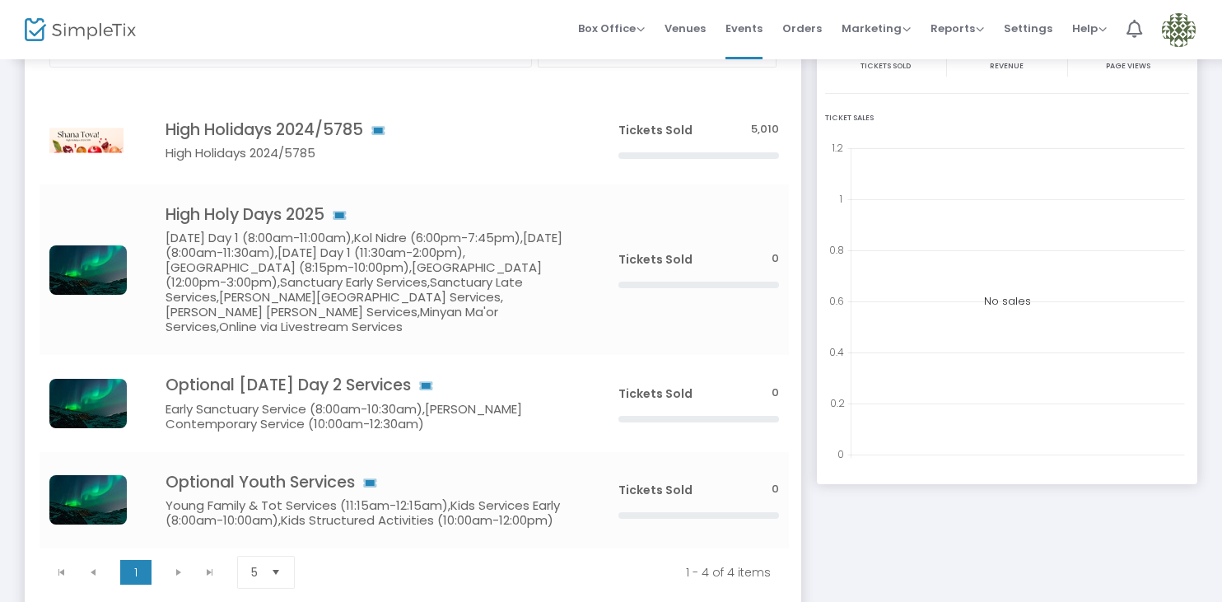
scroll to position [162, 0]
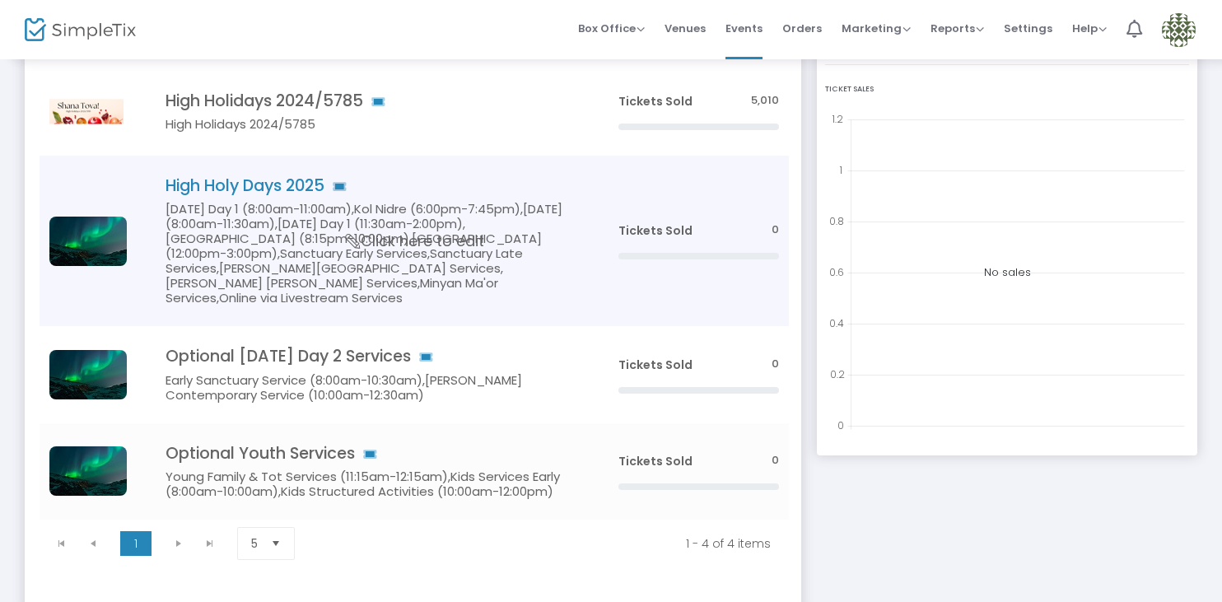
click at [527, 250] on h5 "[DATE] Day 1 (8:00am-11:00am),Kol Nidre (6:00pm-7:45pm),[DATE] (8:00am-11:30am)…" at bounding box center [366, 254] width 403 height 104
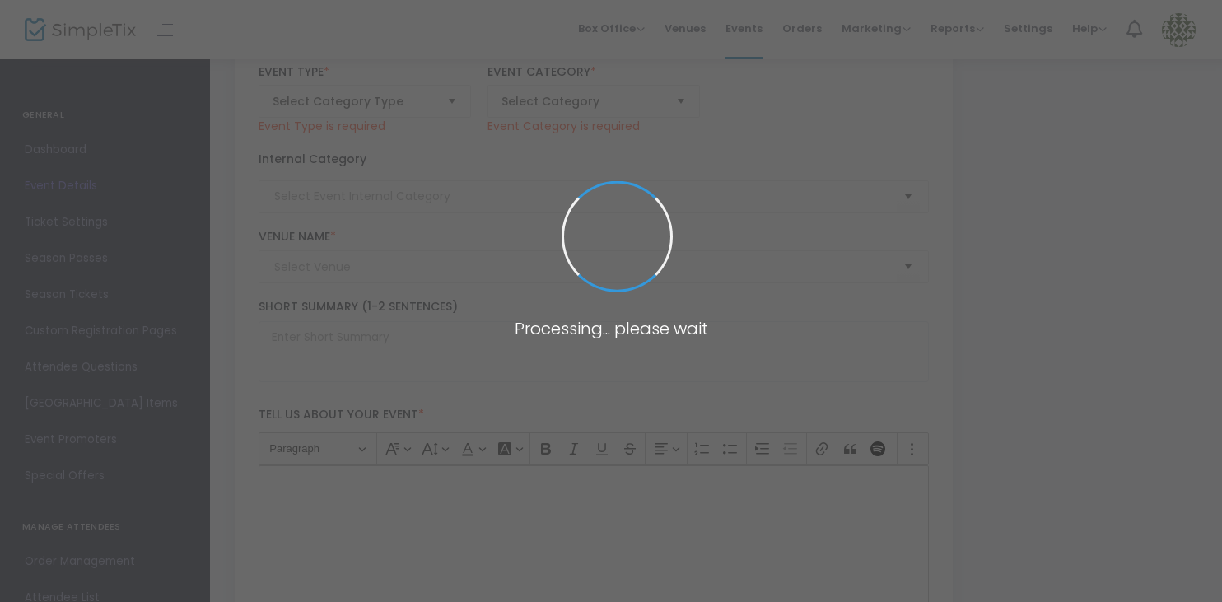
type input "High Holy Days 2025"
type textarea "text"
type input "Buy Tickets"
type input "[PERSON_NAME] of [PERSON_NAME]"
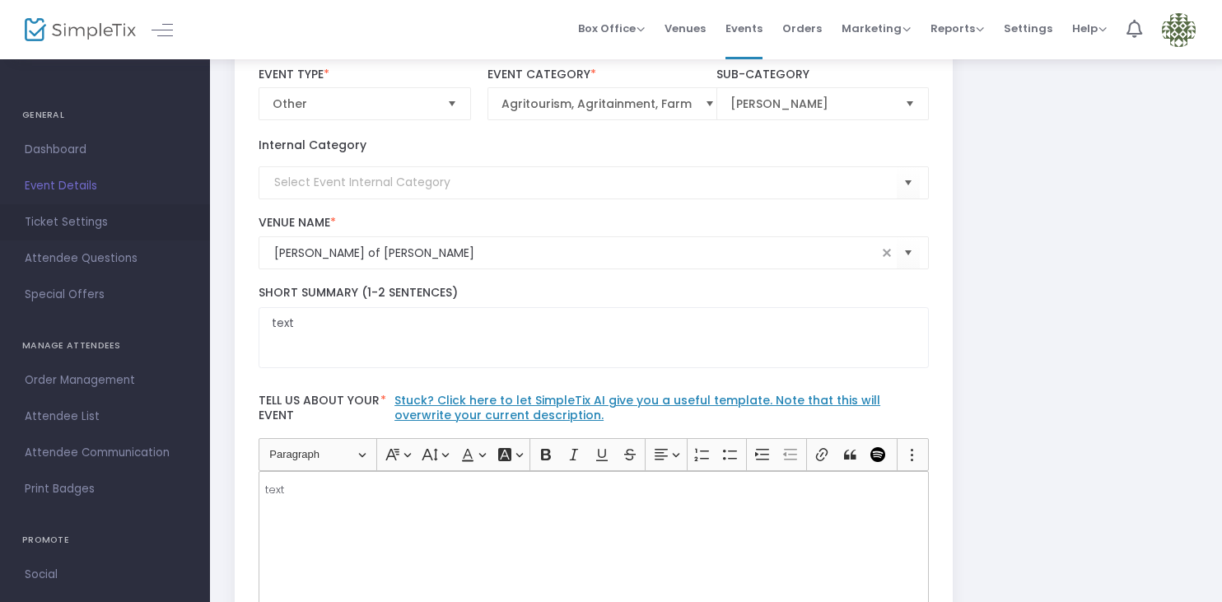
click at [107, 230] on span "Ticket Settings" at bounding box center [105, 222] width 161 height 21
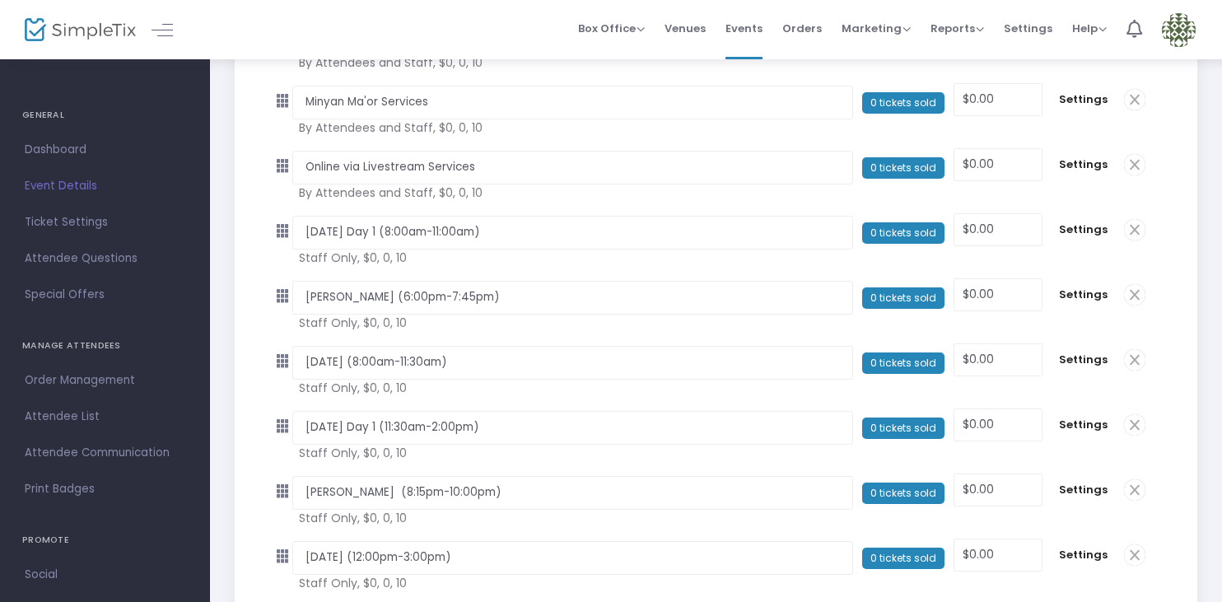
scroll to position [608, 0]
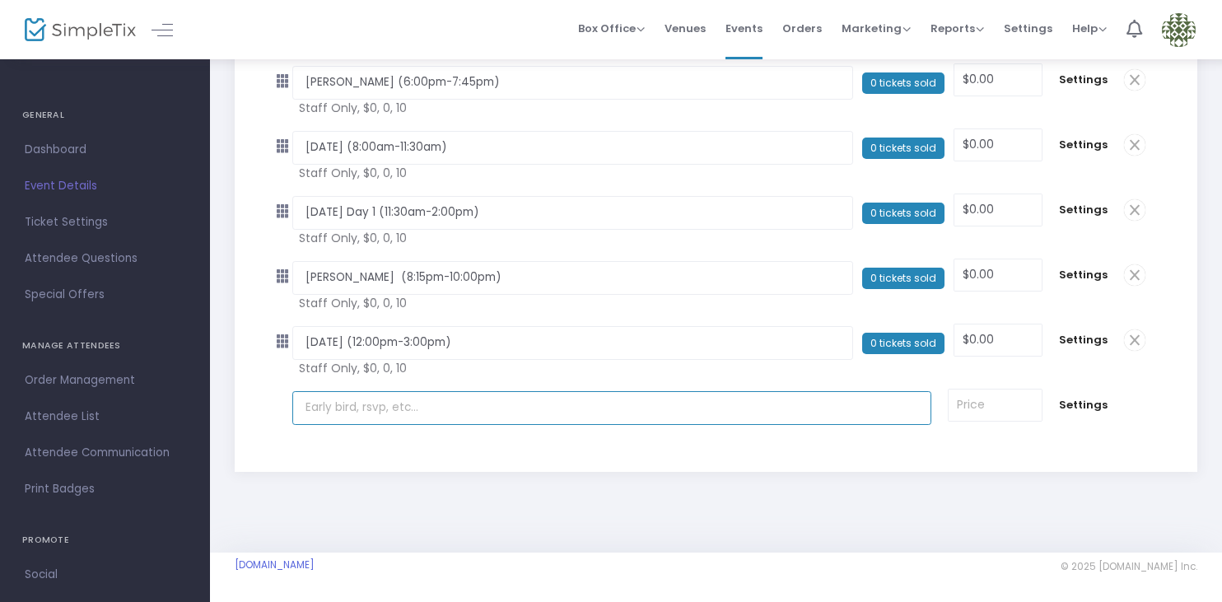
click at [461, 412] on input "text" at bounding box center [611, 408] width 639 height 34
paste input "Rosh Hashanah Day 2 Service Times"
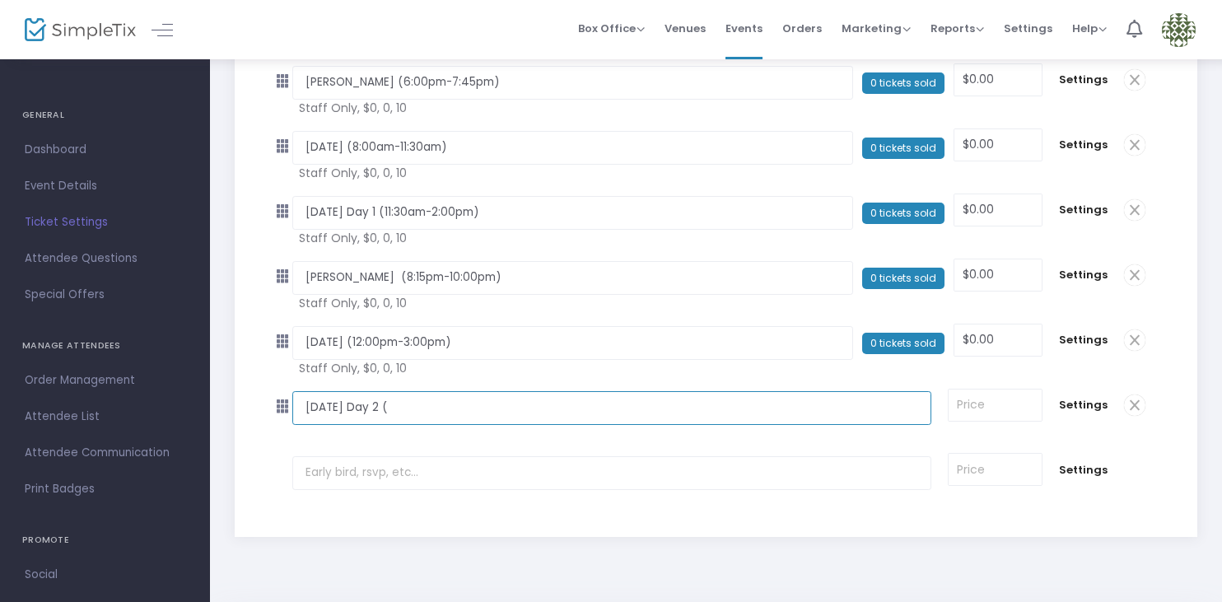
paste input "8:30pm-1:00pm"
drag, startPoint x: 426, startPoint y: 406, endPoint x: 290, endPoint y: 406, distance: 135.8
click at [290, 406] on tr "Rosh Hashanah Day 2 (8:30pm-1:00pm) Required. Required. Settings" at bounding box center [721, 407] width 887 height 65
type input "Rosh Hashanah Day 2 (8:30pm-1:00pm)"
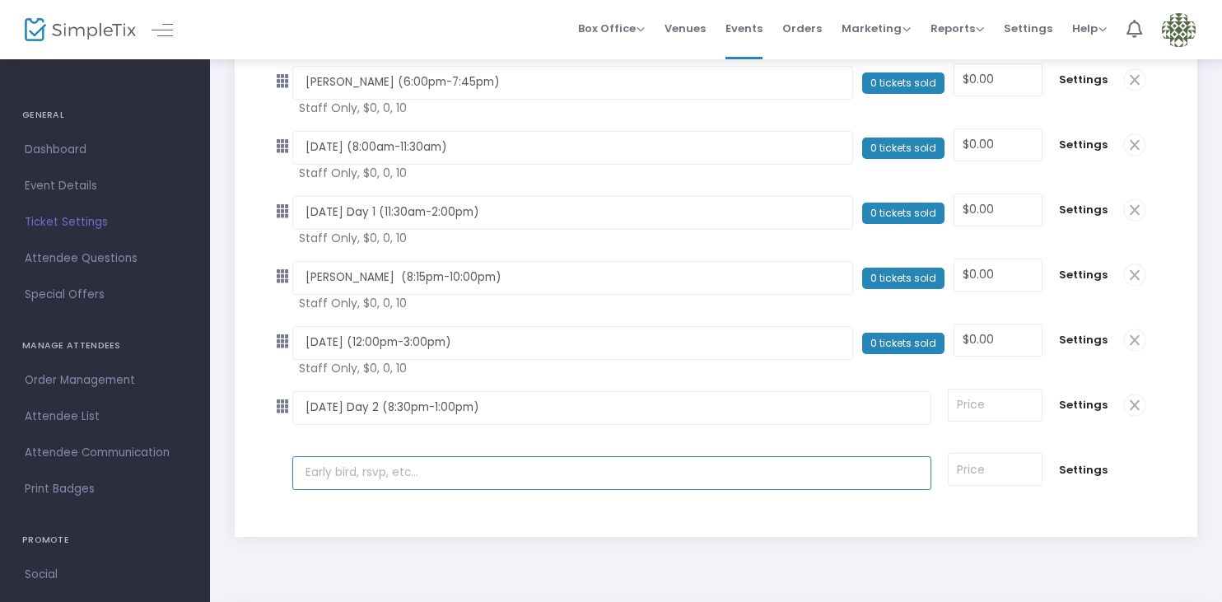
click at [348, 475] on input "text" at bounding box center [611, 473] width 639 height 34
paste input "Rosh Hashanah Day 2"
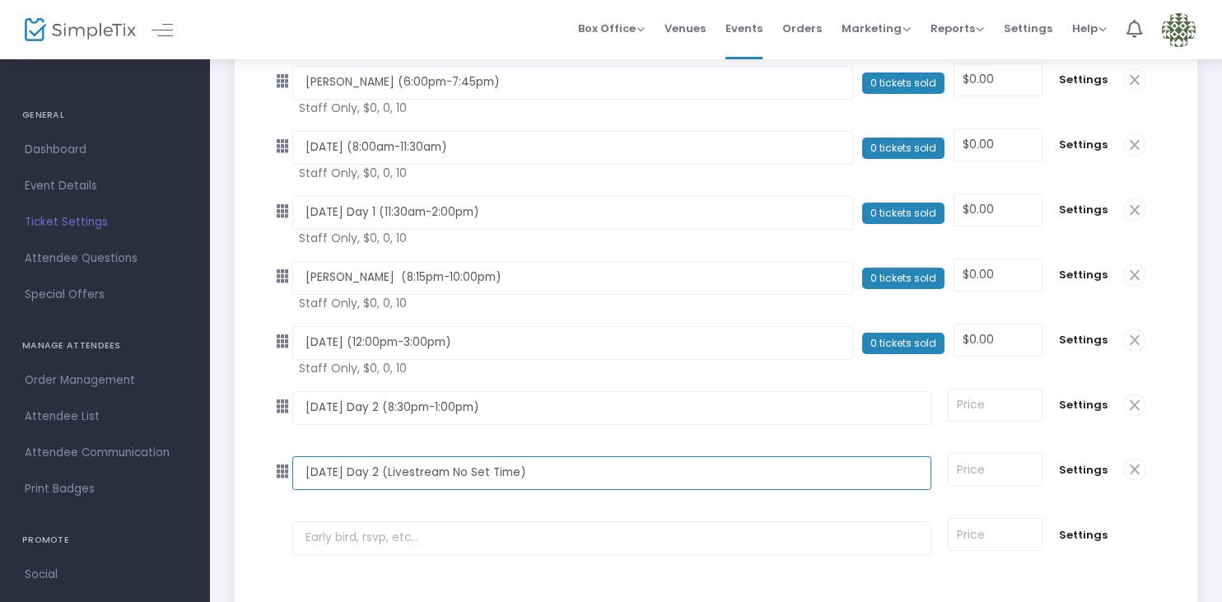
type input "Rosh Hashanah Day 2 (Livestream No Set Time)"
click at [1028, 407] on input at bounding box center [994, 404] width 92 height 31
type input "$0.00"
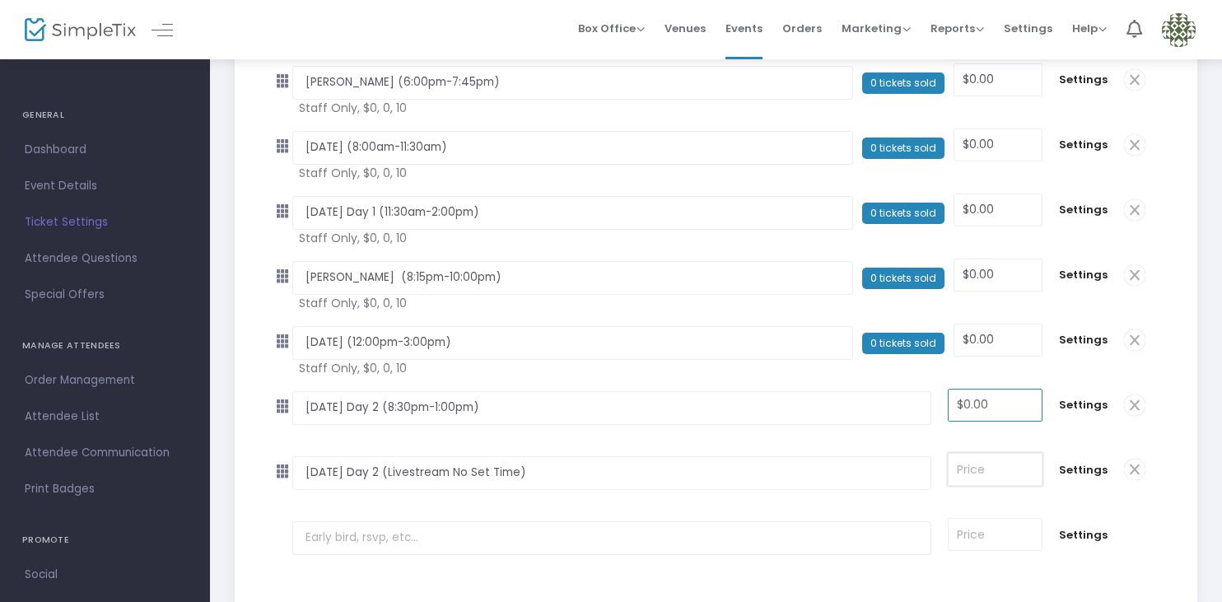
click at [1031, 462] on input at bounding box center [994, 469] width 92 height 31
type input "$0.00"
click at [1020, 504] on tr "Rosh Hashanah Day 2 (Livestream No Set Time) Required. $0.00 Required. Settings" at bounding box center [721, 472] width 887 height 65
click at [1075, 407] on span "Settings" at bounding box center [1083, 405] width 49 height 16
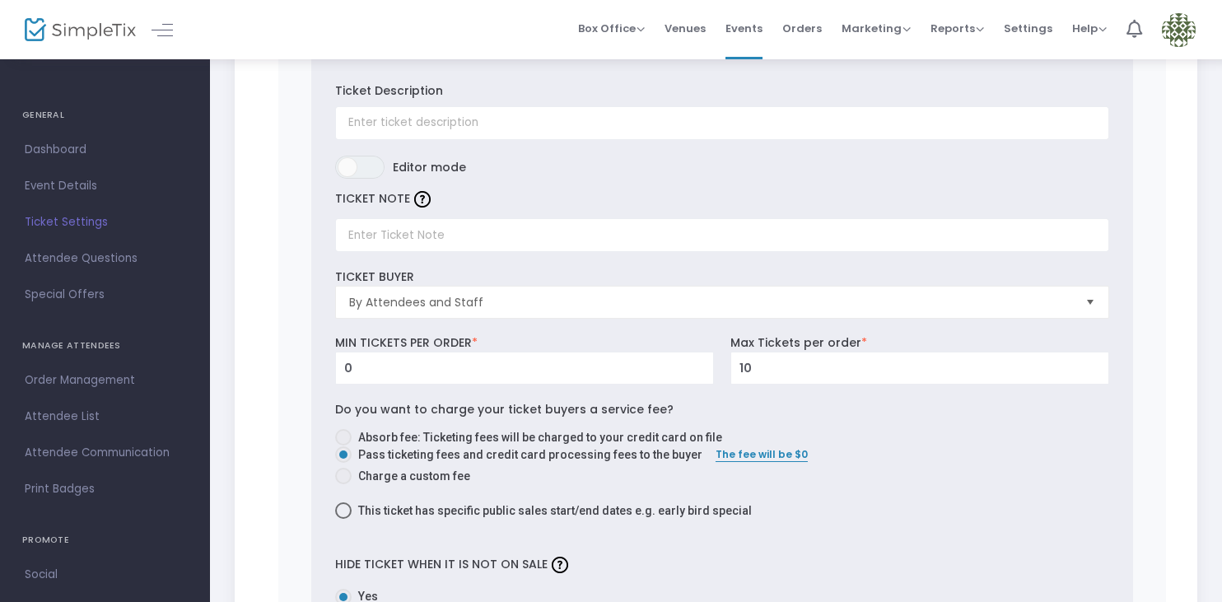
scroll to position [1042, 0]
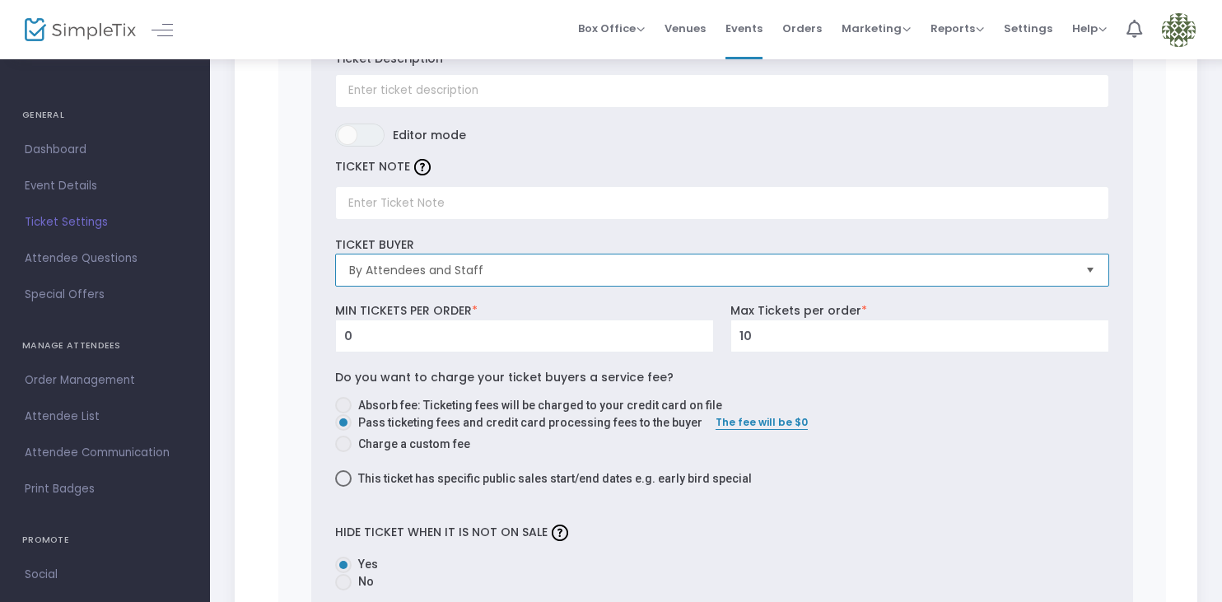
click at [1006, 268] on span "By Attendees and Staff" at bounding box center [710, 270] width 723 height 16
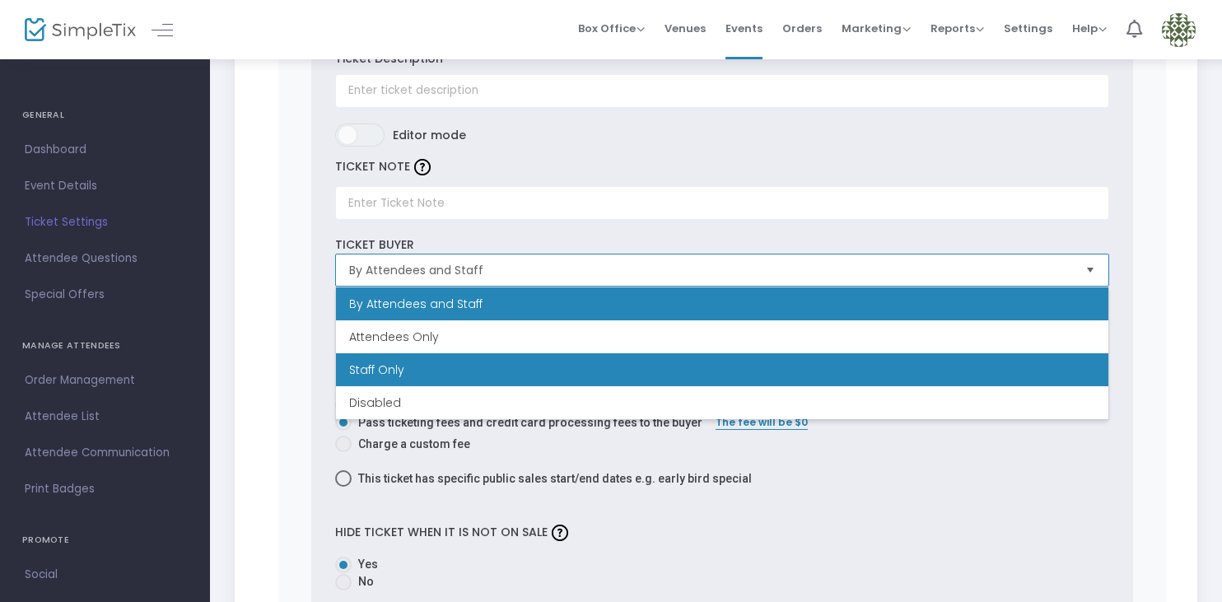
click at [947, 358] on li "Staff Only" at bounding box center [722, 369] width 772 height 33
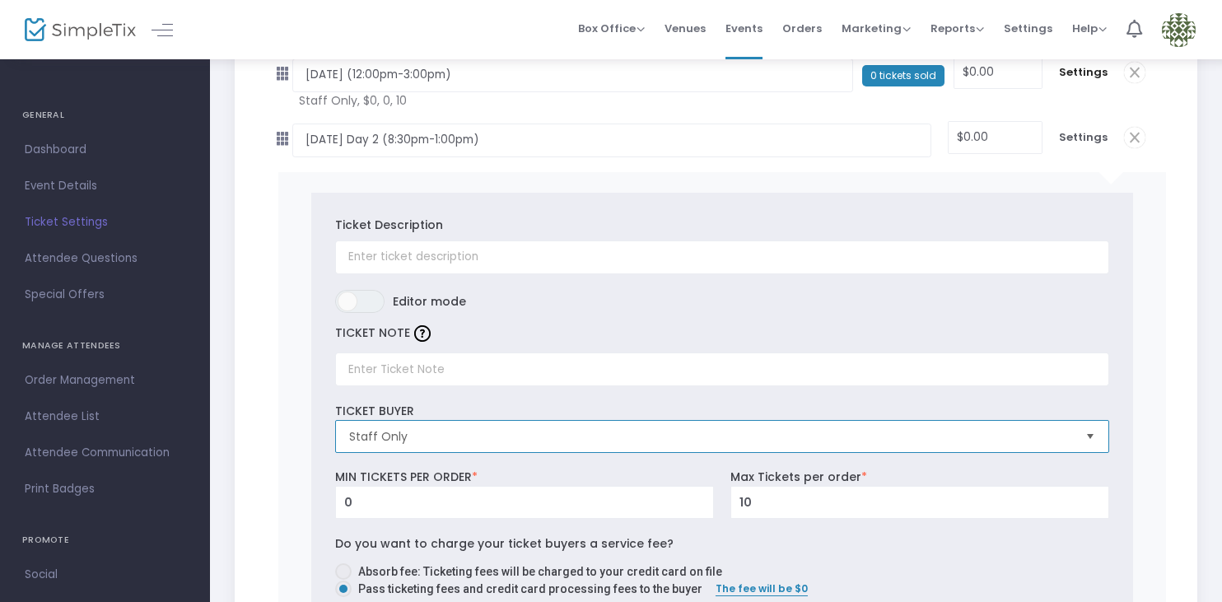
scroll to position [826, 0]
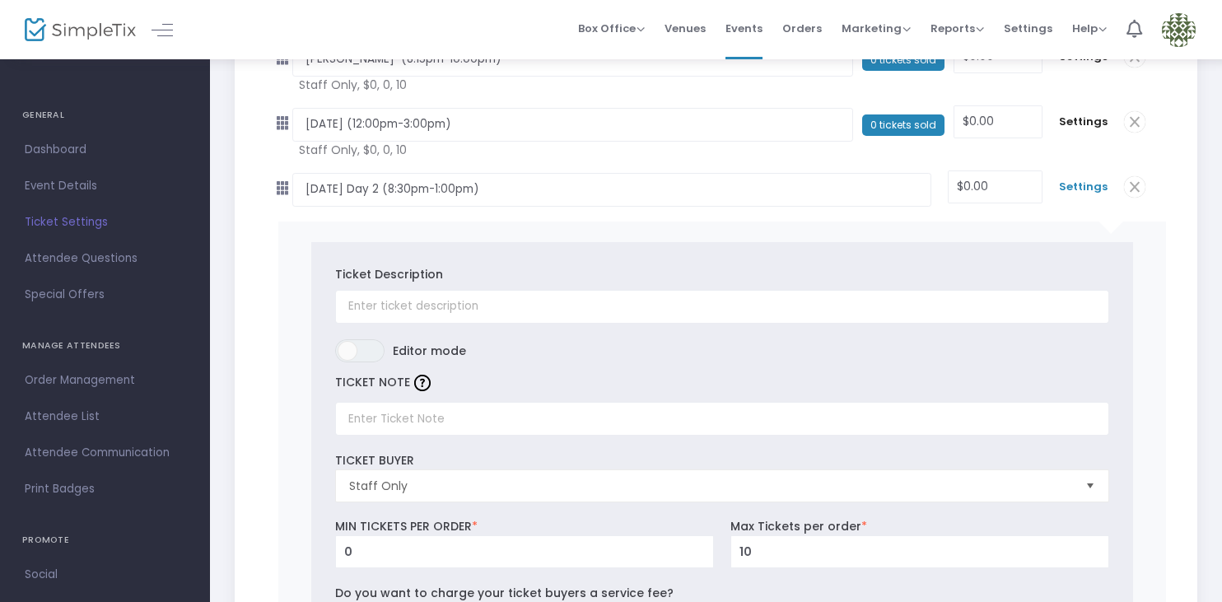
click at [1085, 188] on span "Settings" at bounding box center [1083, 187] width 49 height 16
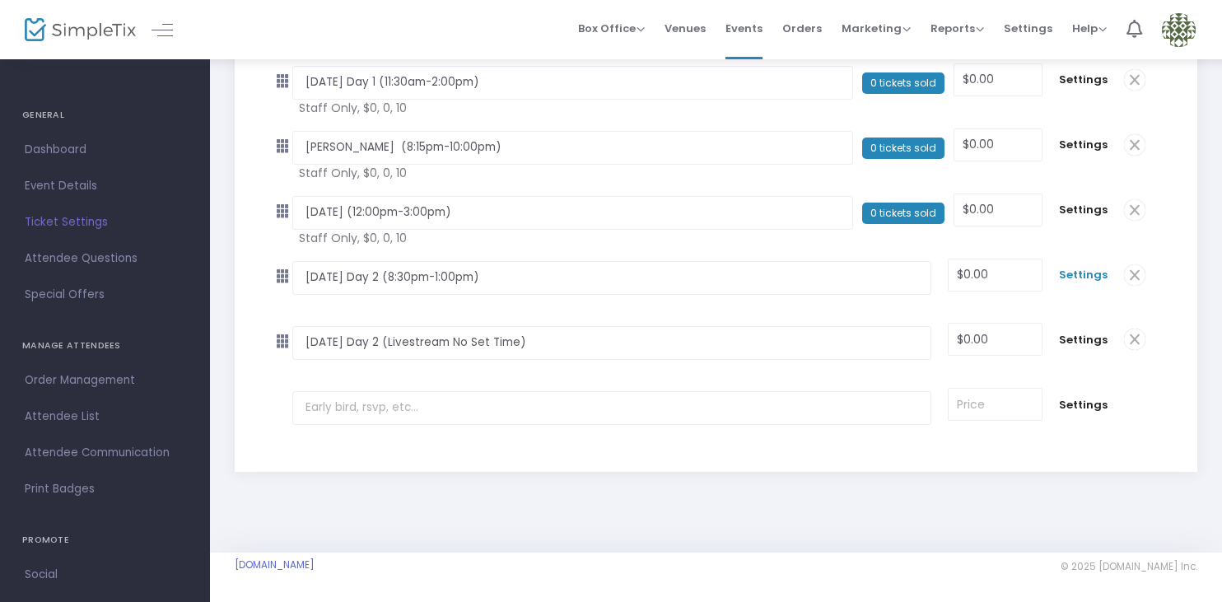
scroll to position [738, 0]
click at [1078, 337] on span "Settings" at bounding box center [1083, 340] width 49 height 16
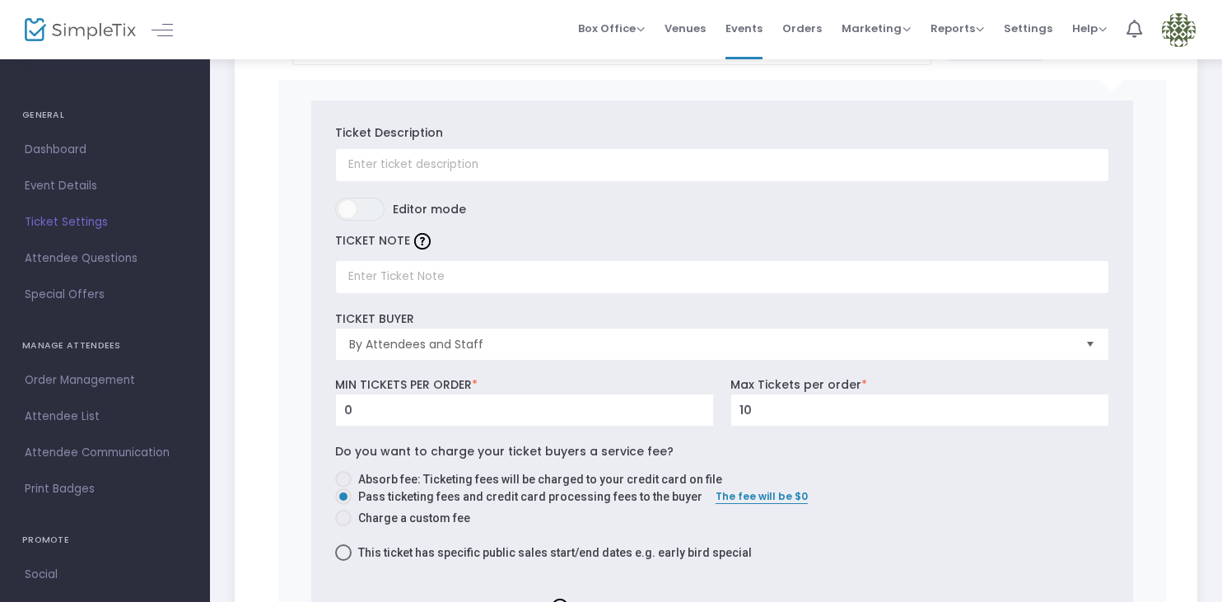
scroll to position [1118, 0]
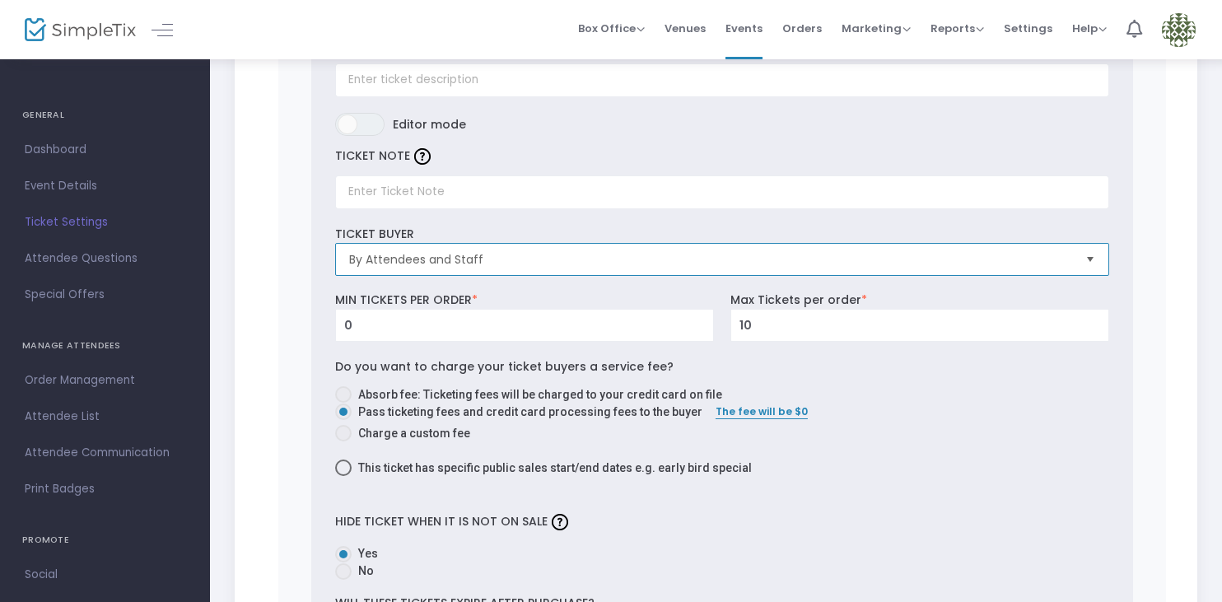
click at [1055, 267] on span "By Attendees and Staff" at bounding box center [710, 259] width 723 height 16
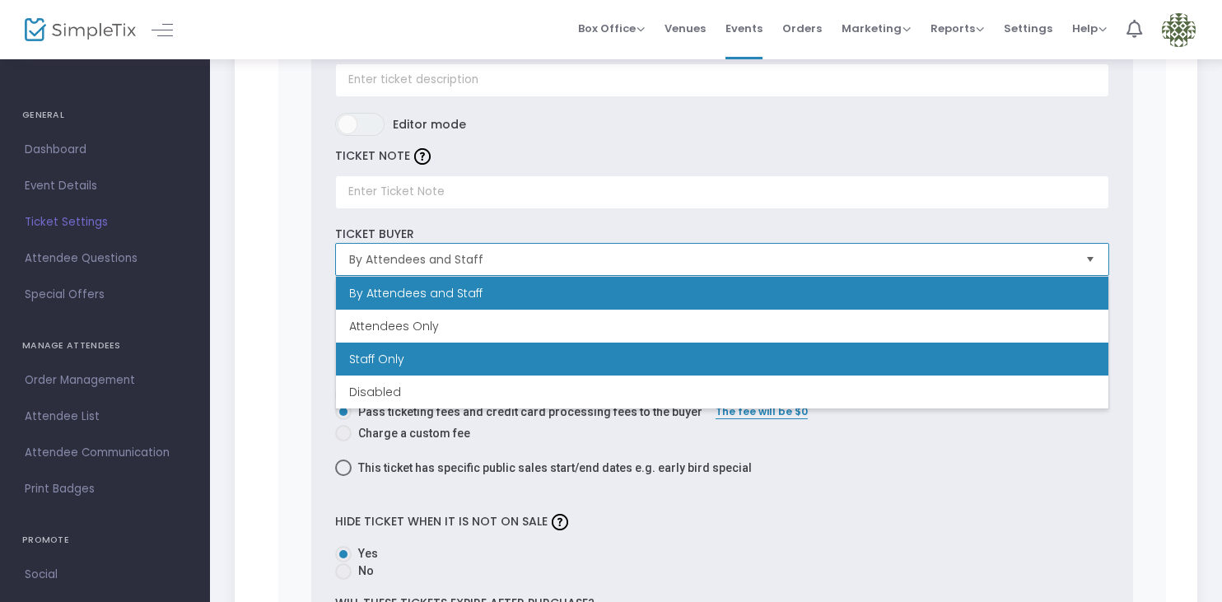
click at [1033, 365] on li "Staff Only" at bounding box center [722, 358] width 772 height 33
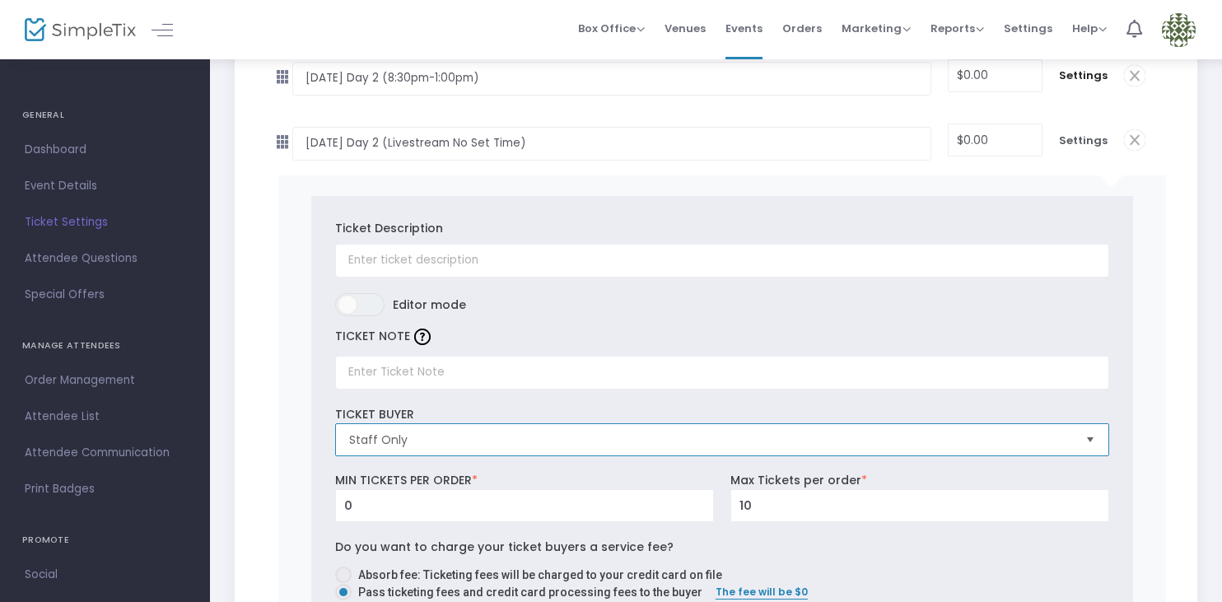
scroll to position [854, 0]
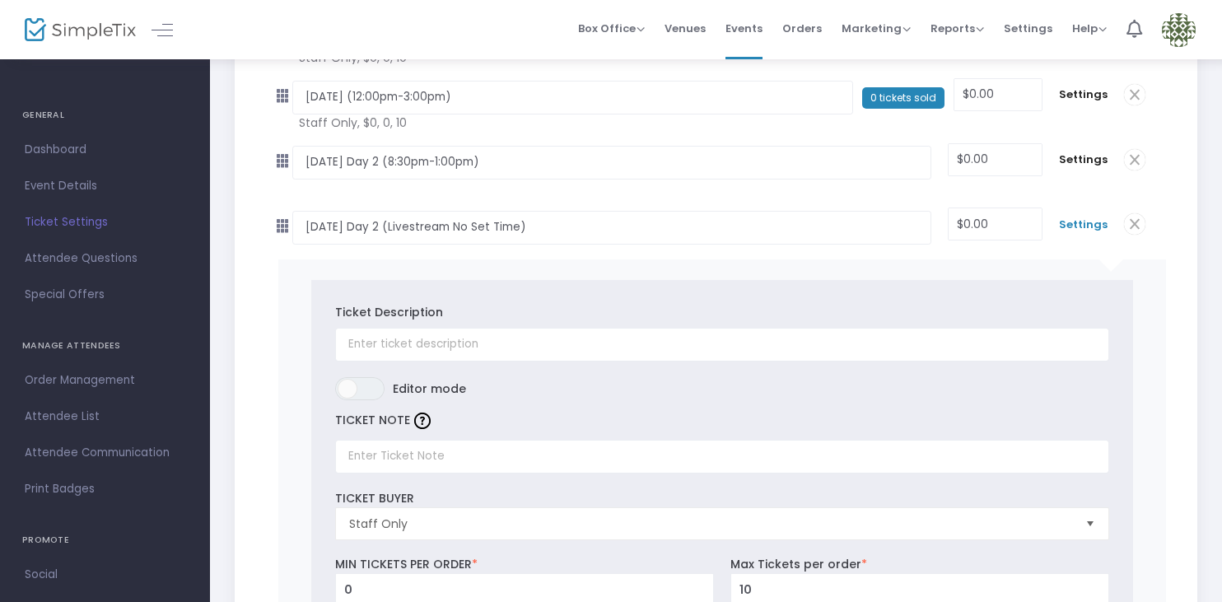
click at [1089, 226] on span "Settings" at bounding box center [1083, 225] width 49 height 16
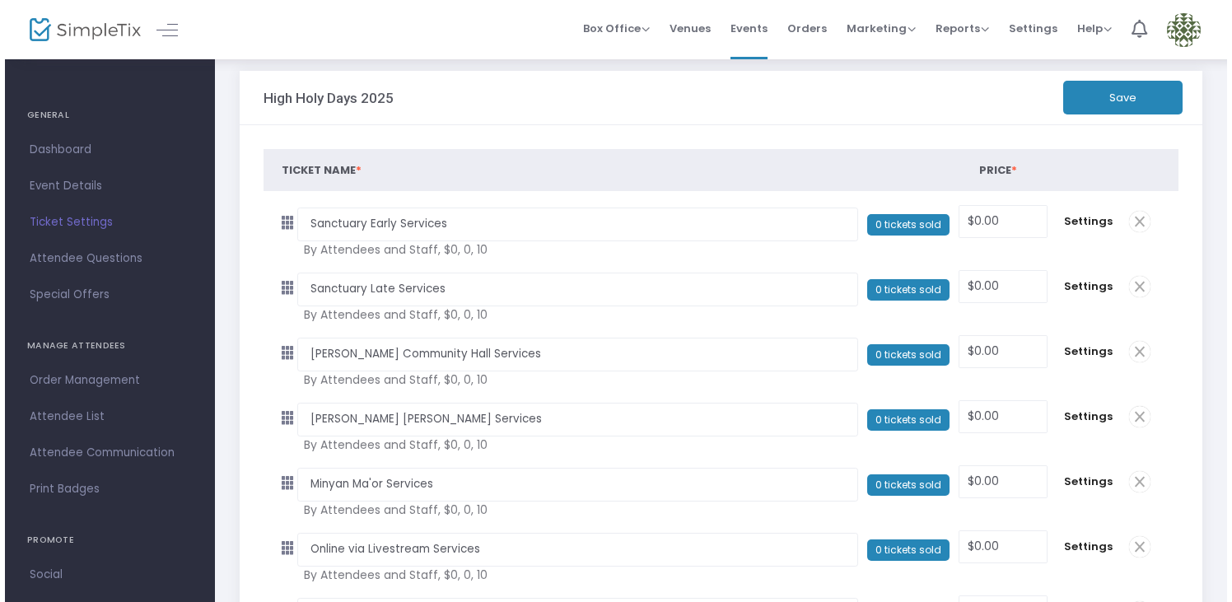
scroll to position [0, 0]
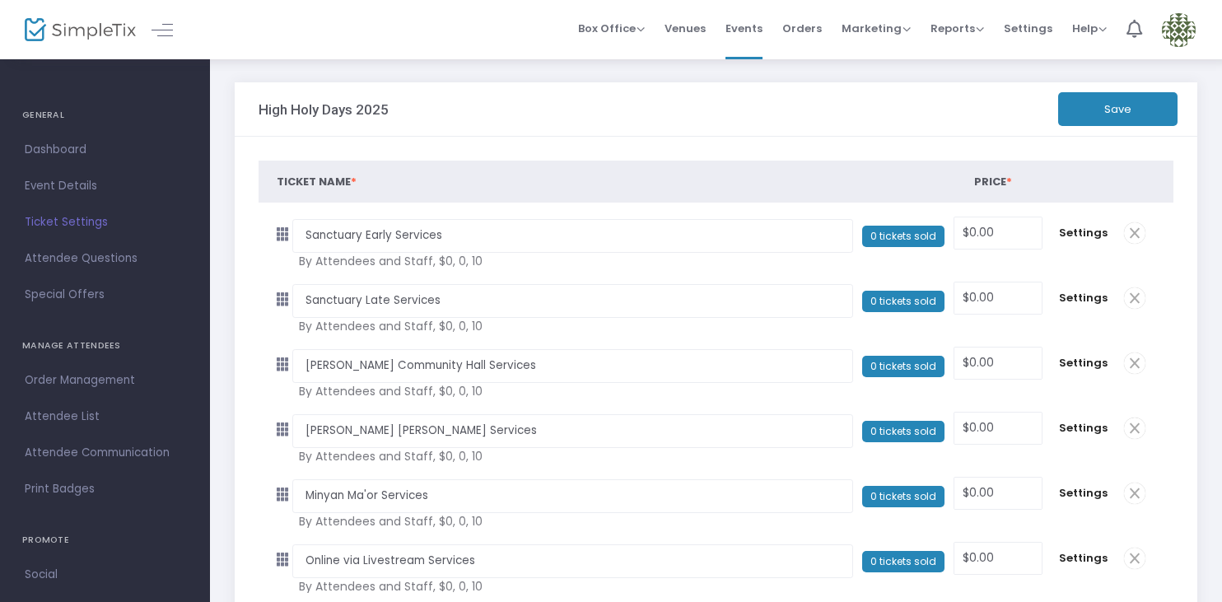
click at [1114, 112] on button "Save" at bounding box center [1117, 109] width 119 height 34
click at [95, 296] on span "Special Offers" at bounding box center [105, 294] width 161 height 21
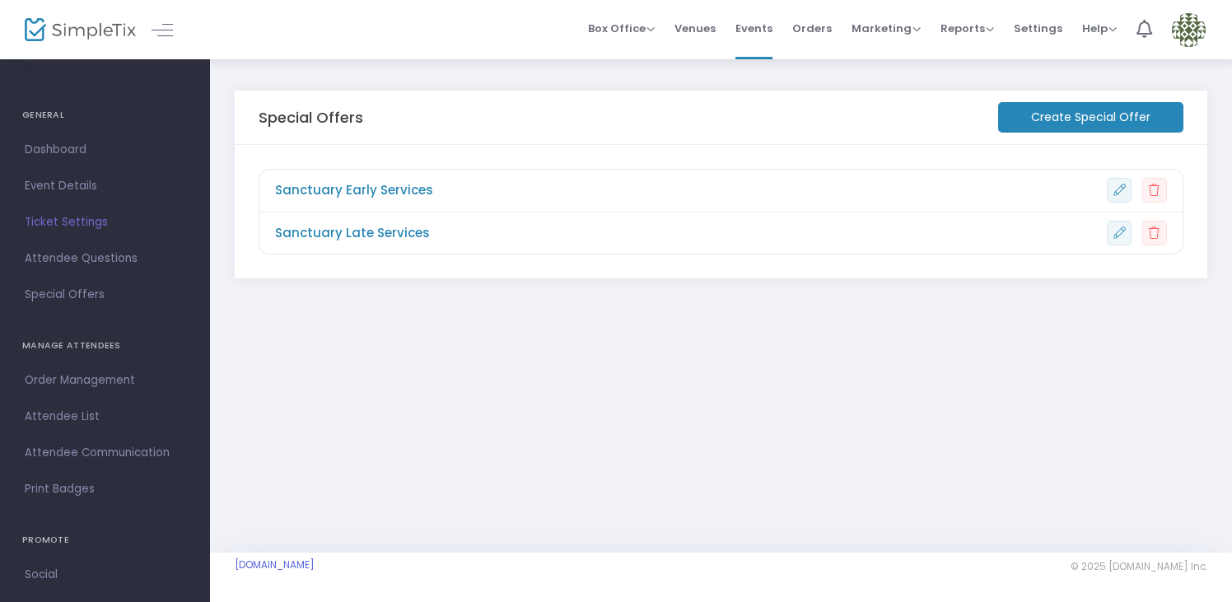
click at [1054, 127] on m-button "Create Special Offer" at bounding box center [1090, 117] width 185 height 30
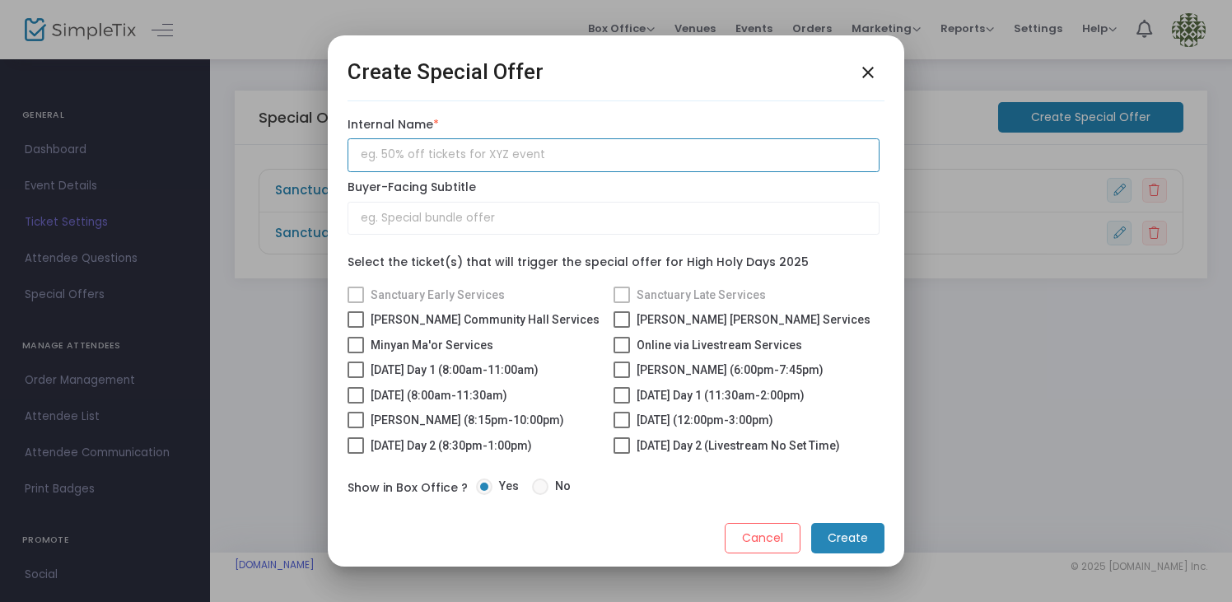
click at [524, 150] on input "text" at bounding box center [613, 155] width 532 height 34
paste input "Adelson Community Hall Services"
type input "Adelson Community Hall Services"
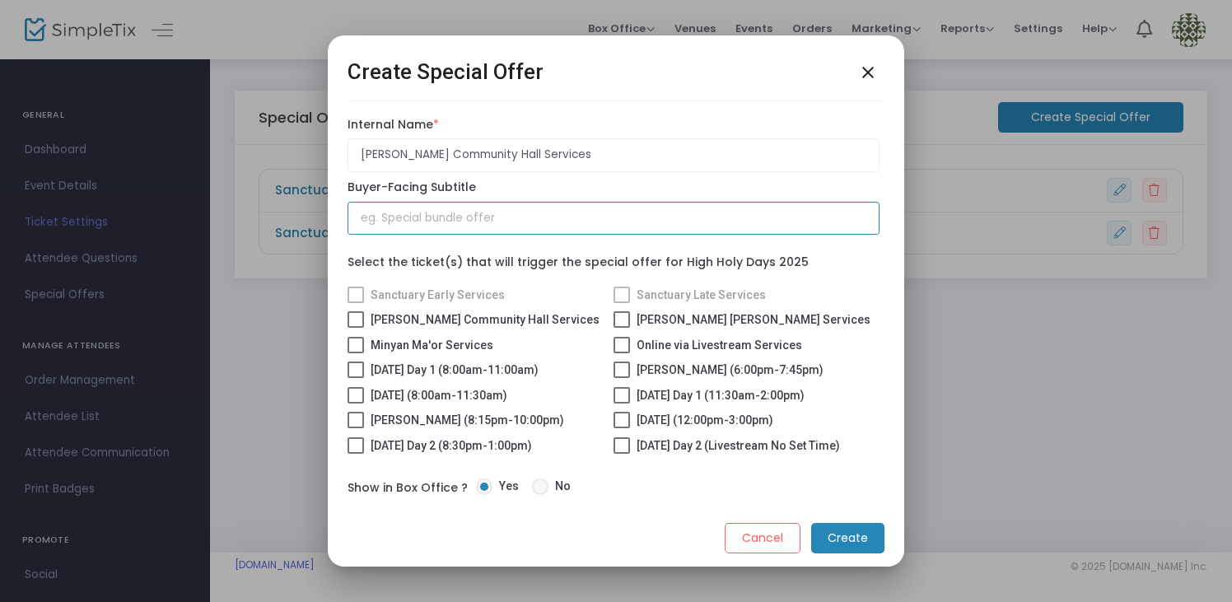
click at [520, 215] on input "text" at bounding box center [613, 219] width 532 height 34
paste input "Adelson Community Hall Services"
type input "Adelson Community Hall Services"
click at [552, 254] on label "Select the ticket(s) that will trigger the special offer for High Holy Days 2025" at bounding box center [577, 262] width 461 height 17
click at [355, 311] on span at bounding box center [355, 319] width 16 height 16
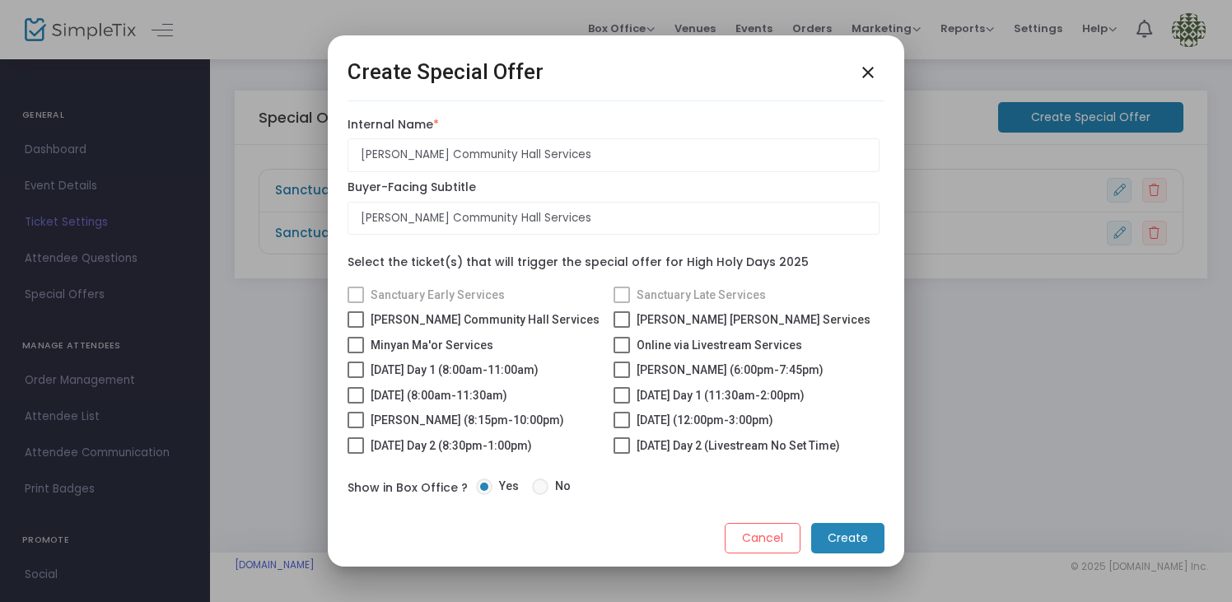
click at [355, 328] on input "Adelson Community Hall Services" at bounding box center [355, 328] width 1 height 1
checkbox input "true"
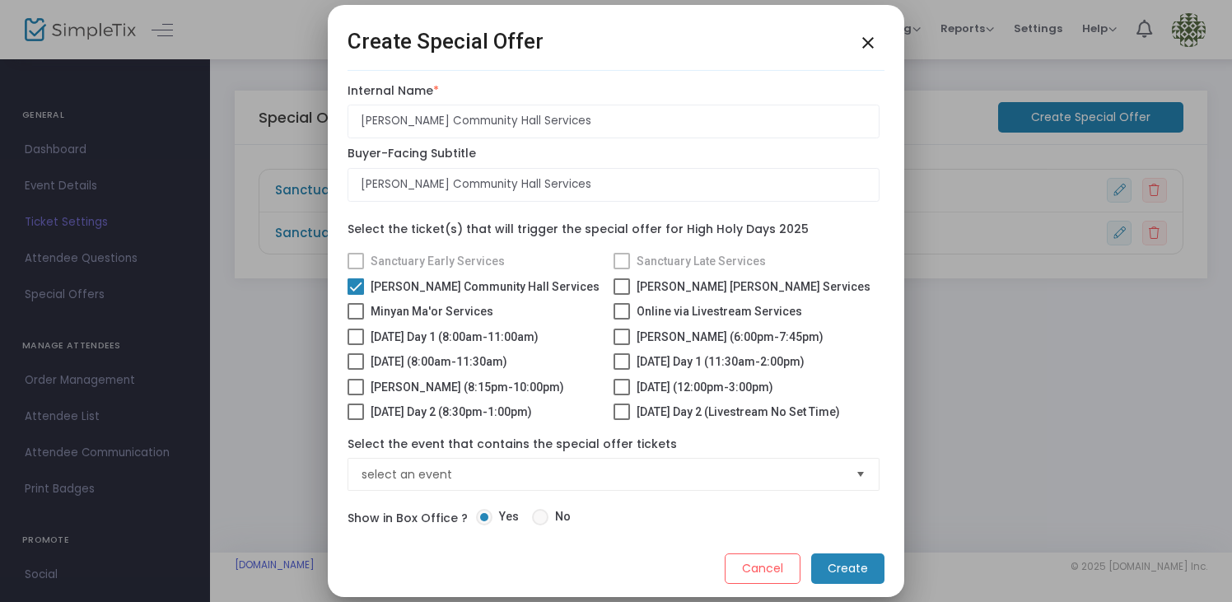
scroll to position [23, 0]
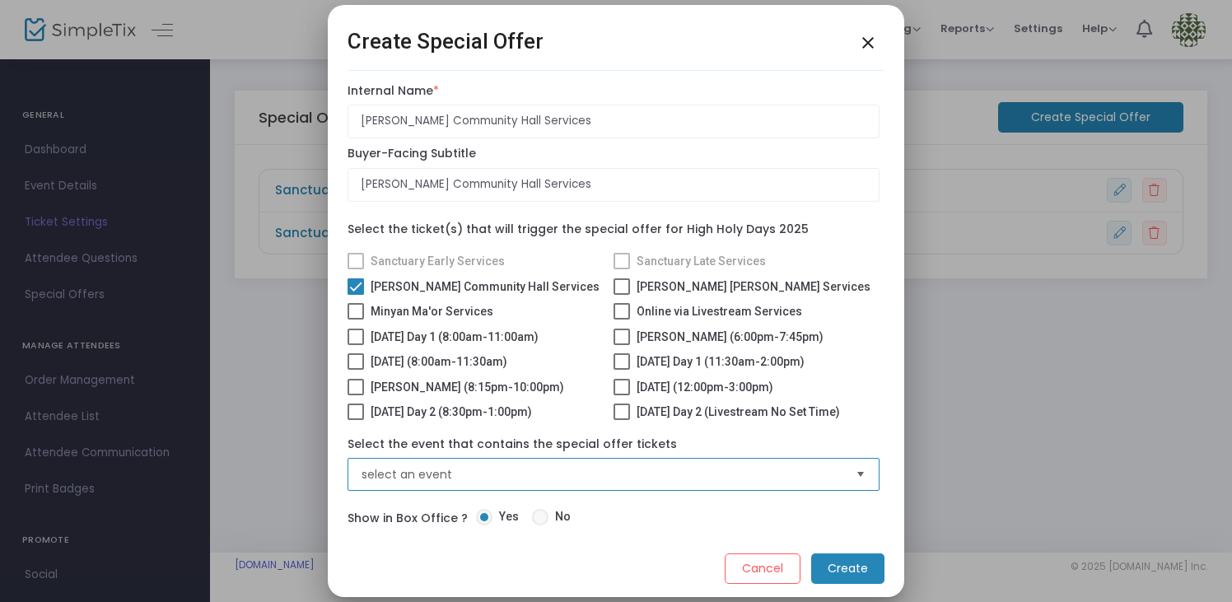
click at [584, 467] on span "select an event" at bounding box center [601, 474] width 481 height 16
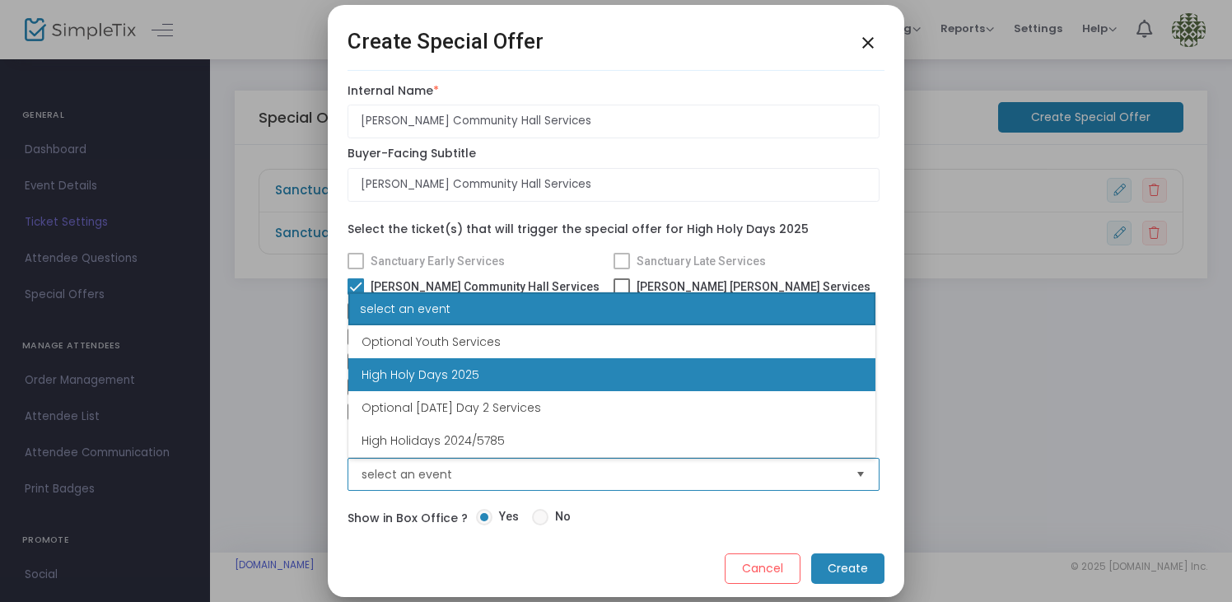
click at [612, 374] on li "High Holy Days 2025" at bounding box center [611, 374] width 527 height 33
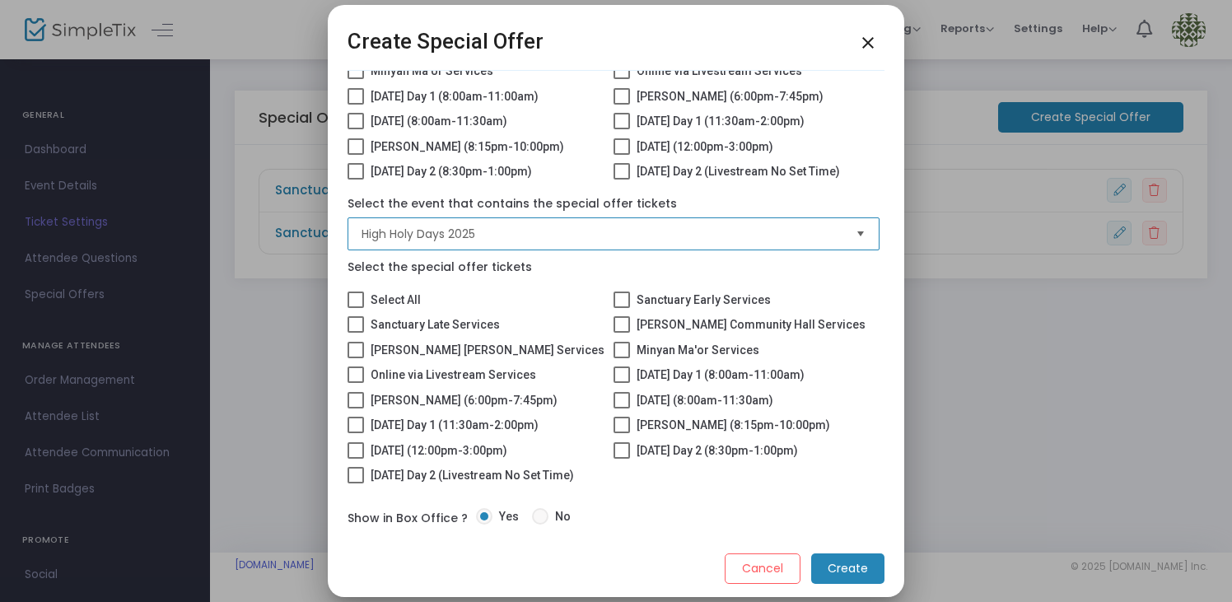
scroll to position [283, 0]
click at [353, 417] on span at bounding box center [355, 425] width 16 height 16
click at [355, 433] on input "Rosh Hashanah Day 1 (11:30am-2:00pm)" at bounding box center [355, 433] width 1 height 1
checkbox input "true"
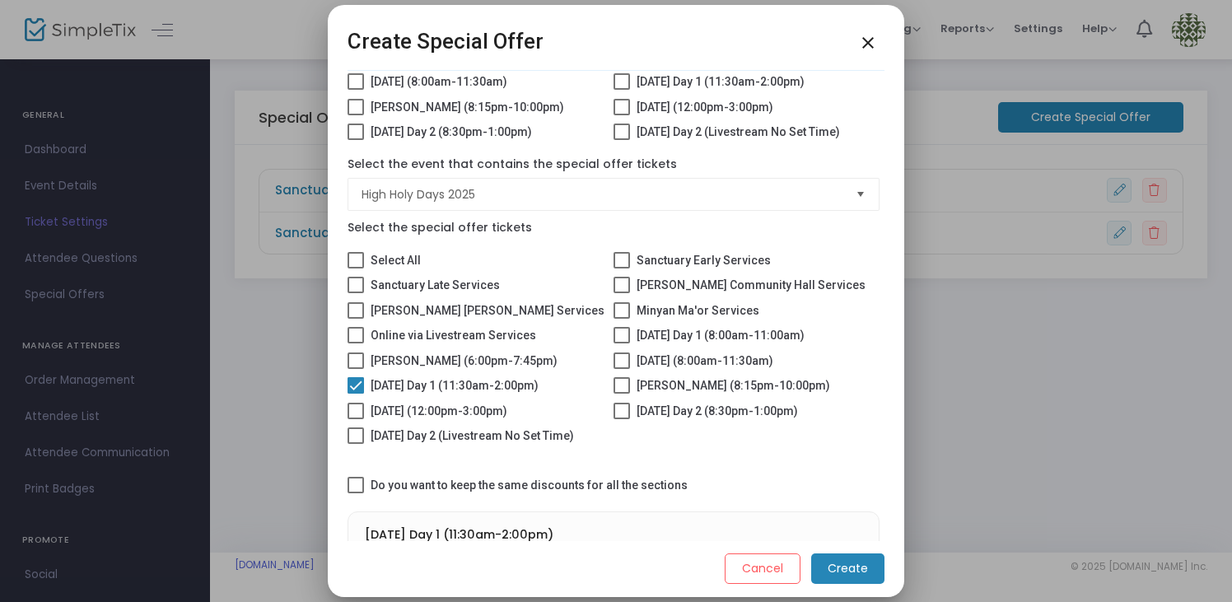
click at [631, 395] on label "Kol Nidre (8:15pm-10:00pm)" at bounding box center [721, 385] width 217 height 20
click at [622, 394] on input "Kol Nidre (8:15pm-10:00pm)" at bounding box center [621, 393] width 1 height 1
checkbox input "true"
click at [357, 419] on span at bounding box center [355, 411] width 16 height 16
click at [356, 420] on input "Yom Kippur (12:00pm-3:00pm)" at bounding box center [355, 419] width 1 height 1
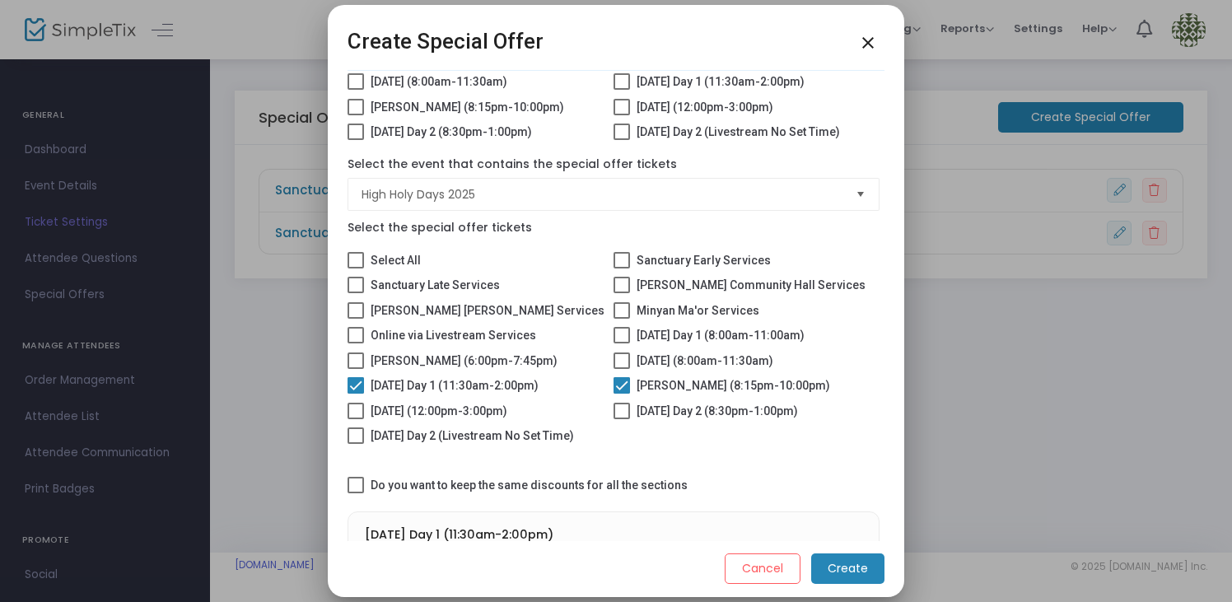
checkbox input "true"
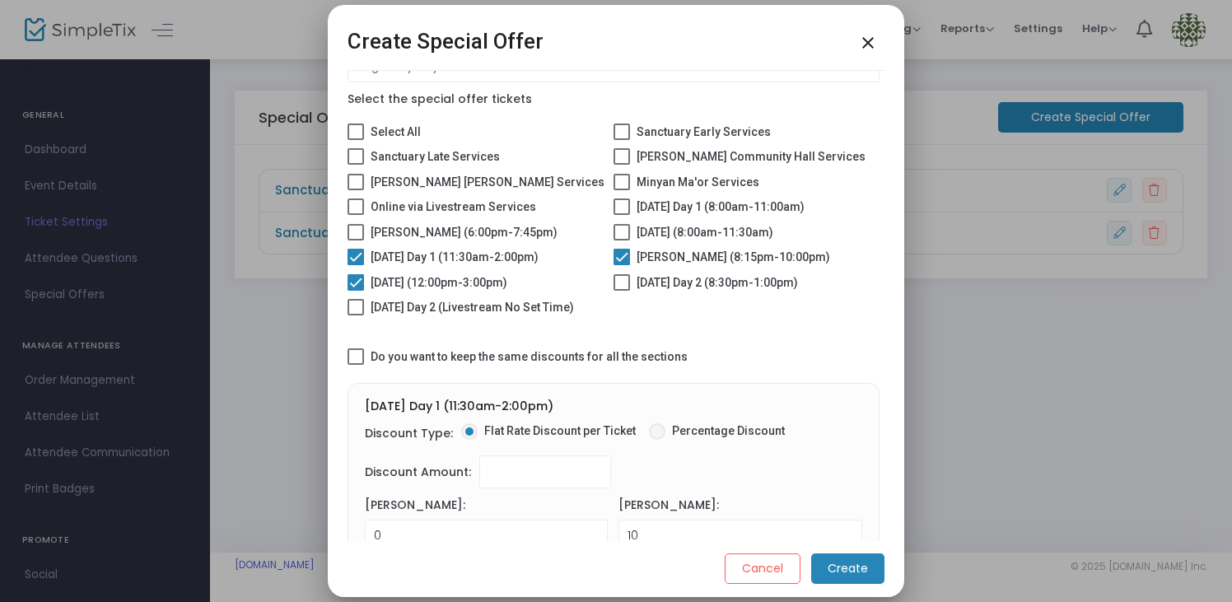
scroll to position [422, 0]
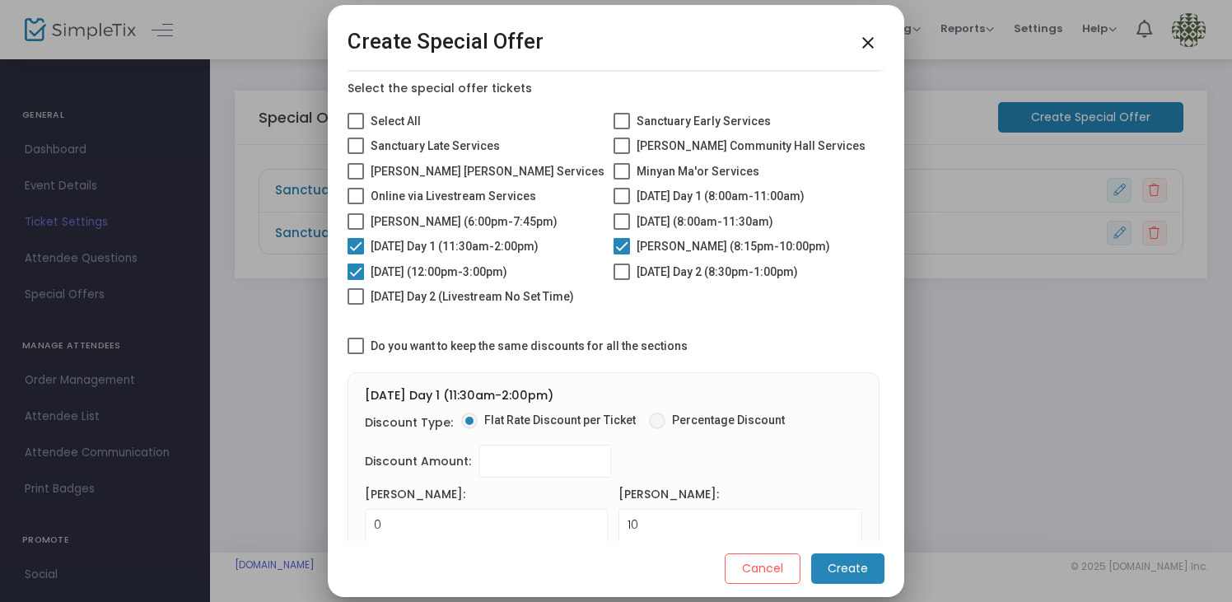
click at [359, 354] on span at bounding box center [355, 346] width 16 height 16
click at [356, 355] on input "Do you want to keep the same discounts for all the sections" at bounding box center [355, 354] width 1 height 1
checkbox input "true"
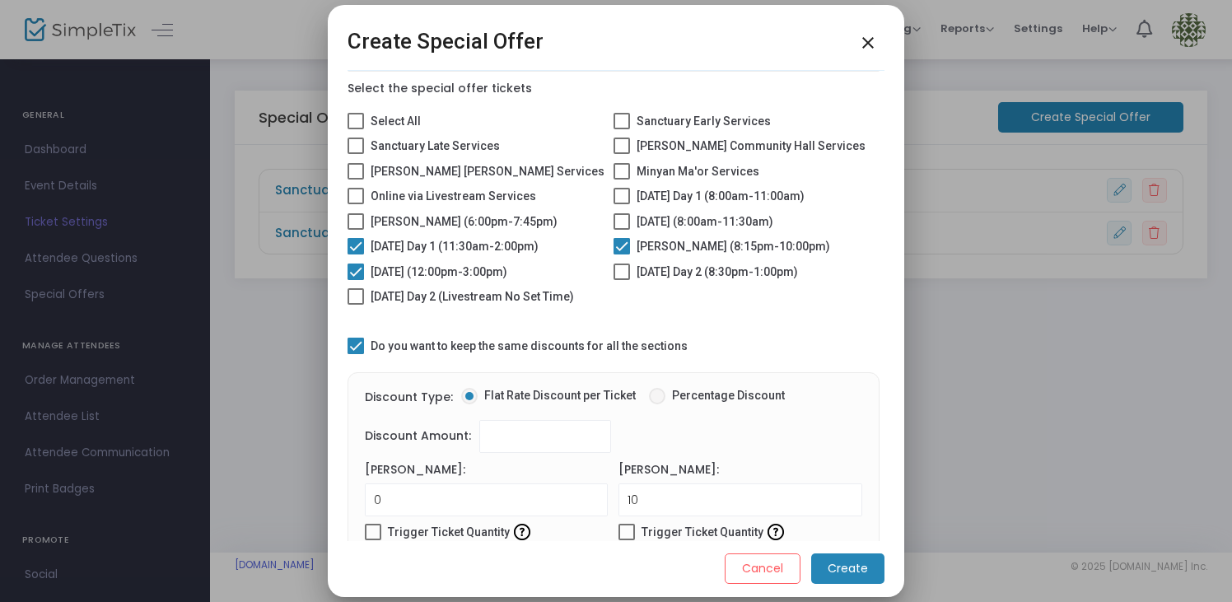
click at [652, 404] on span at bounding box center [657, 396] width 16 height 16
click at [656, 405] on input "Percentage Discount" at bounding box center [656, 404] width 1 height 1
radio input "true"
type input "0.00%"
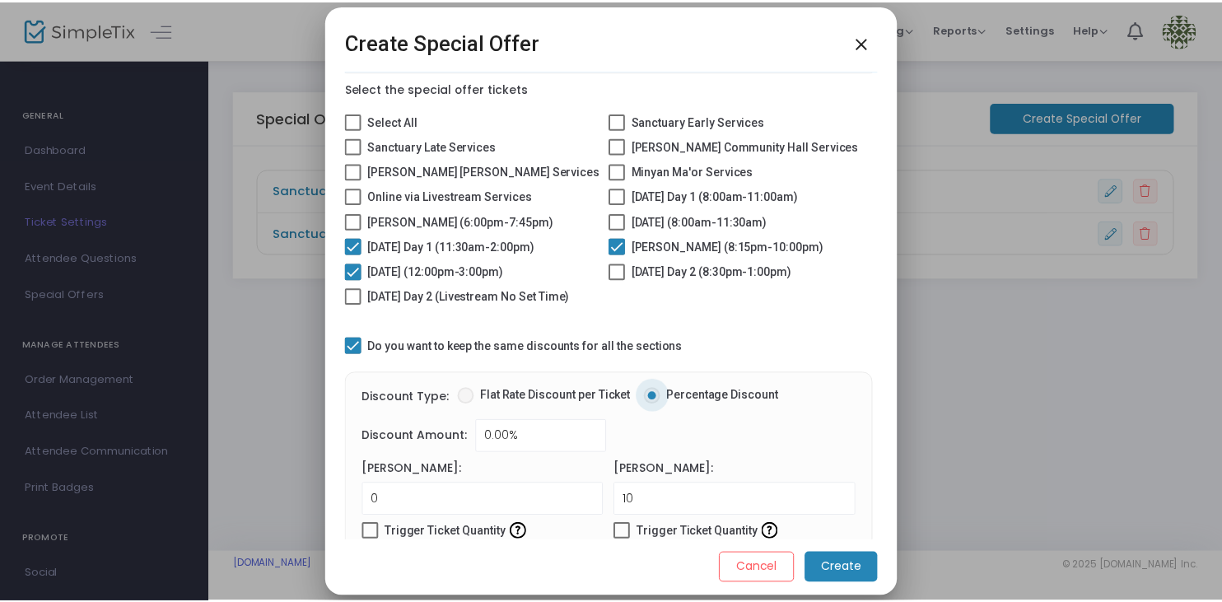
scroll to position [546, 0]
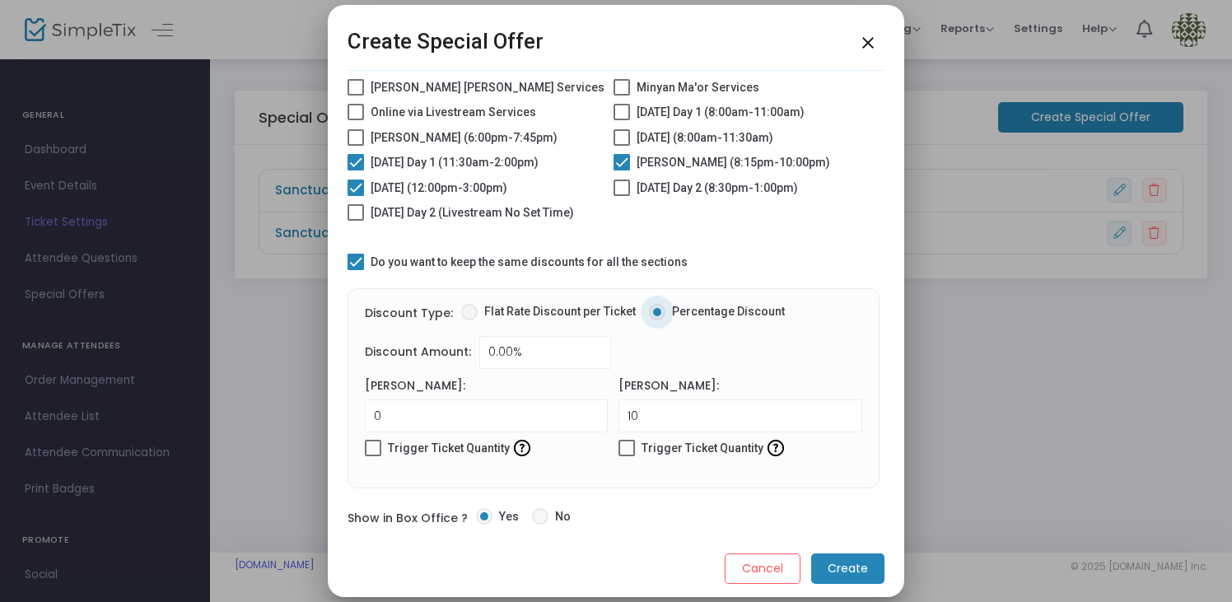
click at [853, 583] on m-button "Create" at bounding box center [847, 568] width 73 height 30
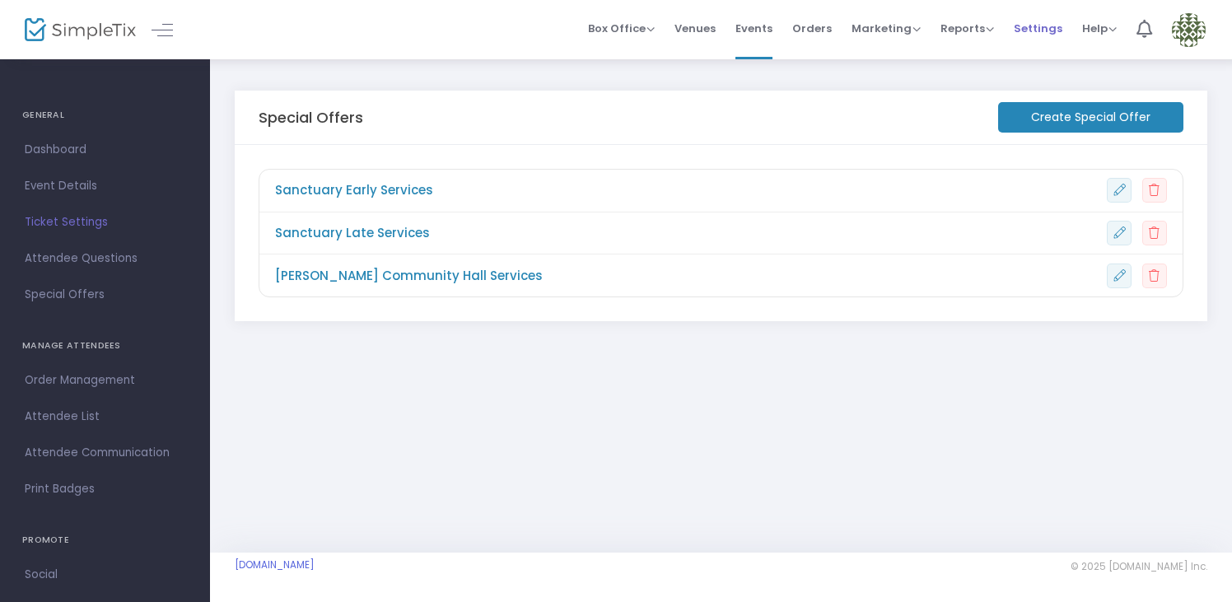
click at [1034, 31] on span "Settings" at bounding box center [1037, 28] width 49 height 42
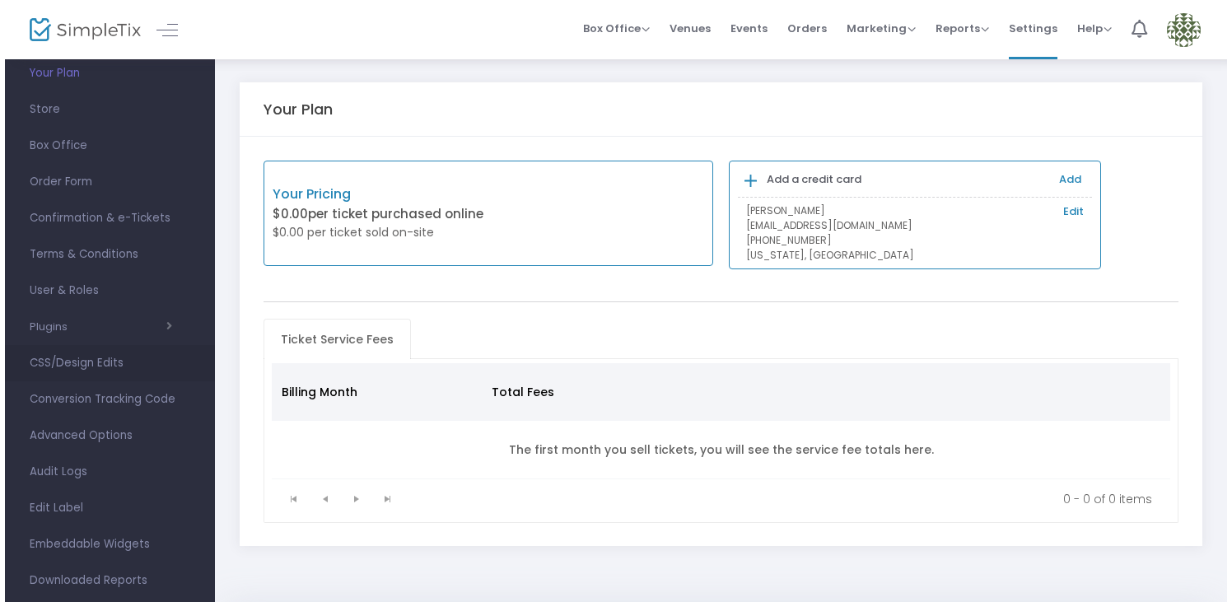
scroll to position [109, 0]
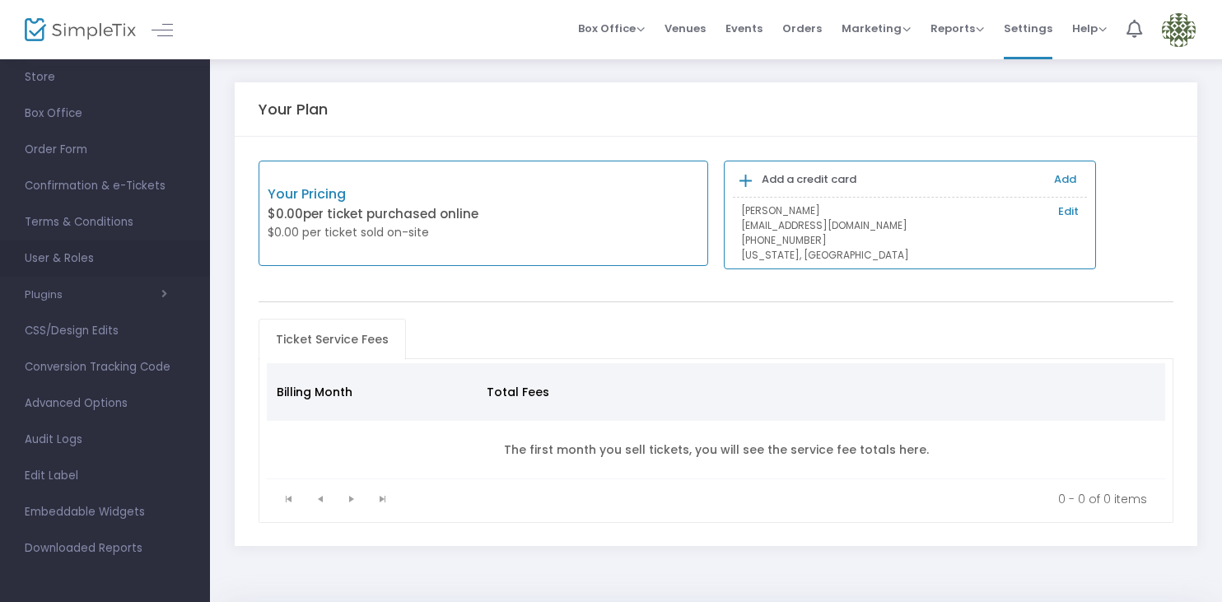
click at [134, 259] on span "User & Roles" at bounding box center [105, 258] width 161 height 21
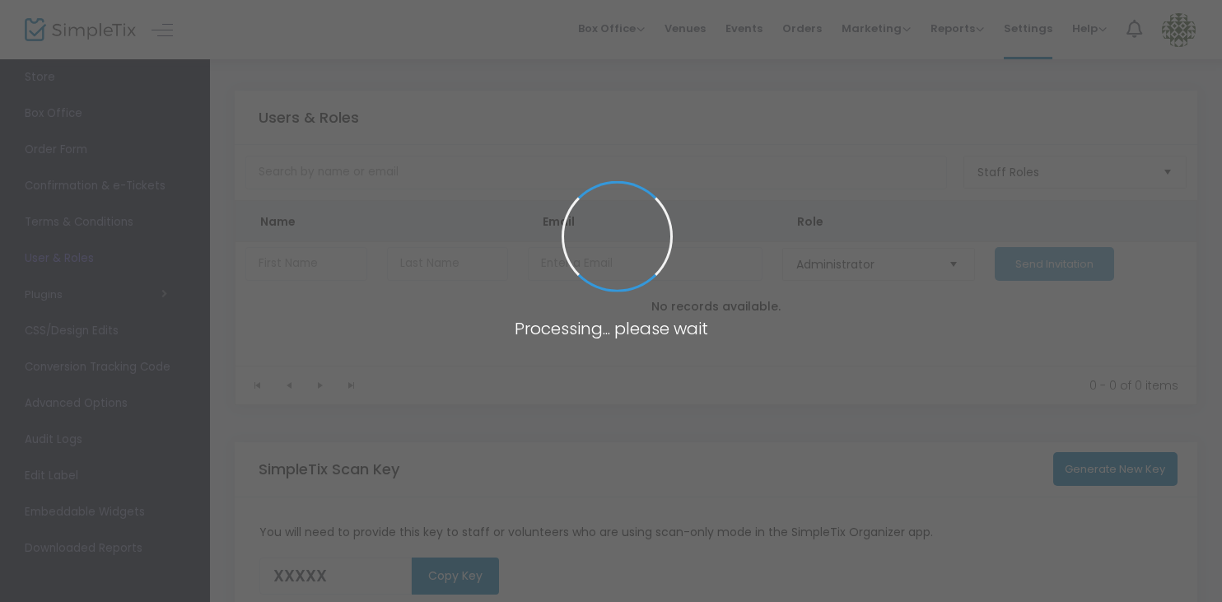
type input "TJ31A"
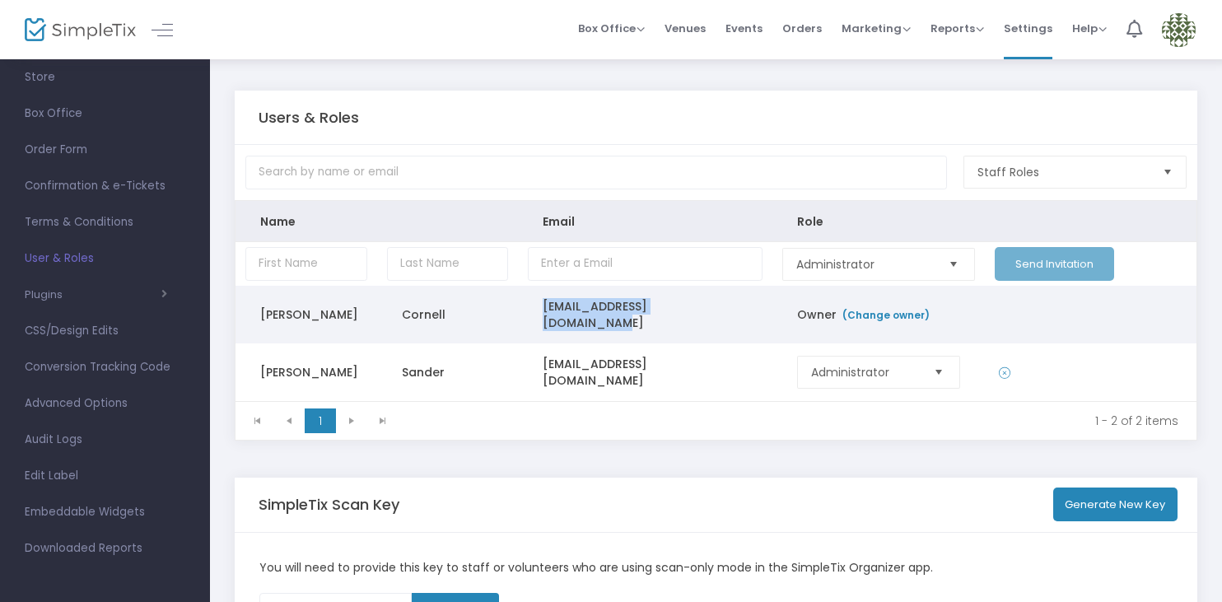
drag, startPoint x: 735, startPoint y: 310, endPoint x: 540, endPoint y: 313, distance: 195.1
click at [540, 313] on td "ecornell@templeemanuel.com" at bounding box center [645, 315] width 254 height 58
copy td "ecornell@templeemanuel.com"
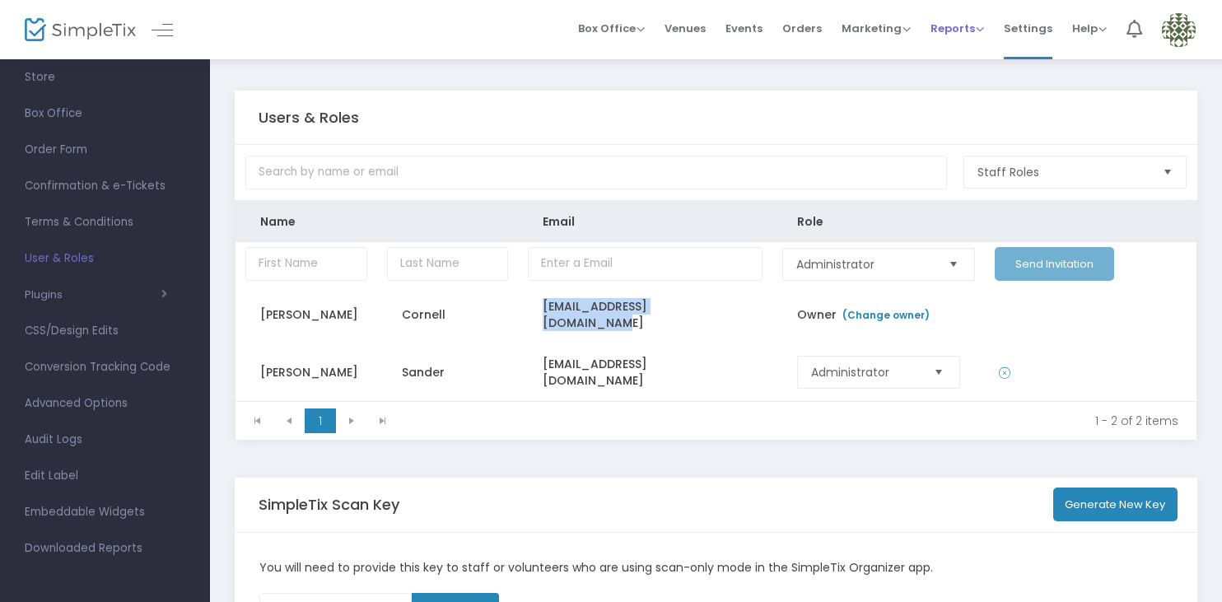
click at [955, 30] on span "Reports" at bounding box center [957, 29] width 54 height 16
click at [805, 26] on span "Orders" at bounding box center [802, 28] width 40 height 42
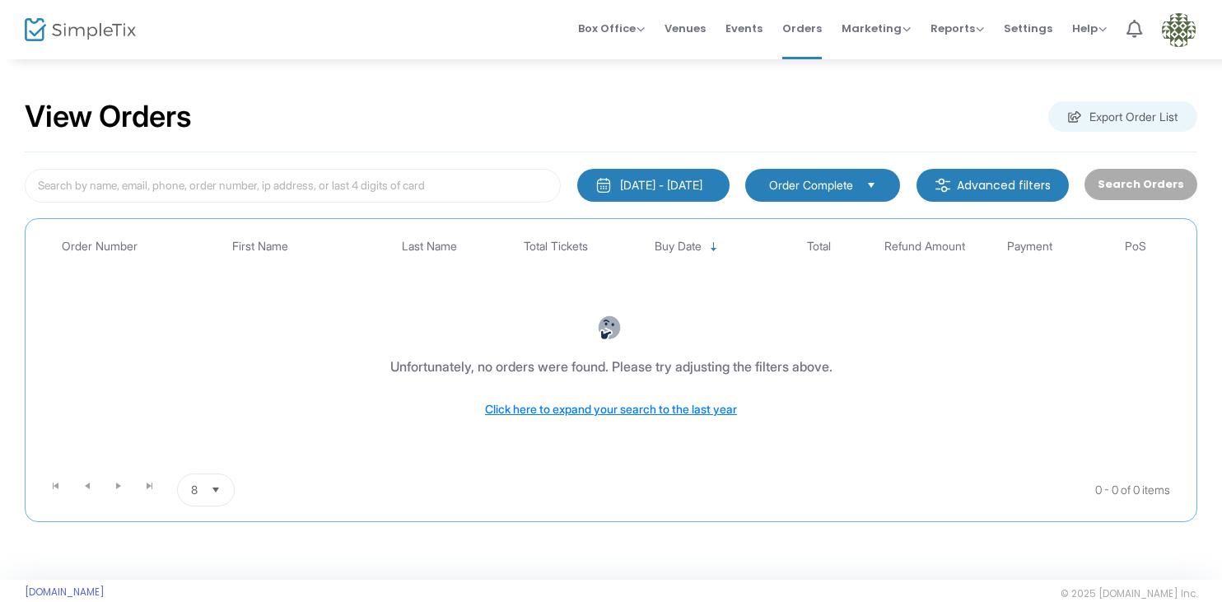
click at [1031, 26] on span "Settings" at bounding box center [1027, 28] width 49 height 42
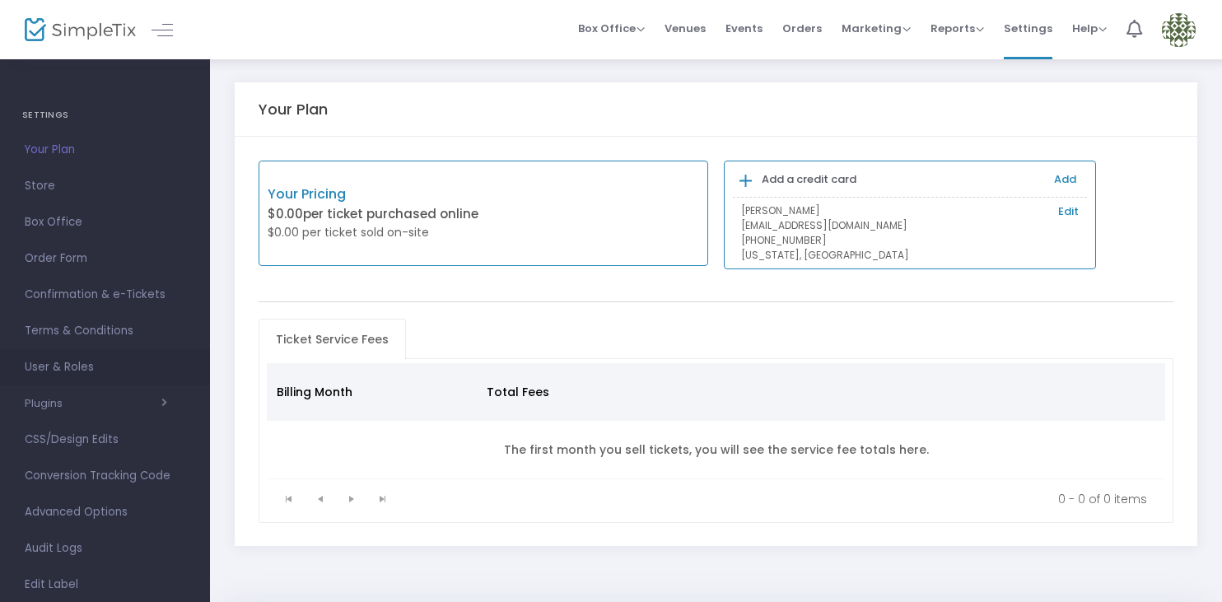
click at [117, 370] on span "User & Roles" at bounding box center [105, 366] width 161 height 21
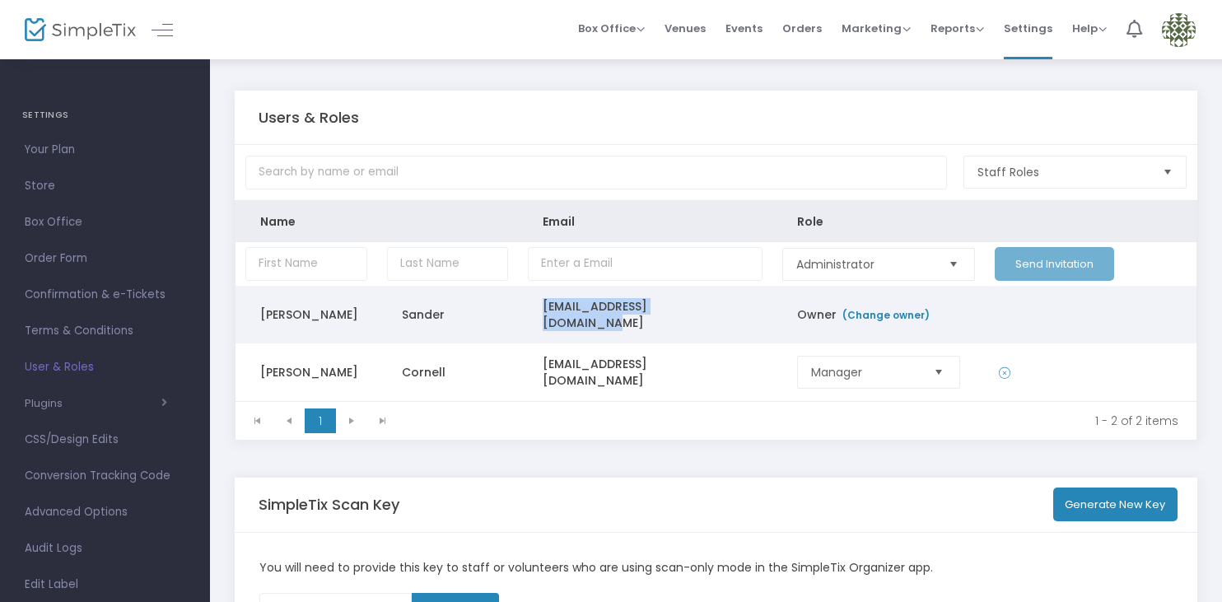
drag, startPoint x: 729, startPoint y: 306, endPoint x: 538, endPoint y: 308, distance: 191.8
click at [538, 308] on td "ssander@templeemanuel.com" at bounding box center [645, 315] width 254 height 58
copy td "ssander@templeemanuel.com"
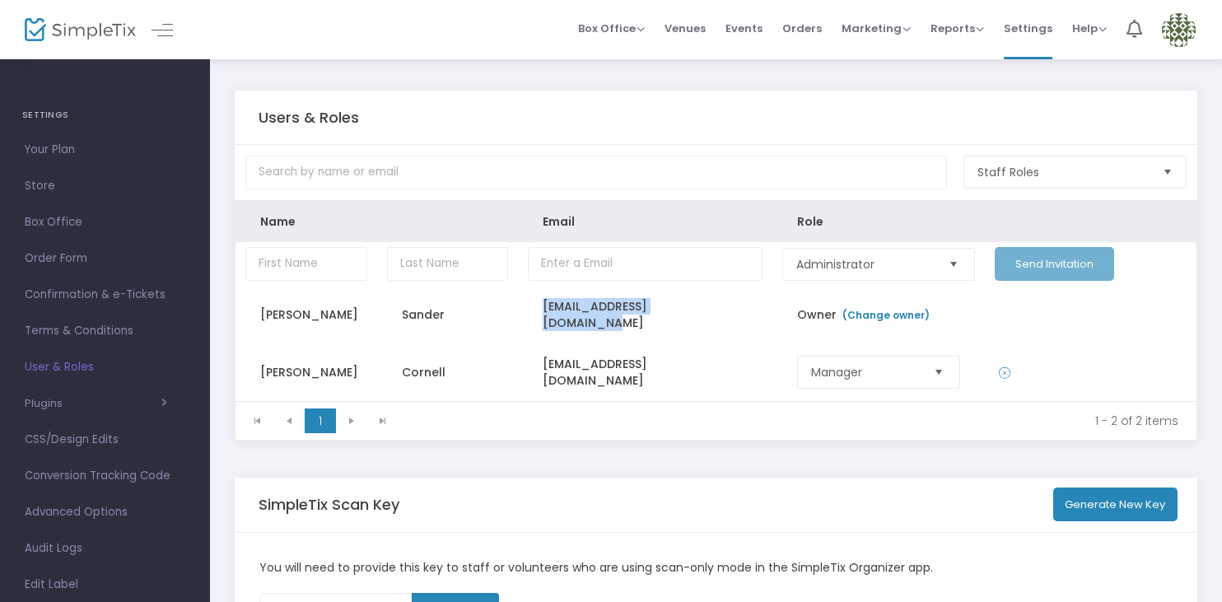
click at [1182, 15] on img at bounding box center [1179, 30] width 34 height 34
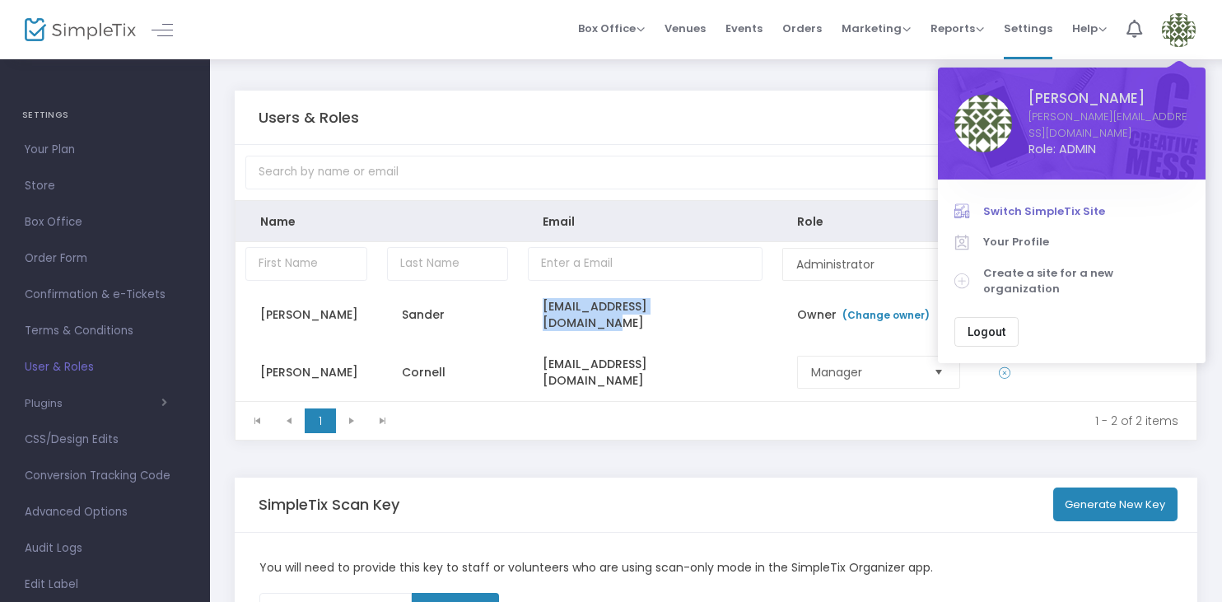
click at [1051, 203] on span "Switch SimpleTix Site" at bounding box center [1086, 211] width 206 height 16
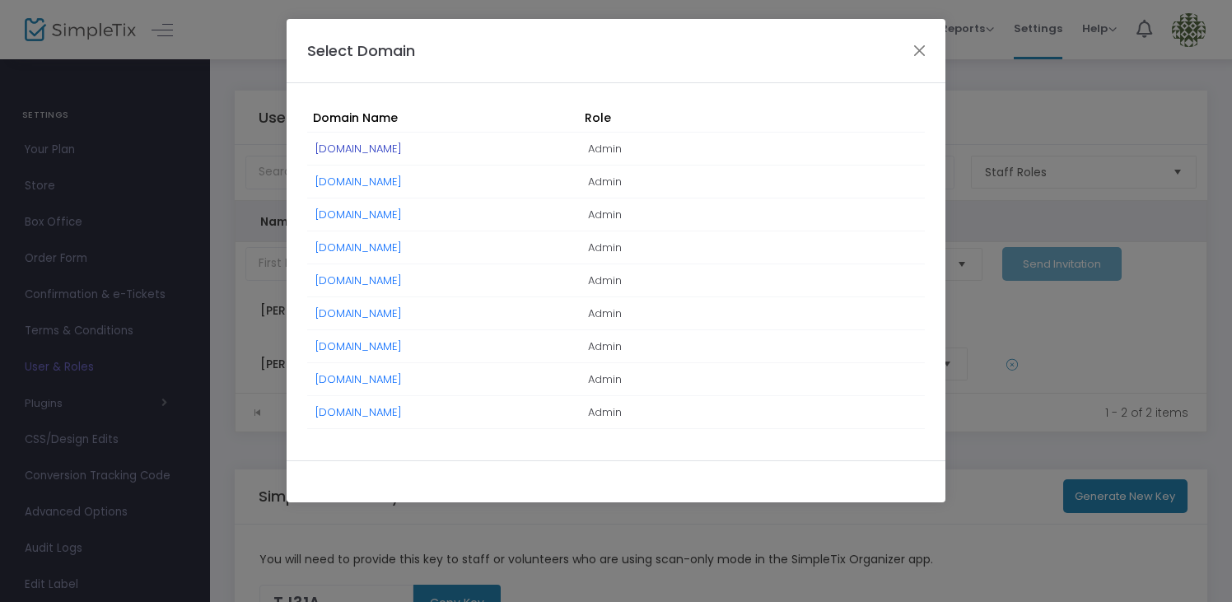
click at [366, 149] on link "[DOMAIN_NAME]" at bounding box center [358, 149] width 86 height 16
